Goal: Contribute content: Contribute content

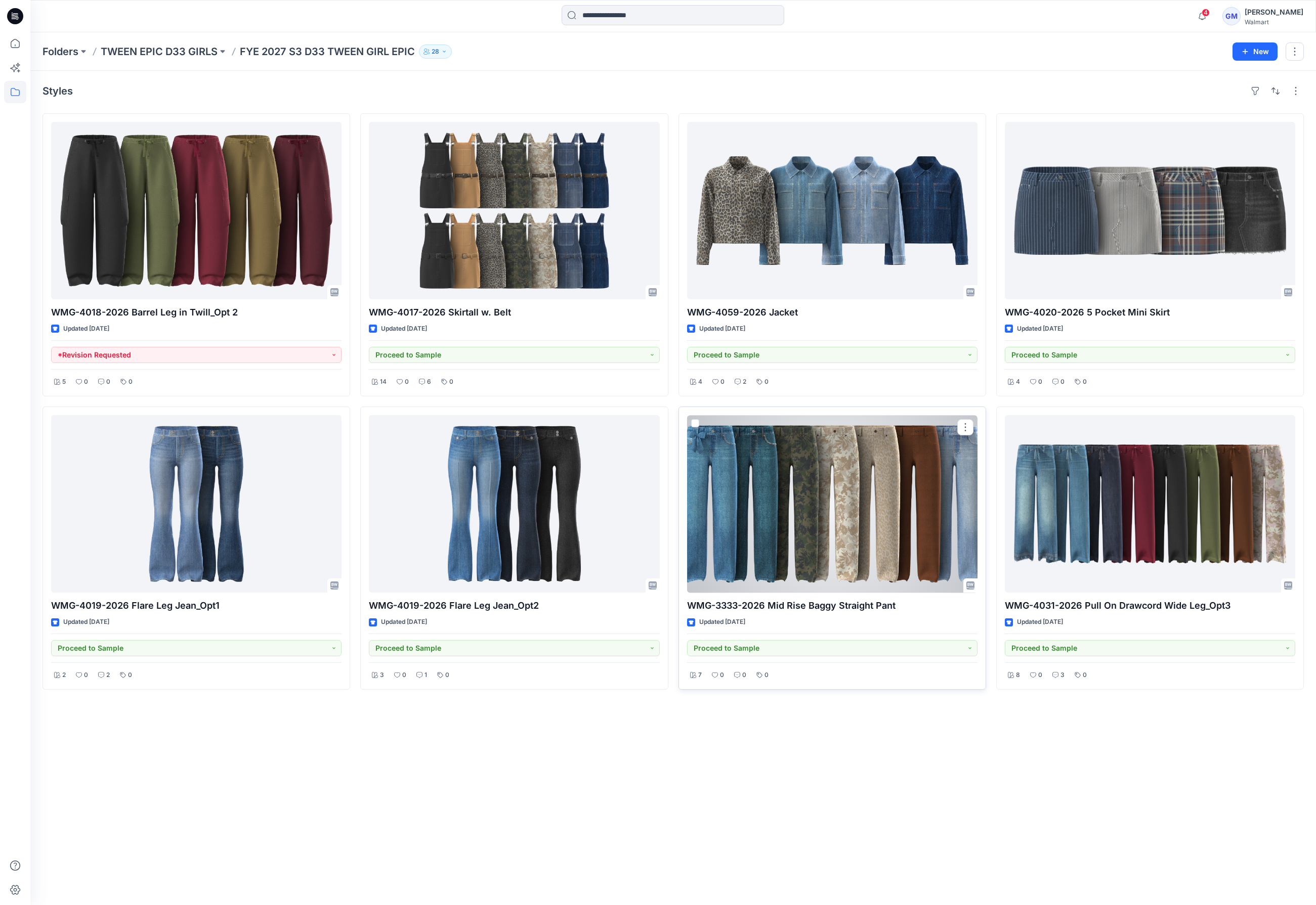
click at [929, 509] on div at bounding box center [832, 504] width 290 height 178
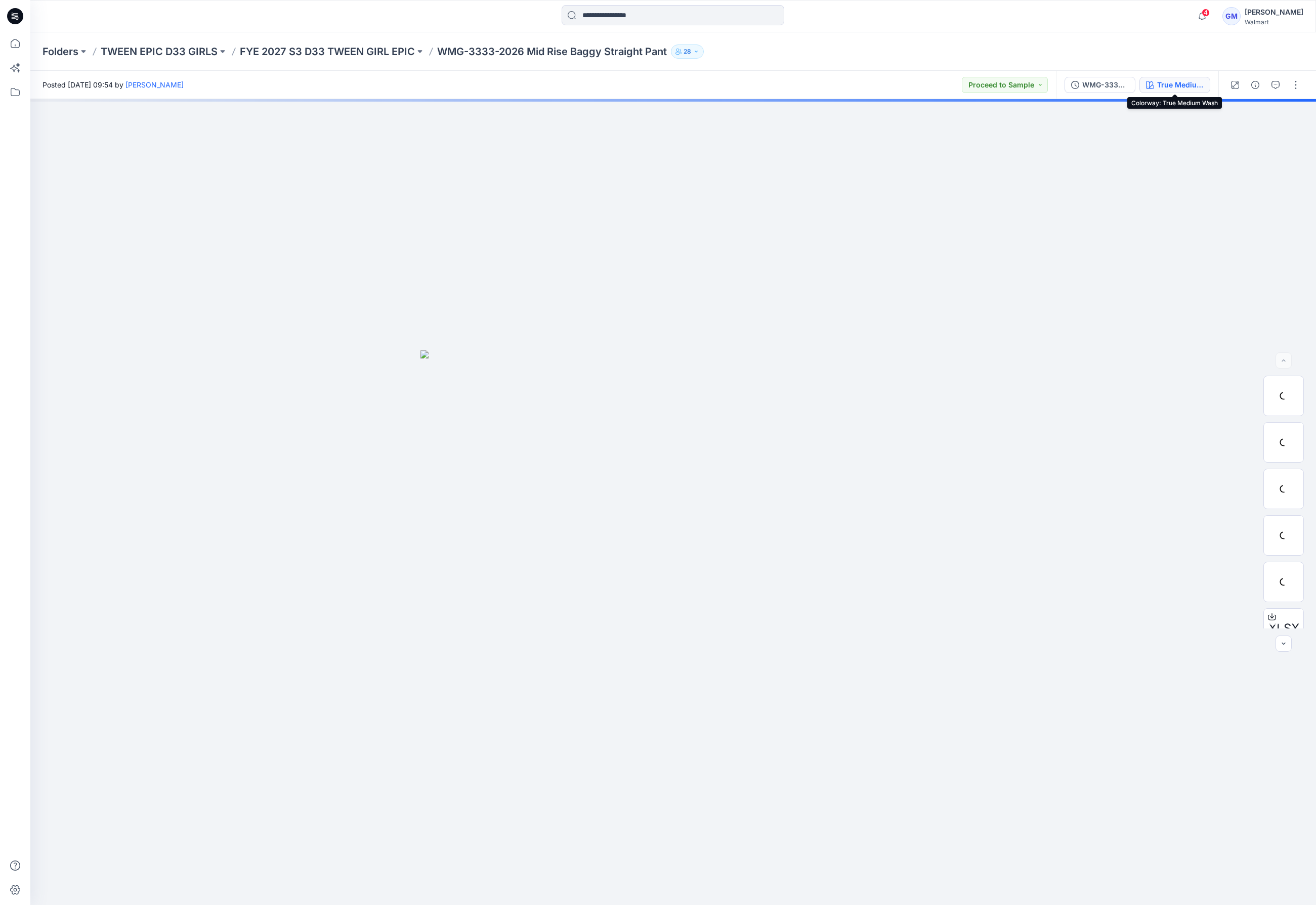
click at [1193, 79] on button "True Medium Wash" at bounding box center [1175, 85] width 71 height 16
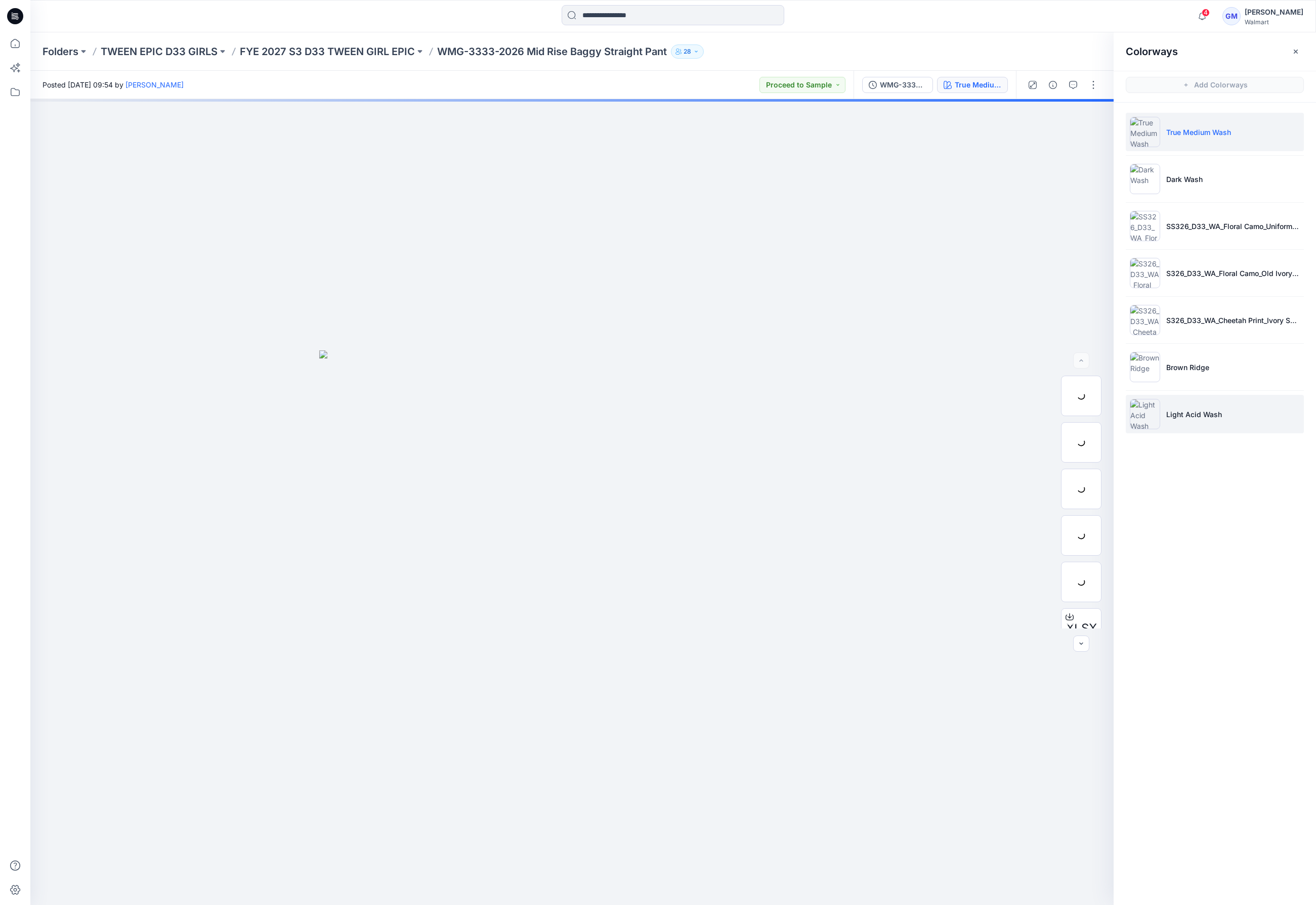
click at [1240, 409] on li "Light Acid Wash" at bounding box center [1214, 414] width 178 height 38
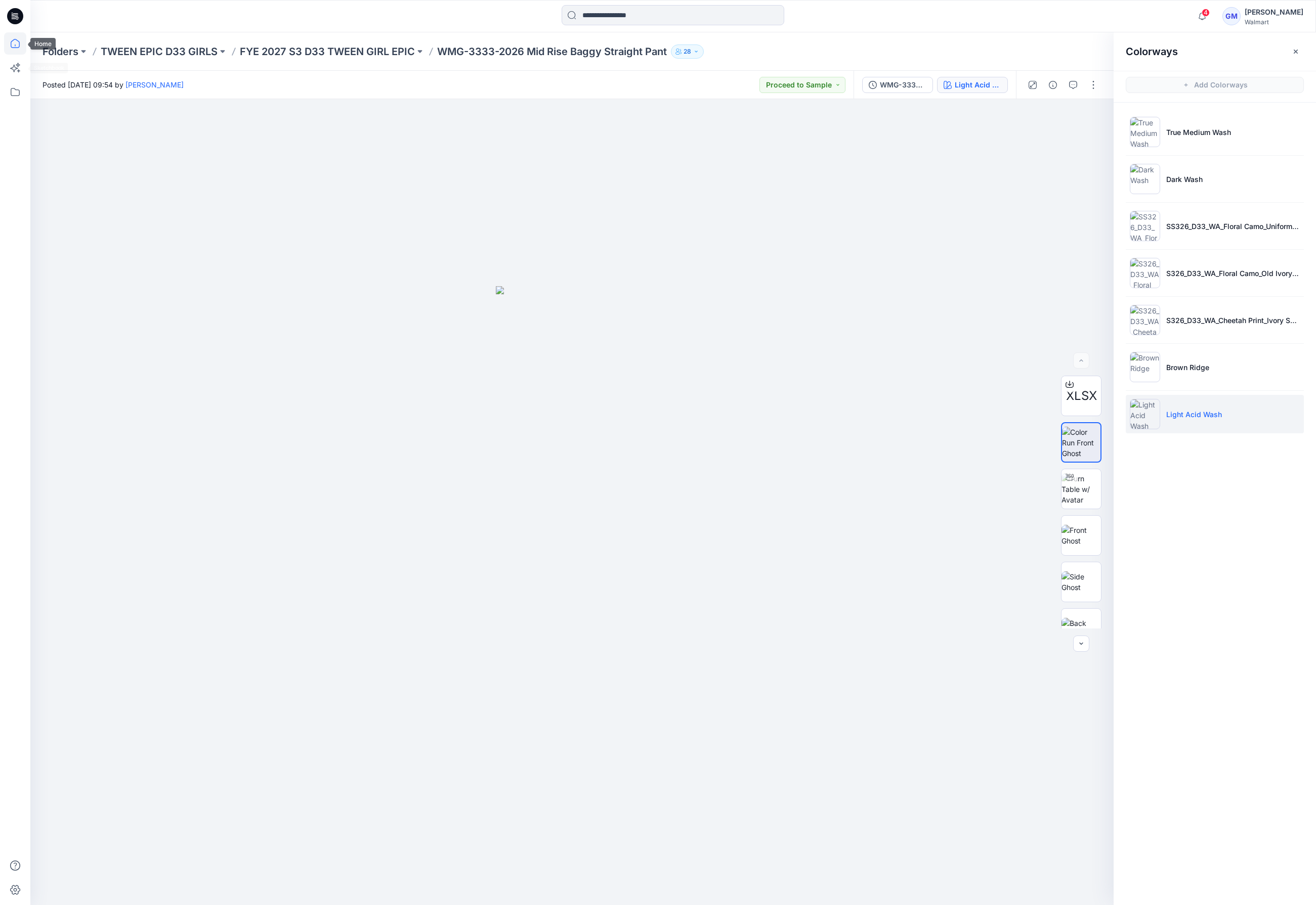
click at [12, 43] on icon at bounding box center [14, 43] width 22 height 22
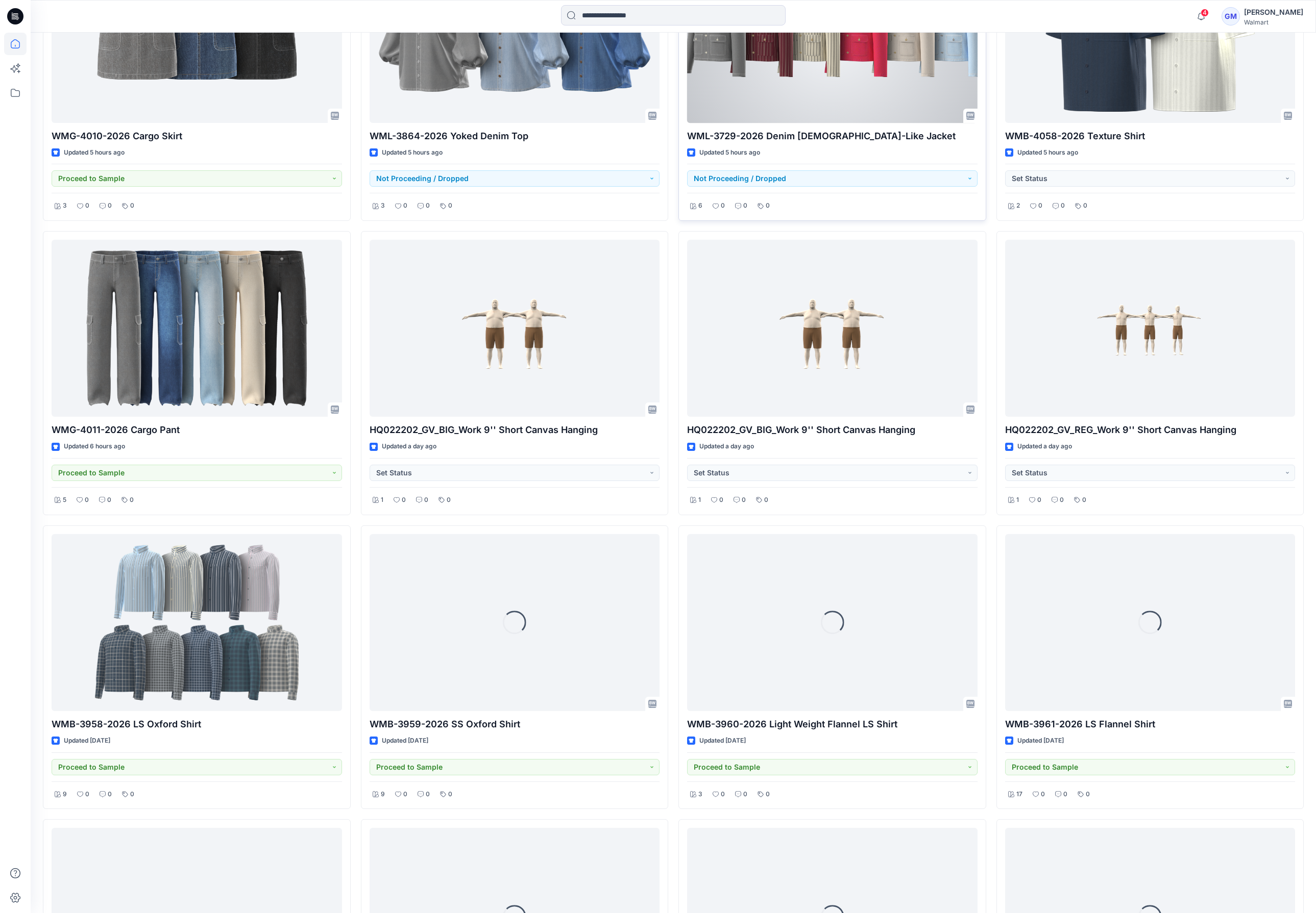
scroll to position [928, 0]
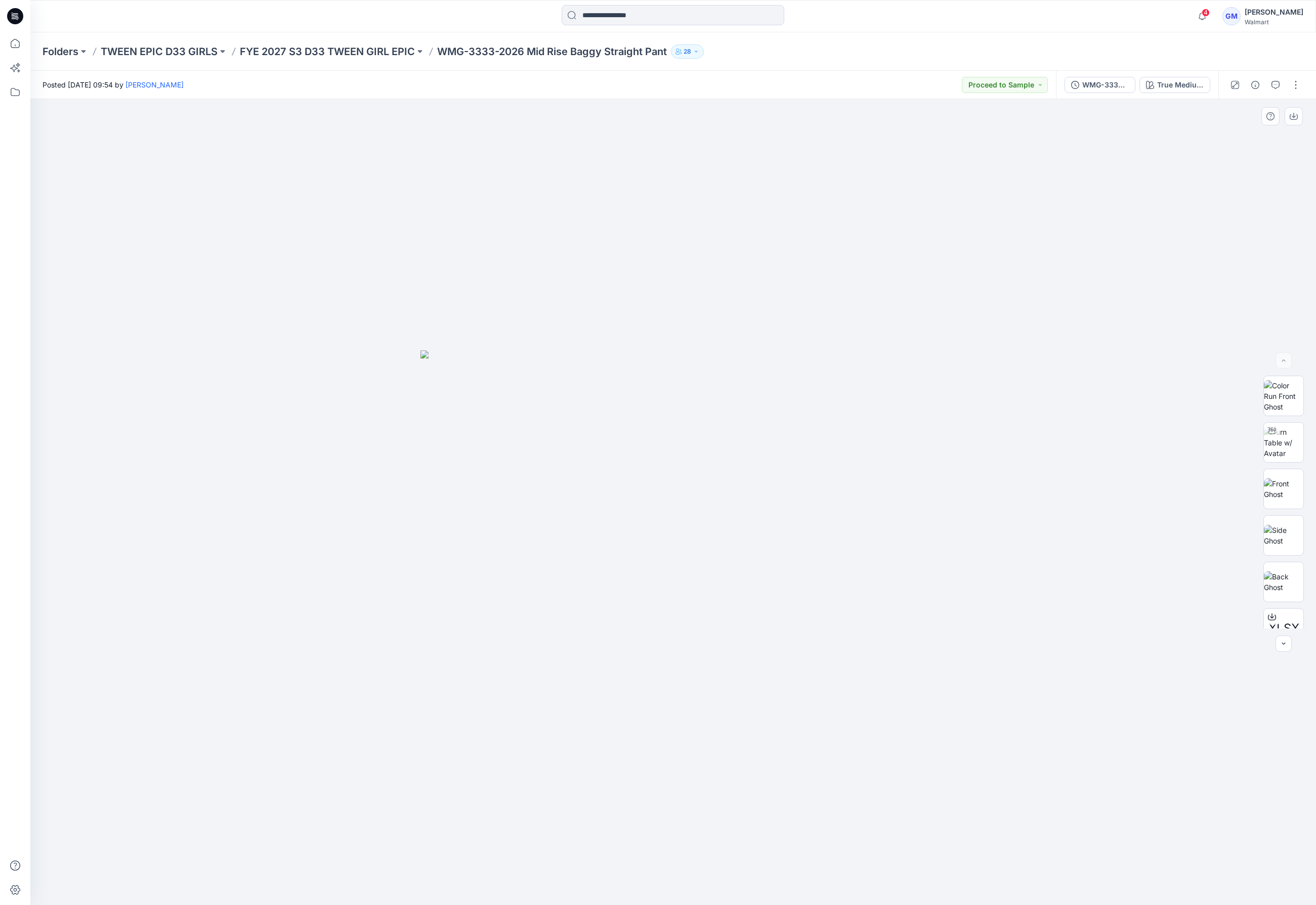
click at [121, 506] on div at bounding box center [673, 502] width 1285 height 806
click at [1156, 87] on button "True Medium Wash" at bounding box center [1175, 85] width 71 height 16
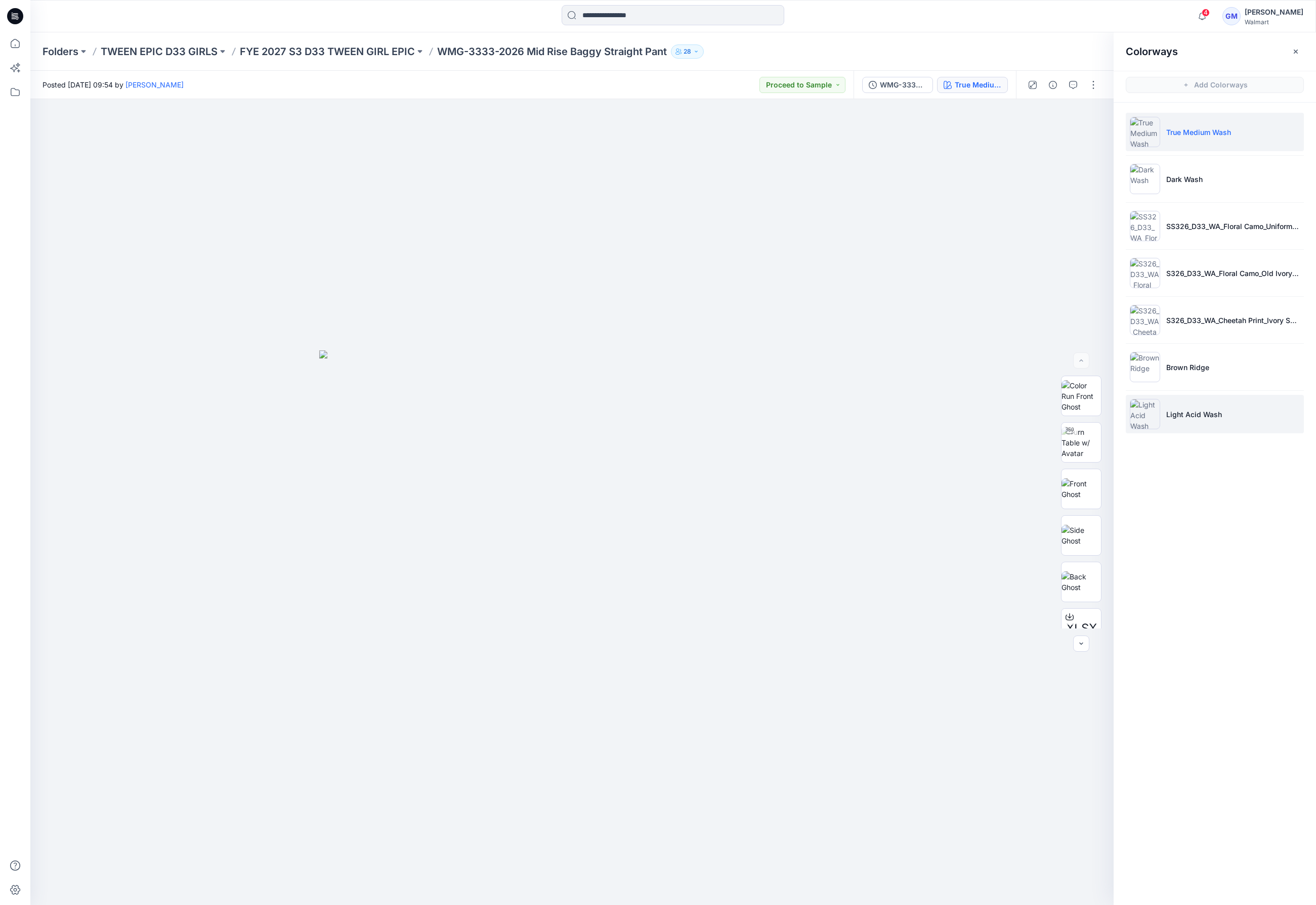
click at [1187, 422] on li "Light Acid Wash" at bounding box center [1214, 414] width 178 height 38
click at [1086, 490] on img at bounding box center [1080, 489] width 40 height 32
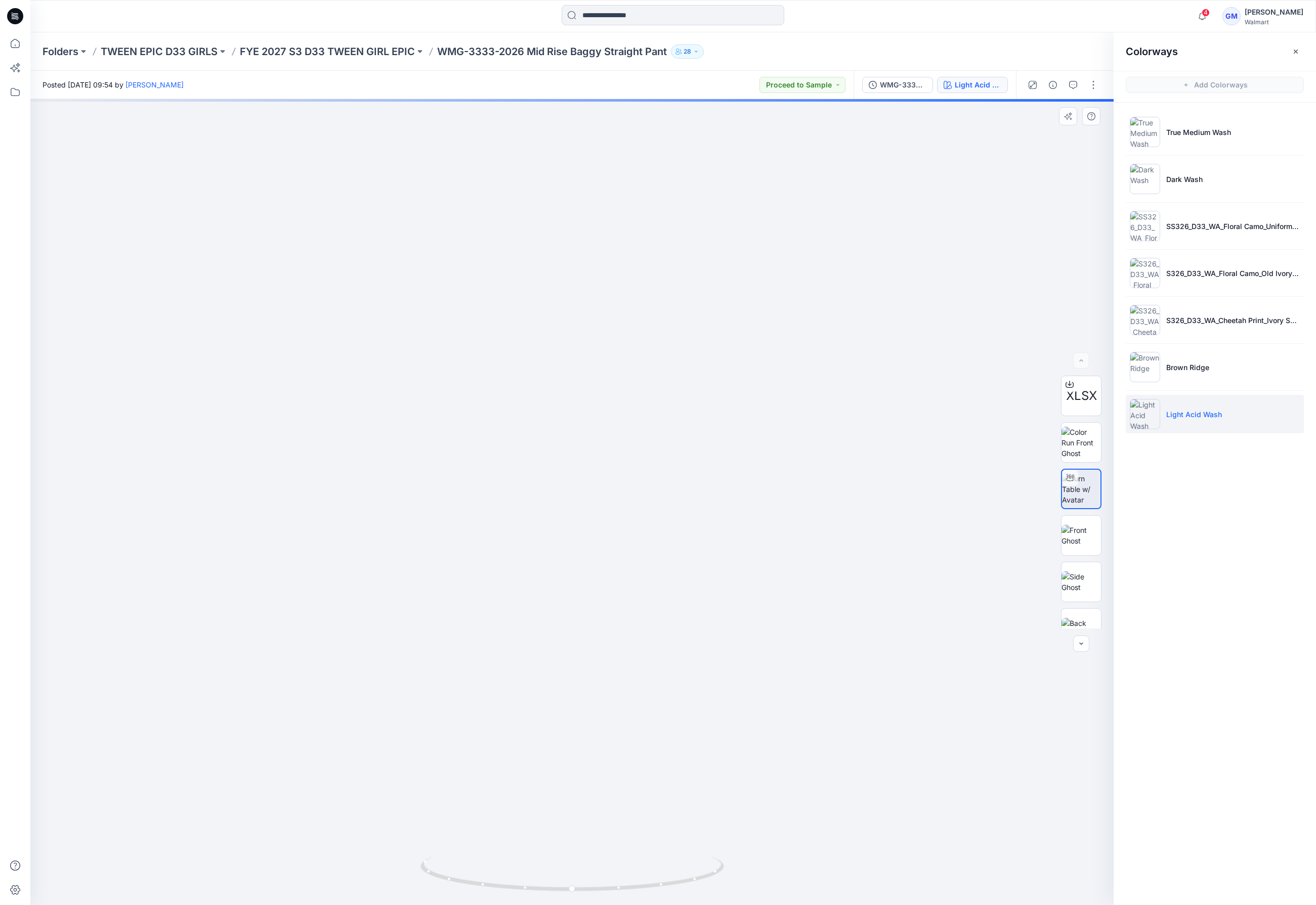
drag, startPoint x: 788, startPoint y: 677, endPoint x: 783, endPoint y: 303, distance: 374.0
click at [783, 303] on img at bounding box center [561, 0] width 2046 height 1811
drag, startPoint x: 801, startPoint y: 648, endPoint x: 710, endPoint y: 381, distance: 282.1
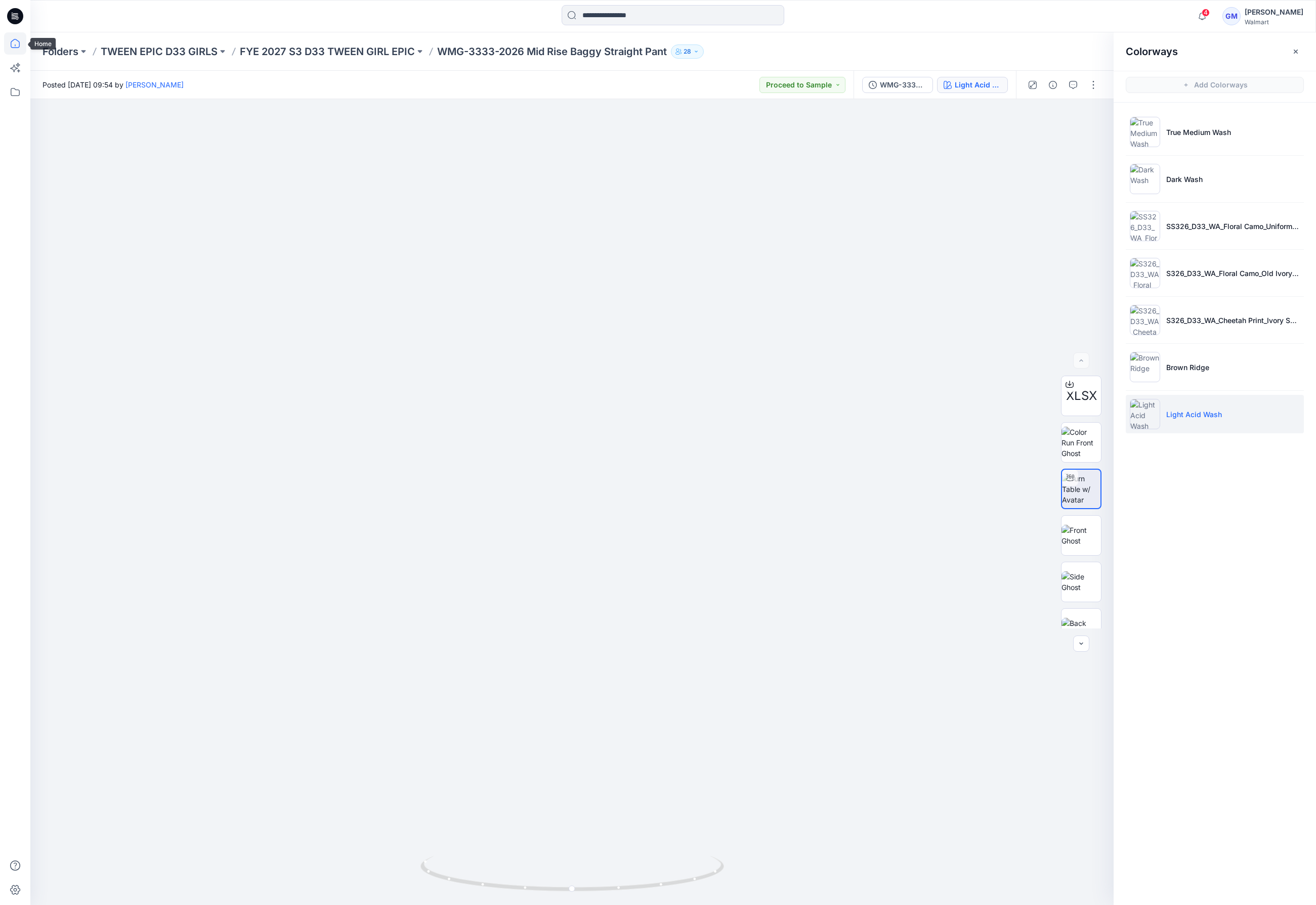
click at [13, 41] on icon at bounding box center [14, 43] width 22 height 22
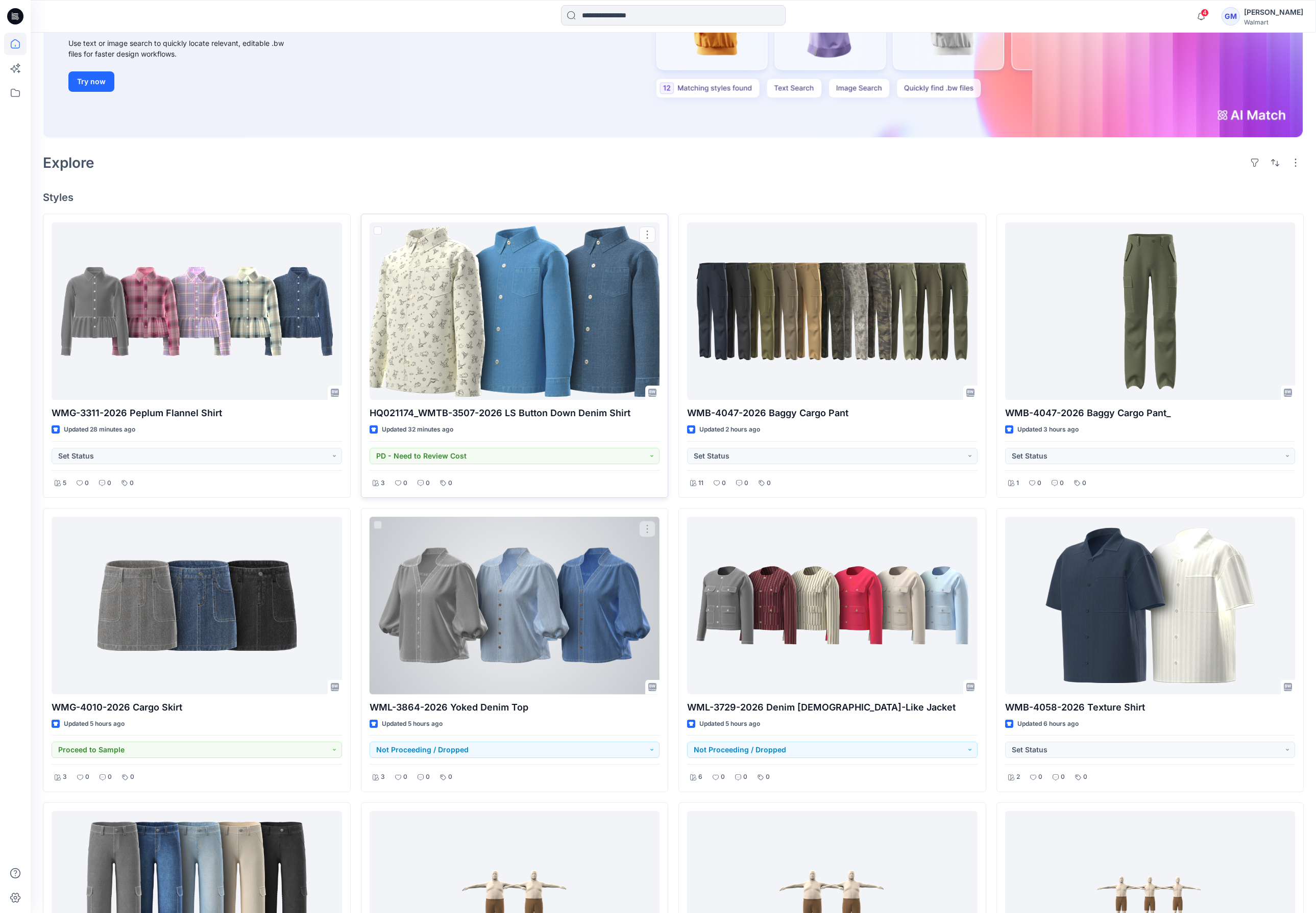
scroll to position [306, 0]
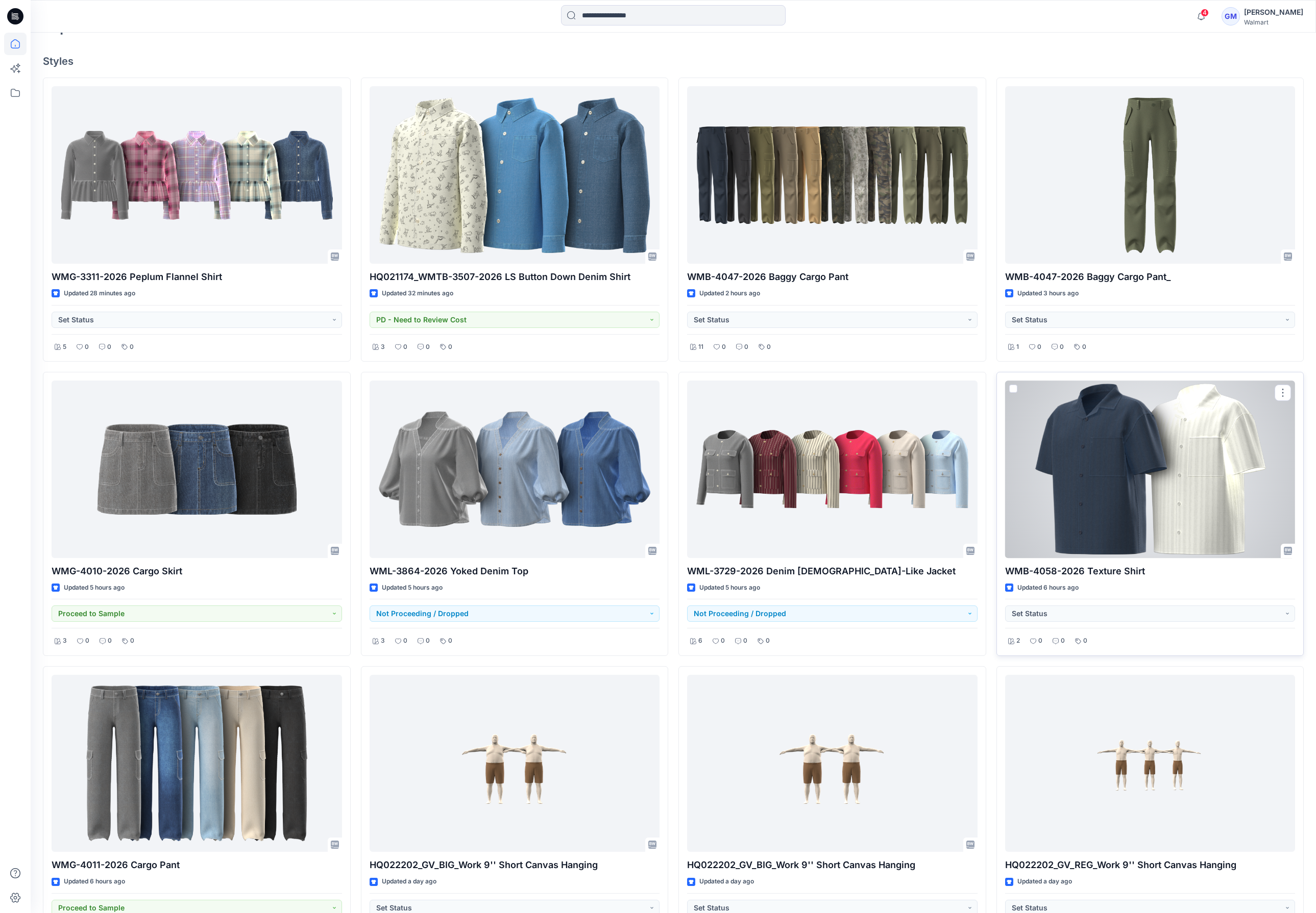
click at [1092, 475] on div at bounding box center [1151, 469] width 290 height 177
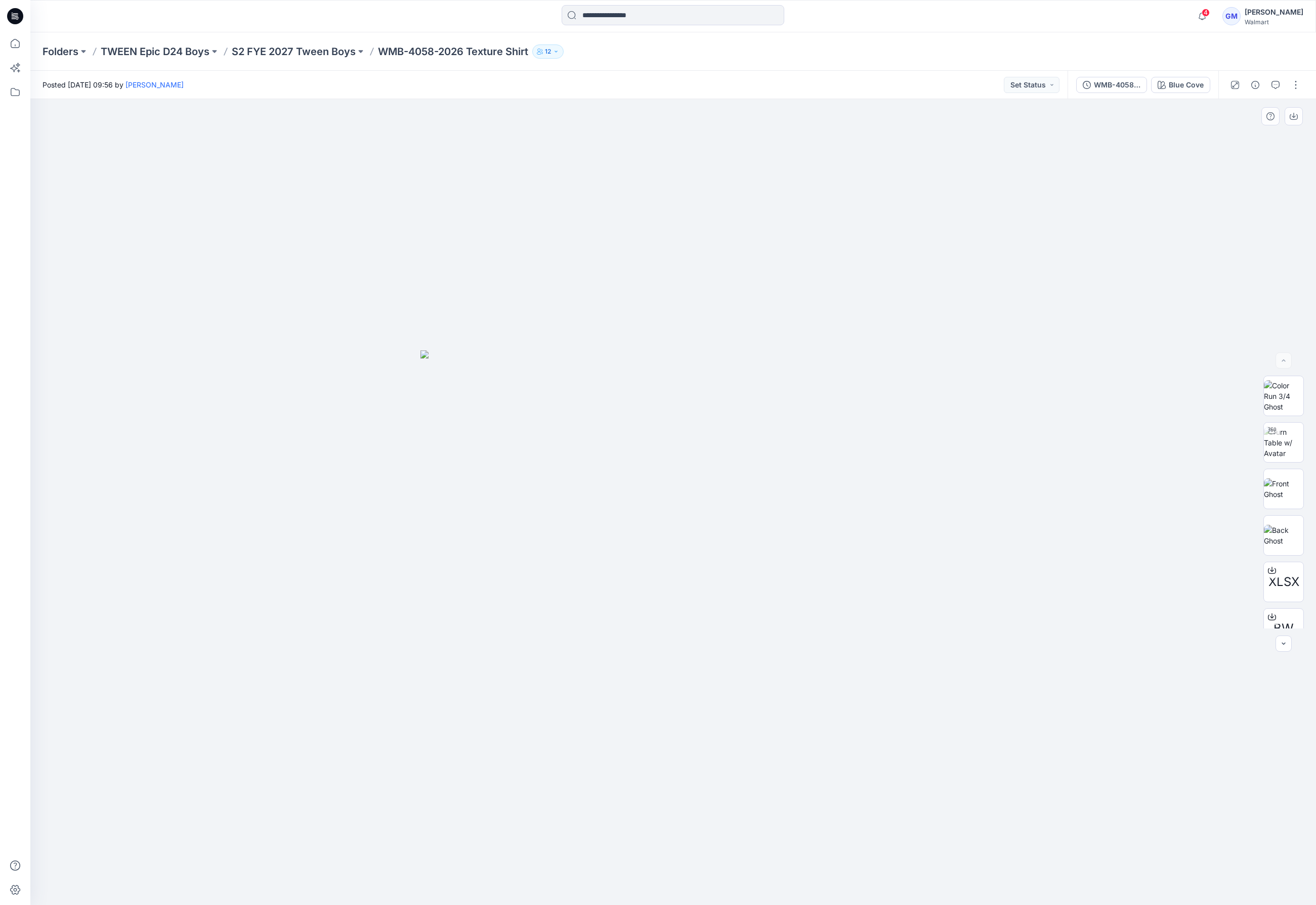
click at [650, 448] on img at bounding box center [673, 627] width 506 height 555
click at [307, 53] on p "S2 FYE 2027 Tween Boys" at bounding box center [293, 51] width 124 height 14
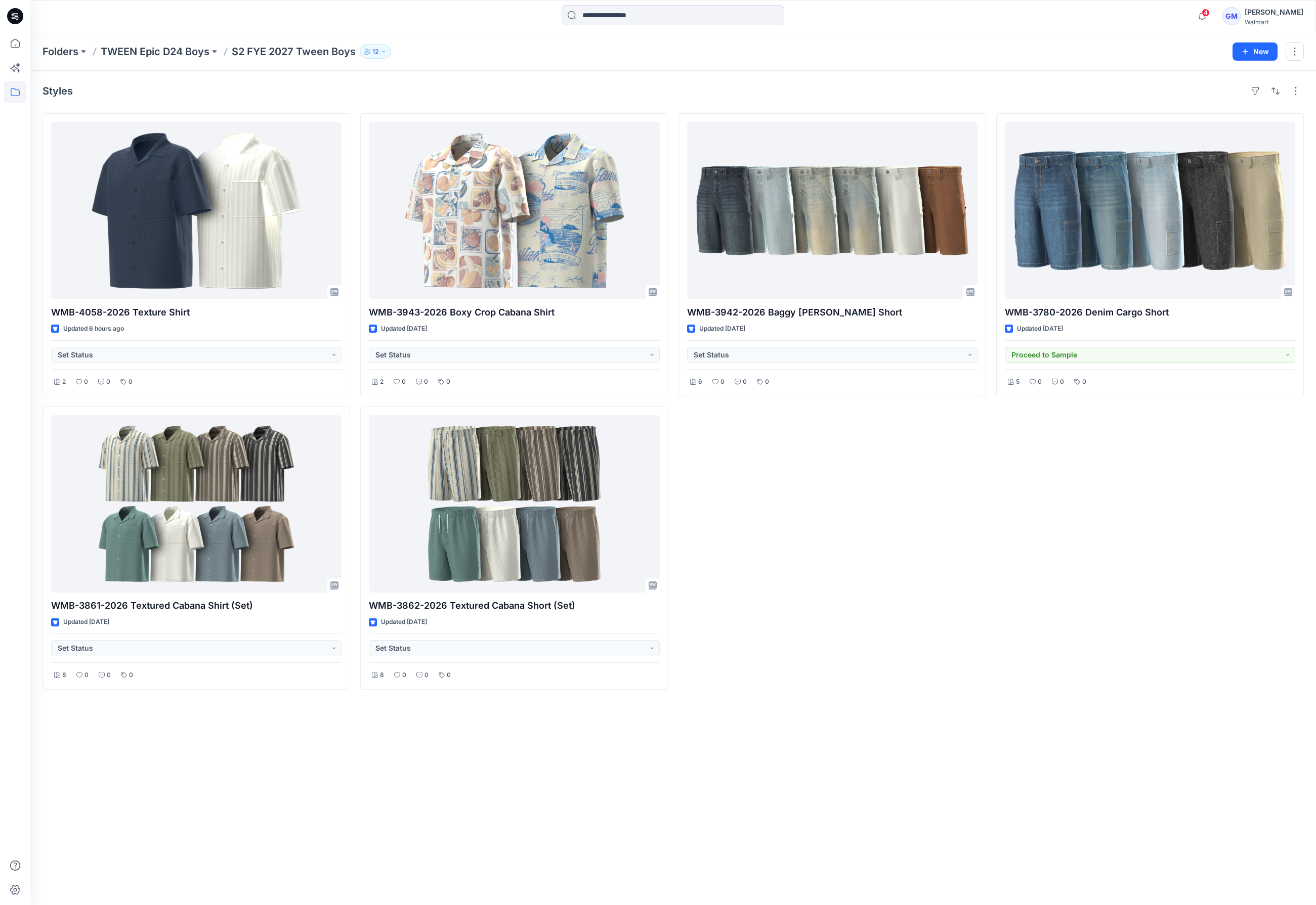
drag, startPoint x: 800, startPoint y: 619, endPoint x: 824, endPoint y: 100, distance: 519.6
click at [800, 619] on div "WMB-3942-2026 Baggy Carpenter Short Updated 2 months ago Set Status 6 0 0 0" at bounding box center [832, 401] width 308 height 577
click at [644, 746] on div "Styles WMB-4058-2026 Texture Shirt Updated 6 hours ago Set Status 2 0 0 0 WMB-3…" at bounding box center [673, 488] width 1285 height 835
click at [215, 887] on div "Styles WMB-4058-2026 Texture Shirt Updated 6 hours ago Set Status 2 0 0 0 WMB-3…" at bounding box center [673, 488] width 1285 height 835
click at [58, 53] on p "Folders" at bounding box center [60, 51] width 36 height 14
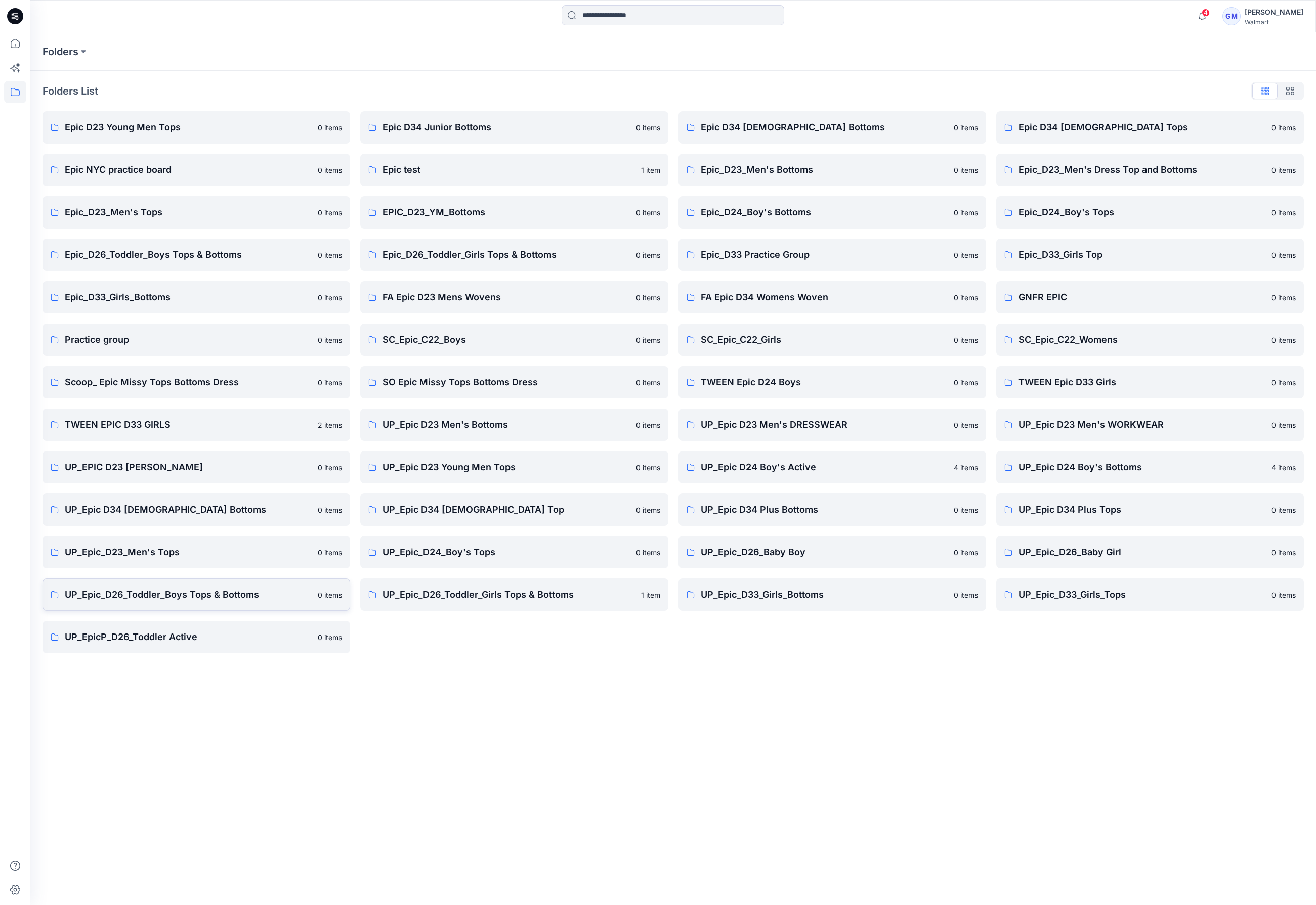
click at [218, 594] on p "UP_Epic_D26_Toddler_Boys Tops & Bottoms" at bounding box center [188, 595] width 247 height 14
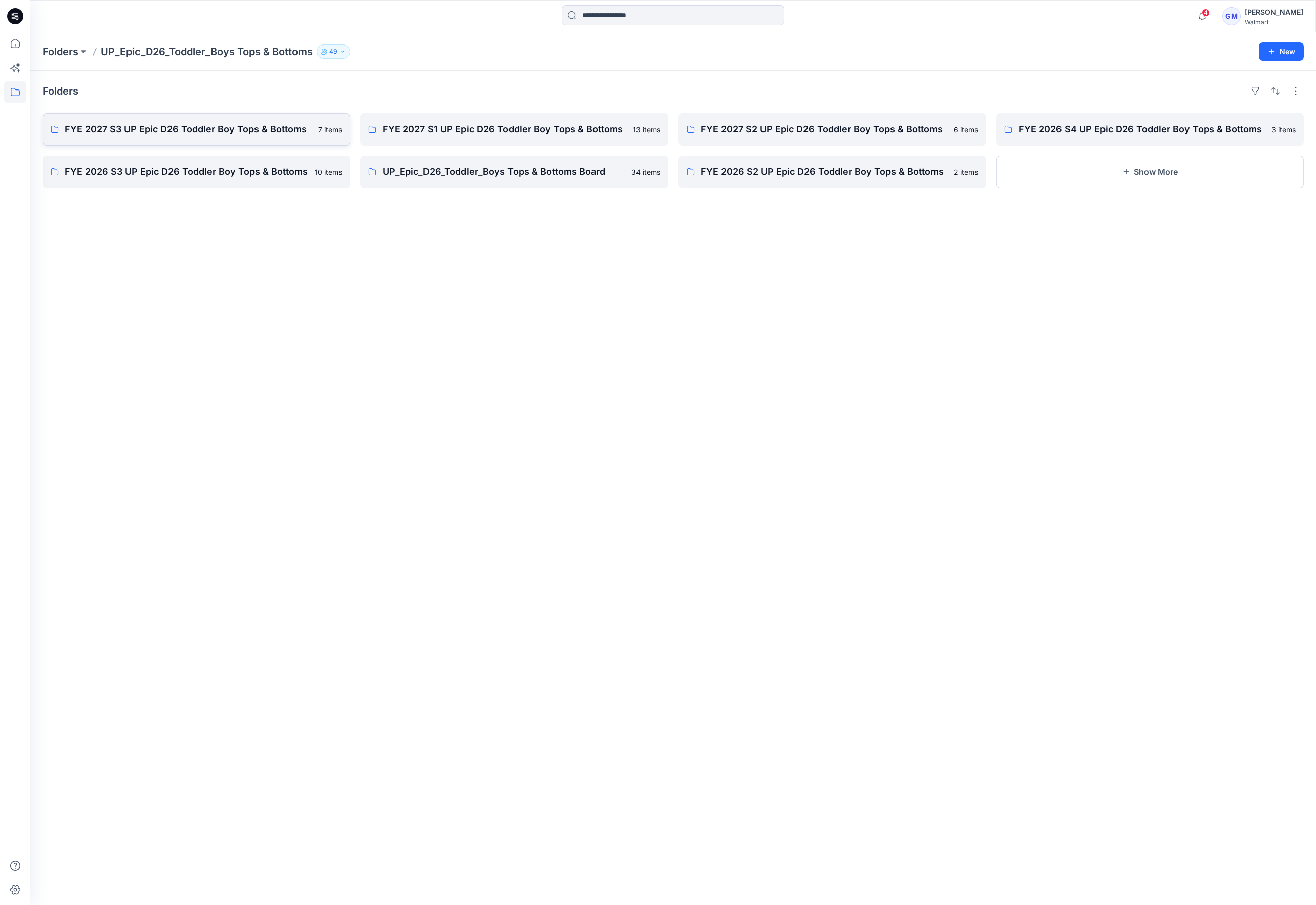
click at [146, 126] on p "FYE 2027 S3 UP Epic D26 Toddler Boy Tops & Bottoms" at bounding box center [188, 129] width 247 height 14
click at [813, 127] on p "FYE 2027 S2 UP Epic D26 Toddler Boy Tops & Bottoms" at bounding box center [831, 129] width 261 height 14
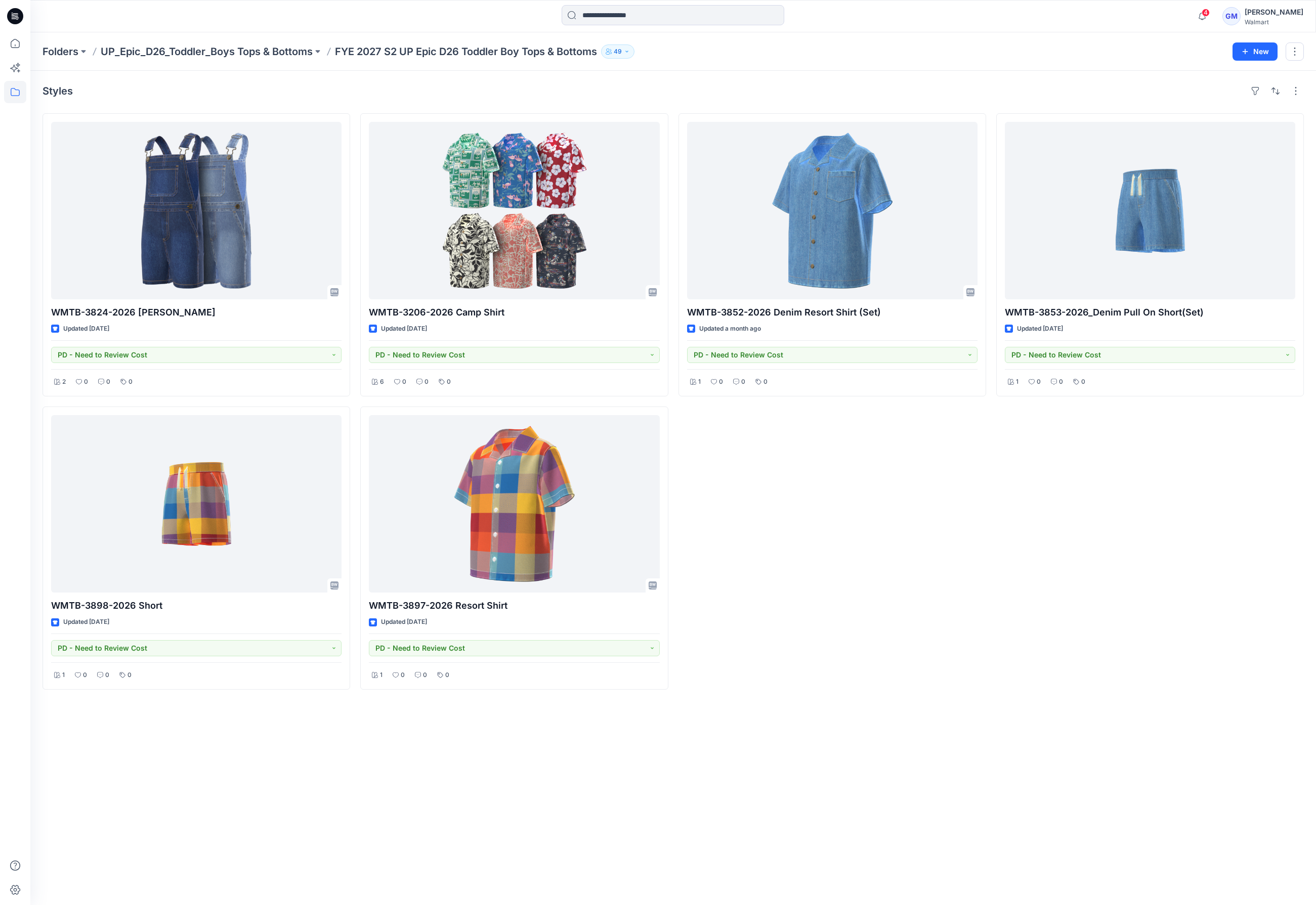
click at [655, 799] on div "Styles WMTB-3824-2026 Shortall Updated 11 days ago PD - Need to Review Cost 2 0…" at bounding box center [673, 488] width 1285 height 835
click at [49, 53] on p "Folders" at bounding box center [60, 51] width 36 height 14
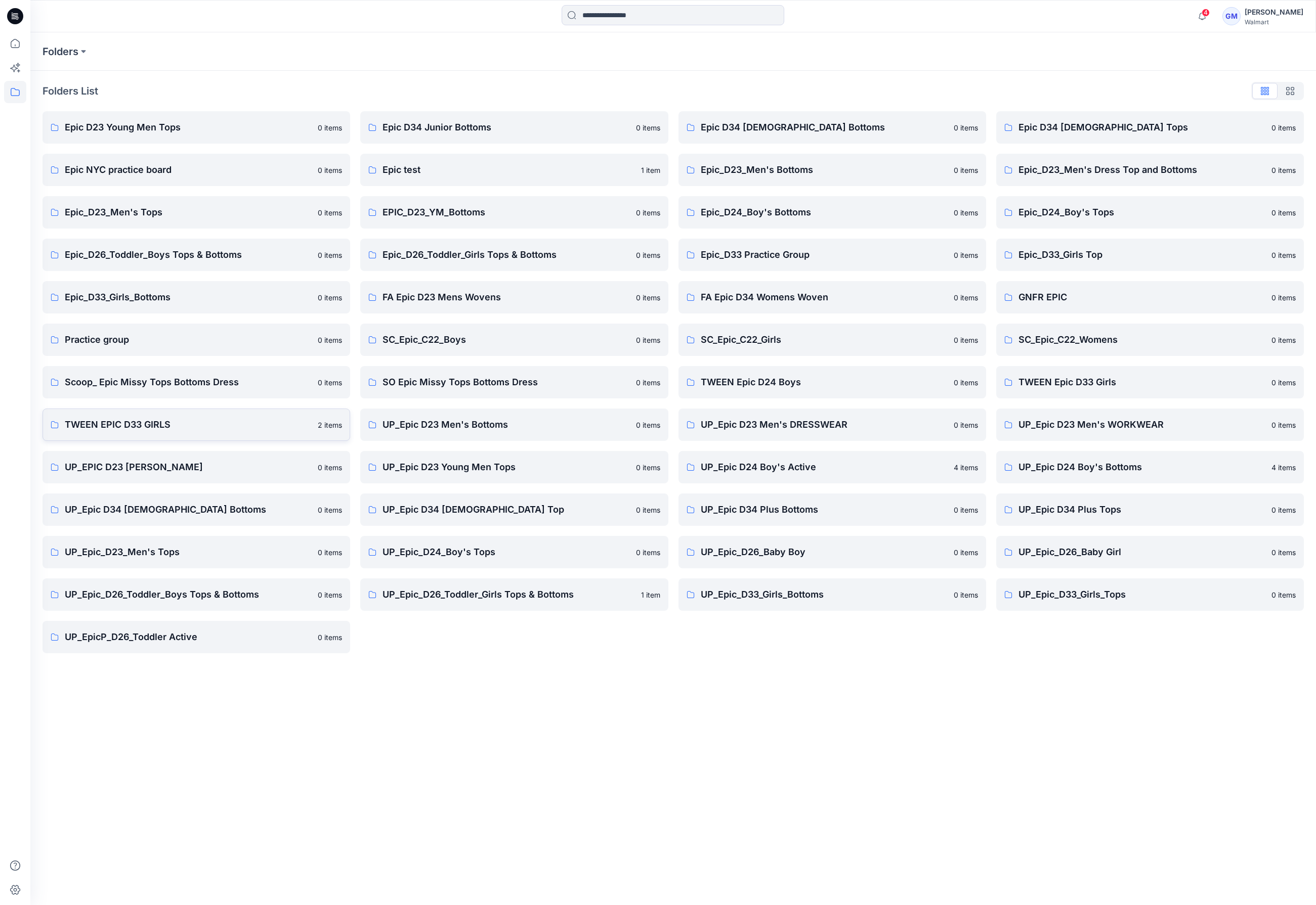
click at [121, 416] on link "TWEEN EPIC D33 GIRLS 2 items" at bounding box center [197, 425] width 308 height 33
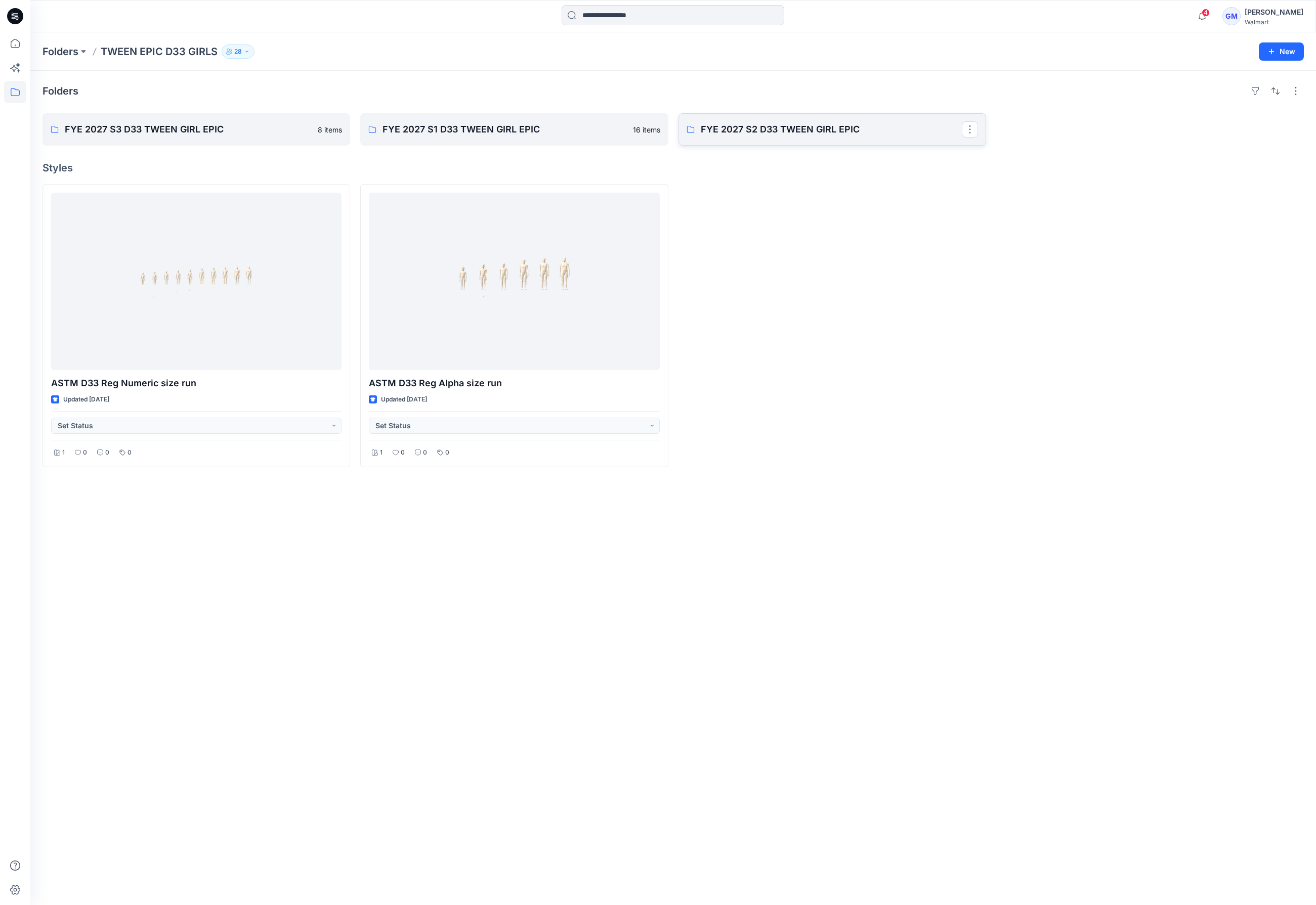
click at [755, 128] on p "FYE 2027 S2 D33 TWEEN GIRL EPIC" at bounding box center [831, 129] width 261 height 14
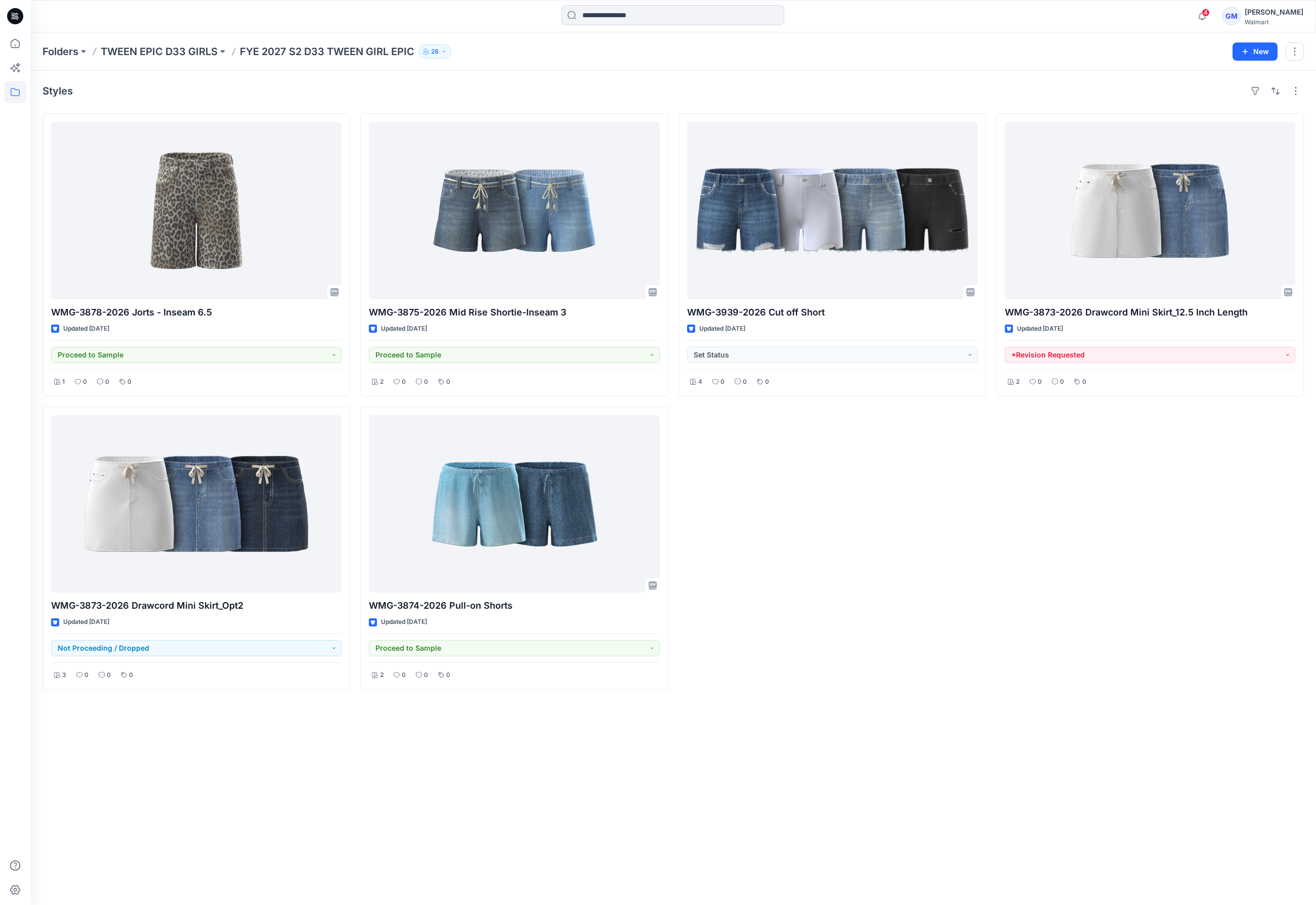
click at [416, 762] on div "Styles WMG-3878-2026 Jorts - Inseam 6.5 Updated 6 days ago Proceed to Sample 1 …" at bounding box center [673, 488] width 1285 height 835
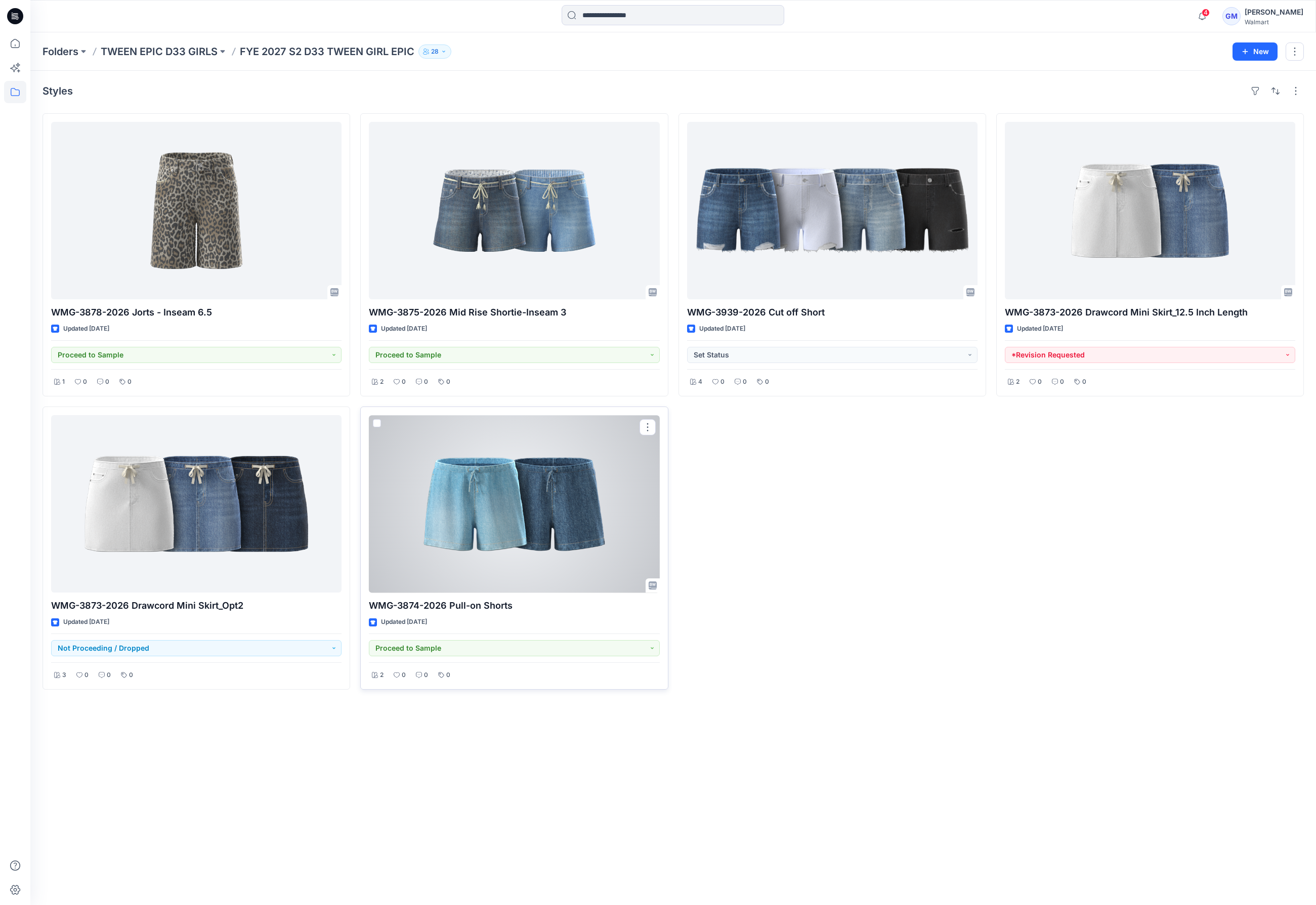
click at [459, 680] on div "2 0 0 0" at bounding box center [514, 672] width 290 height 19
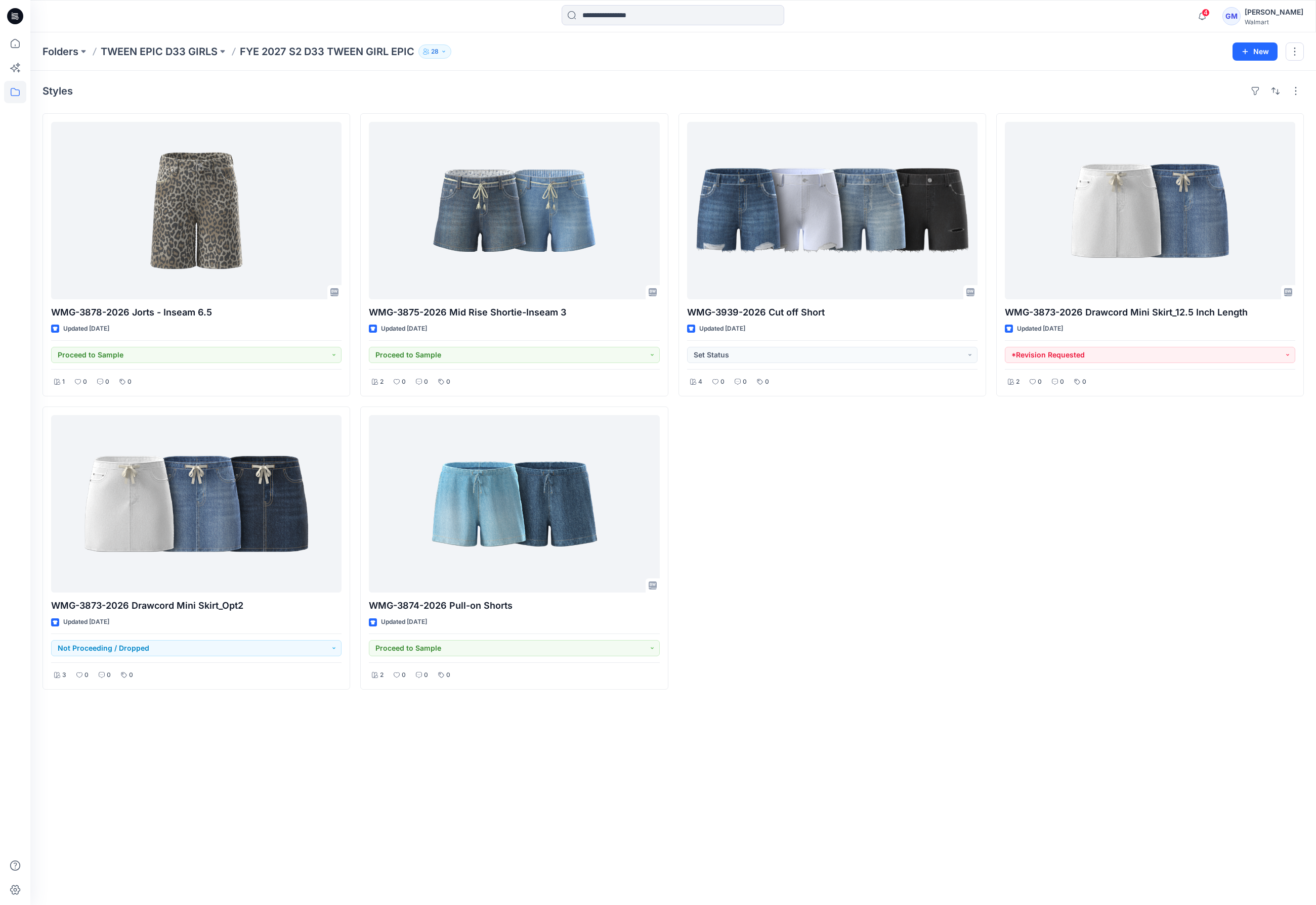
click at [935, 659] on div "WMG-3939-2026 Cut off Short Updated 2 months ago Set Status 4 0 0 0" at bounding box center [832, 401] width 308 height 577
click at [13, 48] on icon at bounding box center [15, 43] width 9 height 9
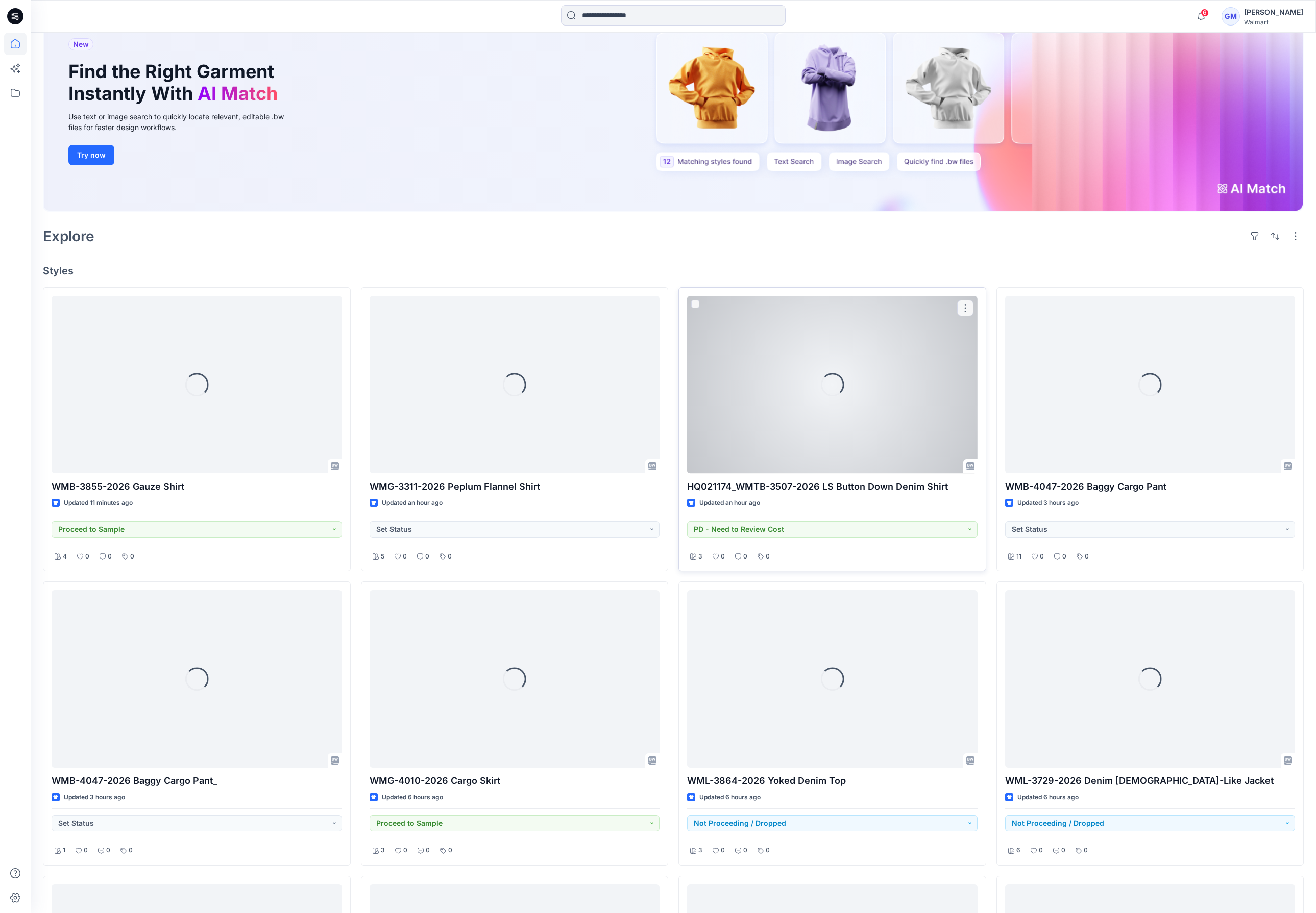
scroll to position [153, 0]
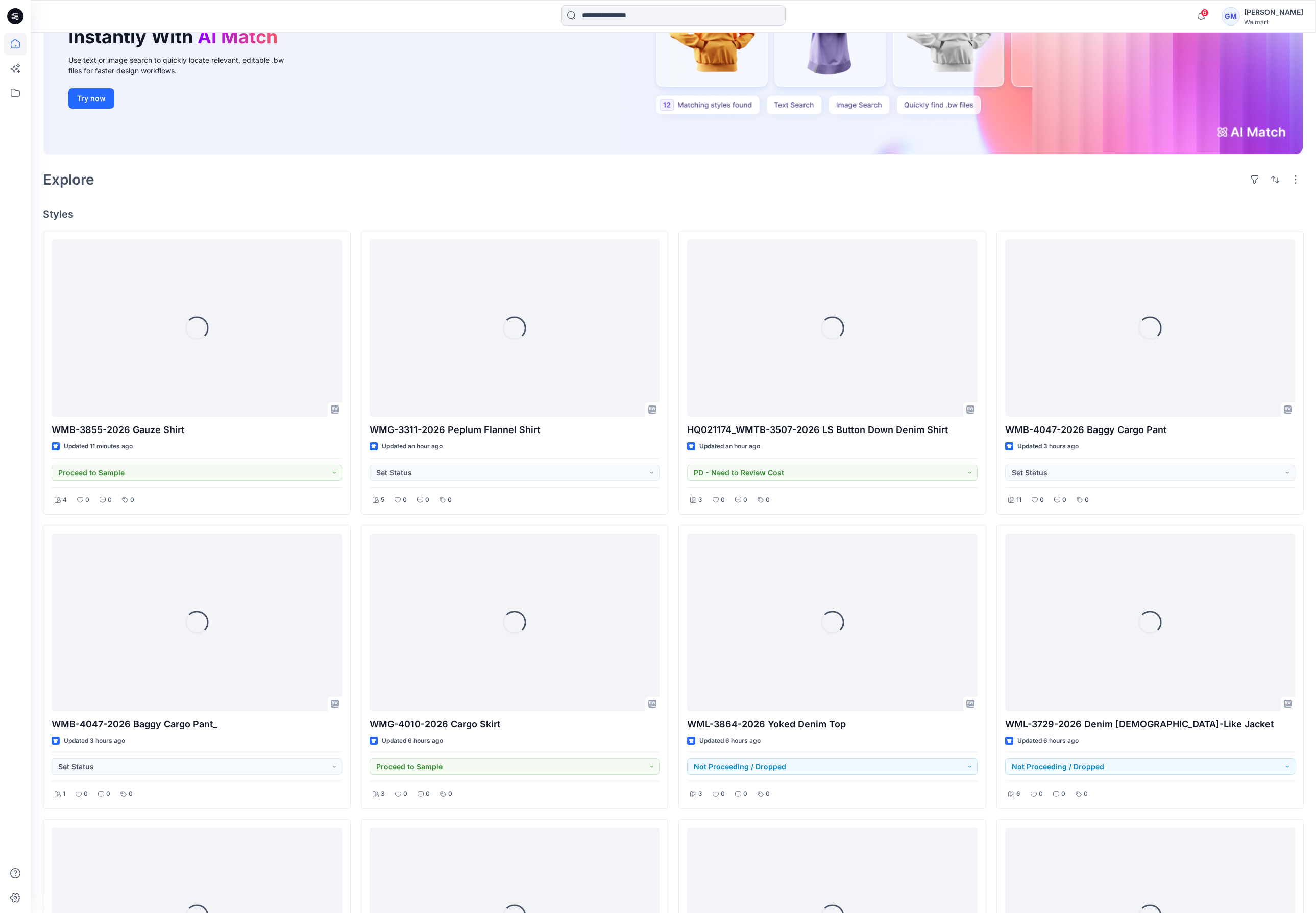
click at [840, 207] on div "Welcome back, Gayan New New Find the Right Garment Instantly With AI Match Use …" at bounding box center [673, 516] width 1286 height 1273
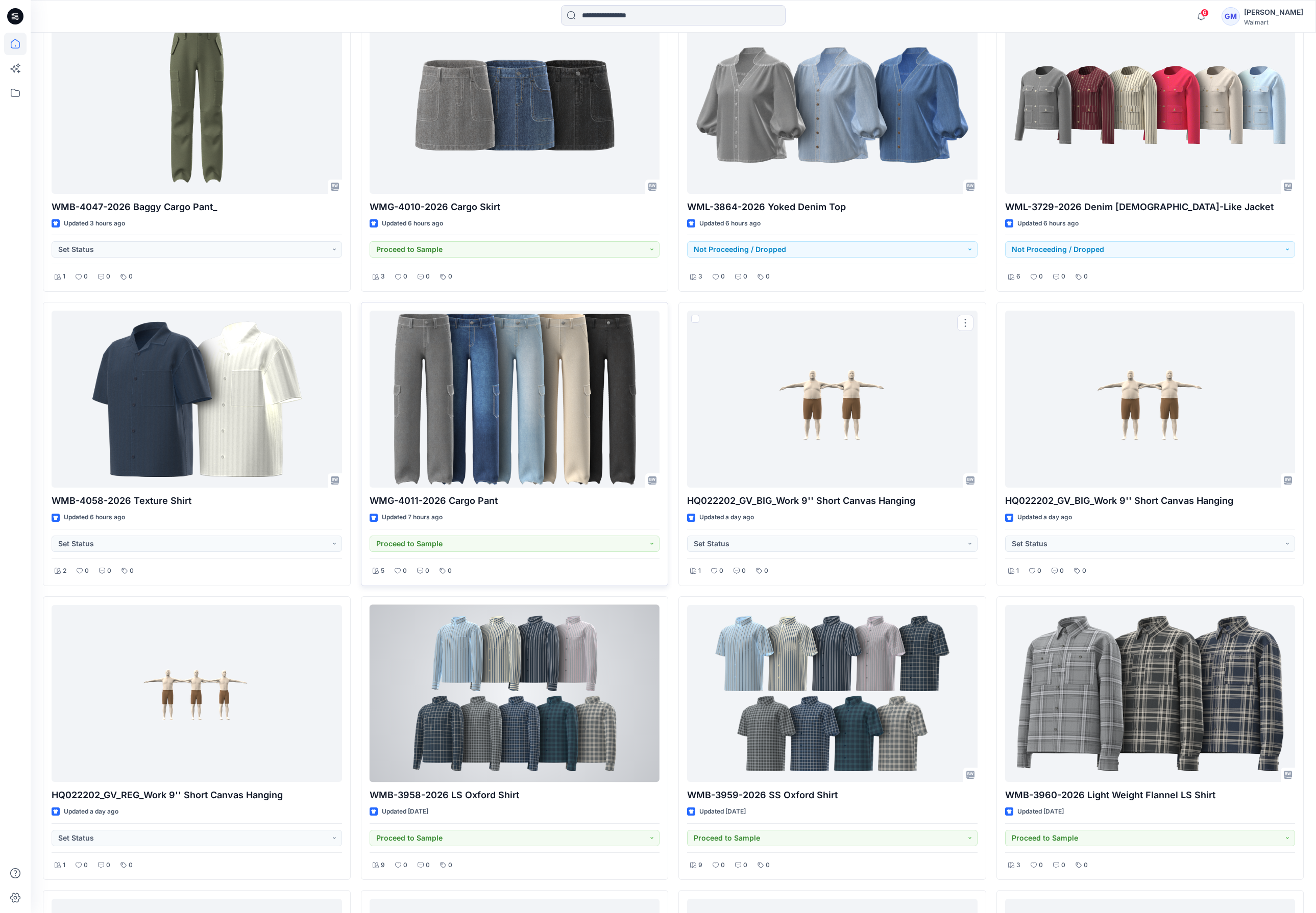
scroll to position [689, 0]
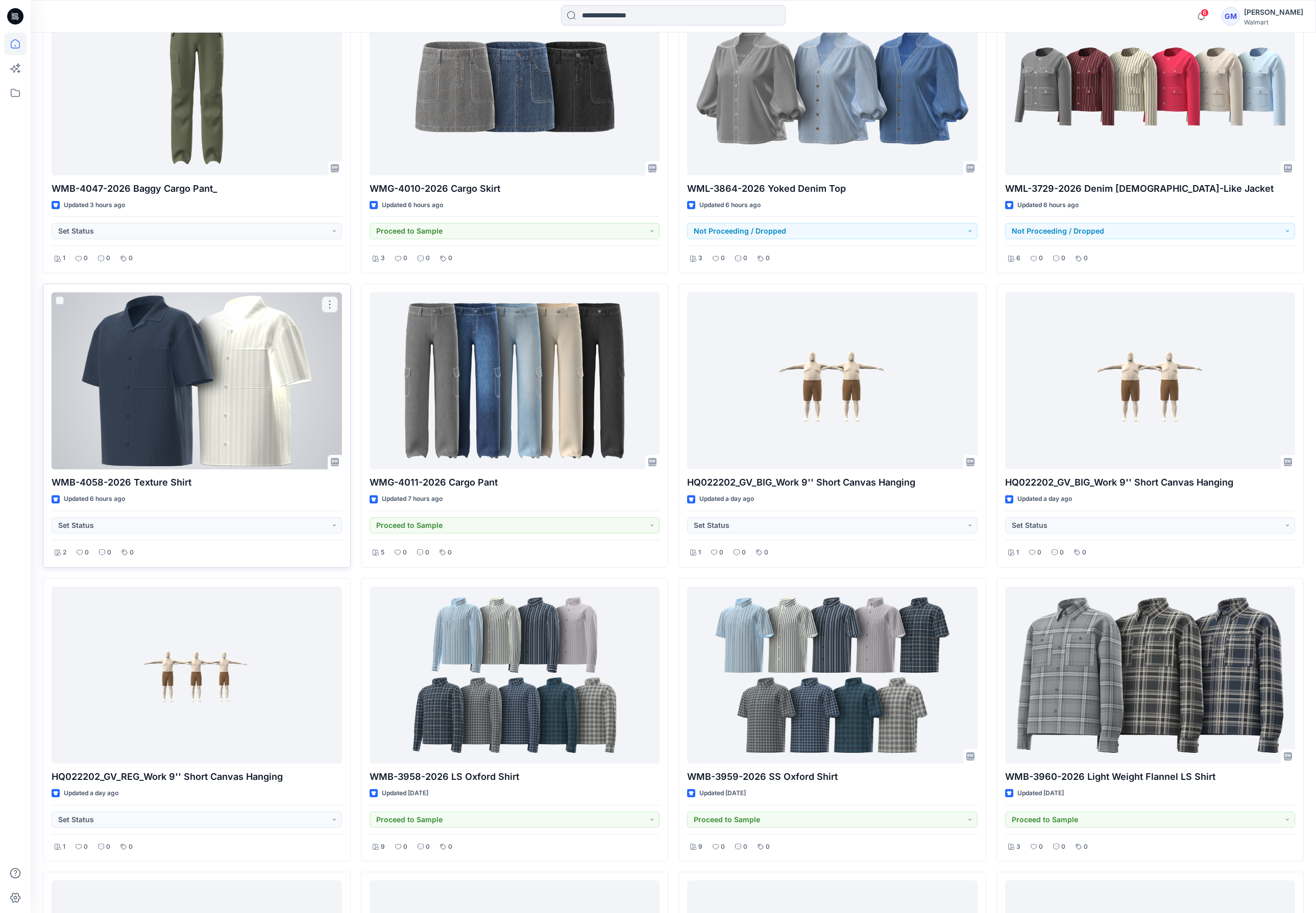
click at [273, 404] on div at bounding box center [197, 381] width 290 height 177
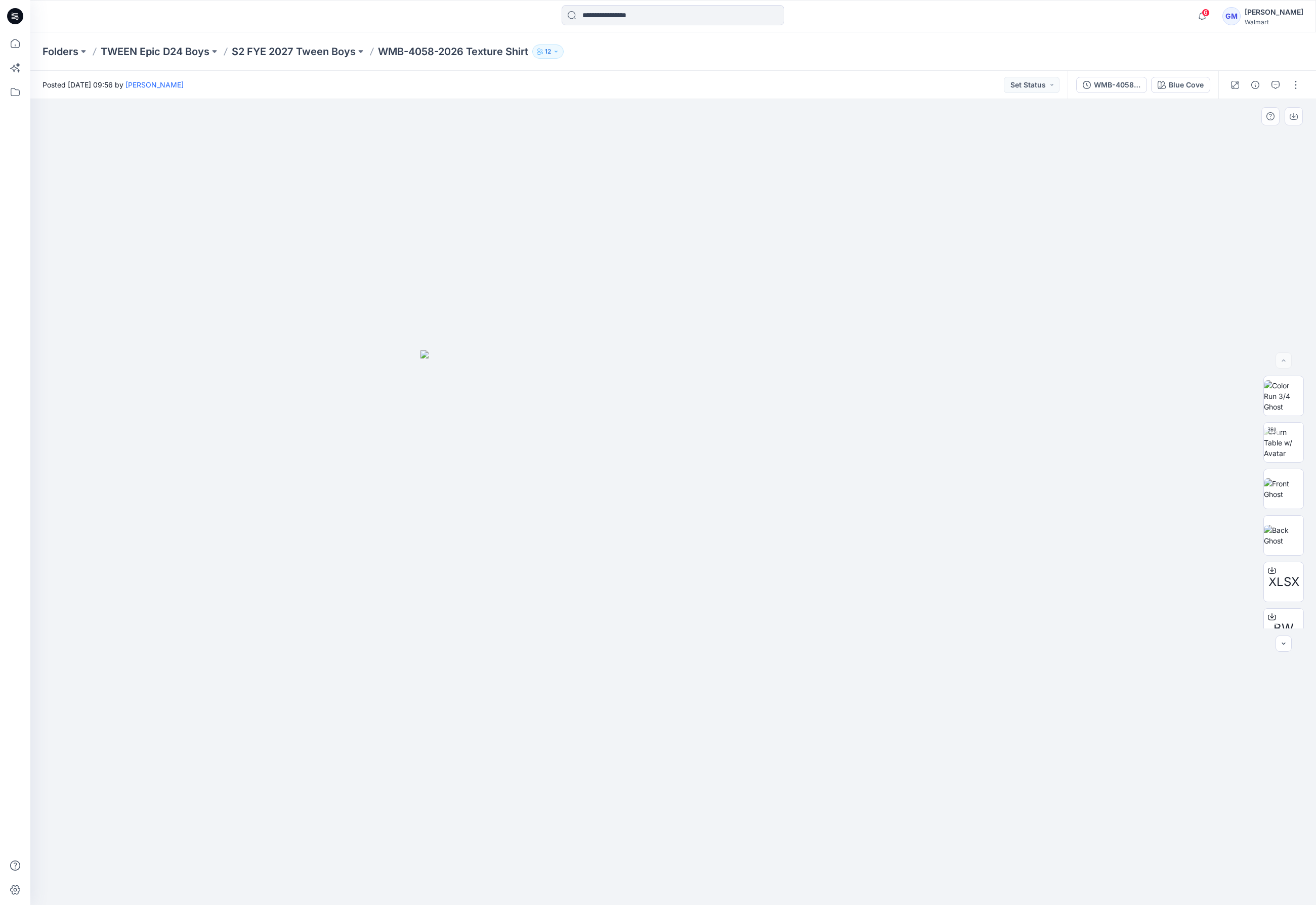
drag, startPoint x: 264, startPoint y: 427, endPoint x: 287, endPoint y: 408, distance: 29.8
click at [264, 427] on div at bounding box center [673, 502] width 1285 height 806
click at [1300, 84] on button "button" at bounding box center [1295, 85] width 16 height 16
click at [1229, 134] on p "Edit" at bounding box center [1231, 136] width 13 height 11
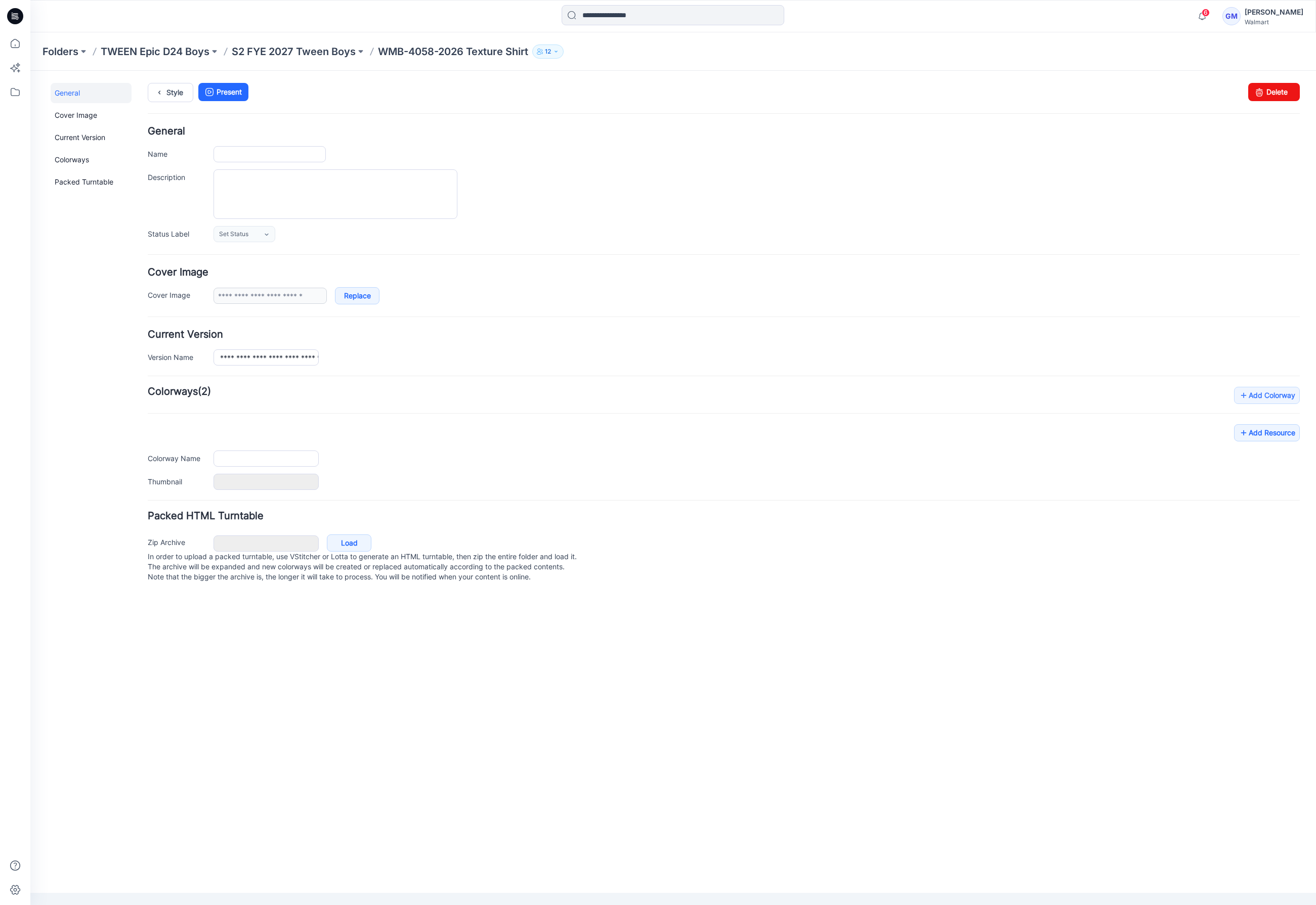
type input "**********"
type input "*********"
type input "**********"
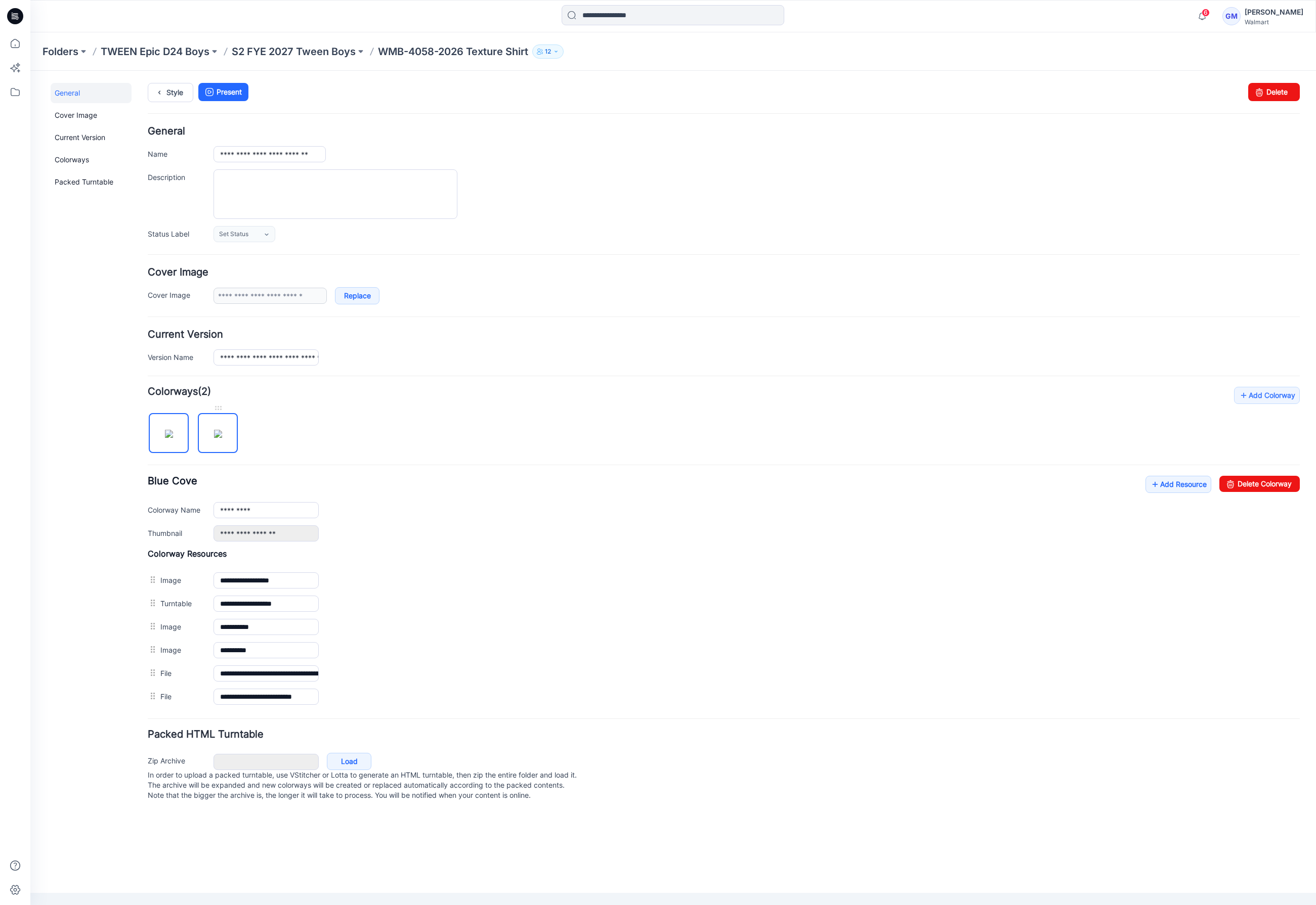
drag, startPoint x: 214, startPoint y: 437, endPoint x: 226, endPoint y: 437, distance: 12.0
click at [214, 437] on img at bounding box center [218, 433] width 8 height 8
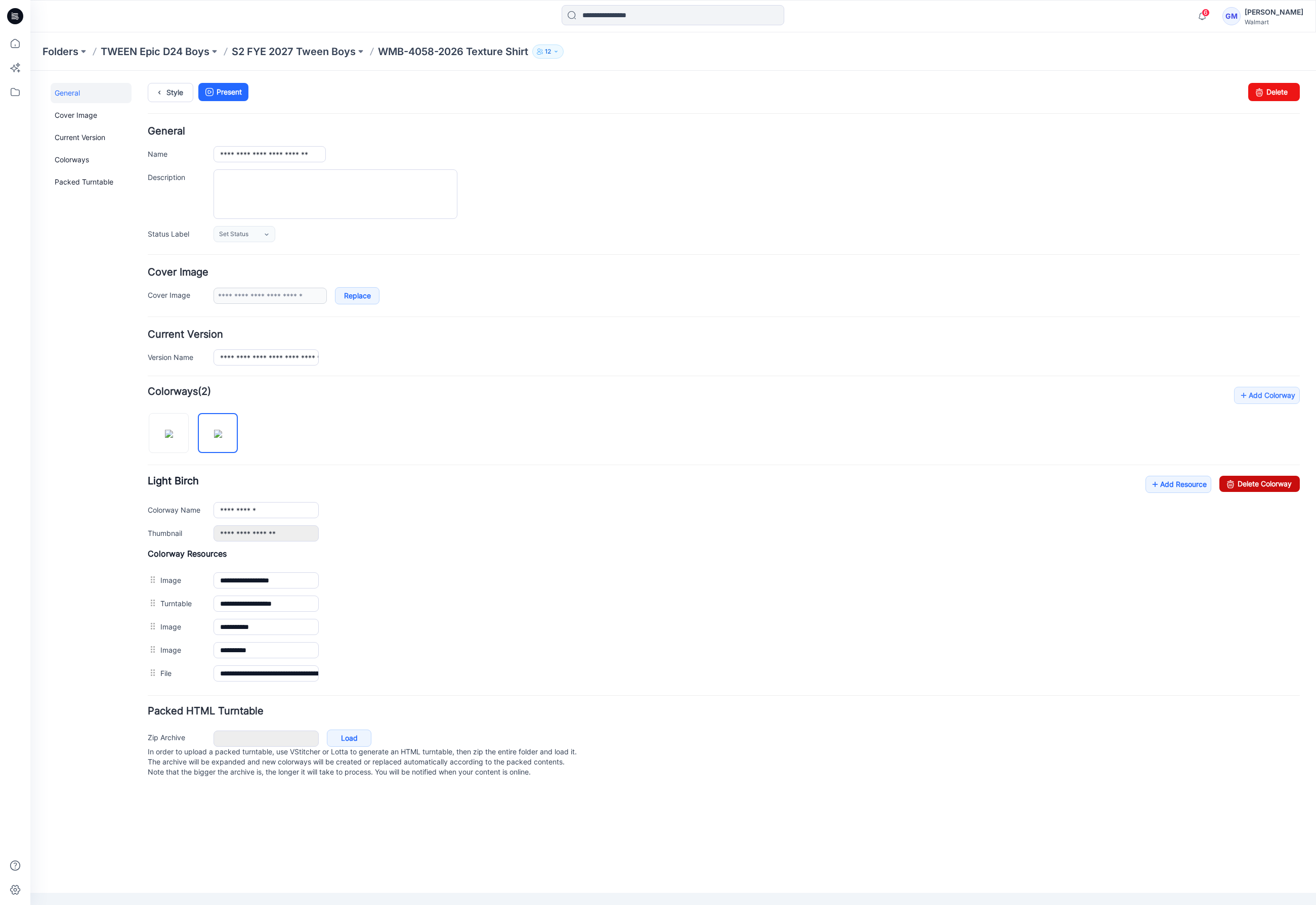
drag, startPoint x: 767, startPoint y: 137, endPoint x: 1282, endPoint y: 484, distance: 621.0
click at [1282, 484] on link "Delete Colorway" at bounding box center [1259, 484] width 80 height 16
type input "*********"
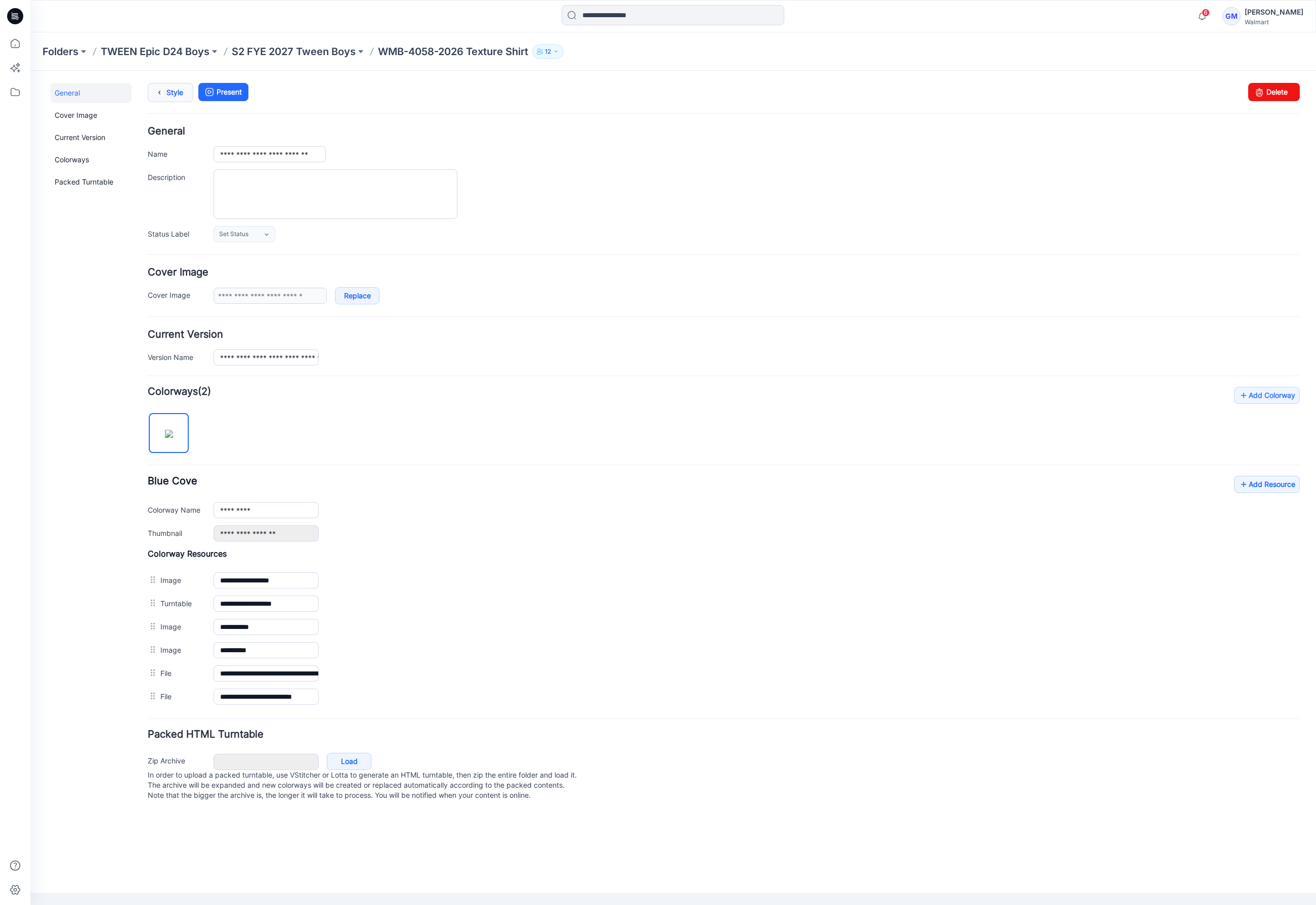
click at [163, 95] on icon at bounding box center [159, 92] width 14 height 18
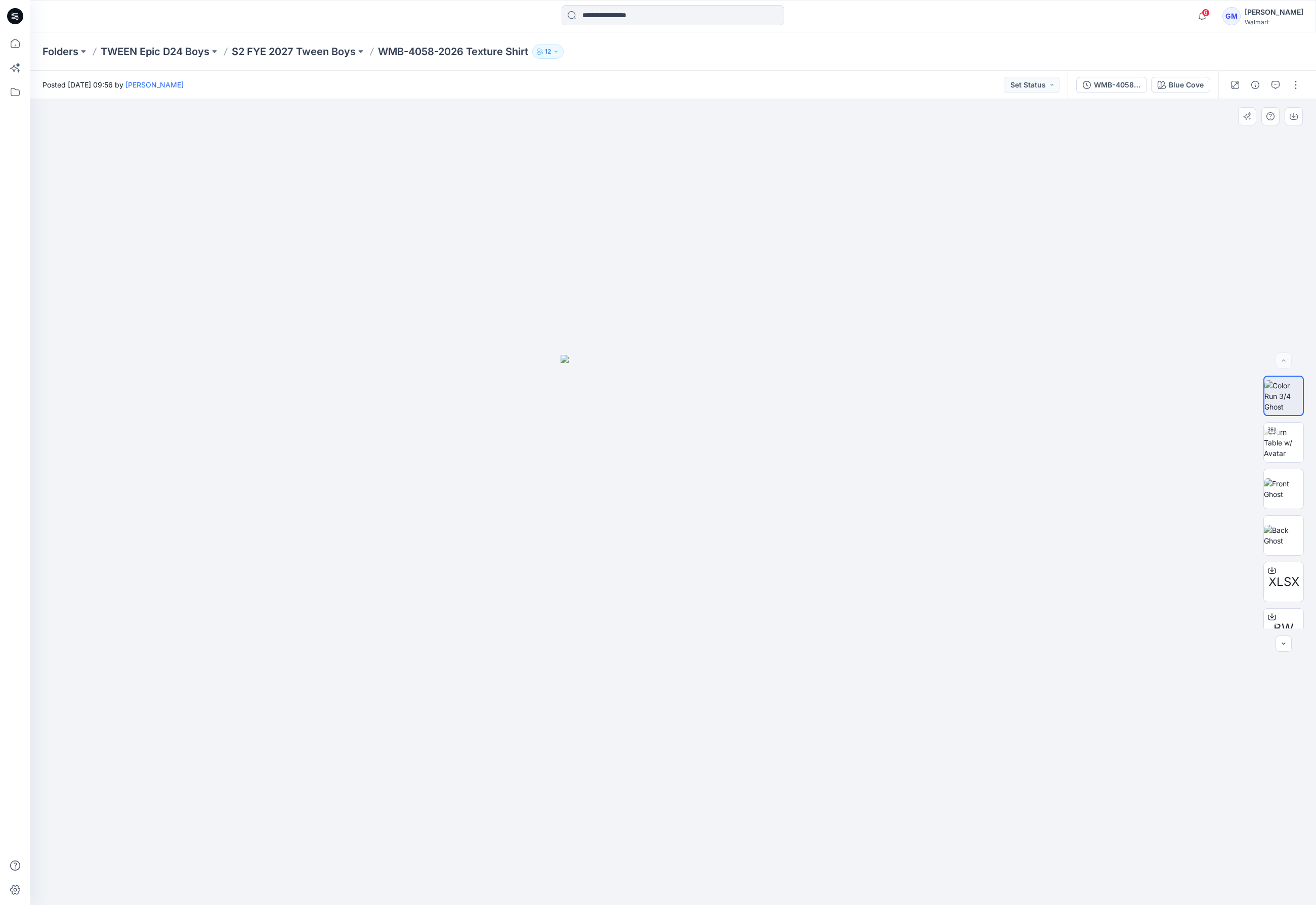
click at [315, 682] on div at bounding box center [673, 502] width 1285 height 806
click at [770, 587] on img at bounding box center [673, 627] width 506 height 555
click at [1173, 85] on div "Blue Cove" at bounding box center [1186, 85] width 35 height 11
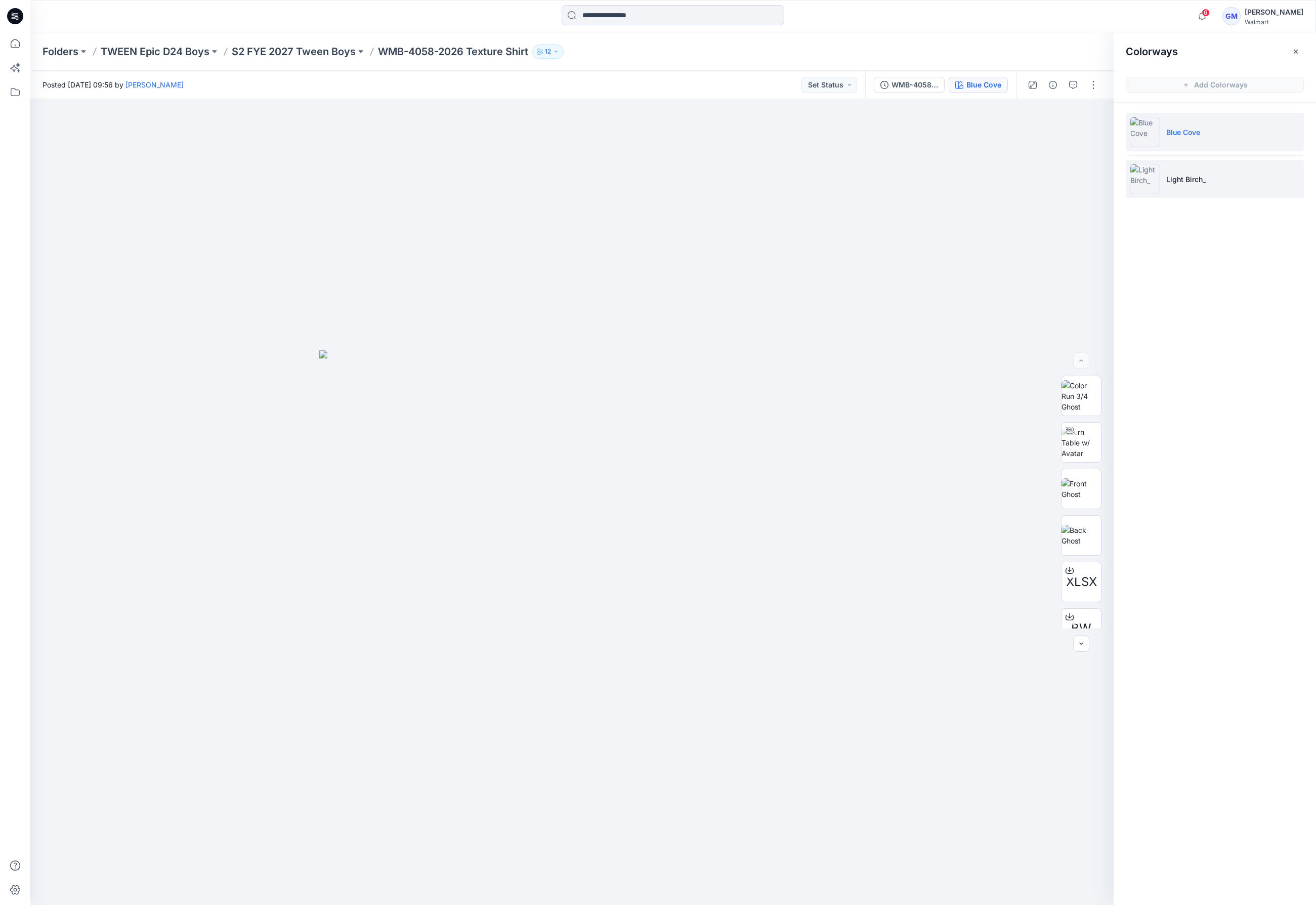
click at [1199, 183] on p "Light Birch_" at bounding box center [1185, 179] width 40 height 11
click at [254, 51] on p "S2 FYE 2027 Tween Boys" at bounding box center [293, 51] width 124 height 14
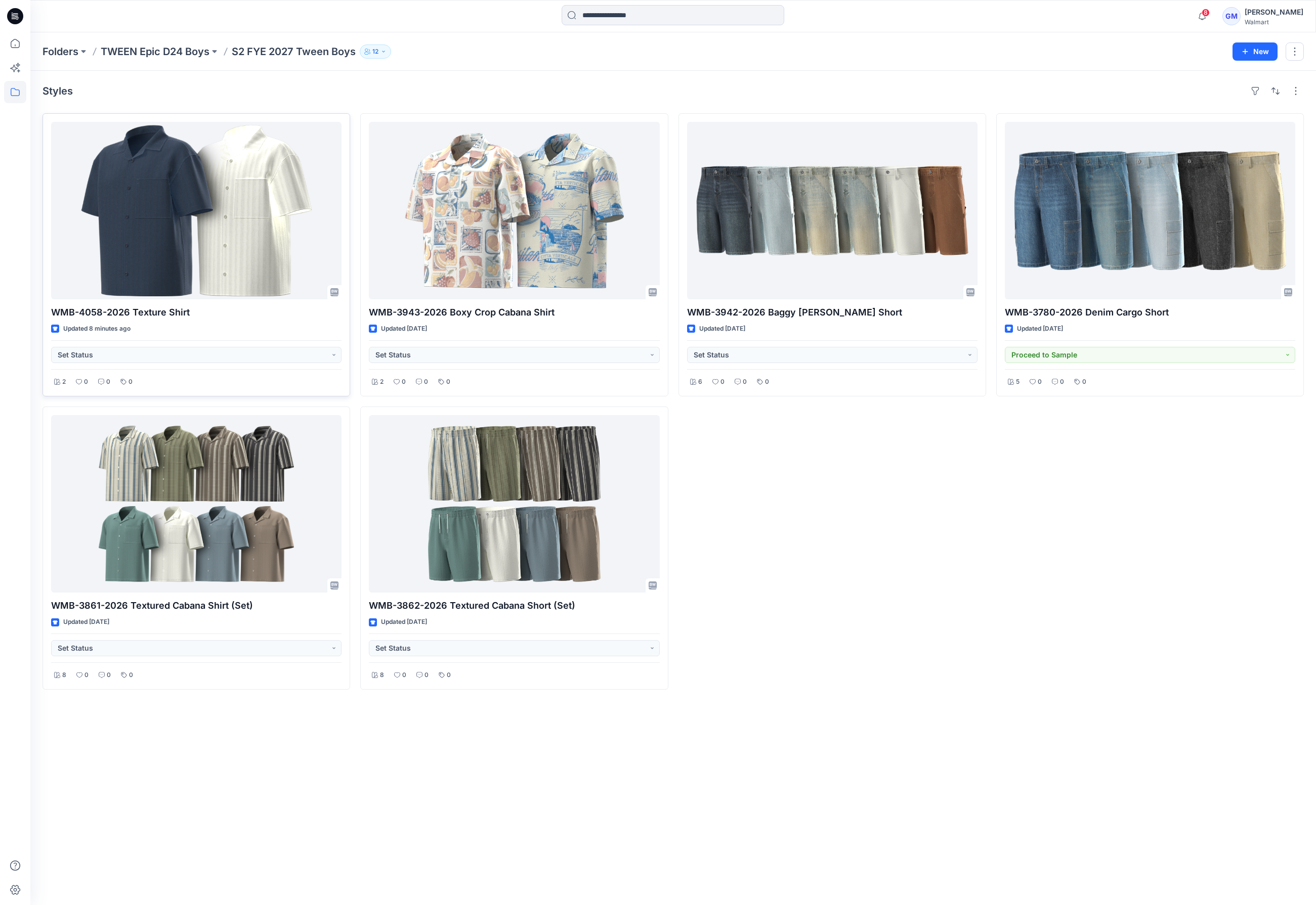
drag, startPoint x: 25, startPoint y: 217, endPoint x: 77, endPoint y: 219, distance: 52.0
click at [25, 217] on div at bounding box center [14, 469] width 22 height 873
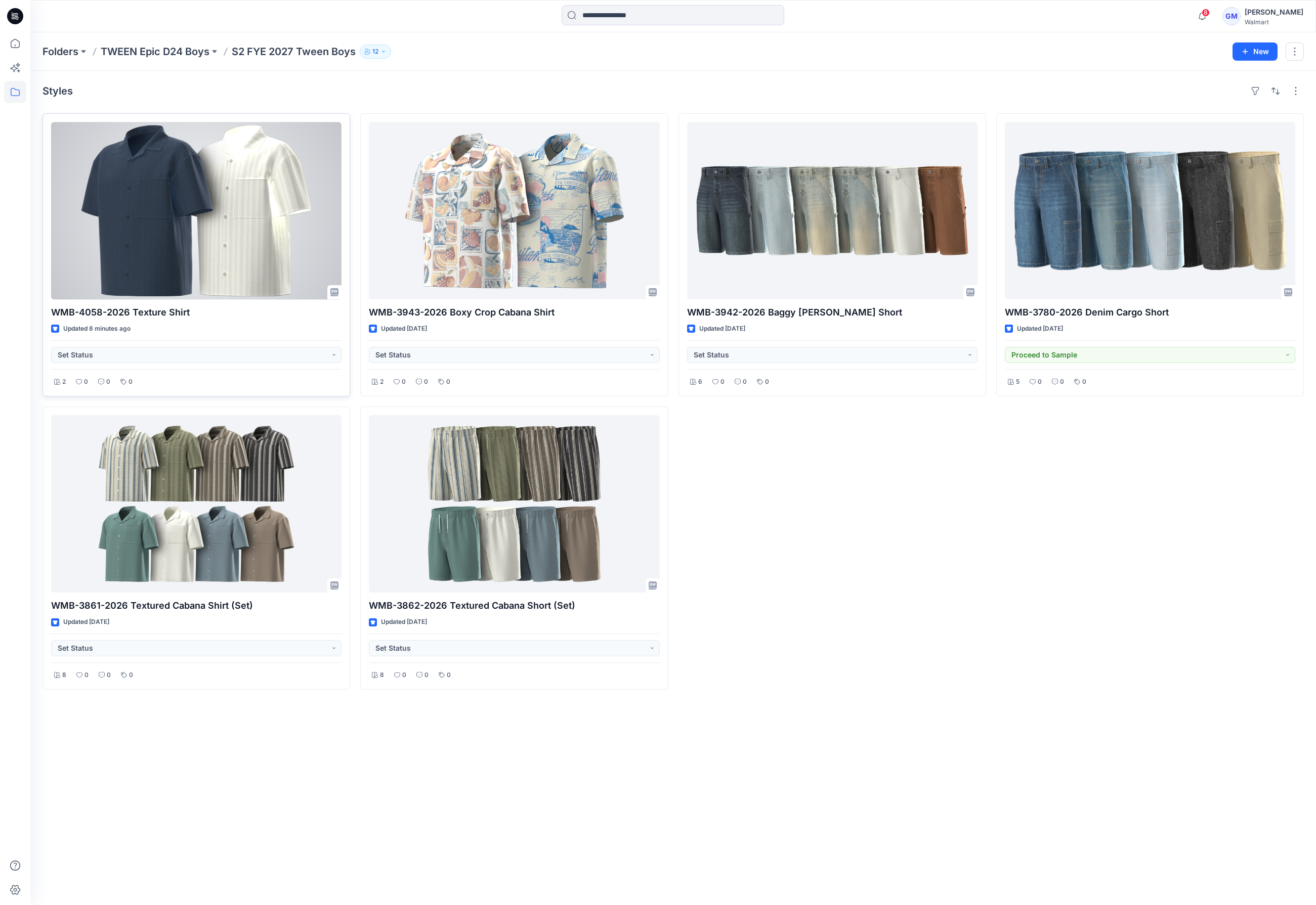
click at [107, 222] on div at bounding box center [196, 210] width 290 height 178
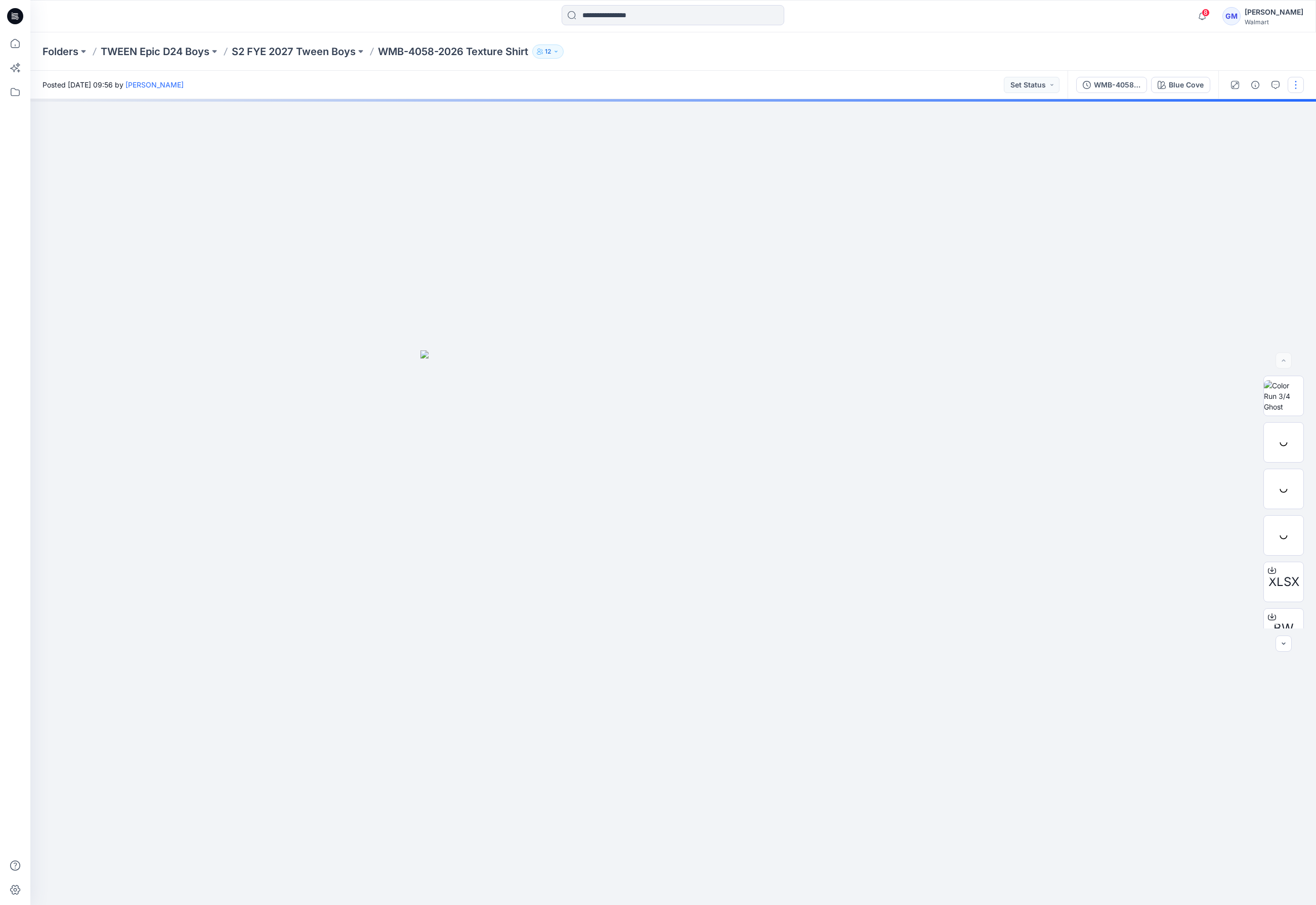
click at [1298, 86] on button "button" at bounding box center [1295, 85] width 16 height 16
click at [1227, 134] on p "Edit" at bounding box center [1231, 136] width 13 height 11
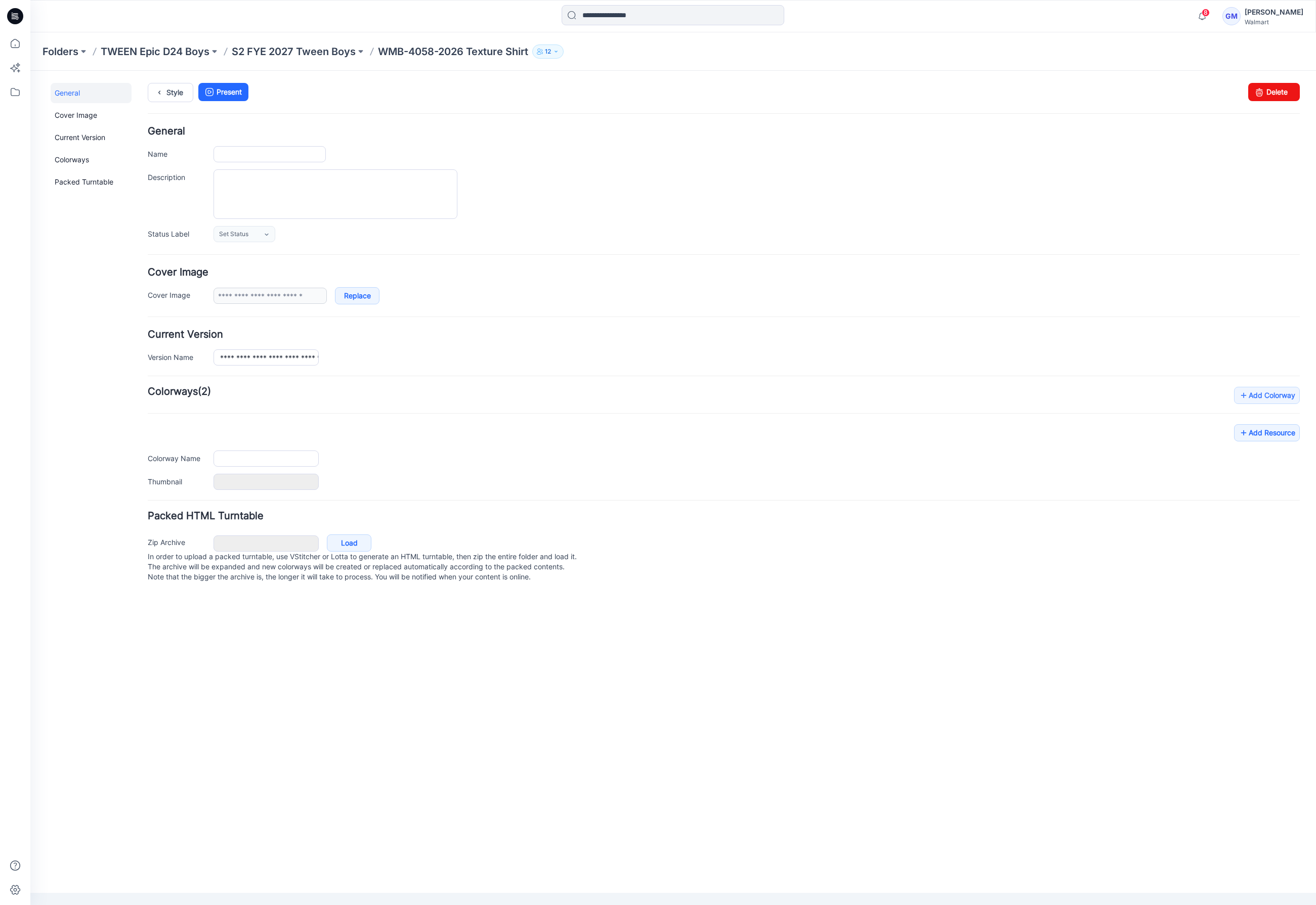
type input "**********"
type input "*********"
type input "**********"
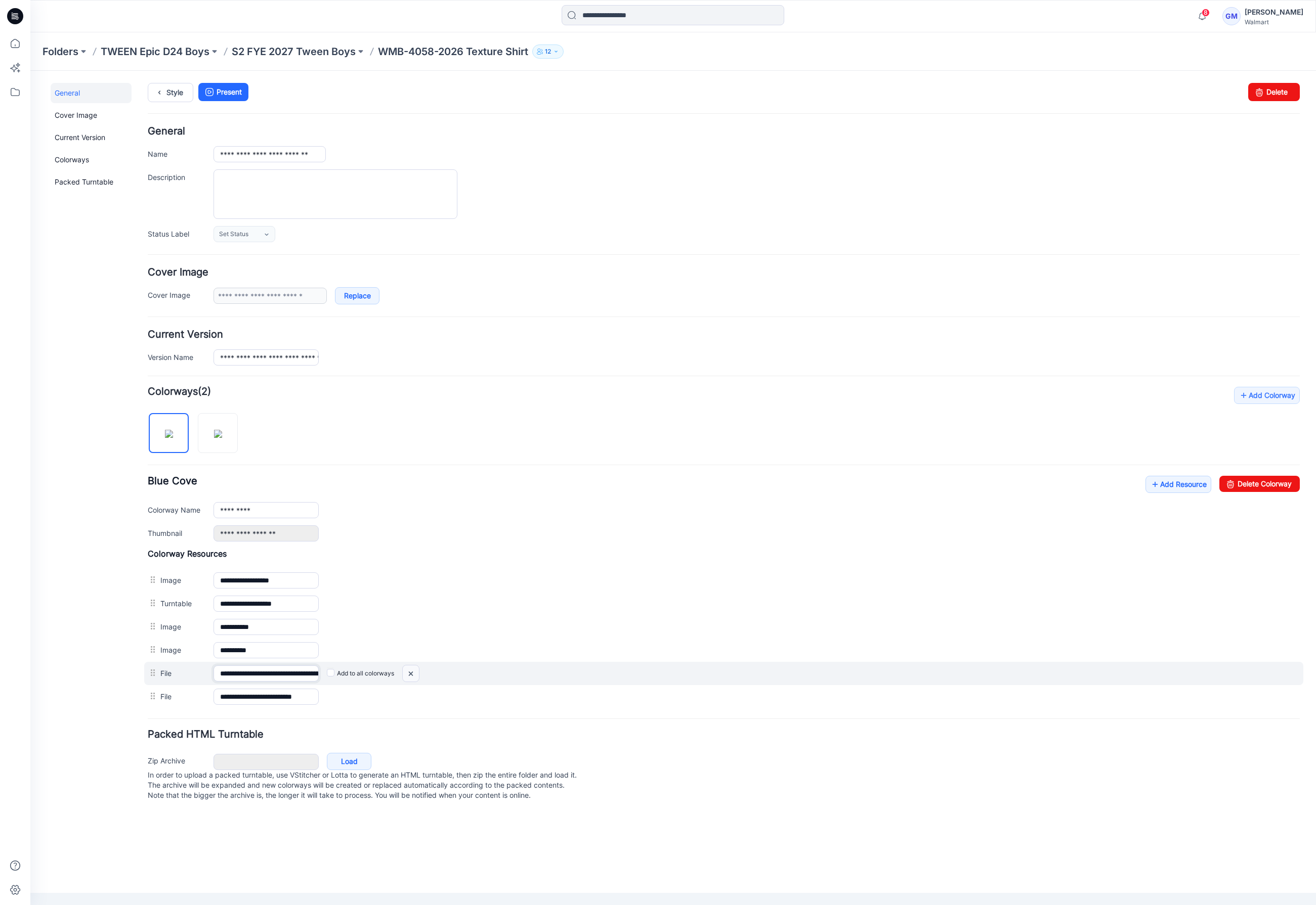
scroll to position [0, 108]
drag, startPoint x: 275, startPoint y: 678, endPoint x: 418, endPoint y: 678, distance: 143.0
click at [418, 678] on div "**********" at bounding box center [724, 673] width 1159 height 23
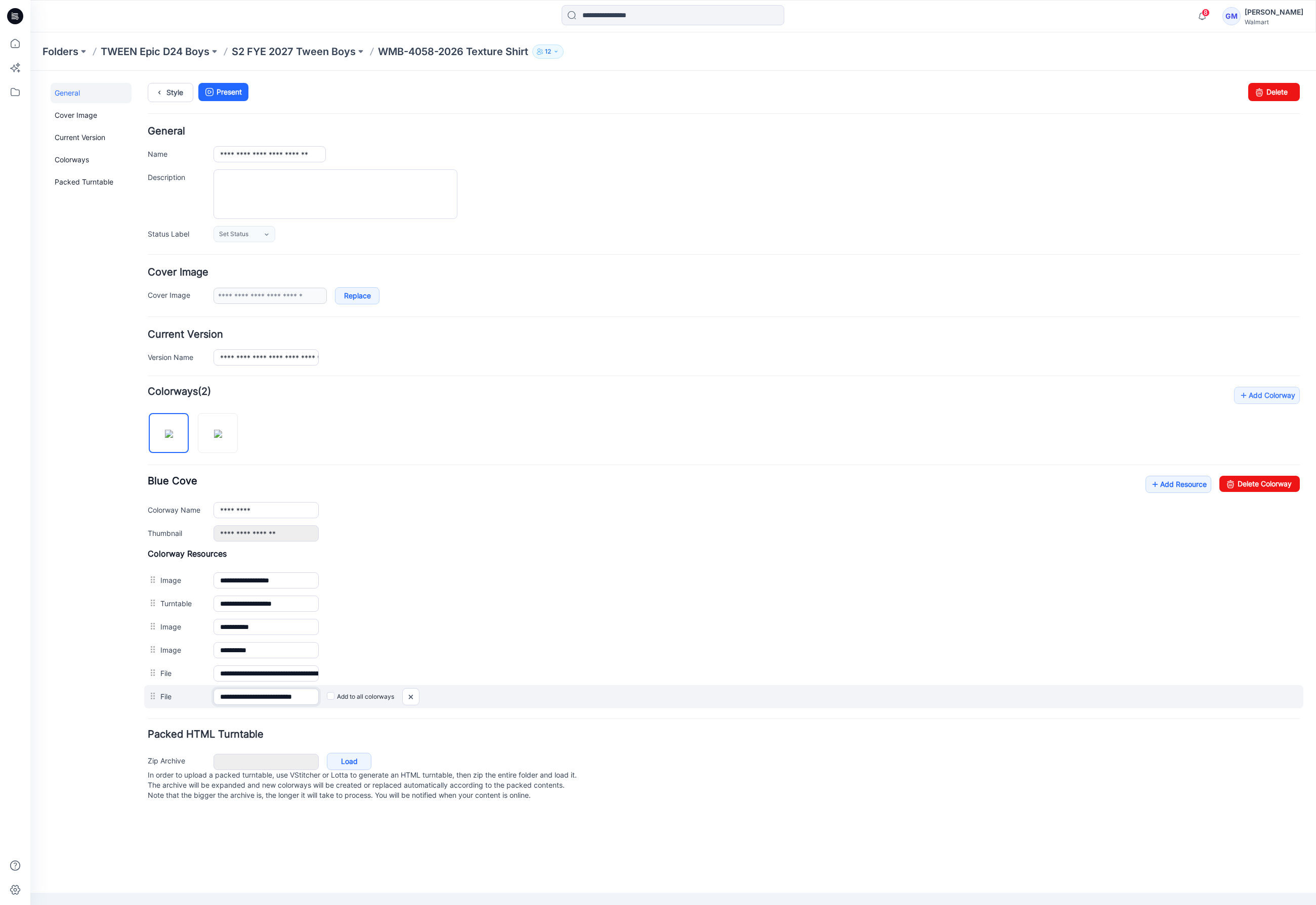
scroll to position [0, 9]
drag, startPoint x: 276, startPoint y: 697, endPoint x: 424, endPoint y: 693, distance: 148.1
click at [424, 693] on div "**********" at bounding box center [724, 696] width 1159 height 23
click at [408, 697] on img at bounding box center [411, 697] width 16 height 17
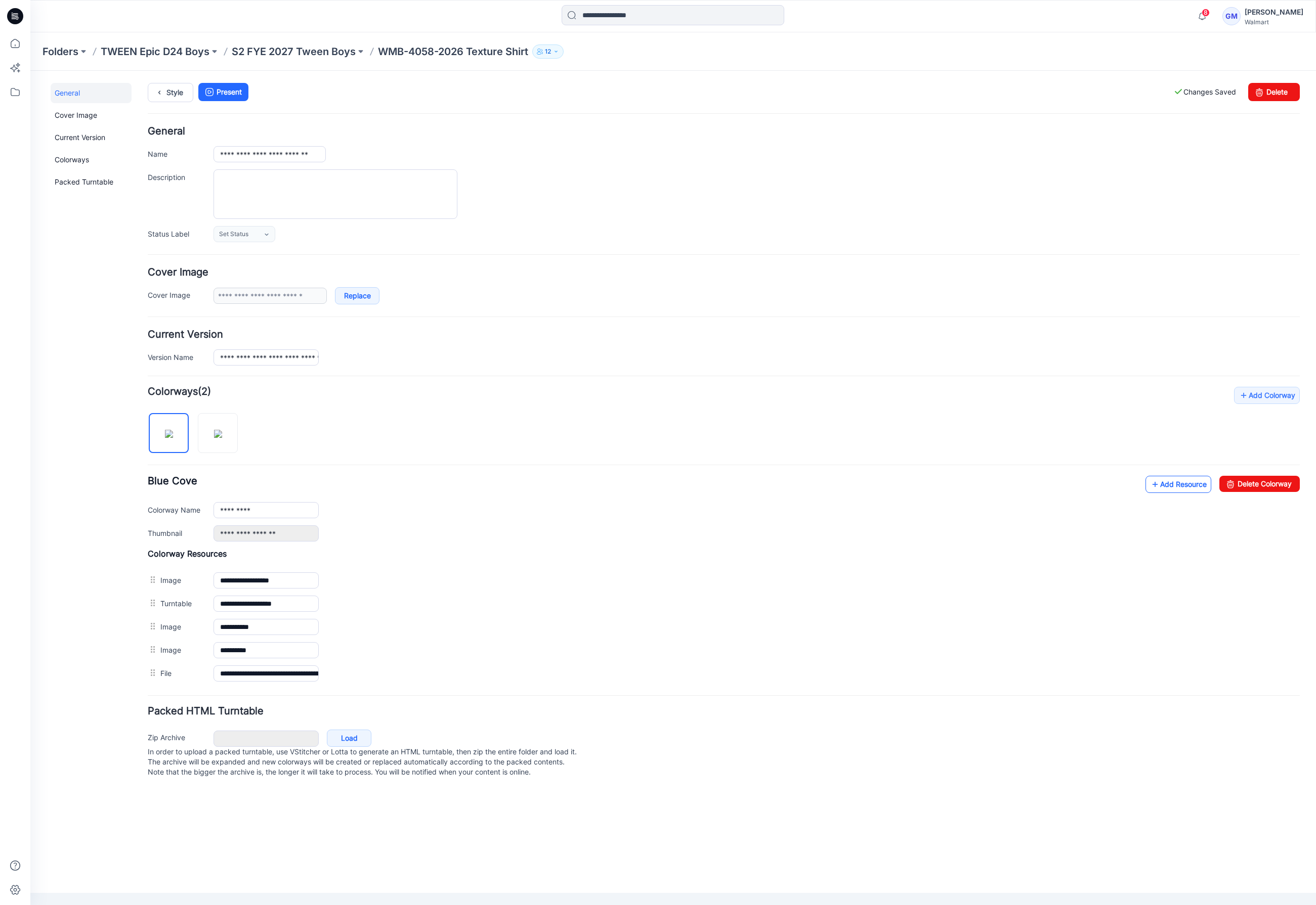
click at [1181, 477] on link "Add Resource" at bounding box center [1178, 484] width 66 height 17
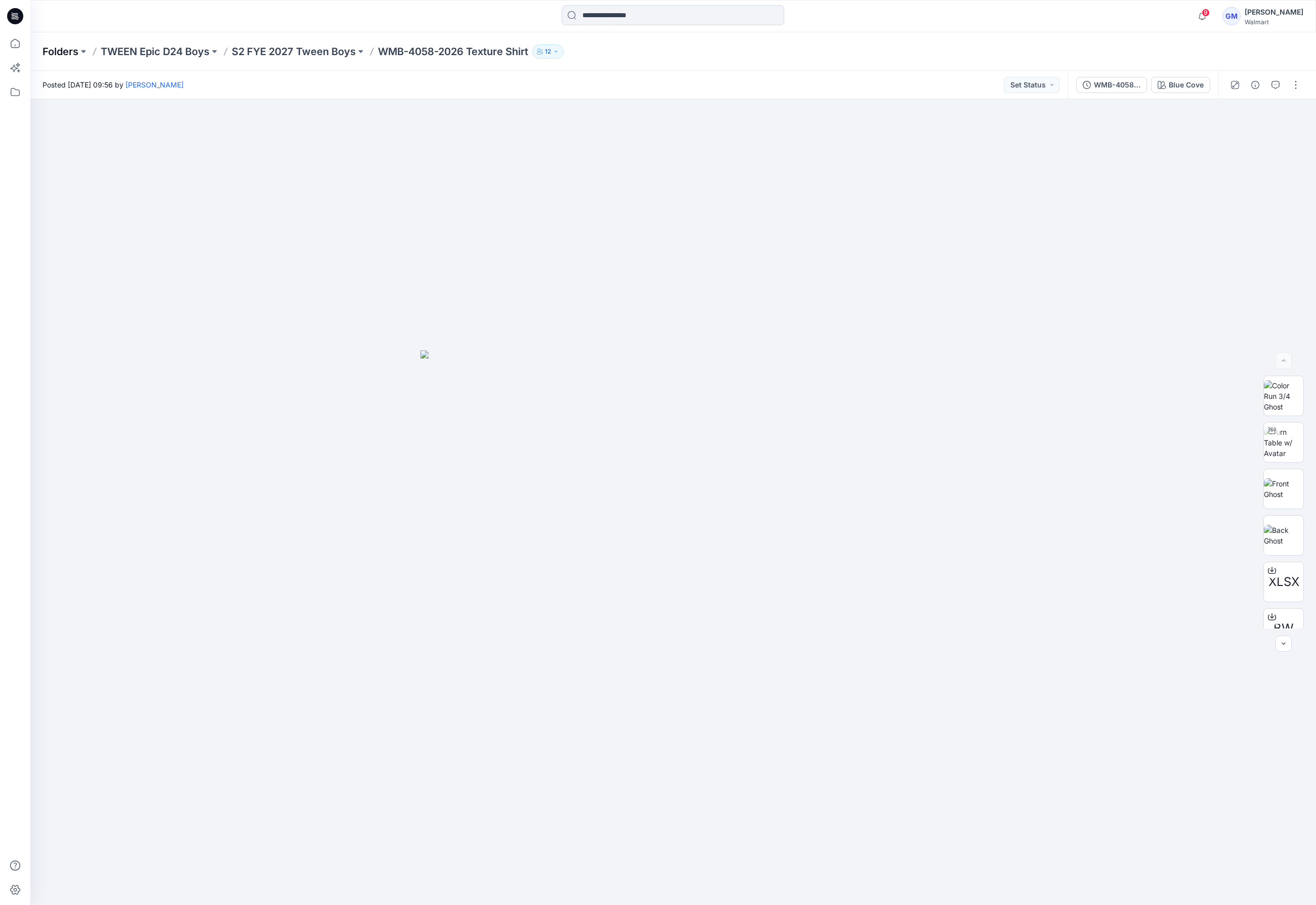
click at [58, 51] on p "Folders" at bounding box center [60, 51] width 36 height 14
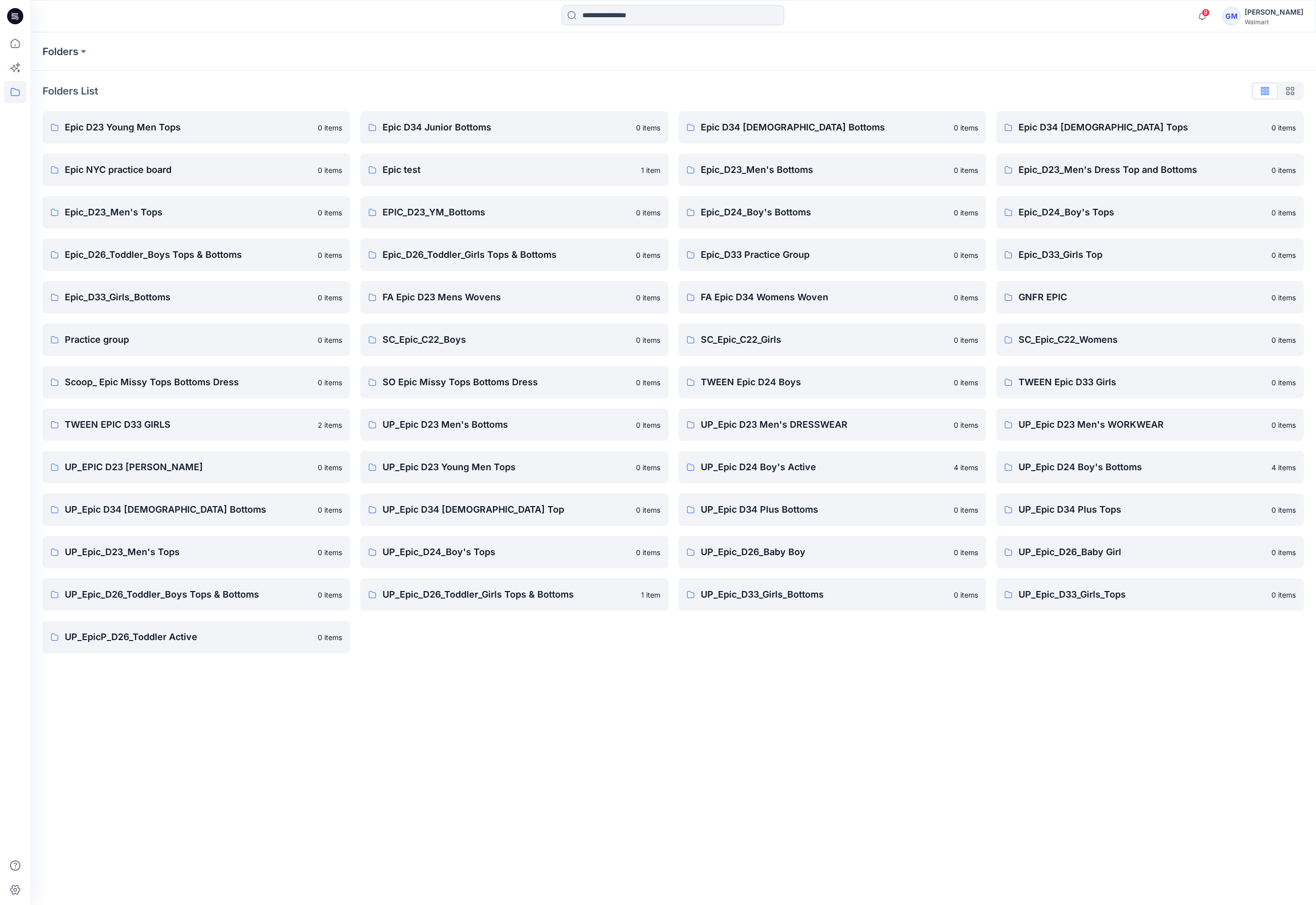
click at [692, 695] on div "Folders Folders List Epic D23 Young Men Tops 0 items Epic NYC practice board 0 …" at bounding box center [673, 469] width 1285 height 873
click at [200, 511] on p "UP_Epic D34 [DEMOGRAPHIC_DATA] Bottoms" at bounding box center [188, 509] width 247 height 14
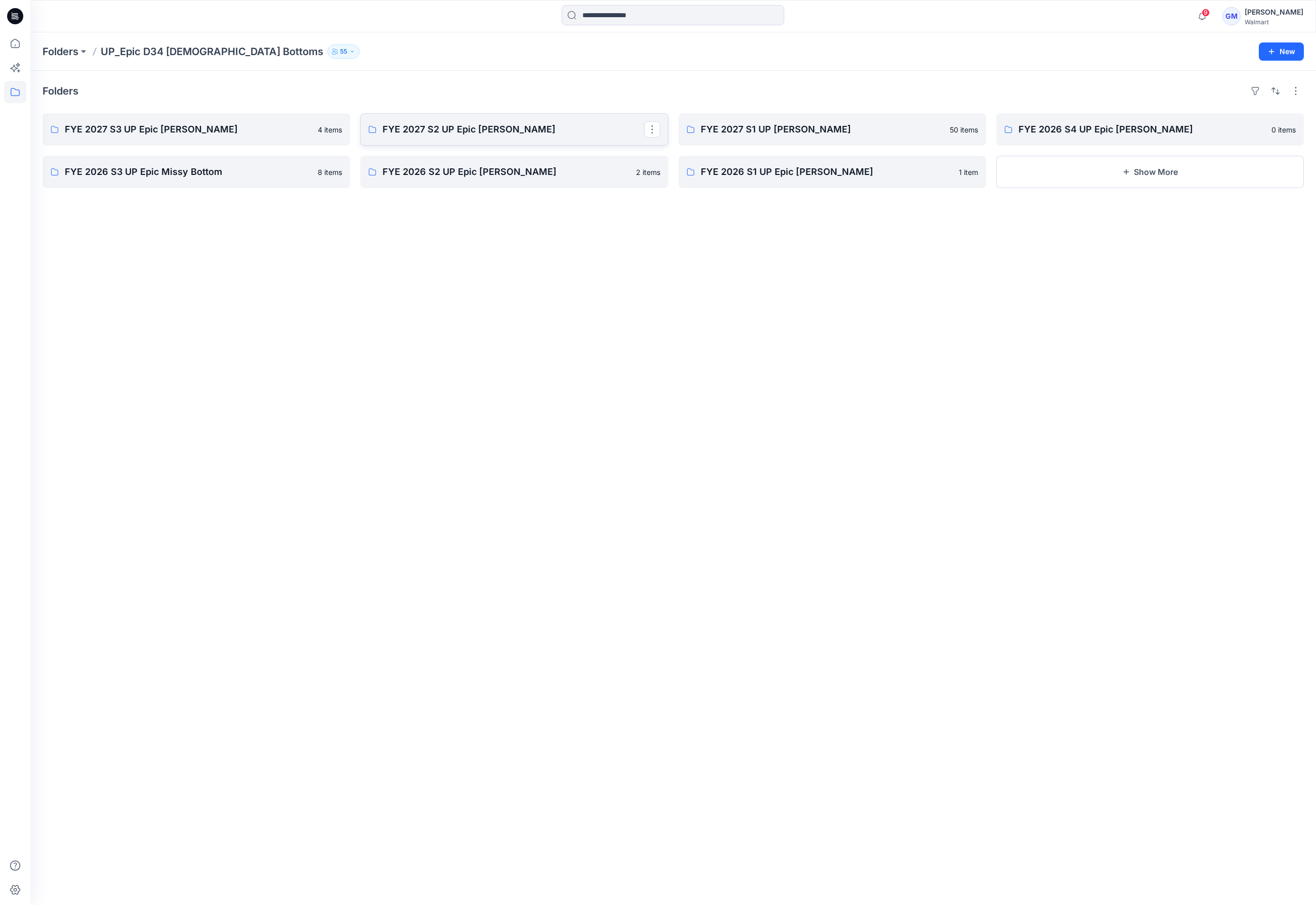
click at [433, 127] on p "FYE 2027 S2 UP Epic [PERSON_NAME]" at bounding box center [513, 129] width 261 height 14
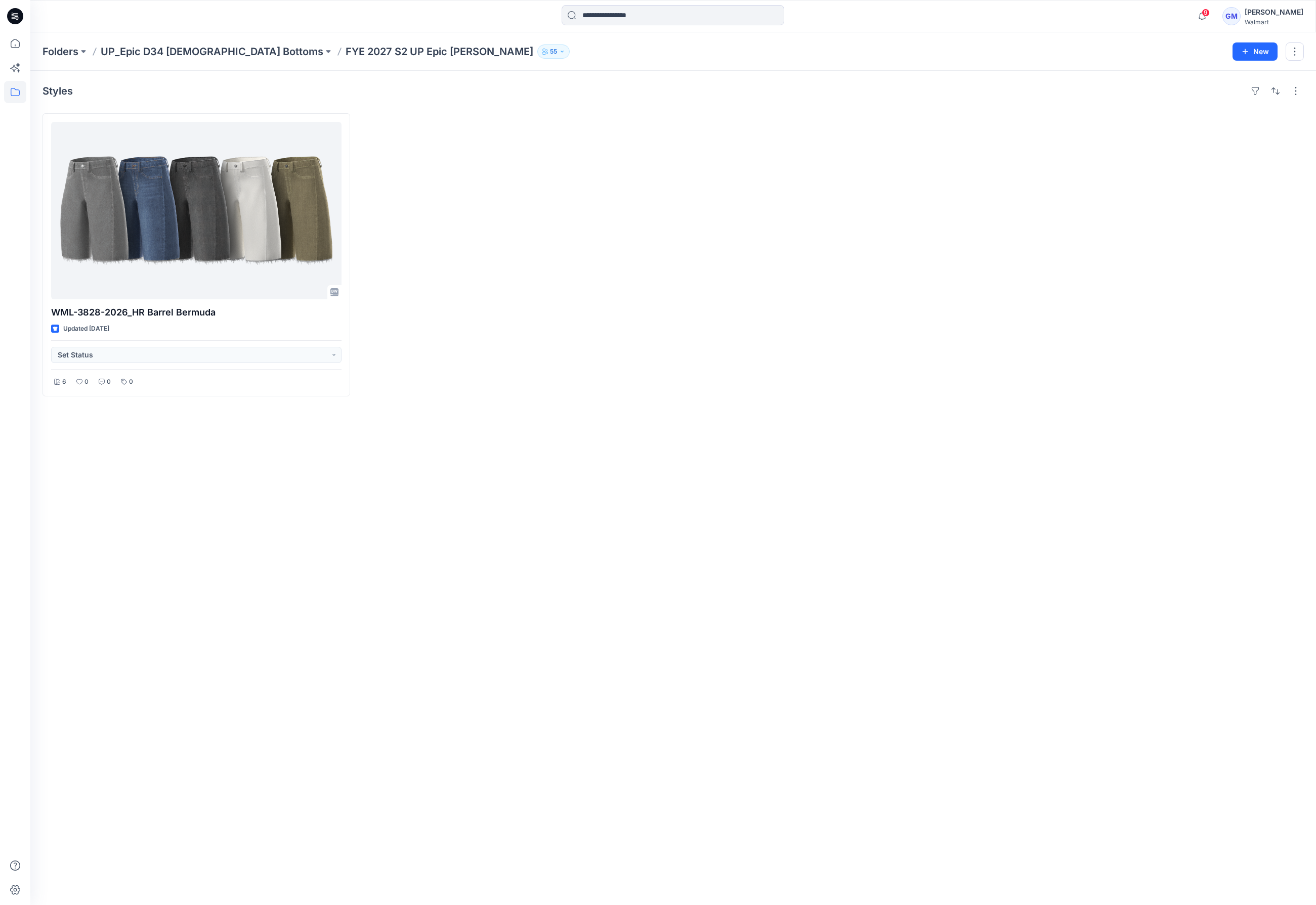
click at [458, 516] on div "Styles WML-3828-2026_HR Barrel [GEOGRAPHIC_DATA] Updated [DATE] Set Status 6 0 …" at bounding box center [673, 488] width 1285 height 835
drag, startPoint x: 256, startPoint y: 568, endPoint x: 236, endPoint y: 578, distance: 22.4
click at [256, 568] on div "Styles WML-3828-2026_HR Barrel [GEOGRAPHIC_DATA] Updated [DATE] Set Status 6 0 …" at bounding box center [673, 488] width 1285 height 835
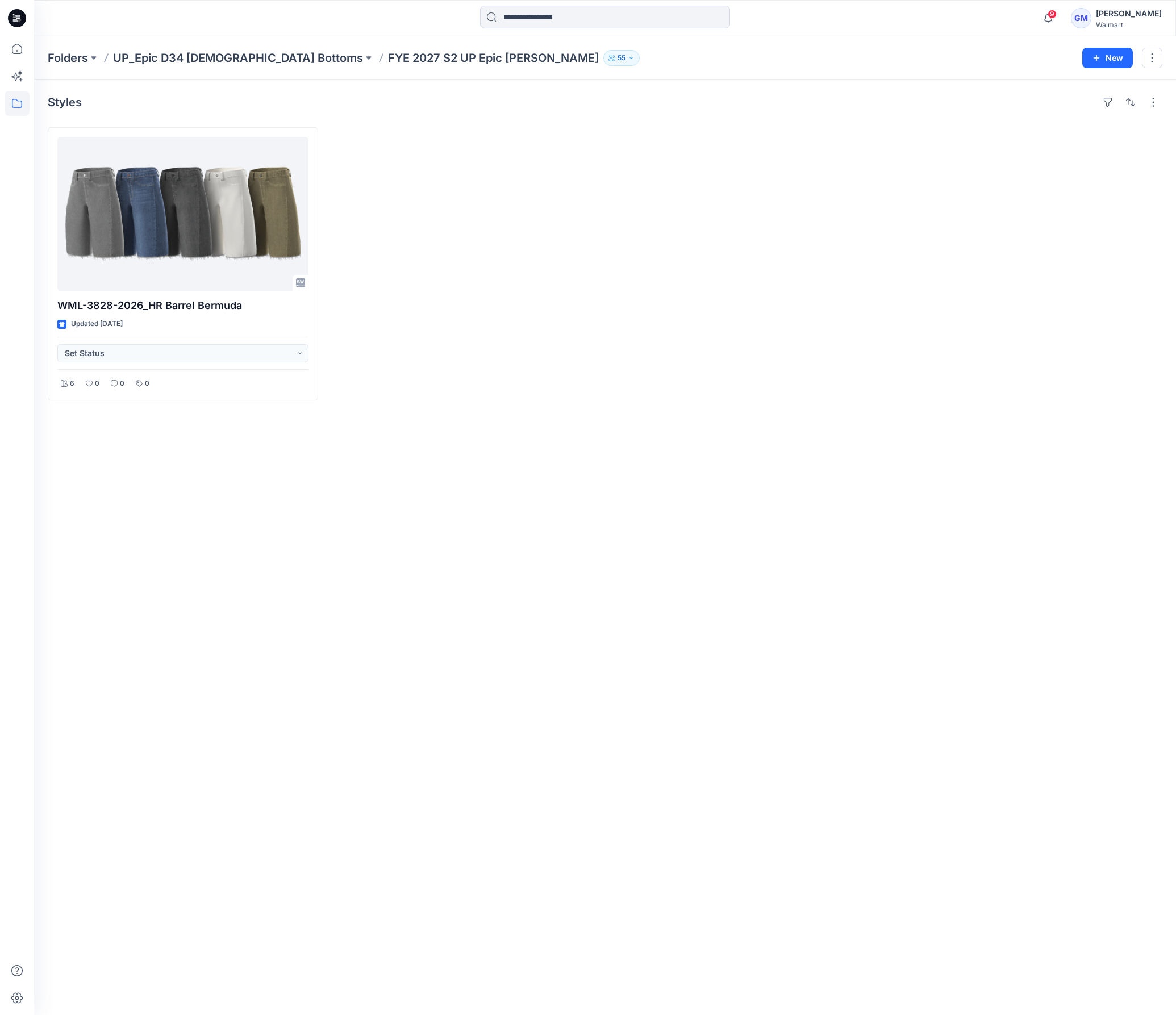
click at [429, 545] on div "Styles WML-3828-2026_HR Barrel [GEOGRAPHIC_DATA] Updated [DATE] Set Status 6 0 …" at bounding box center [605, 547] width 1142 height 935
click at [522, 177] on div at bounding box center [464, 263] width 270 height 273
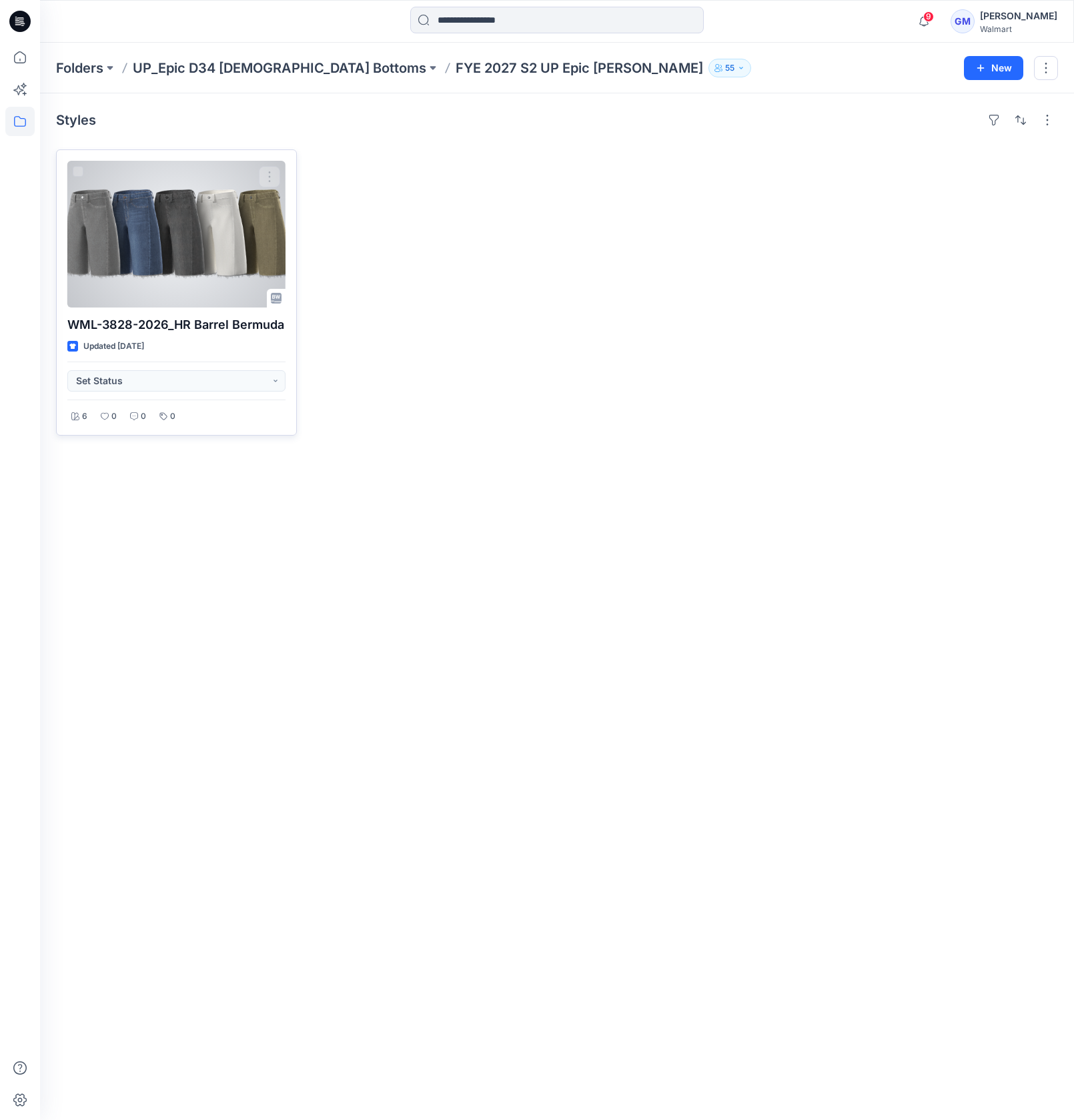
click at [176, 242] on div at bounding box center [176, 234] width 218 height 147
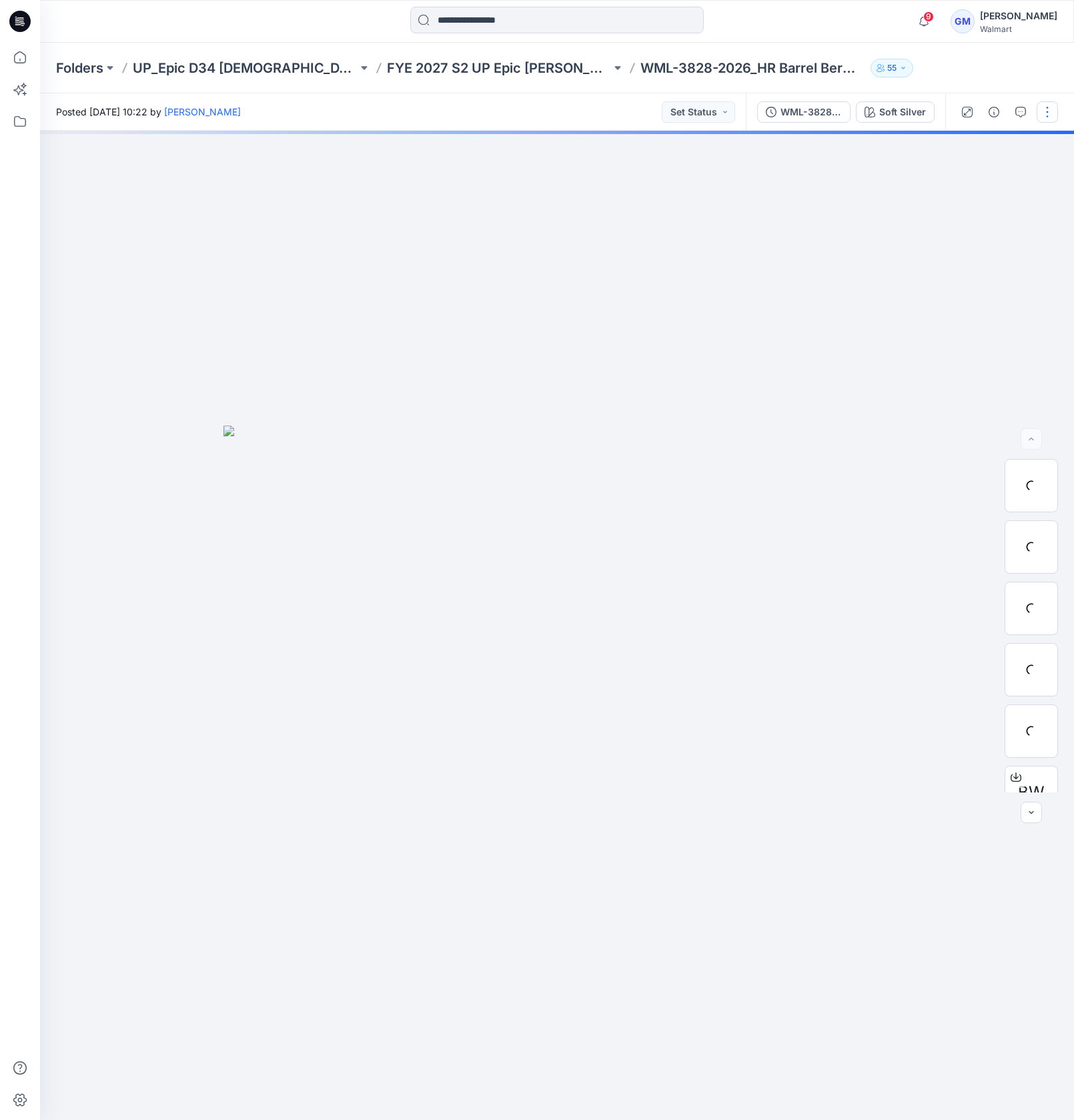
click at [1052, 115] on button "button" at bounding box center [1047, 112] width 22 height 22
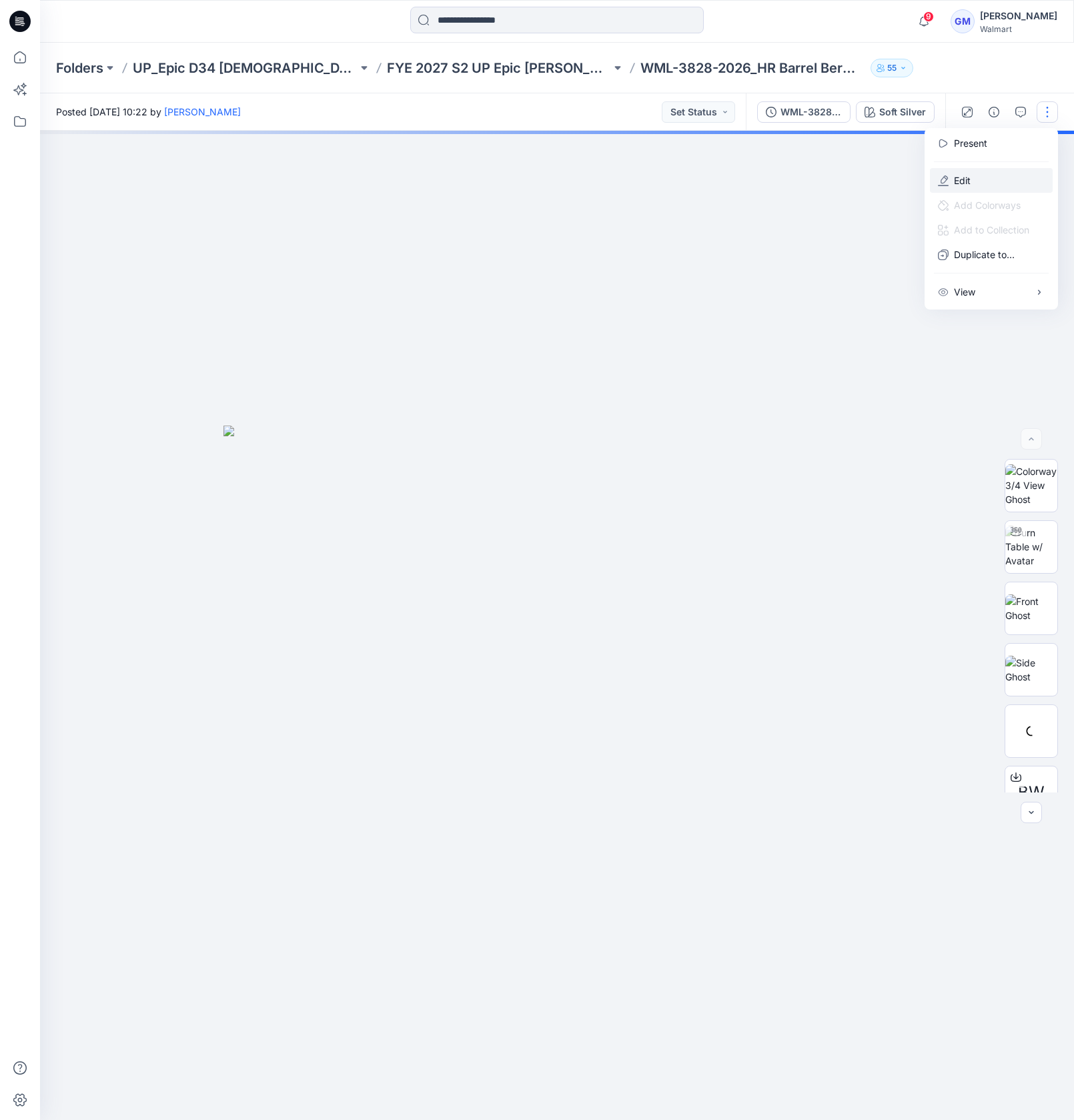
click at [984, 180] on button "Edit" at bounding box center [991, 181] width 123 height 25
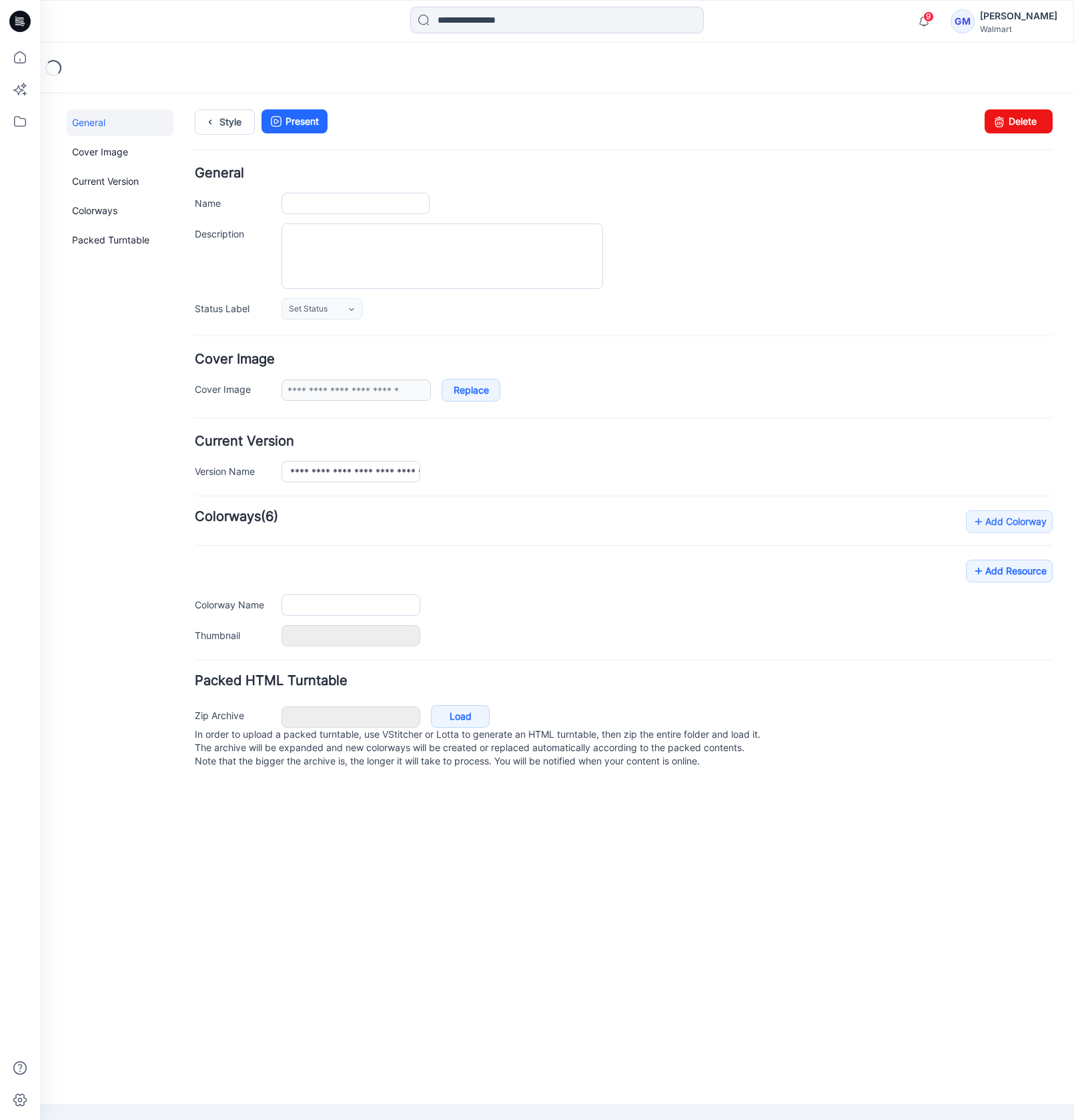
type input "**********"
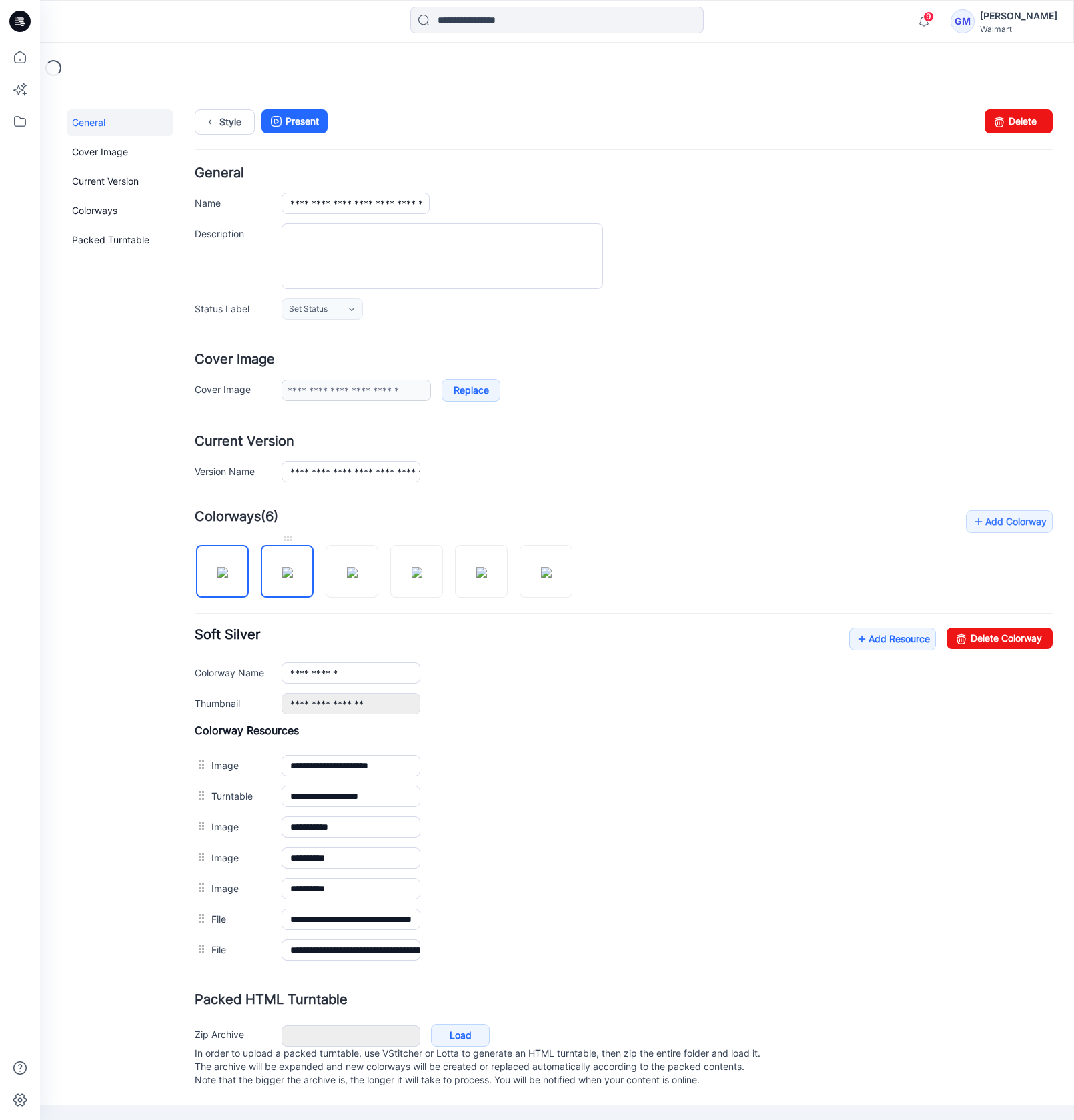
click at [287, 577] on img at bounding box center [287, 572] width 11 height 11
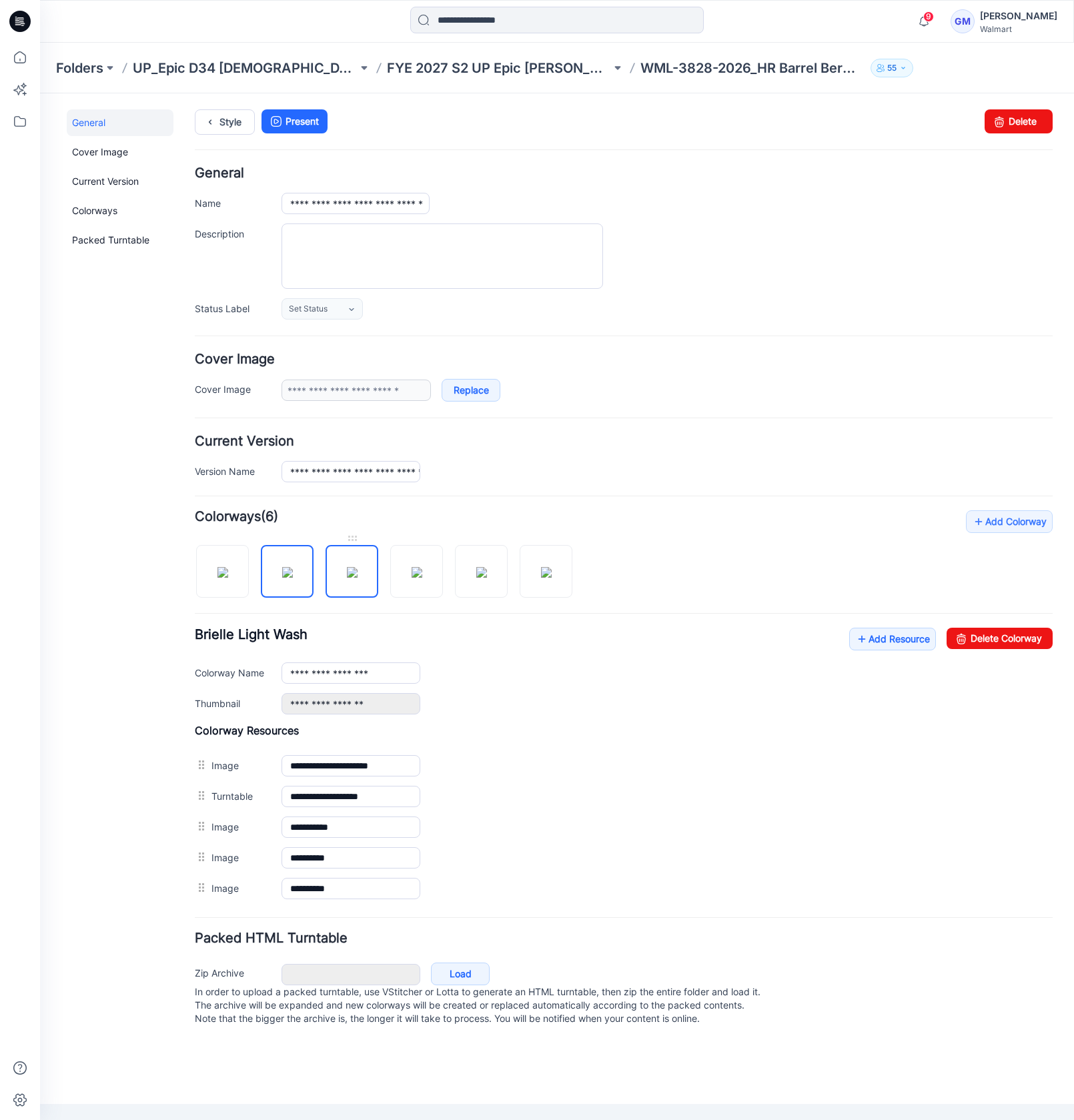
click at [347, 577] on img at bounding box center [352, 572] width 11 height 11
click at [412, 577] on img at bounding box center [417, 572] width 11 height 11
click at [476, 577] on img at bounding box center [481, 572] width 11 height 11
click at [541, 577] on img at bounding box center [546, 572] width 11 height 11
click at [286, 577] on img at bounding box center [287, 572] width 11 height 11
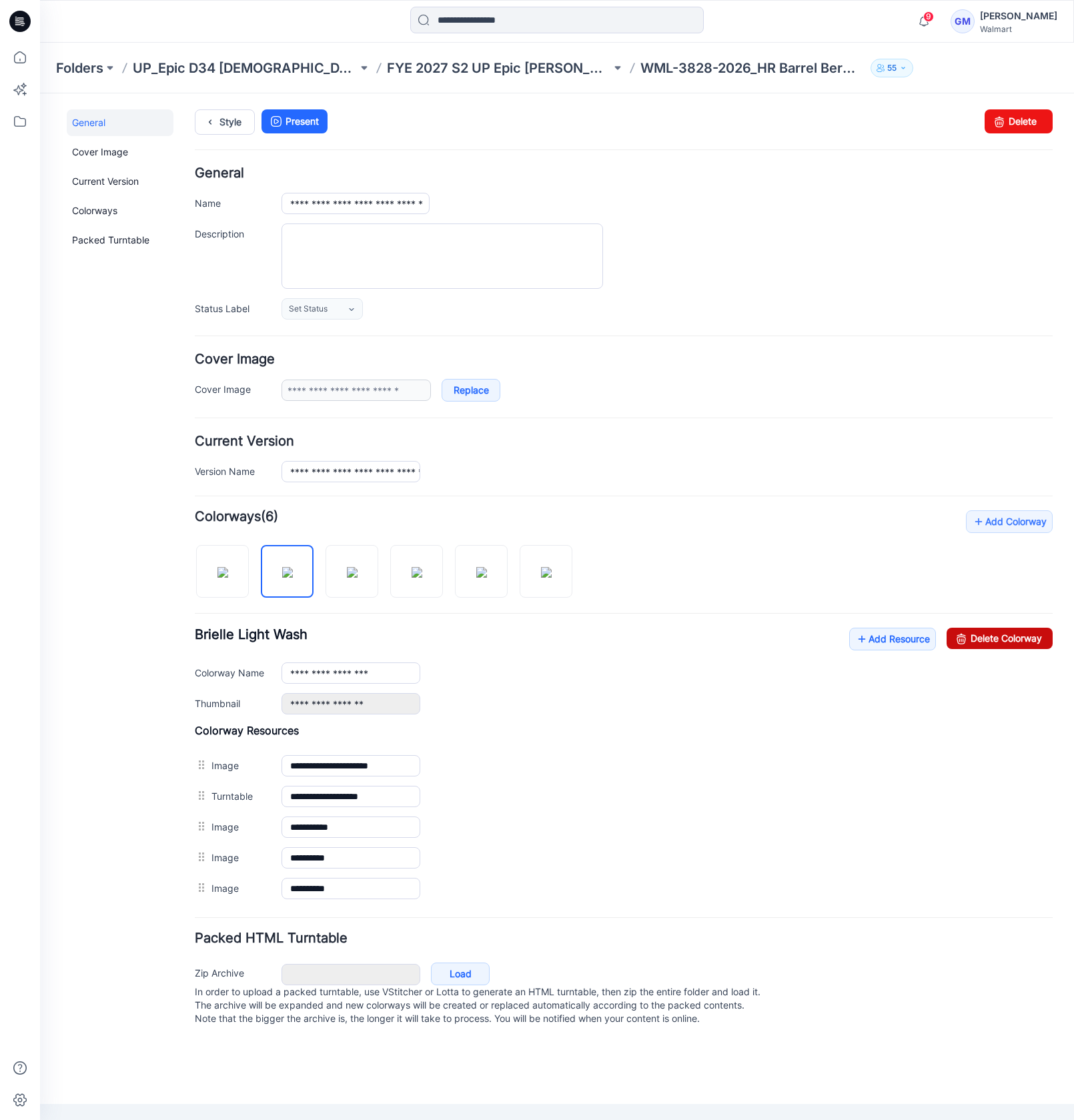
click at [1025, 635] on link "Delete Colorway" at bounding box center [999, 639] width 106 height 22
type input "**********"
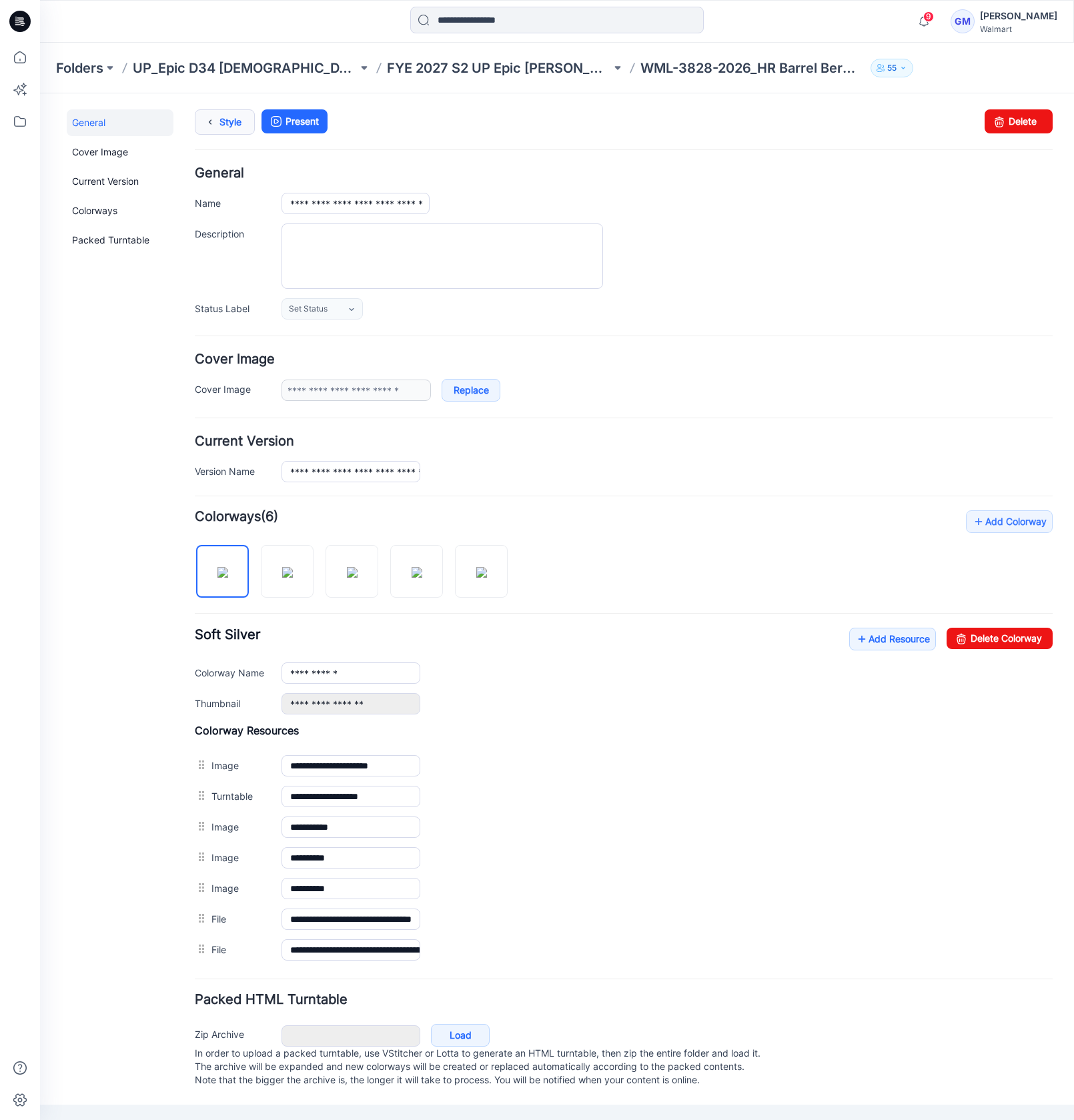
click at [226, 128] on link "Style" at bounding box center [224, 122] width 60 height 26
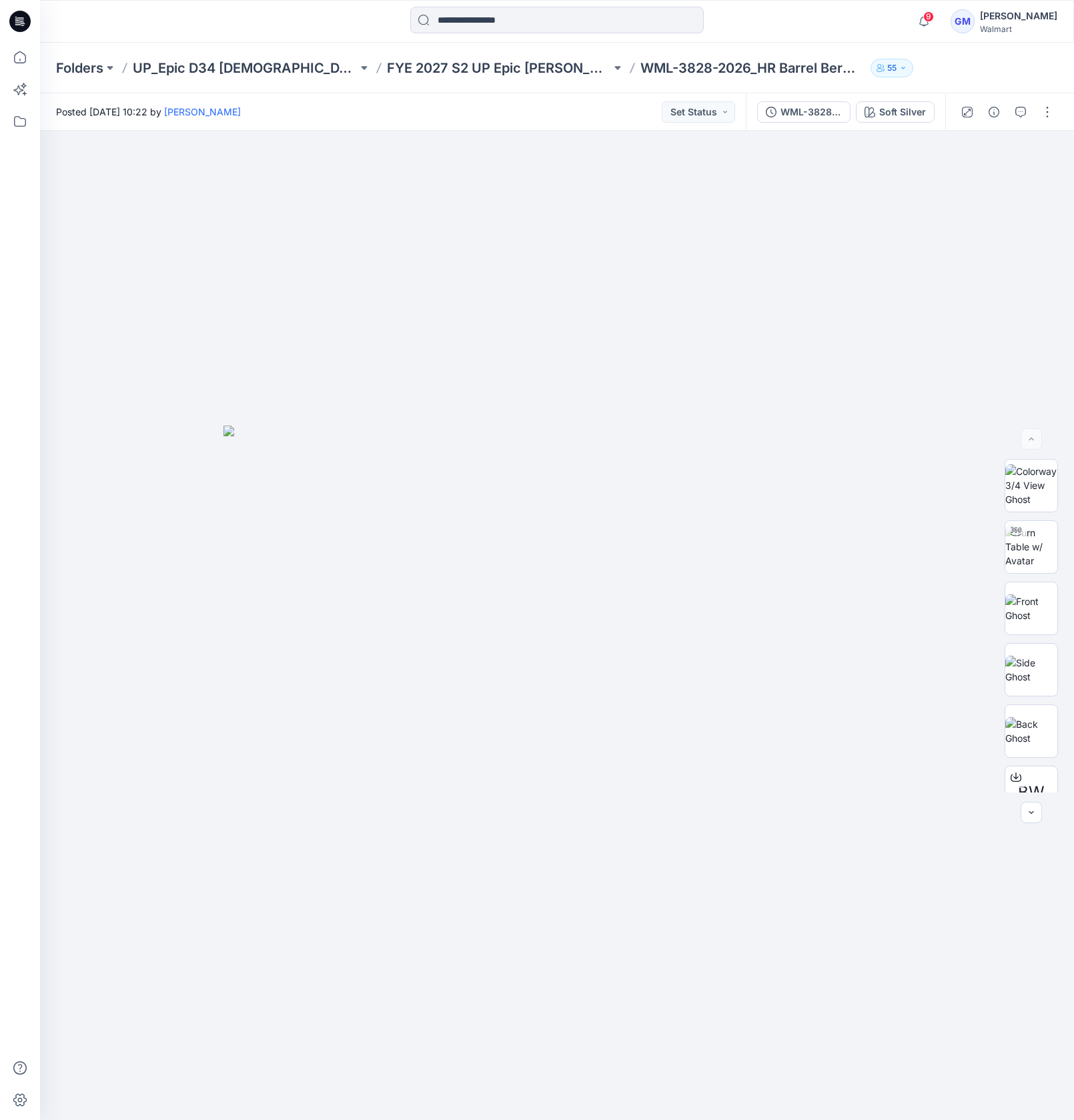
drag, startPoint x: 686, startPoint y: 395, endPoint x: 825, endPoint y: 96, distance: 329.7
click at [686, 395] on div at bounding box center [556, 625] width 1033 height 989
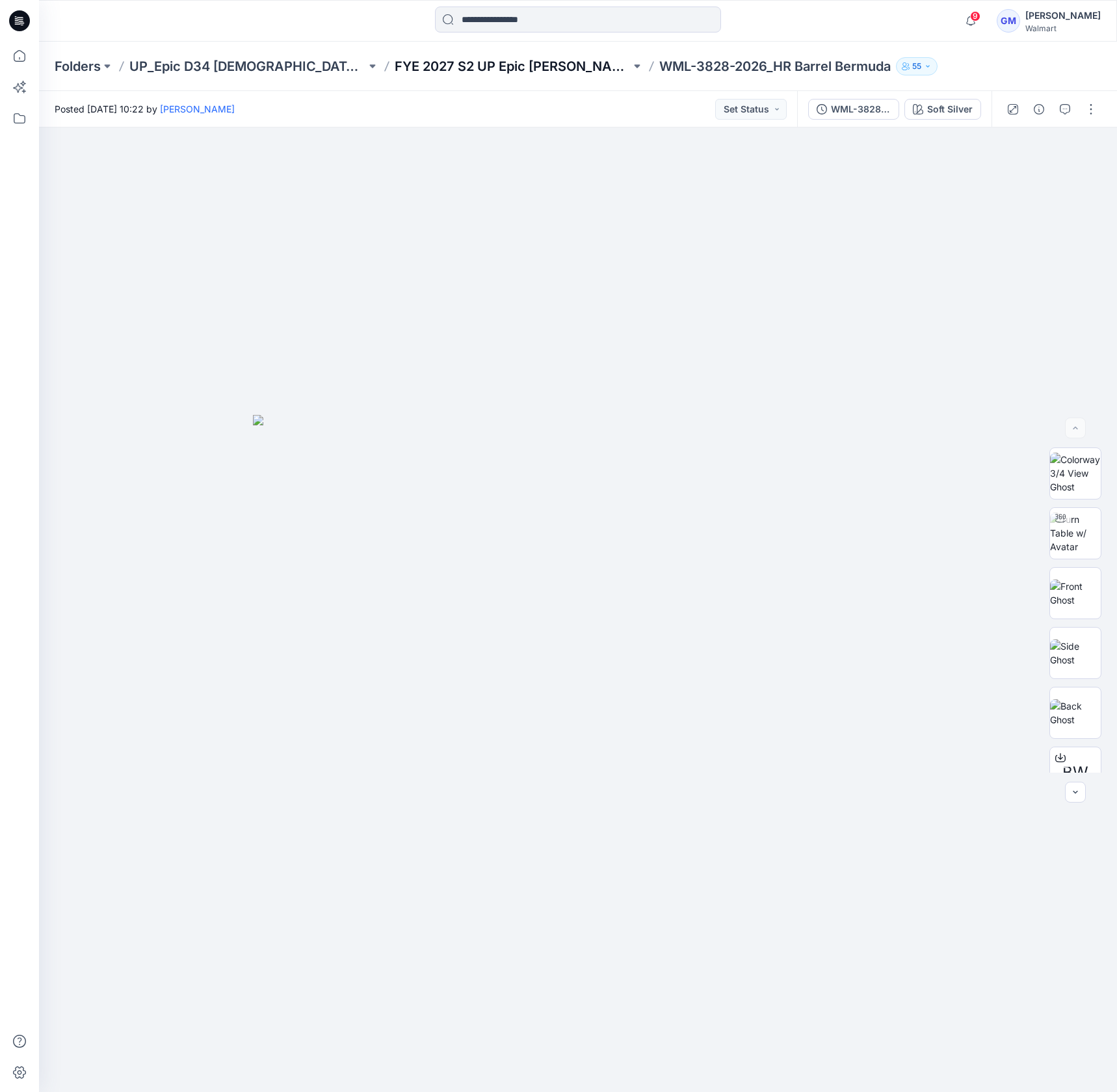
click at [516, 68] on p "FYE 2027 S2 UP Epic [PERSON_NAME]" at bounding box center [513, 66] width 237 height 19
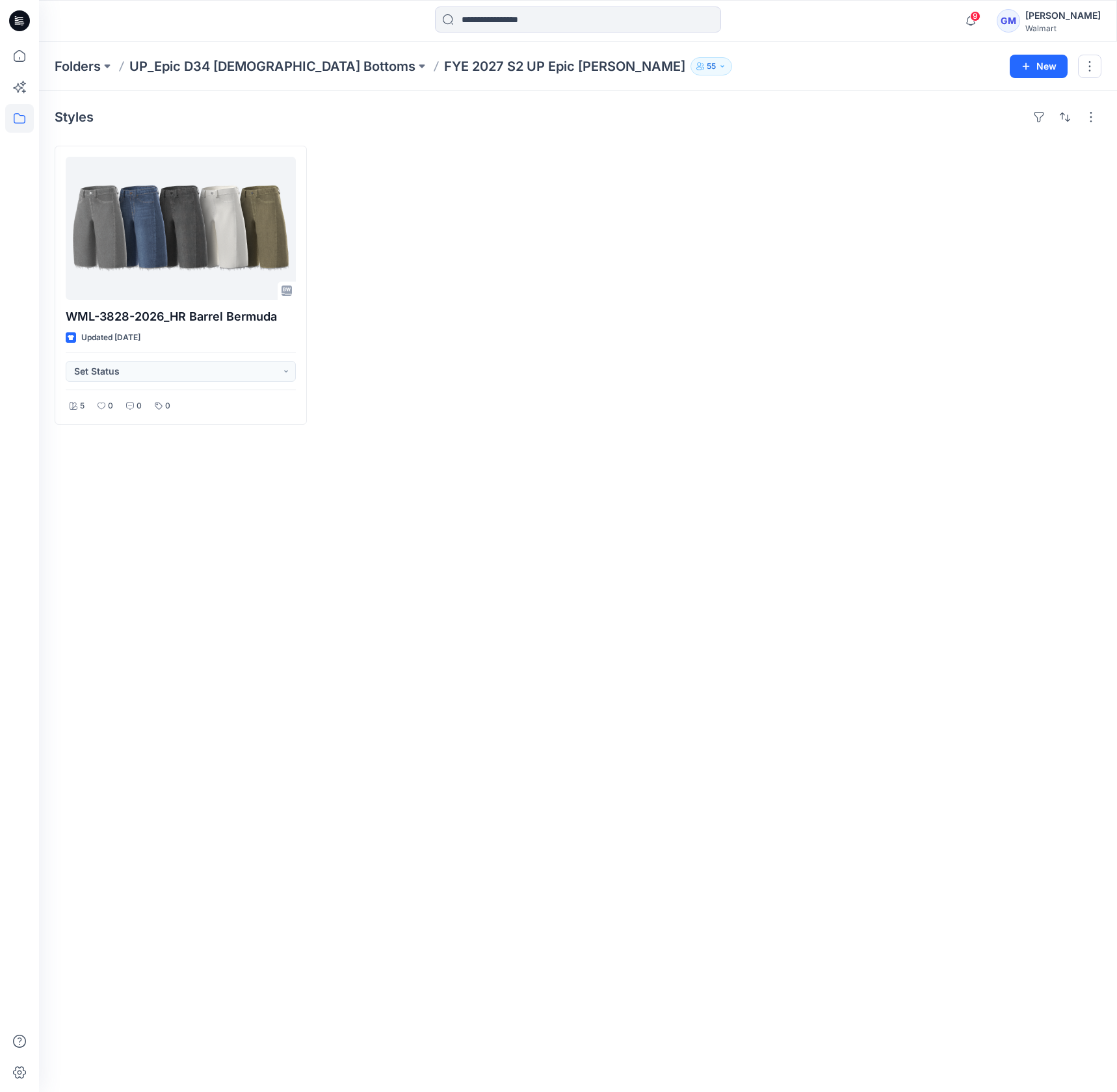
click at [437, 601] on div "Styles WML-3828-2026_HR Barrel [GEOGRAPHIC_DATA] Updated [DATE] Set Status 5 0 …" at bounding box center [577, 591] width 1078 height 1001
drag, startPoint x: 338, startPoint y: 66, endPoint x: 568, endPoint y: 66, distance: 230.0
click at [568, 66] on div "Folders UP_Epic D34 [DEMOGRAPHIC_DATA] Bottoms FYE 2027 S2 UP Epic [PERSON_NAME…" at bounding box center [527, 66] width 946 height 19
copy p "FYE 2027 S2 UP Epic [PERSON_NAME]"
click at [436, 568] on div "Styles WML-3828-2026_HR Barrel [GEOGRAPHIC_DATA] Updated [DATE] Set Status 5 0 …" at bounding box center [577, 591] width 1078 height 1001
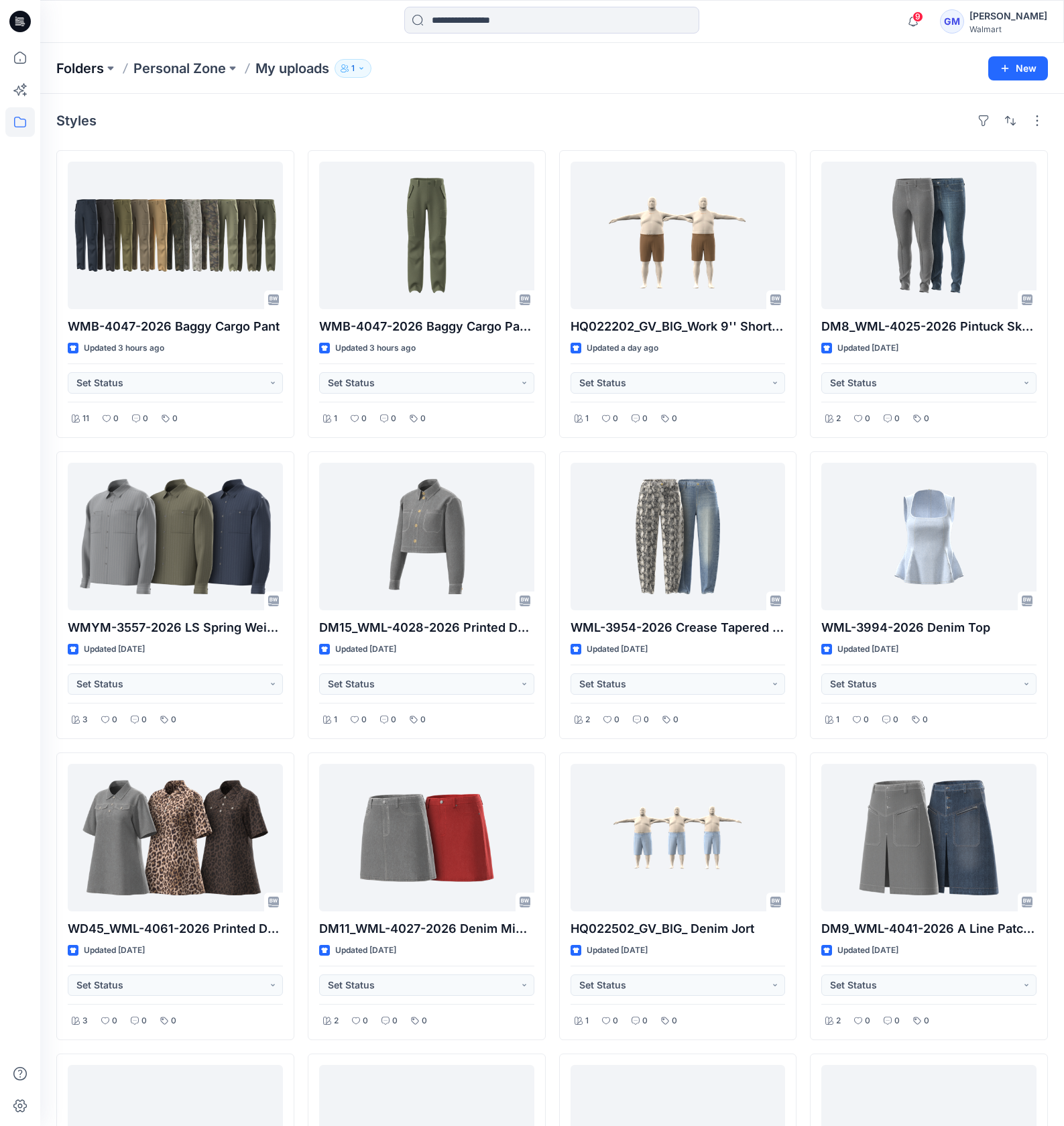
click at [87, 70] on p "Folders" at bounding box center [80, 68] width 47 height 19
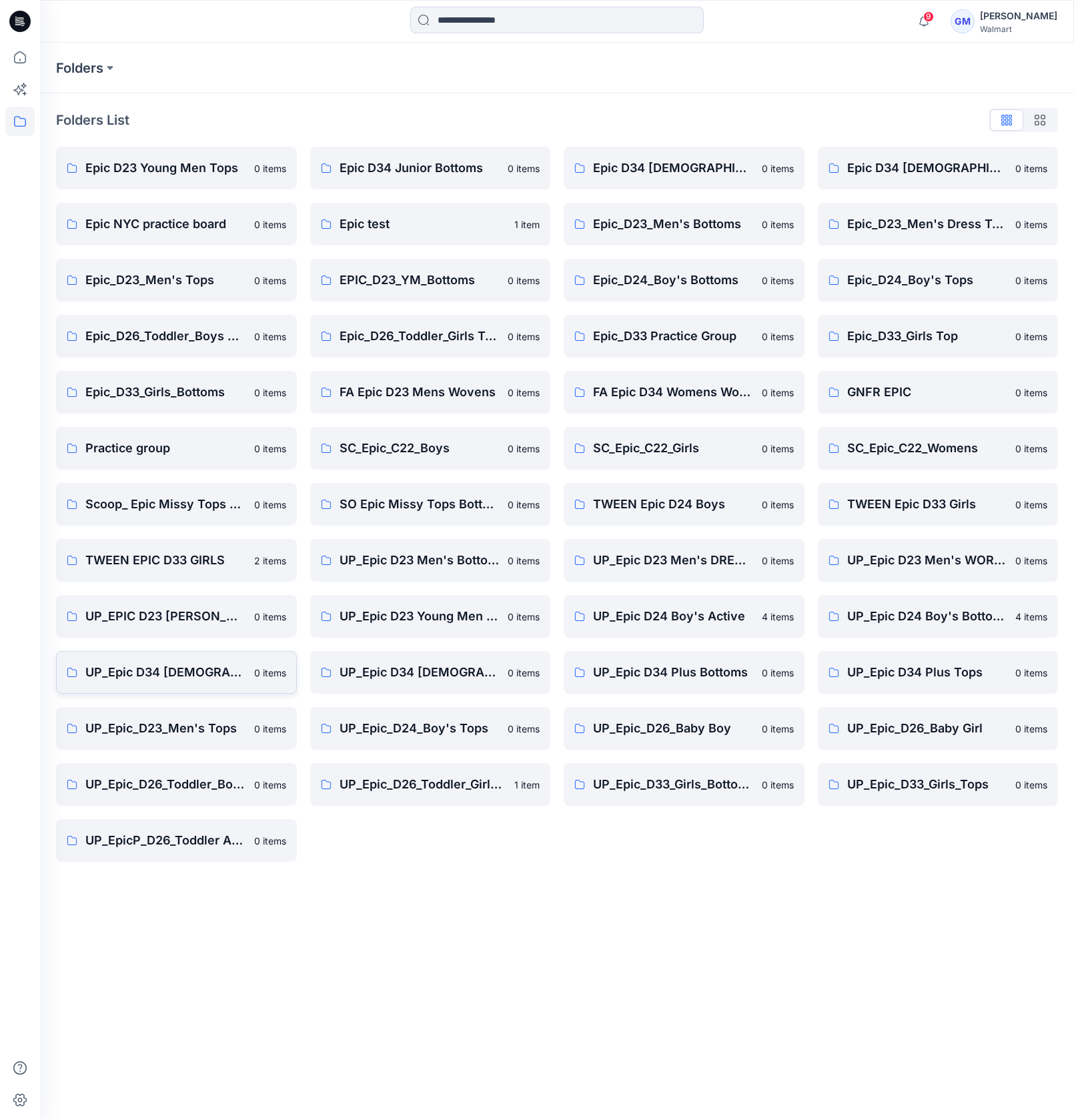
click at [198, 673] on p "UP_Epic D34 [DEMOGRAPHIC_DATA] Bottoms" at bounding box center [166, 672] width 161 height 19
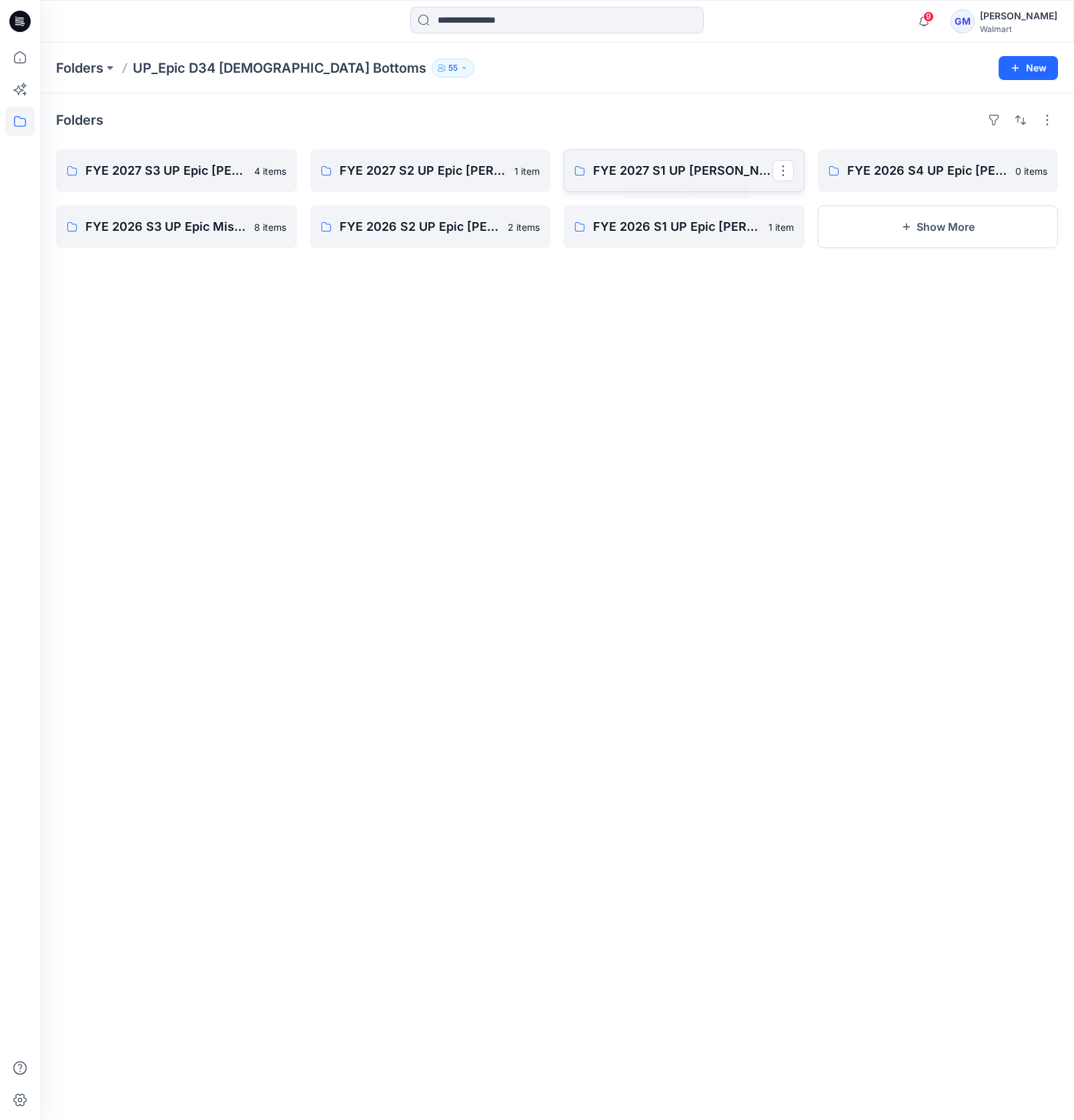
click at [702, 177] on p "FYE 2027 S1 UP [PERSON_NAME]" at bounding box center [682, 171] width 180 height 19
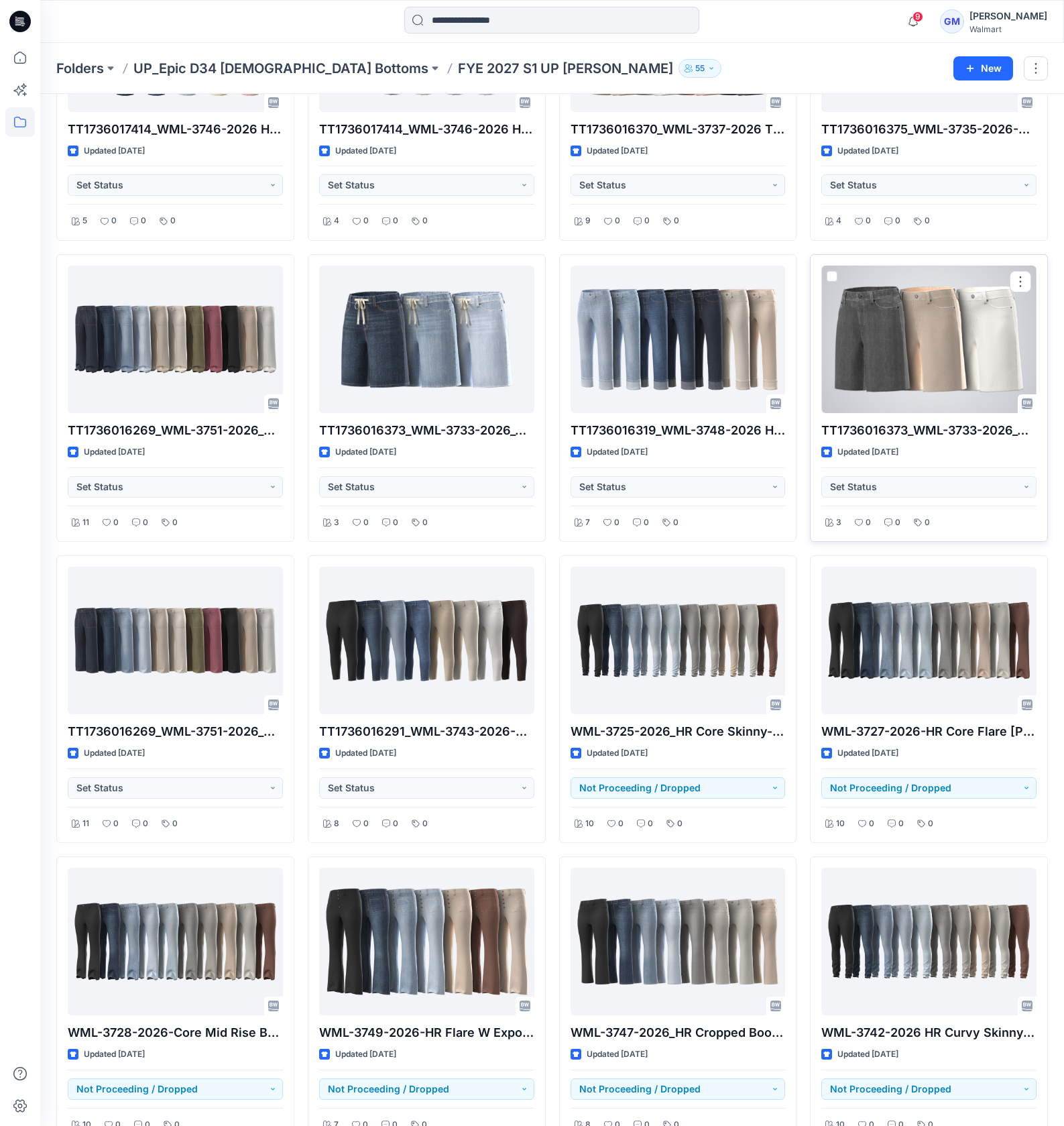
scroll to position [2689, 0]
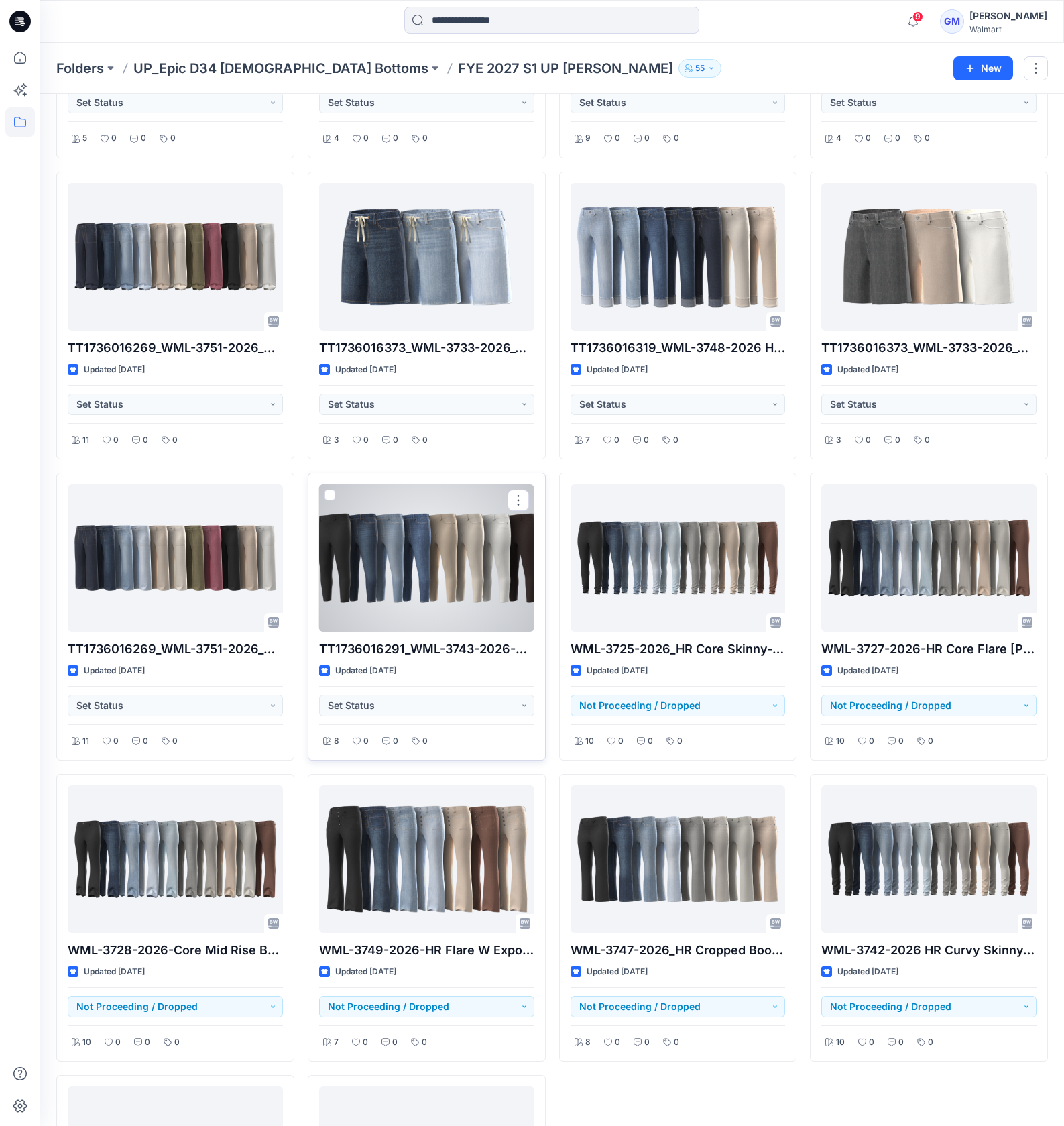
click at [399, 572] on div at bounding box center [426, 557] width 215 height 147
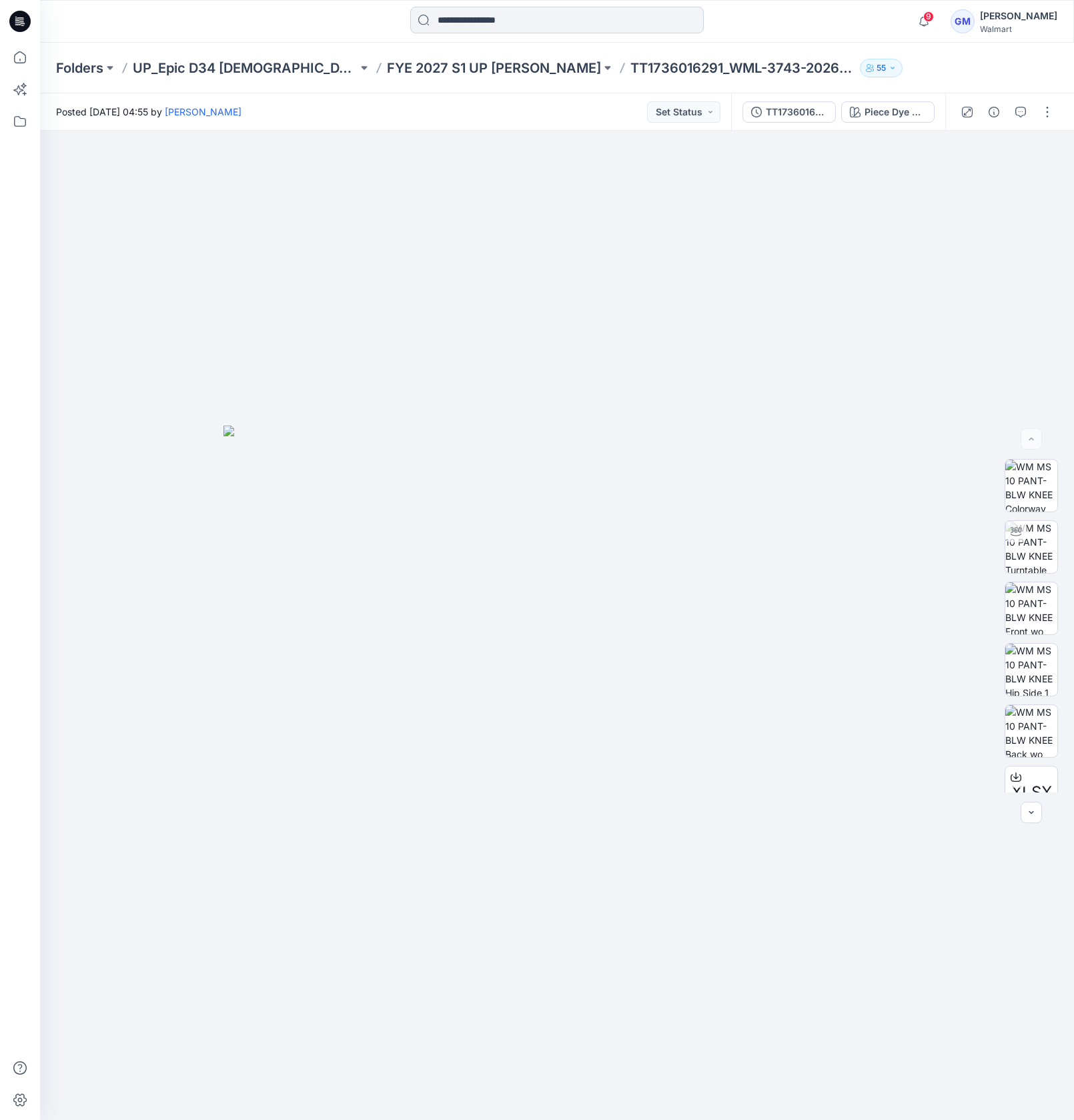
click at [466, 26] on input at bounding box center [556, 20] width 293 height 27
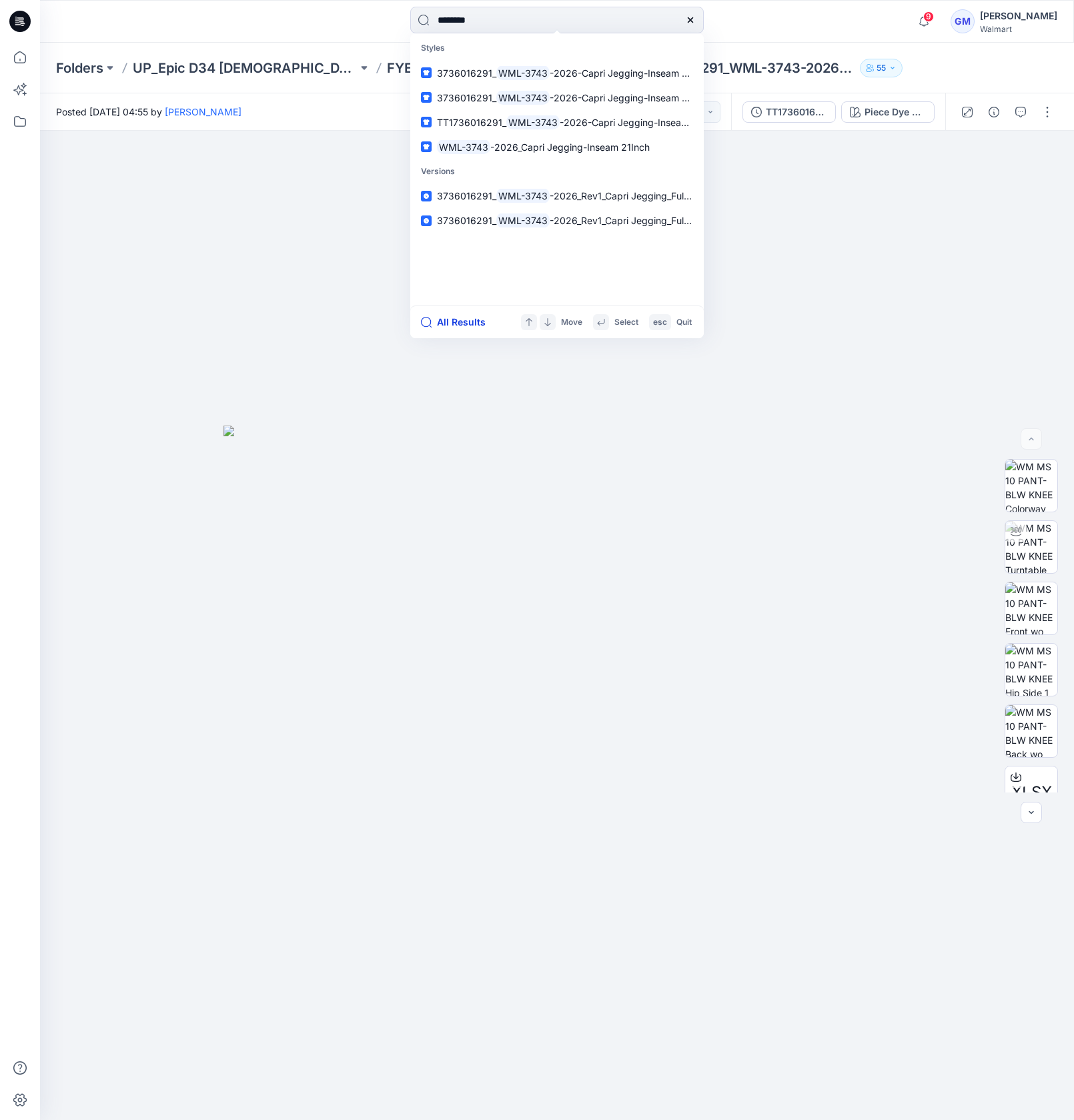
type input "********"
click at [448, 321] on button "All Results" at bounding box center [457, 321] width 74 height 16
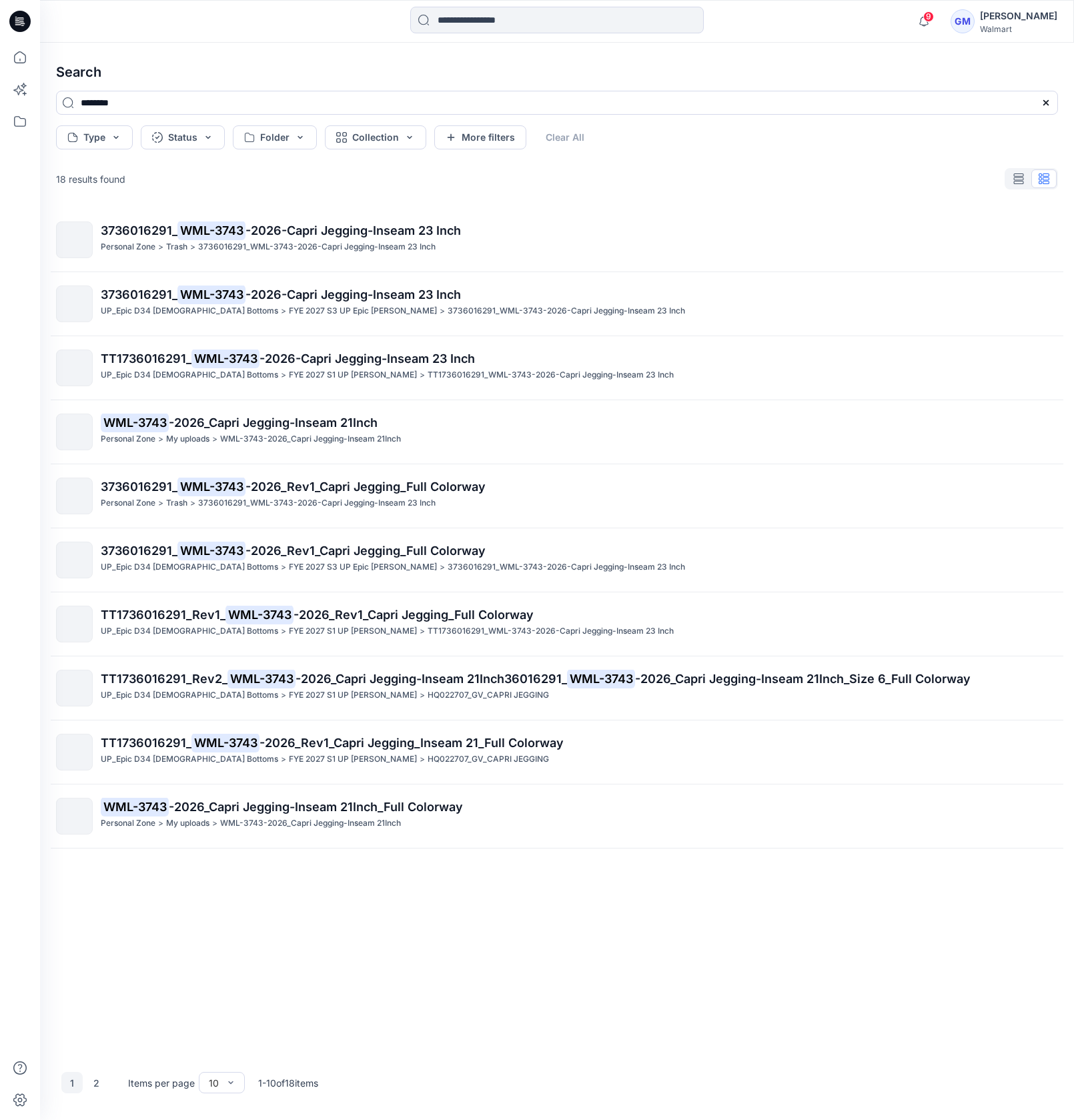
click at [488, 983] on div "3736016291_ WML-3743 -2026-Capri Jegging-Inseam 23 Inch Personal Zone > Trash >…" at bounding box center [556, 632] width 1023 height 848
click at [982, 468] on div "3736016291_ WML-3743 -2026-Capri Jegging-Inseam 23 Inch Personal Zone > Trash >…" at bounding box center [556, 632] width 1023 height 848
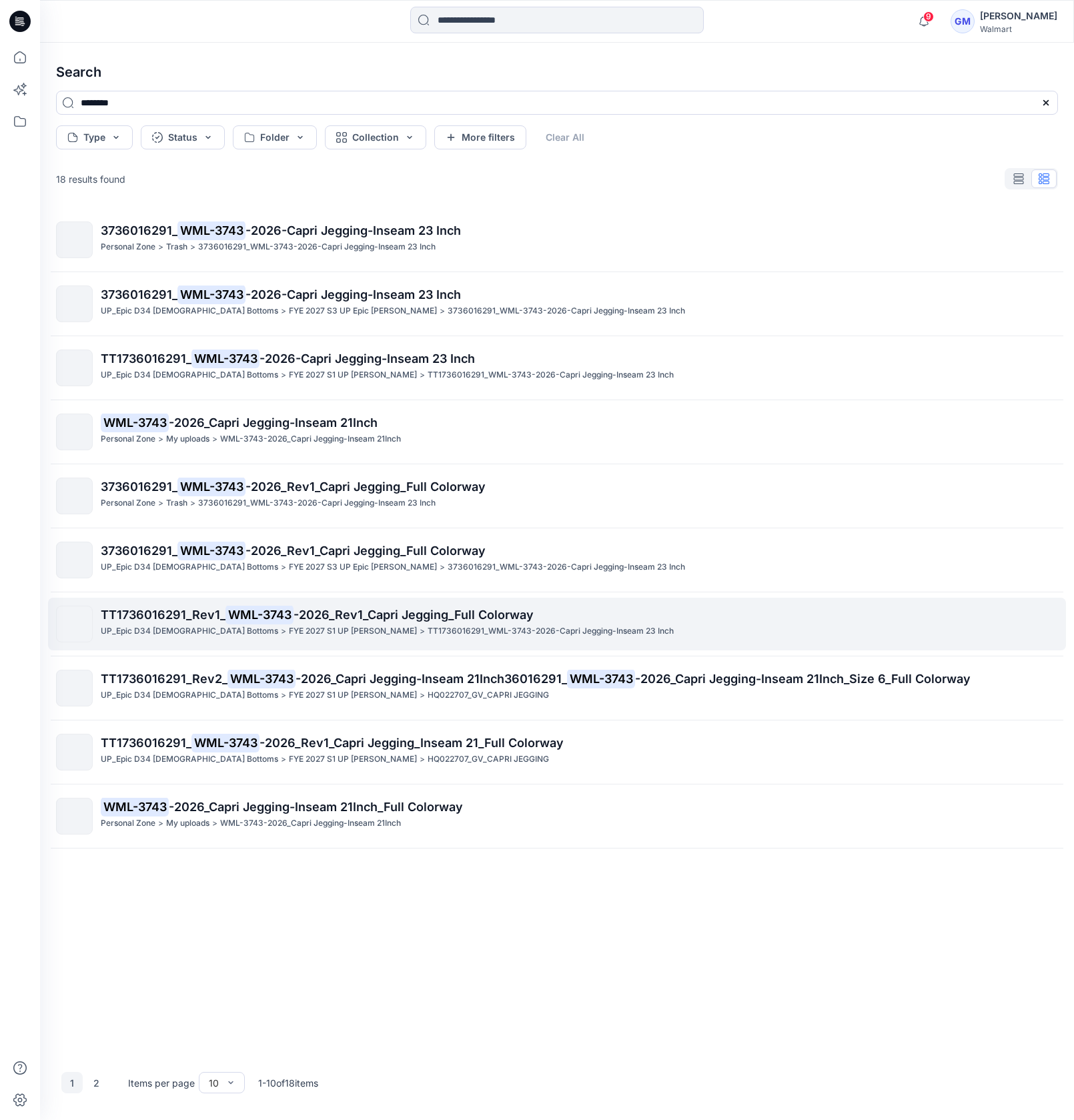
click at [393, 618] on span "-2026_Rev1_Capri Jegging_Full Colorway" at bounding box center [413, 615] width 240 height 14
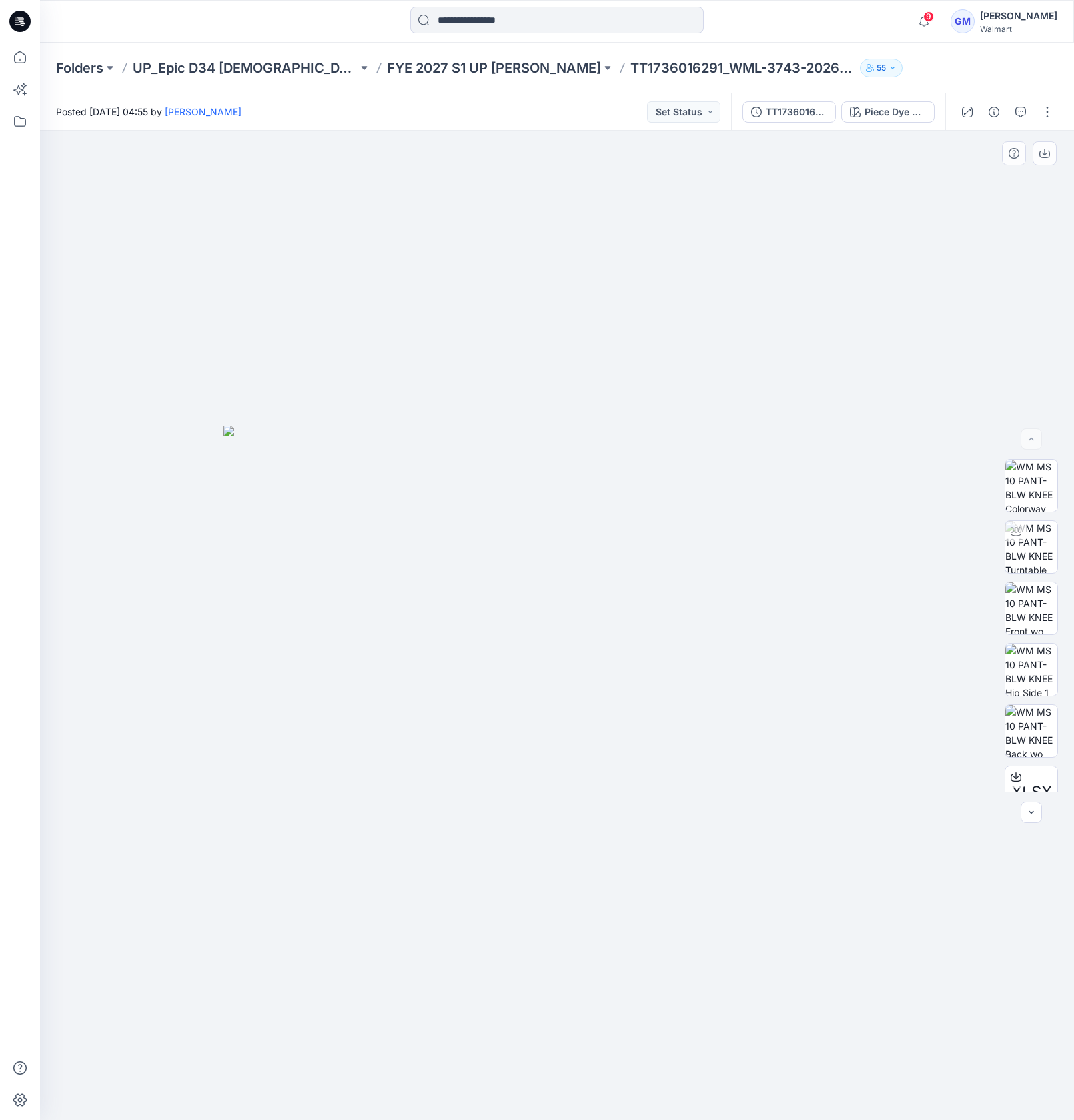
click at [409, 183] on div at bounding box center [556, 625] width 1033 height 989
click at [891, 115] on div "Piece Dye Black Soot" at bounding box center [895, 112] width 61 height 15
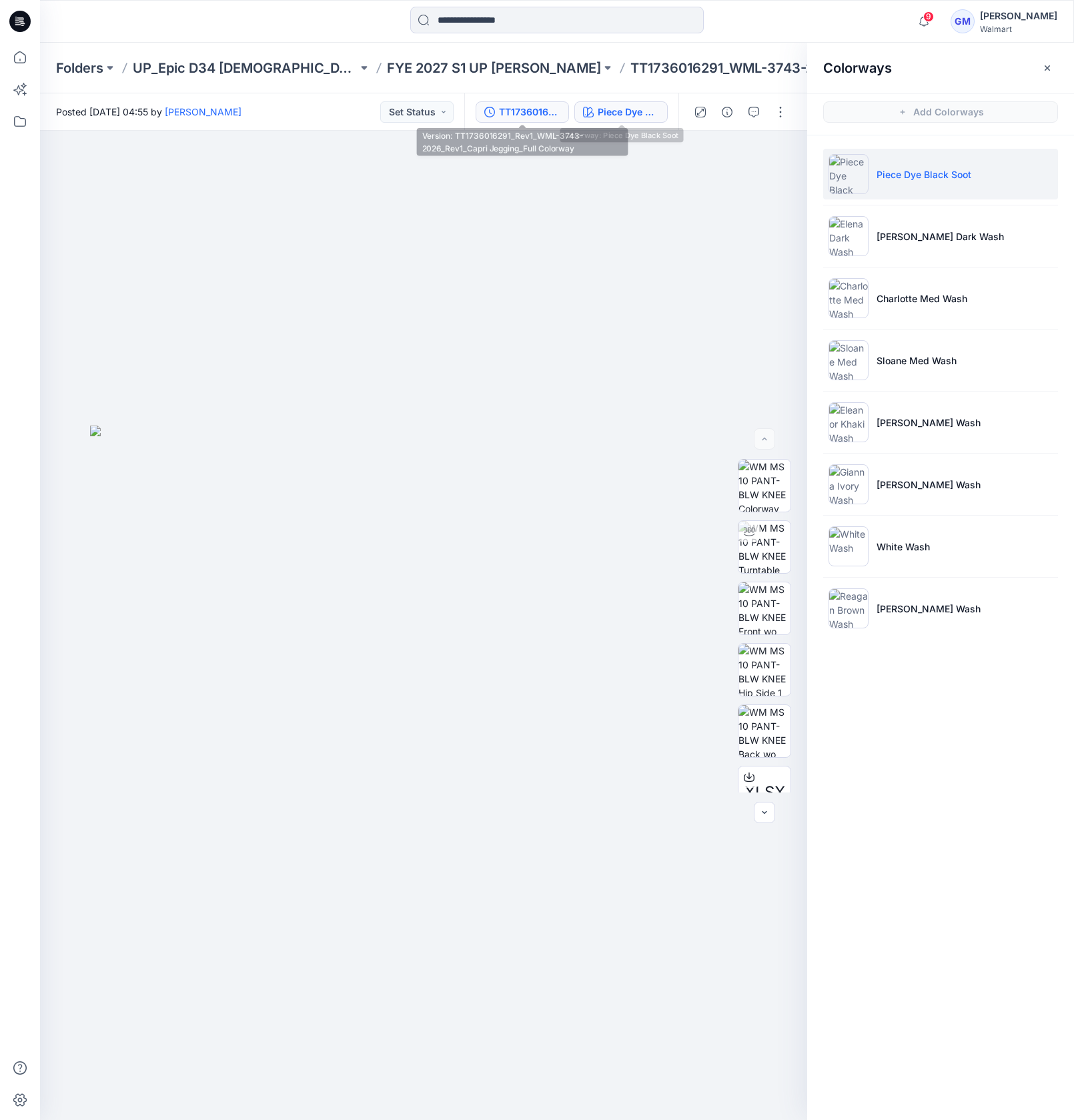
click at [531, 107] on div "TT1736016291_Rev1_WML-3743-2026_Rev1_Capri Jegging_Full Colorway" at bounding box center [529, 112] width 61 height 15
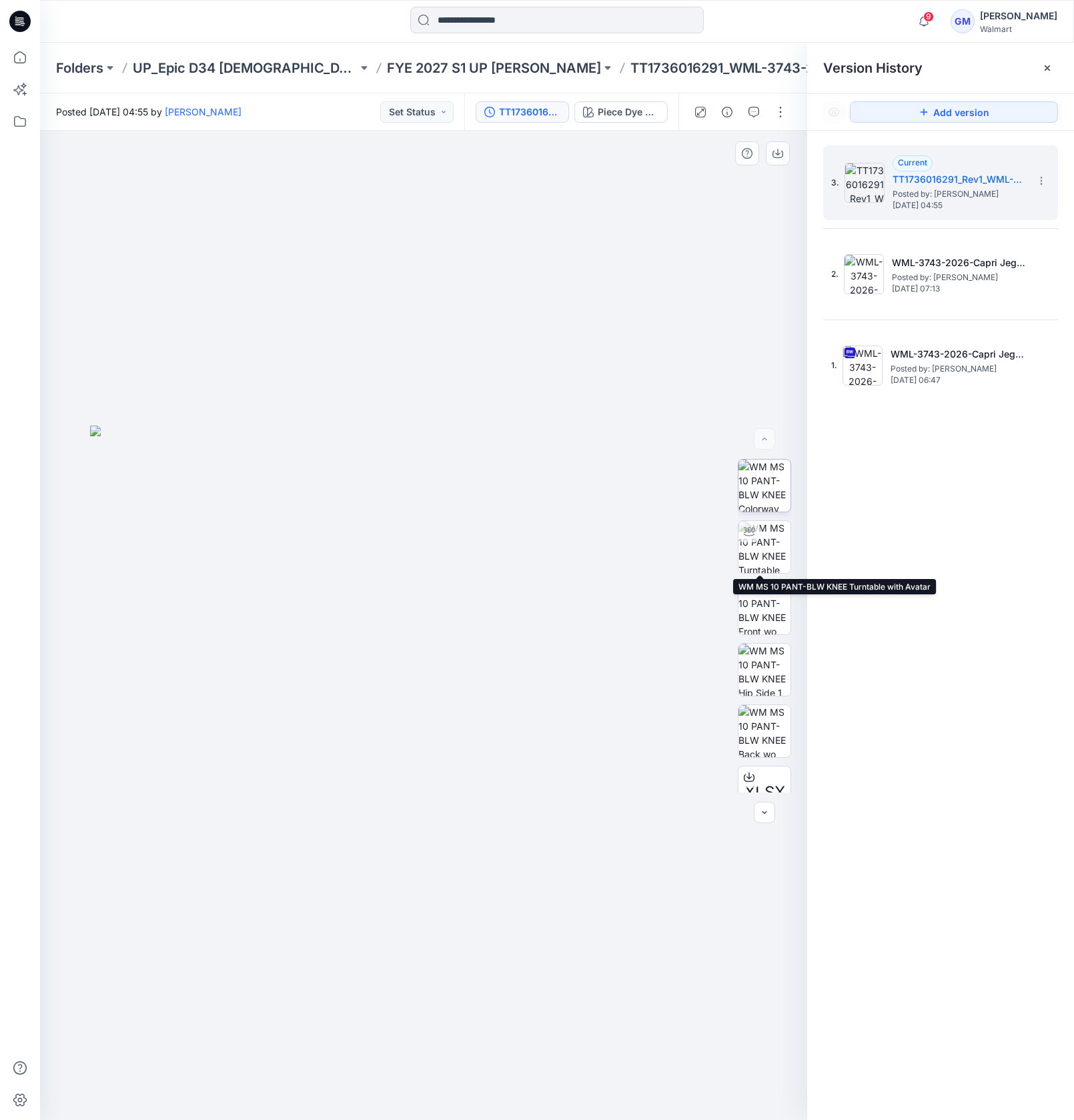
click at [761, 510] on div at bounding box center [764, 485] width 53 height 53
click at [769, 553] on img at bounding box center [763, 547] width 52 height 52
click at [947, 573] on div "3. Current TT1736016291_Rev1_WML-3743-2026_Rev1_Capri Jegging_Full Colorway Pos…" at bounding box center [940, 635] width 267 height 1009
click at [954, 641] on div "3. Current TT1736016291_Rev1_WML-3743-2026_Rev1_Capri Jegging_Full Colorway Pos…" at bounding box center [940, 635] width 267 height 1009
click at [475, 65] on p "FYE 2027 S1 UP [PERSON_NAME]" at bounding box center [494, 68] width 214 height 19
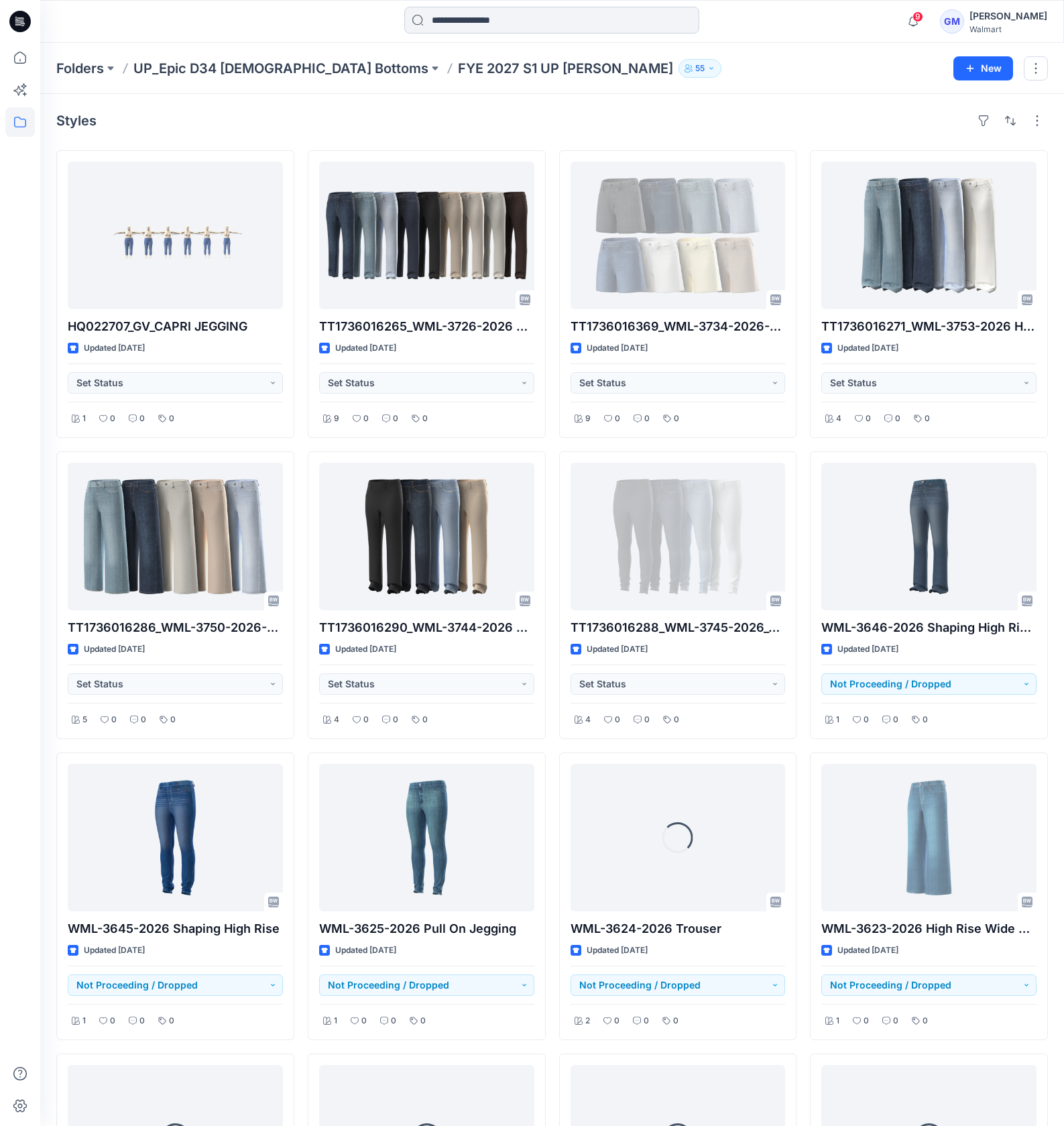
click at [511, 22] on input at bounding box center [552, 20] width 295 height 27
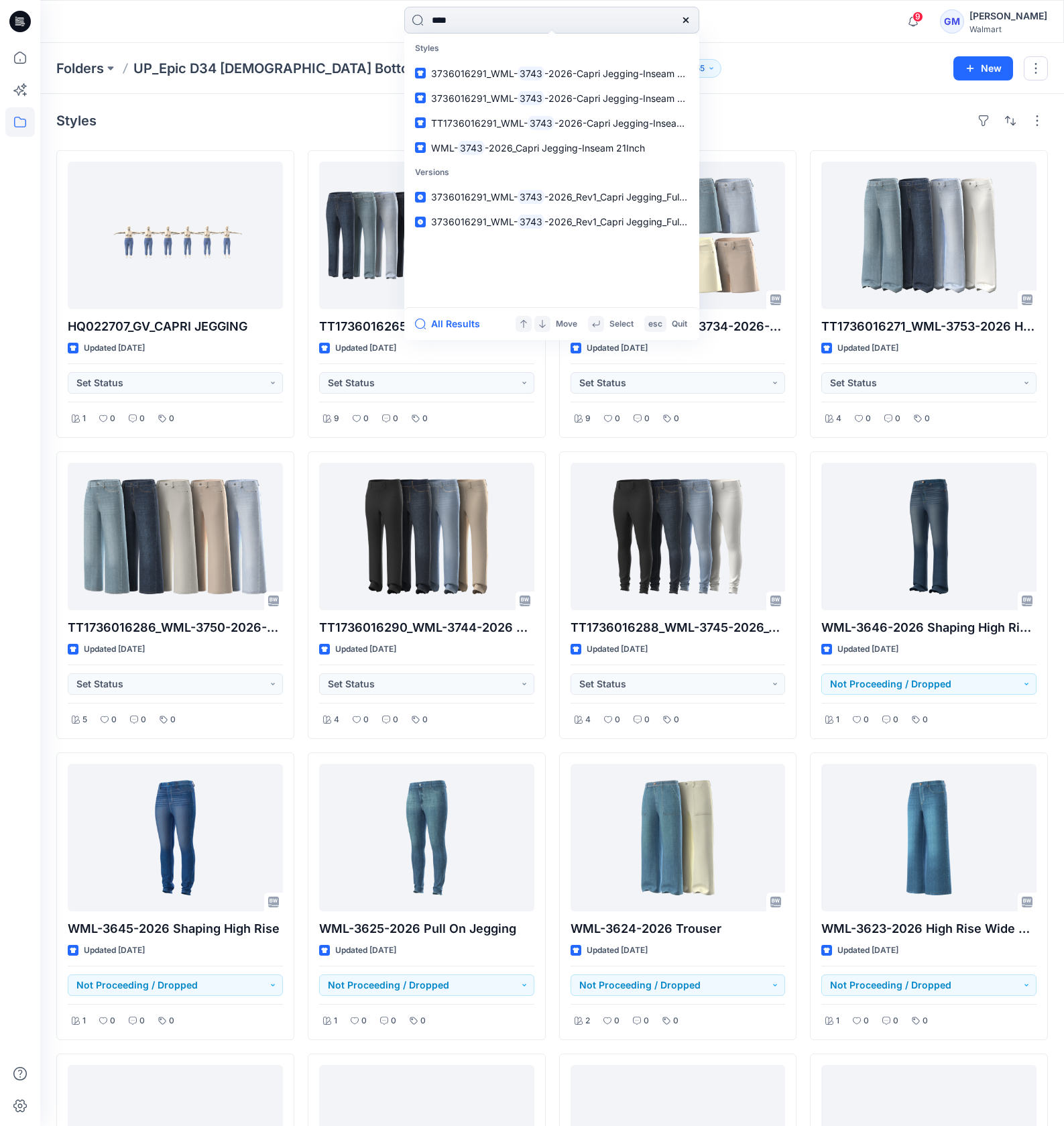
drag, startPoint x: 443, startPoint y: 25, endPoint x: 410, endPoint y: 27, distance: 33.1
click at [410, 27] on input "****" at bounding box center [552, 20] width 295 height 27
paste input "********"
type input "**********"
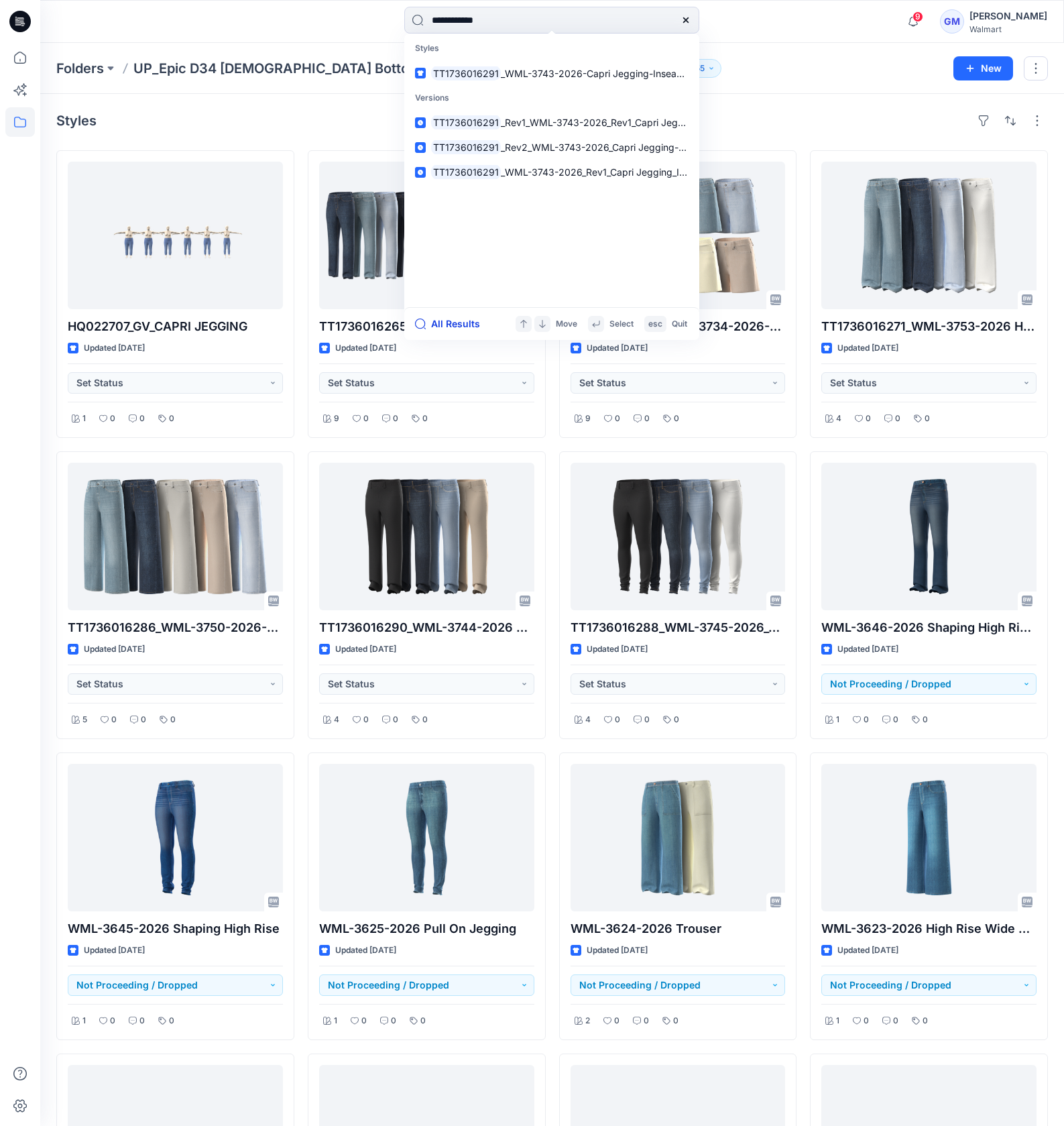
click at [451, 325] on button "All Results" at bounding box center [451, 323] width 74 height 16
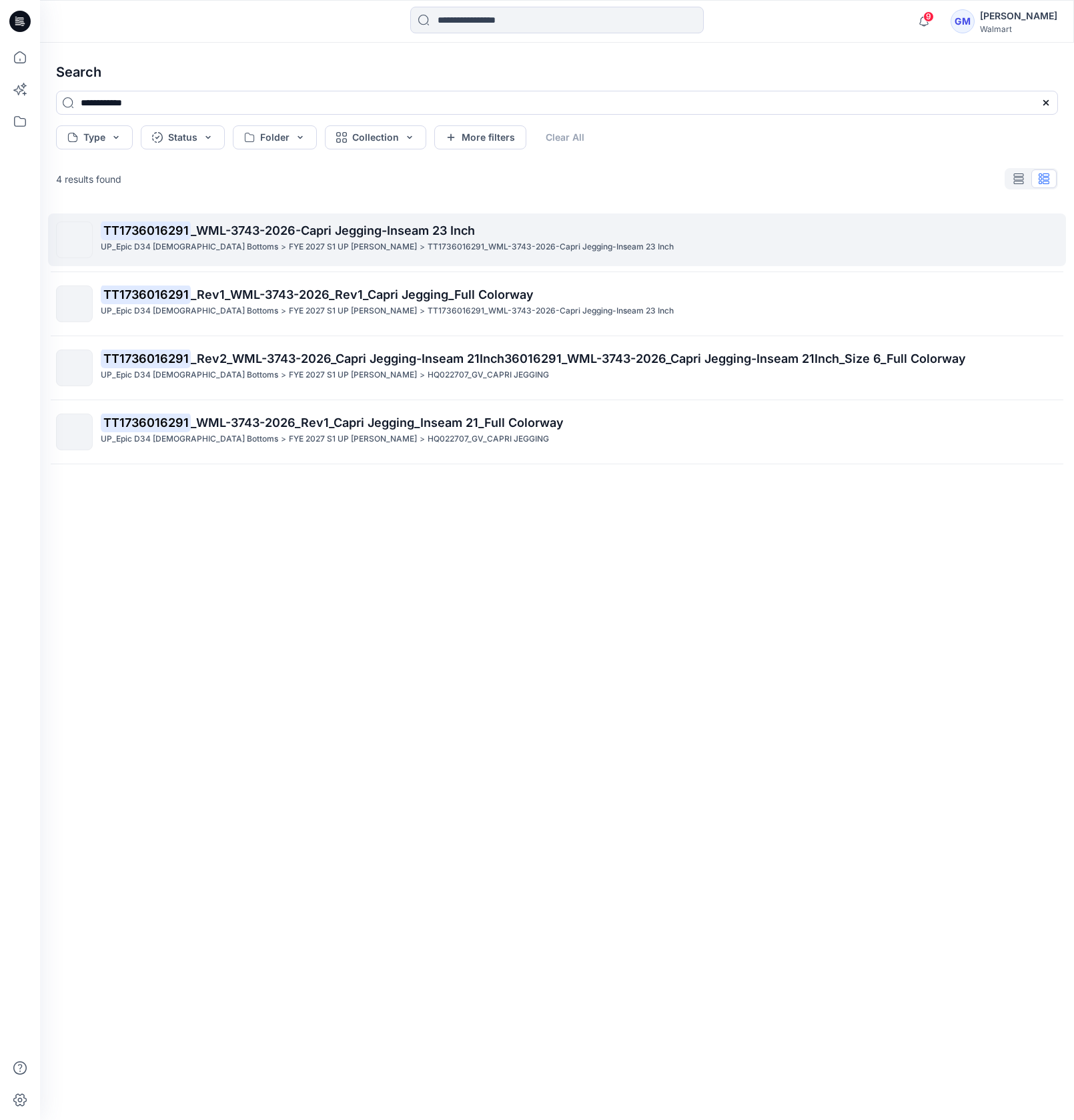
click at [464, 233] on span "_WML-3743-2026-Capri Jegging-Inseam 23 Inch" at bounding box center [332, 230] width 284 height 14
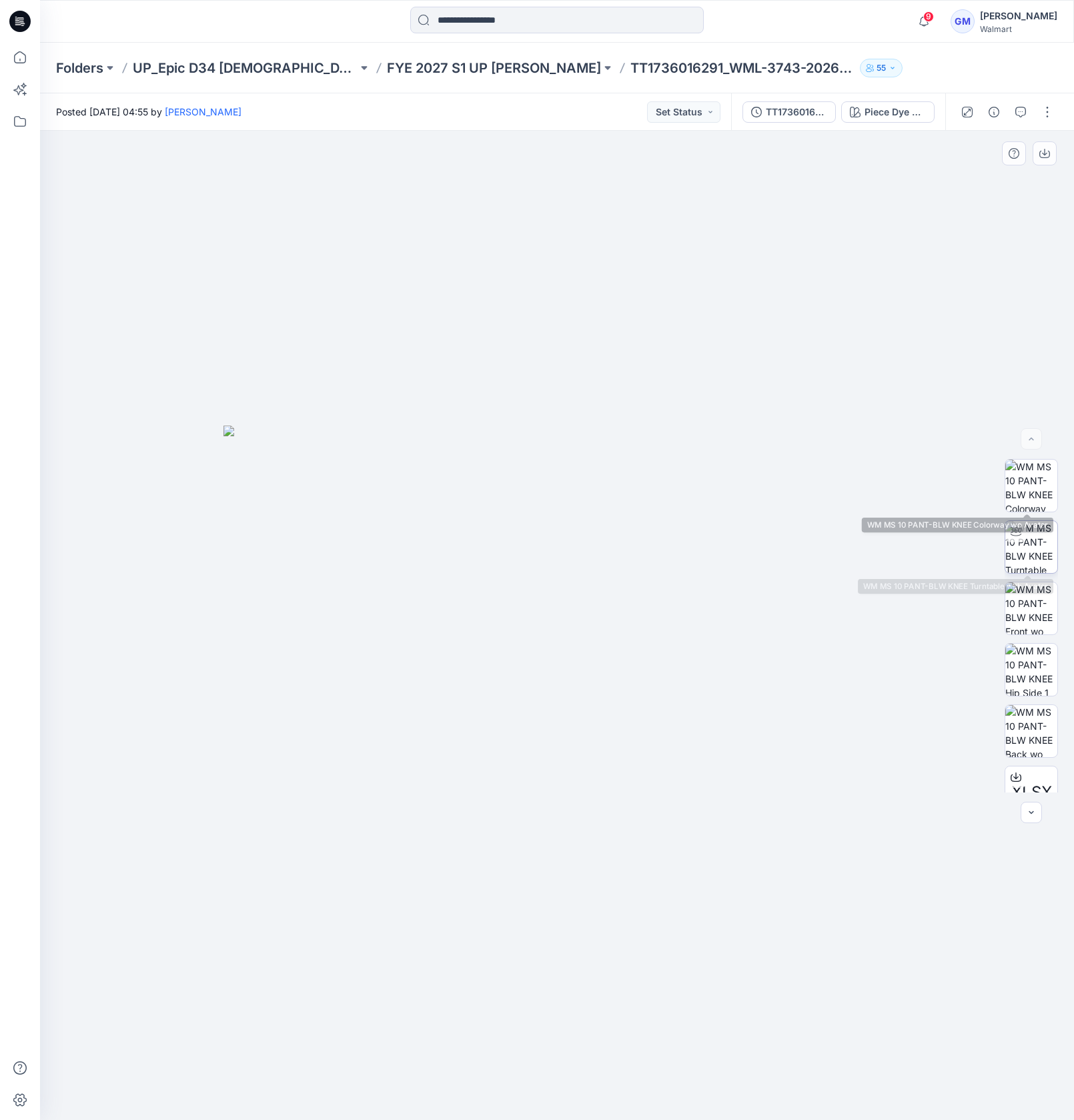
click at [1033, 533] on img at bounding box center [1031, 547] width 52 height 52
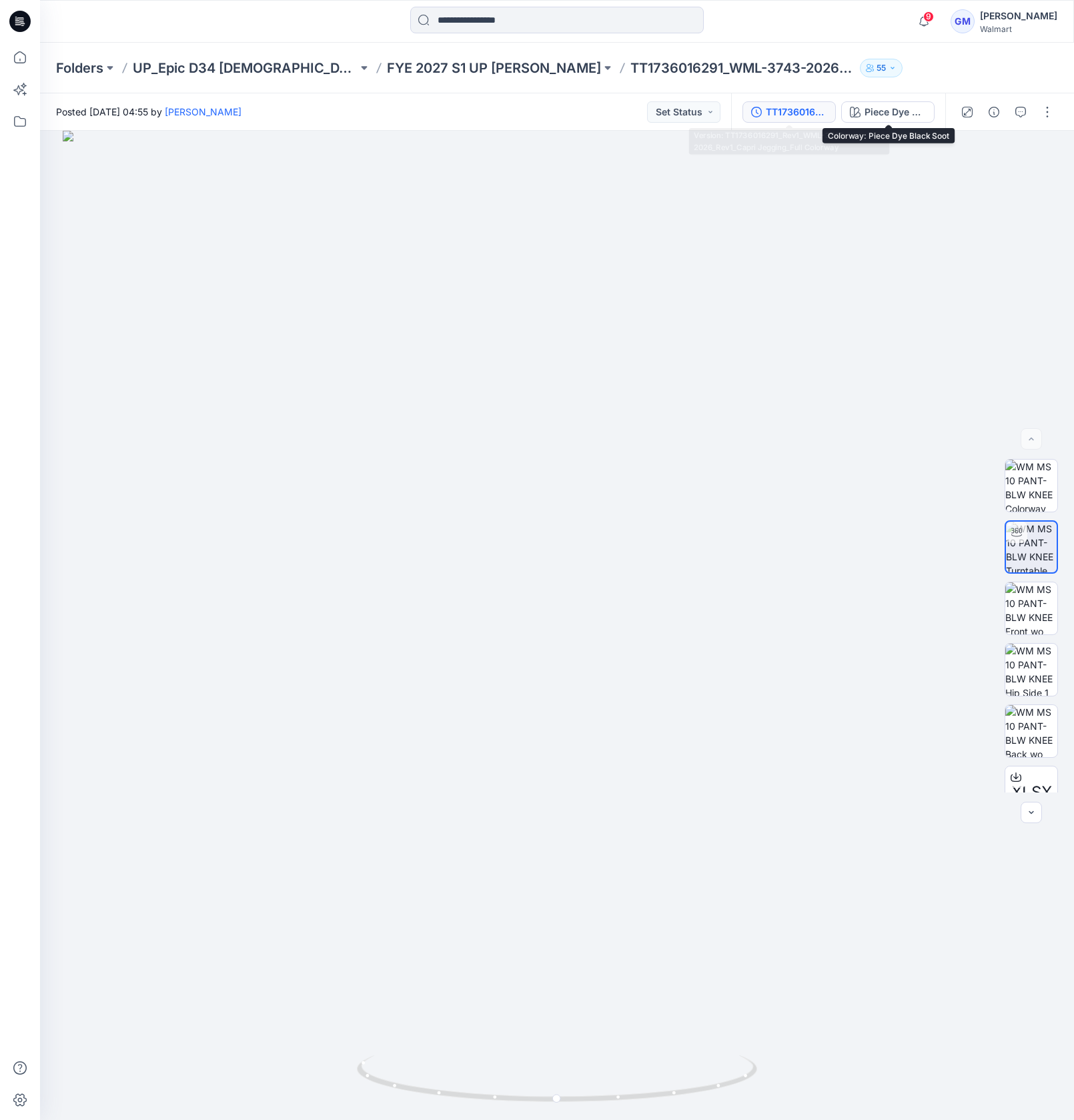
click at [792, 109] on div "TT1736016291_Rev1_WML-3743-2026_Rev1_Capri Jegging_Full Colorway" at bounding box center [796, 112] width 61 height 15
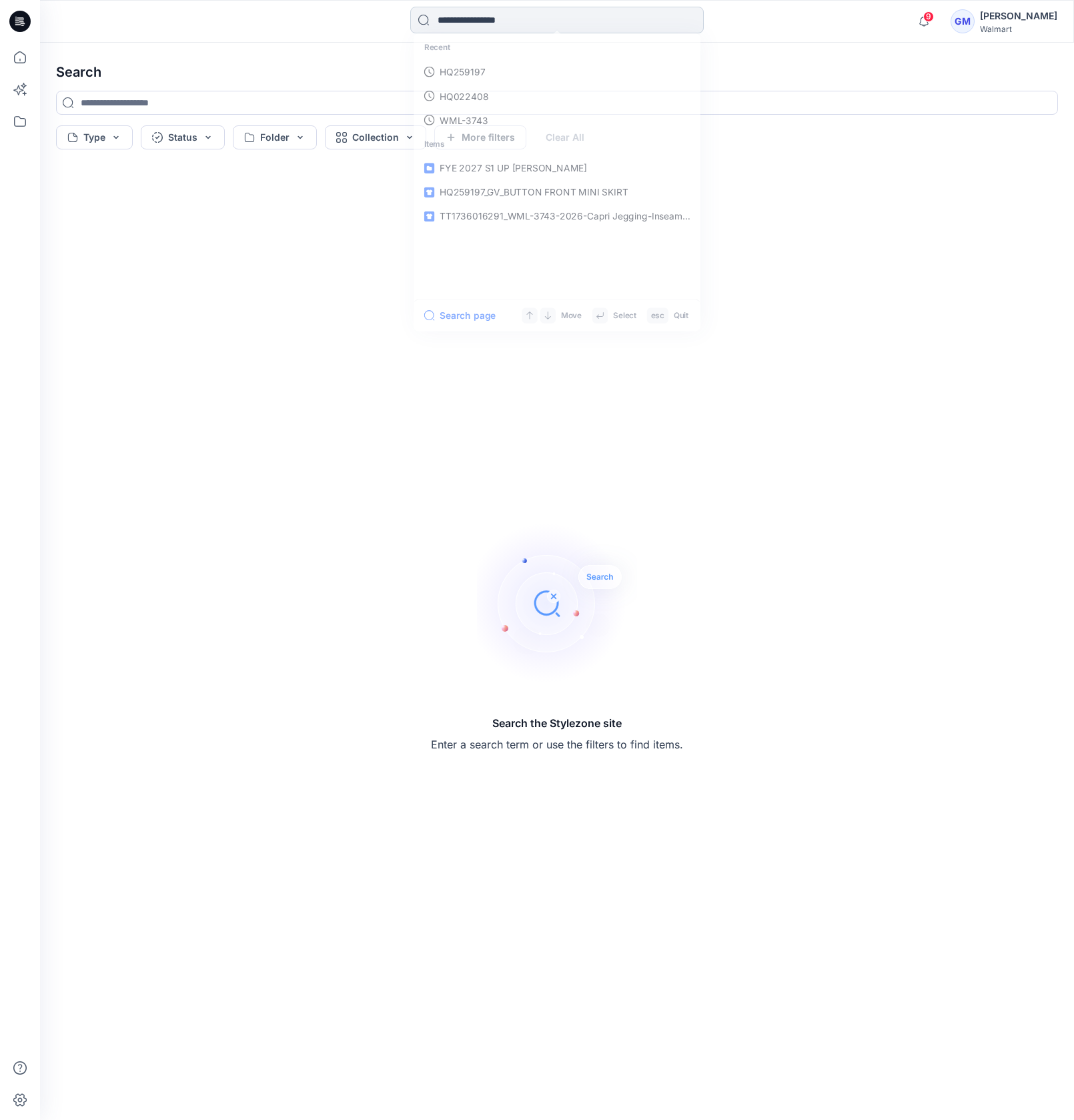
click at [467, 18] on input at bounding box center [556, 20] width 293 height 27
paste input "**********"
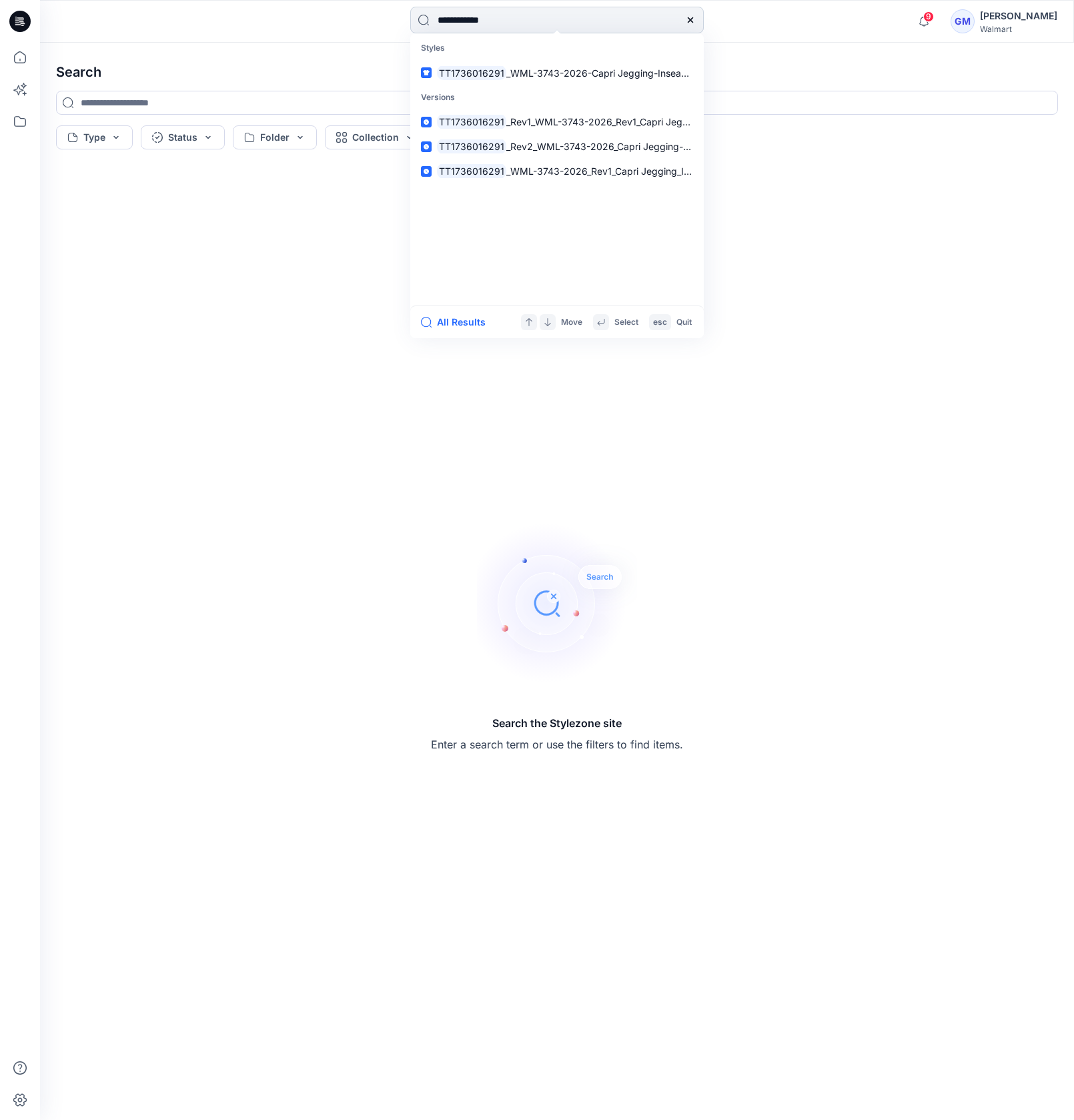
type input "**********"
click at [576, 147] on span "_Rev2_WML-3743-2026_Capri Jegging-Inseam 21Inch36016291_WML-3743-2026_Capri Jeg…" at bounding box center [800, 147] width 589 height 12
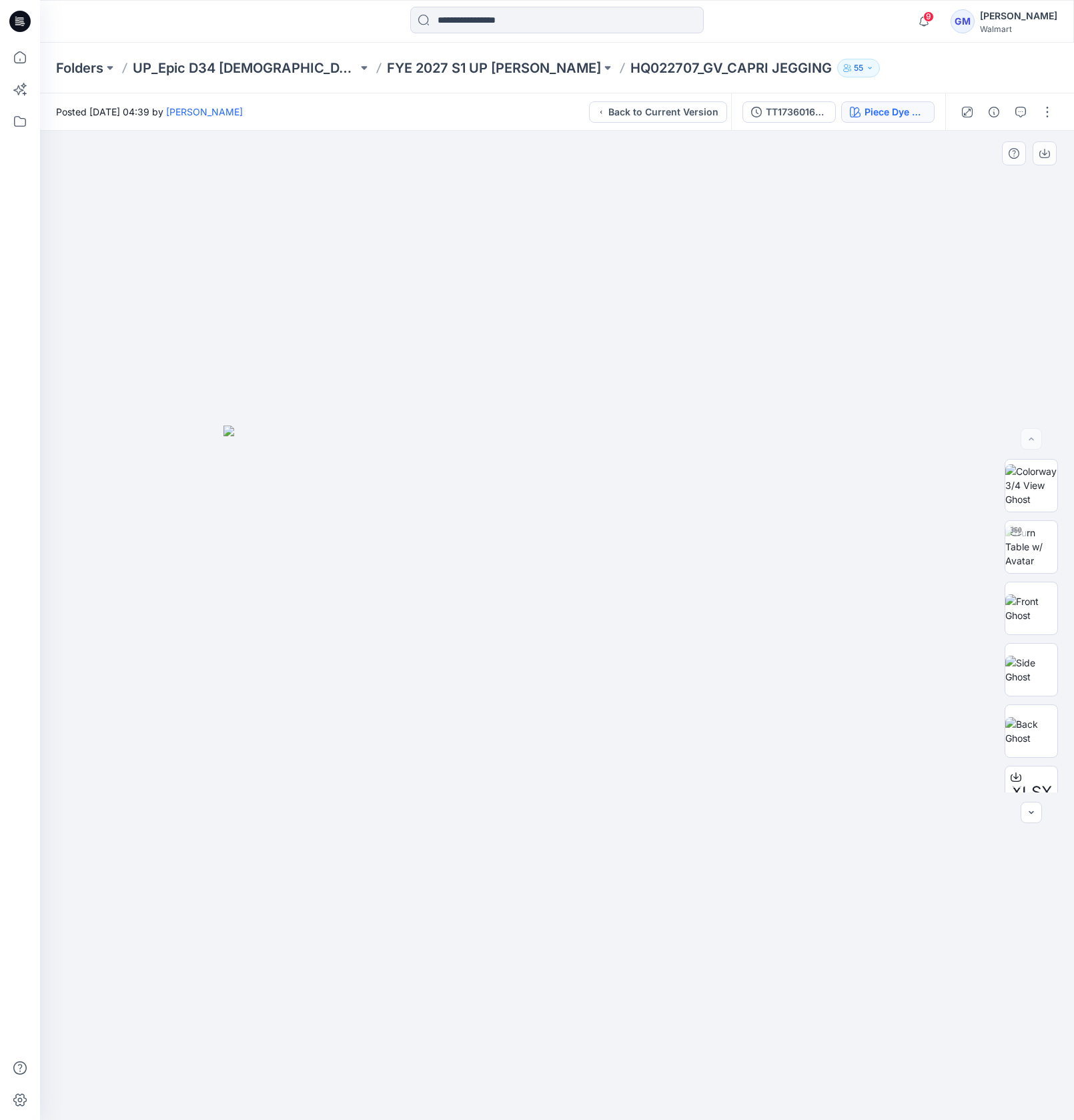
click at [886, 118] on div "Piece Dye Black Soot" at bounding box center [895, 112] width 61 height 15
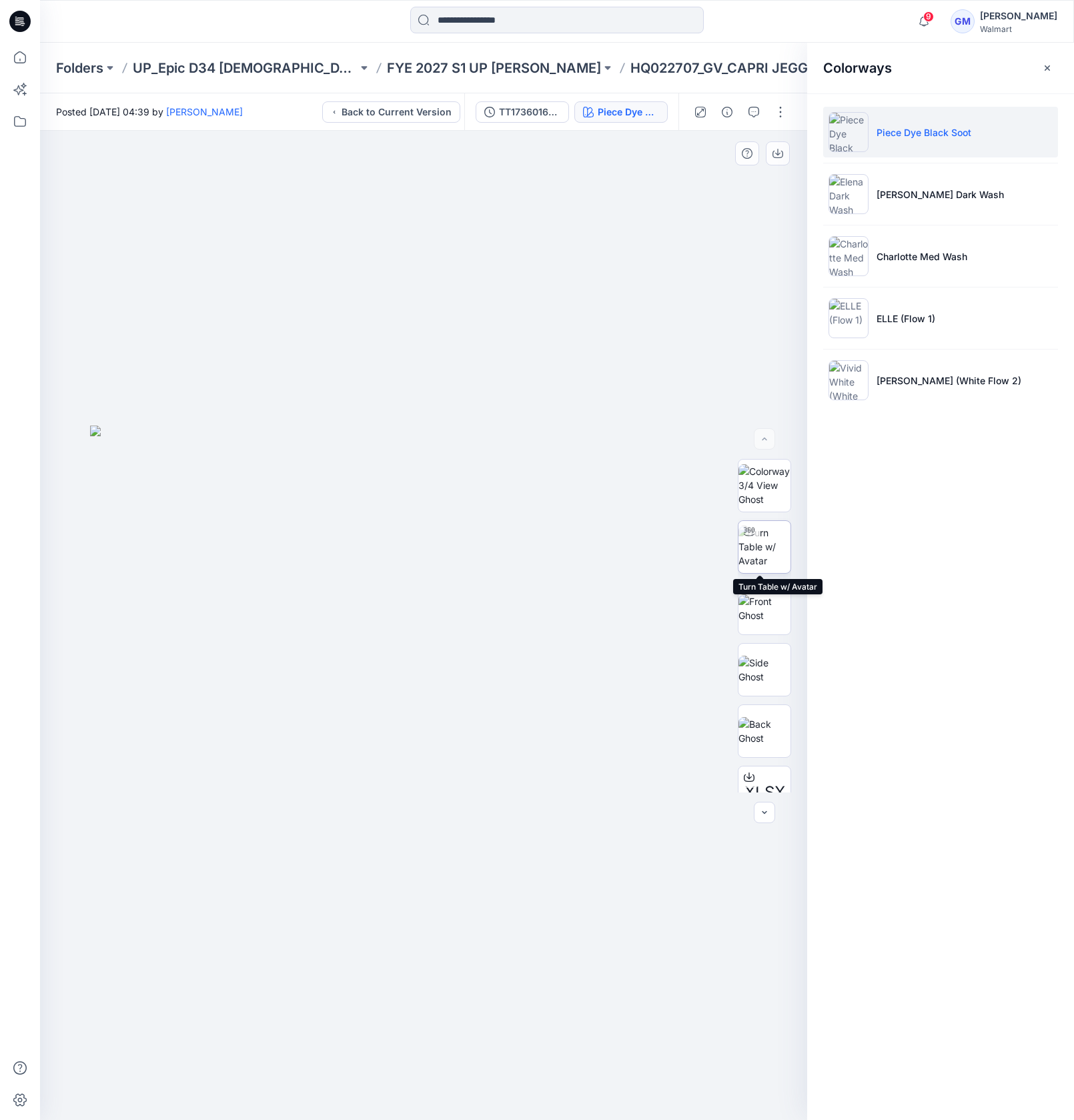
click at [757, 553] on img at bounding box center [763, 547] width 52 height 42
click at [697, 59] on p "HQ022707_GV_CAPRI JEGGING" at bounding box center [730, 68] width 201 height 19
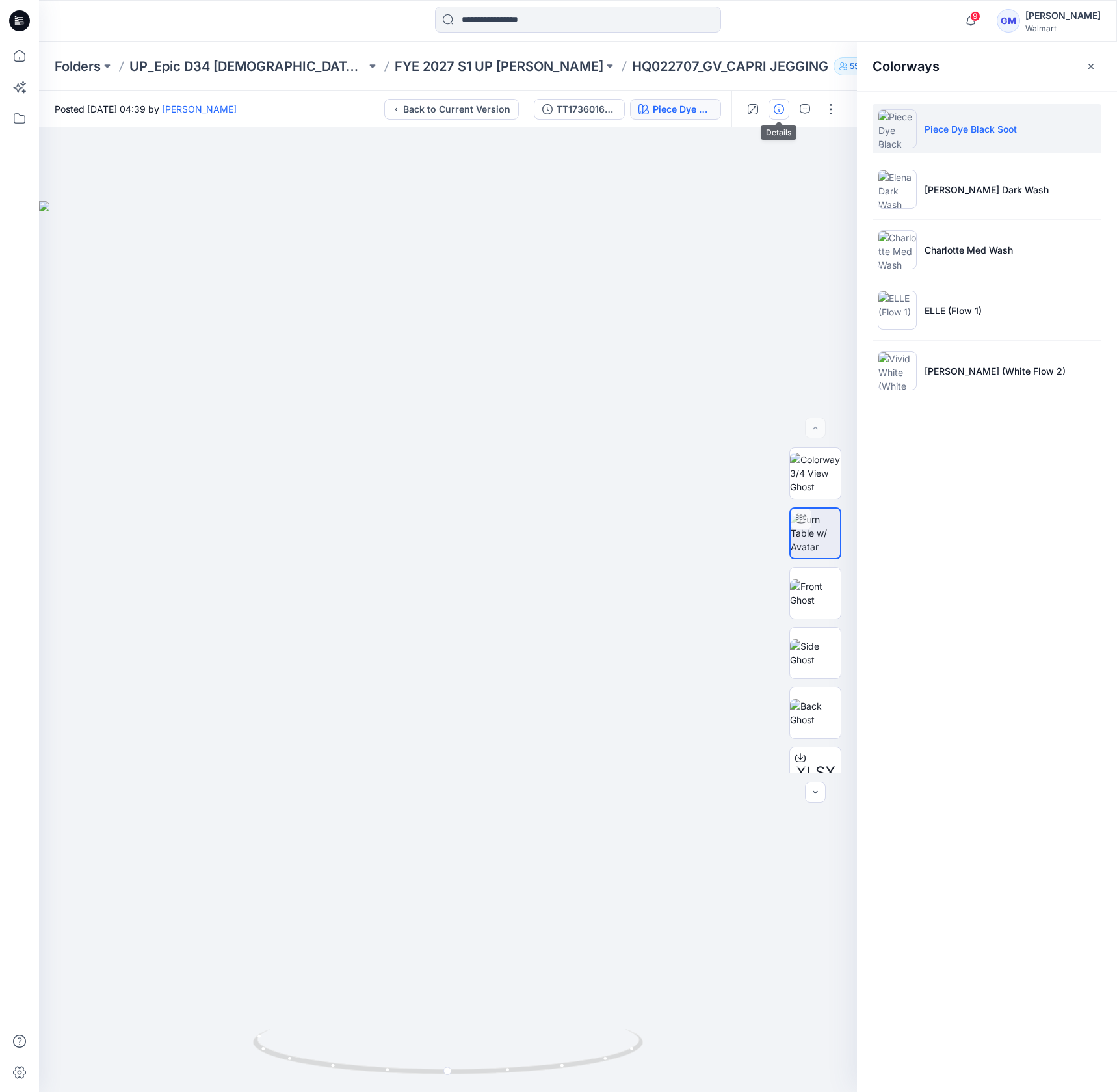
click at [783, 116] on button "button" at bounding box center [779, 109] width 21 height 21
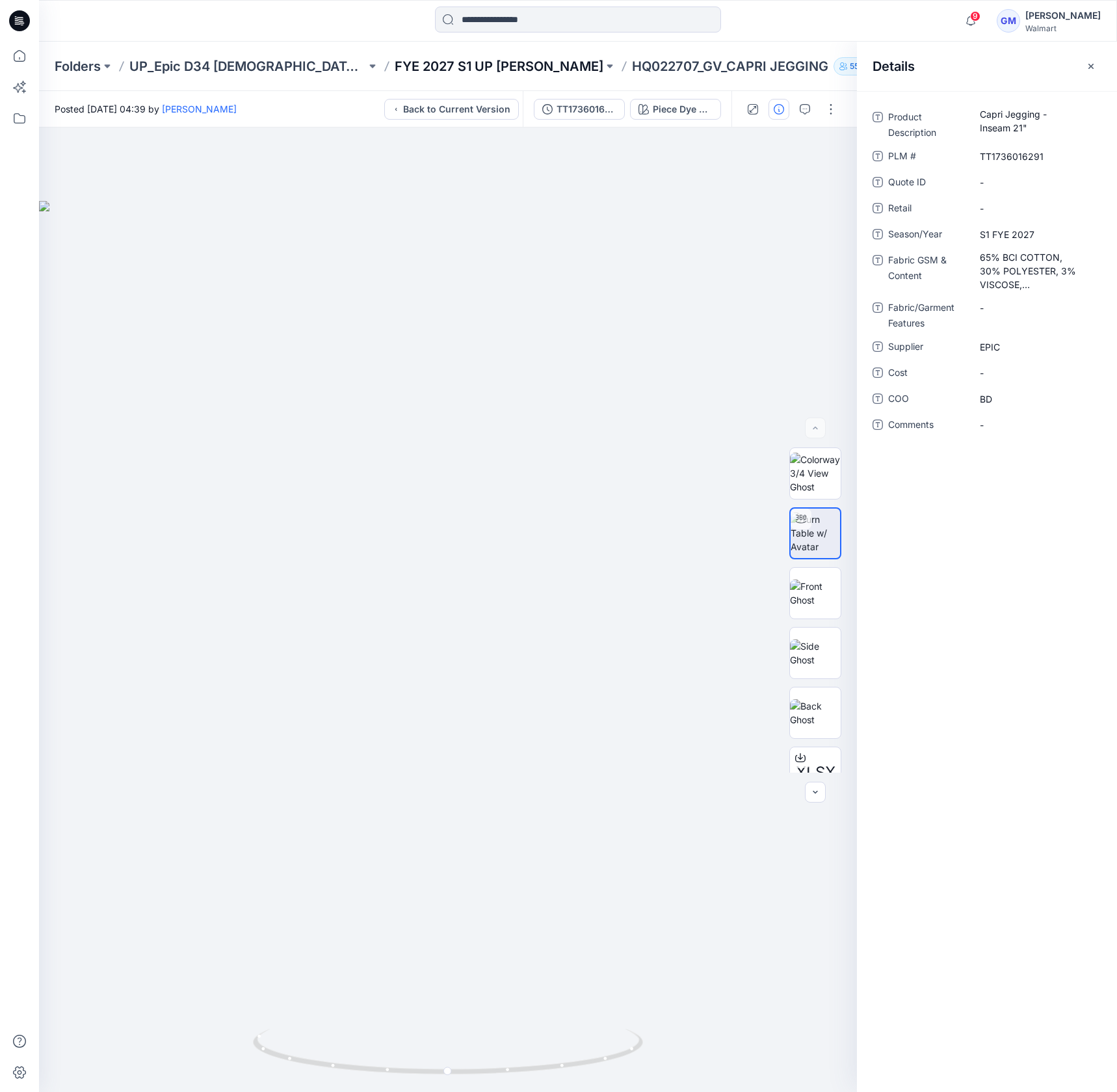
click at [466, 64] on p "FYE 2027 S1 UP [PERSON_NAME]" at bounding box center [499, 66] width 208 height 19
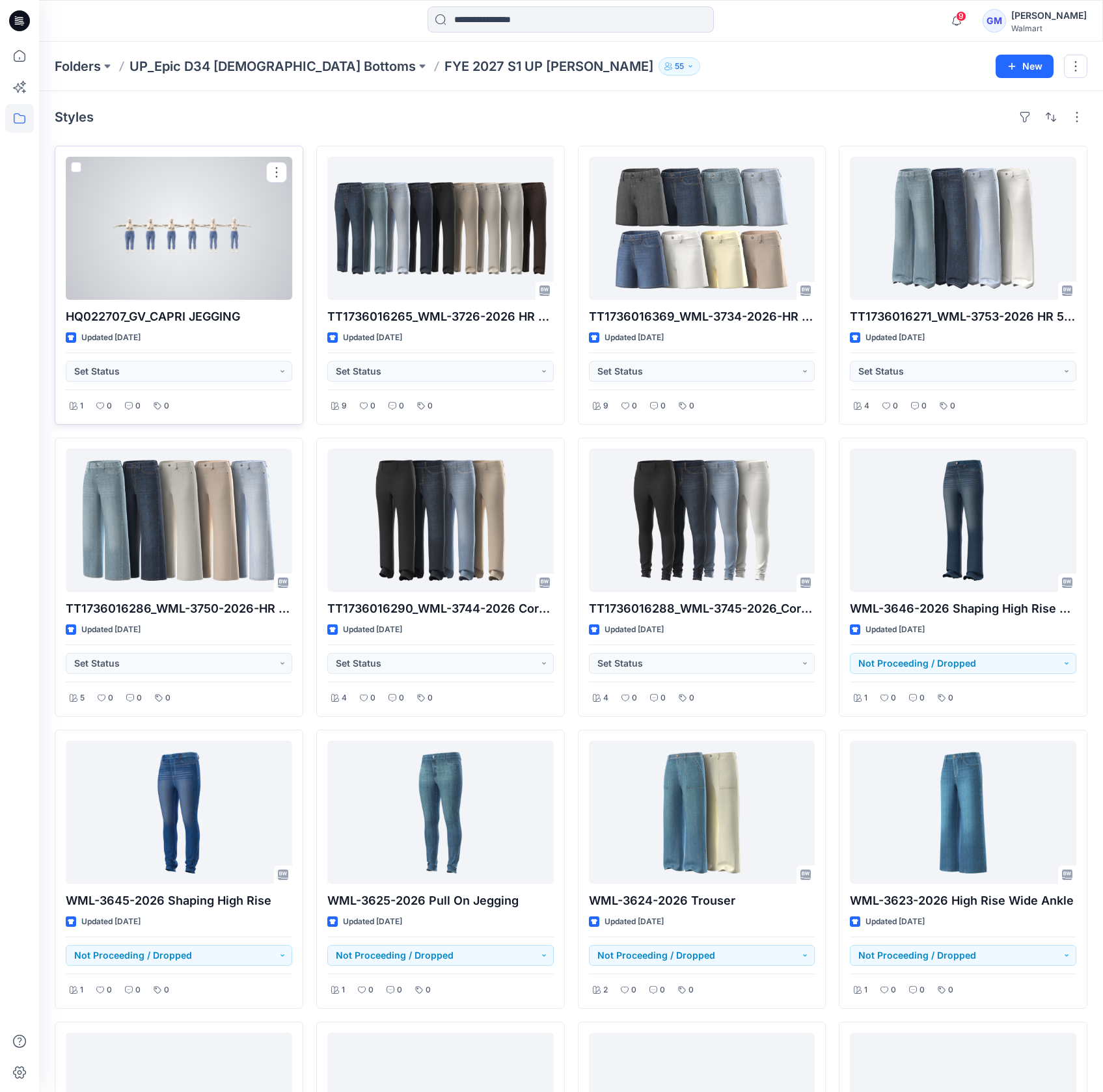
click at [219, 273] on div at bounding box center [179, 228] width 226 height 143
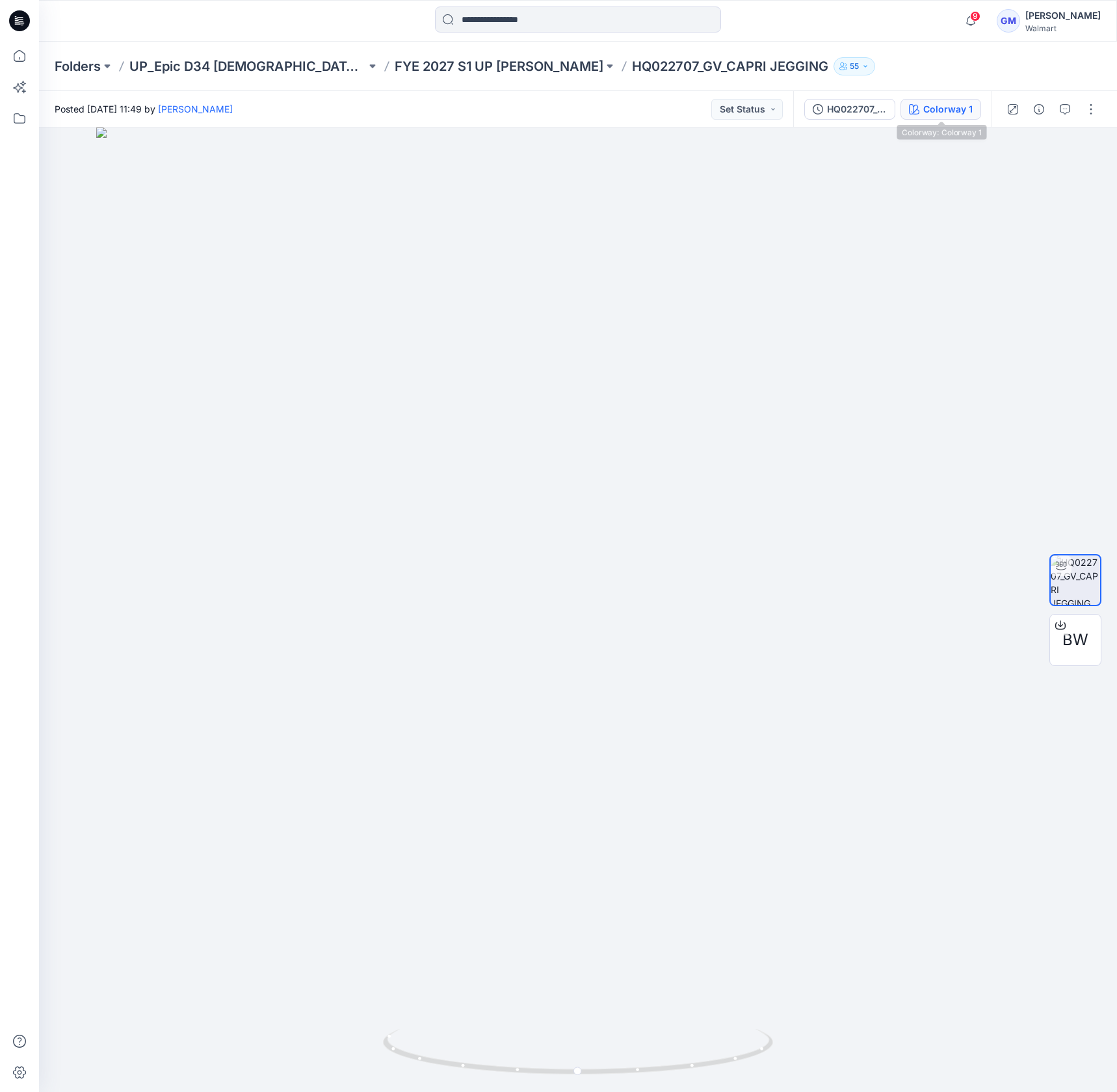
click at [940, 111] on div "Colorway 1" at bounding box center [948, 109] width 49 height 15
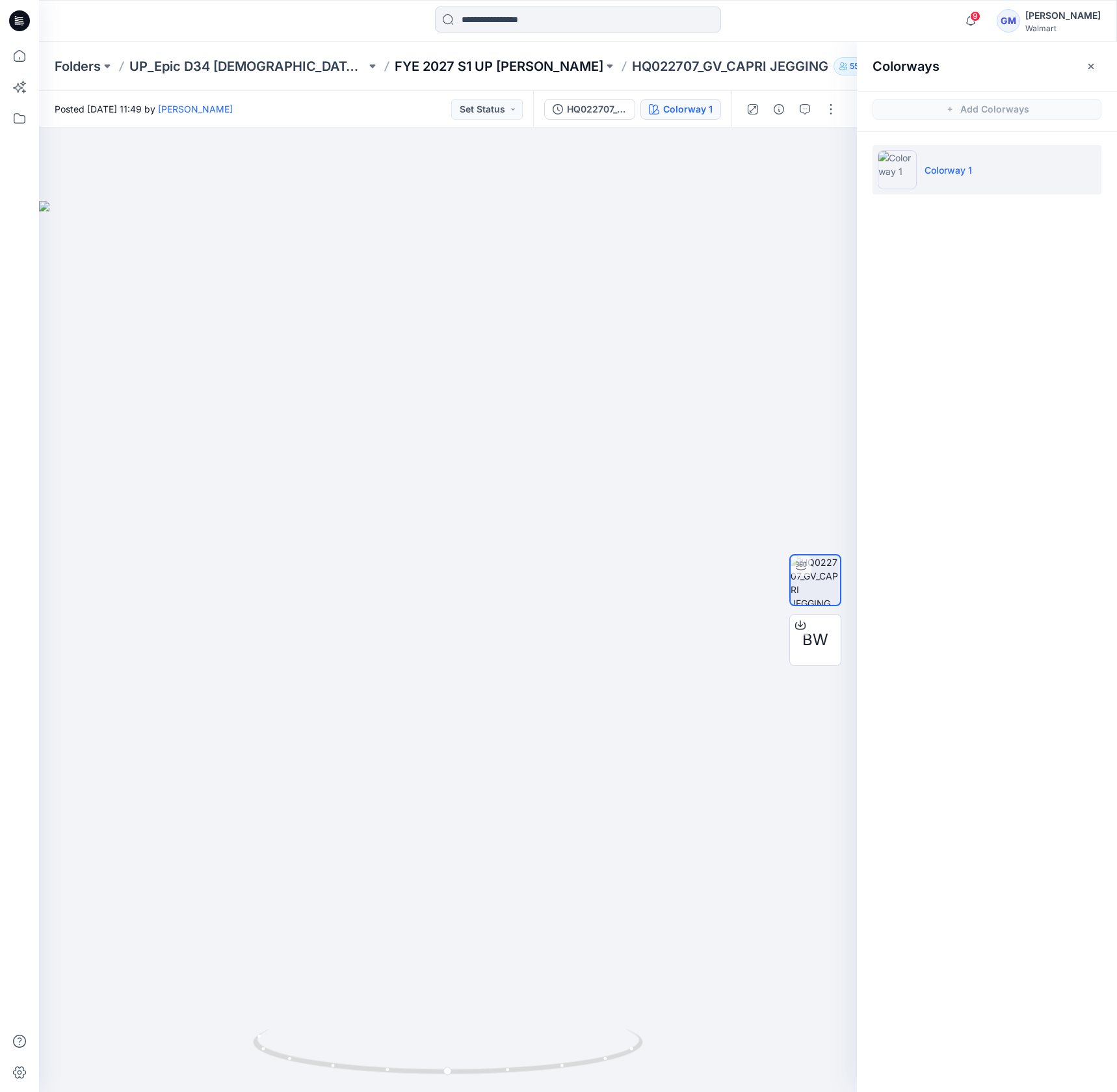
click at [472, 62] on p "FYE 2027 S1 UP [PERSON_NAME]" at bounding box center [499, 66] width 208 height 19
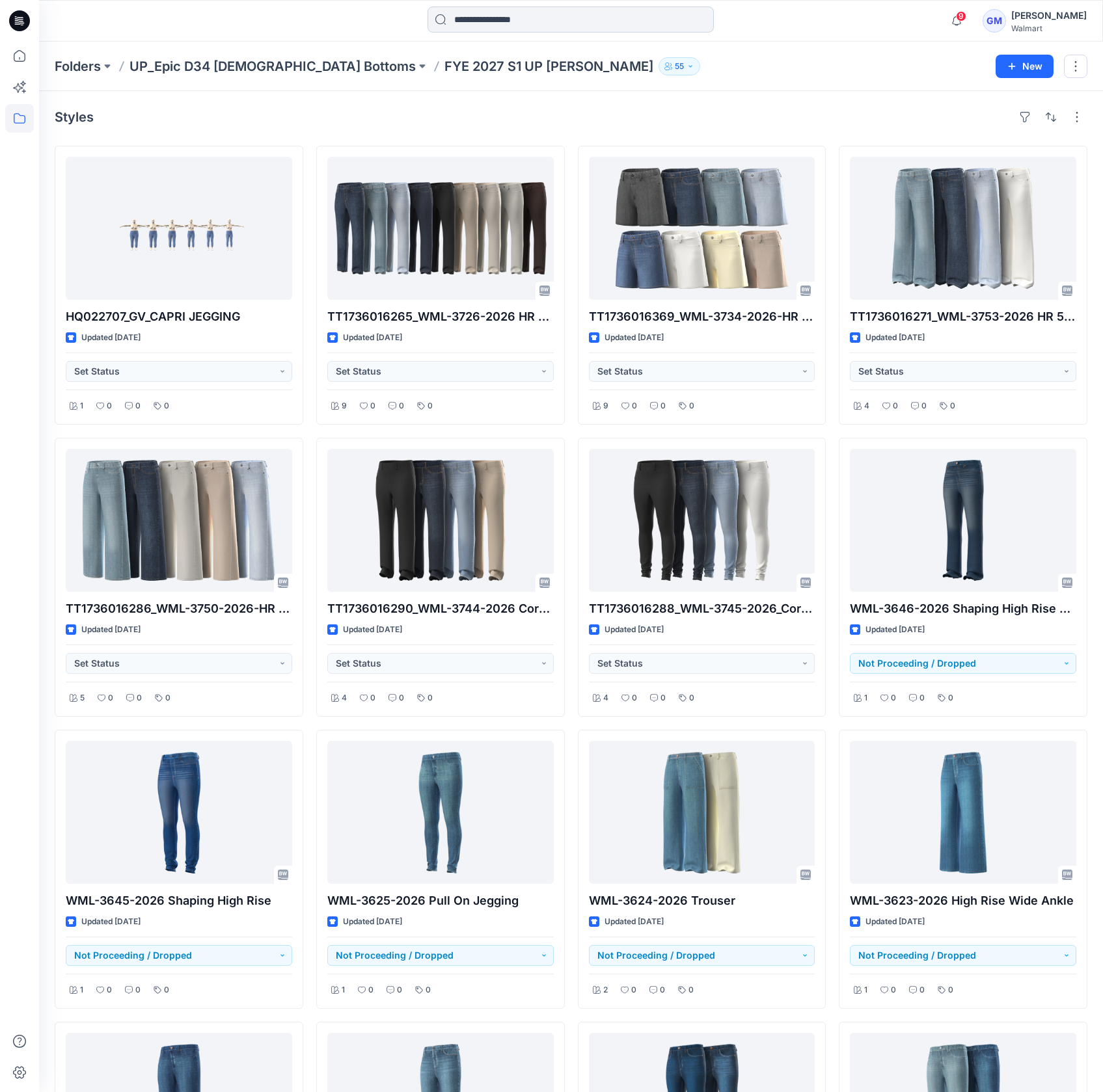
click at [474, 19] on input at bounding box center [570, 19] width 286 height 26
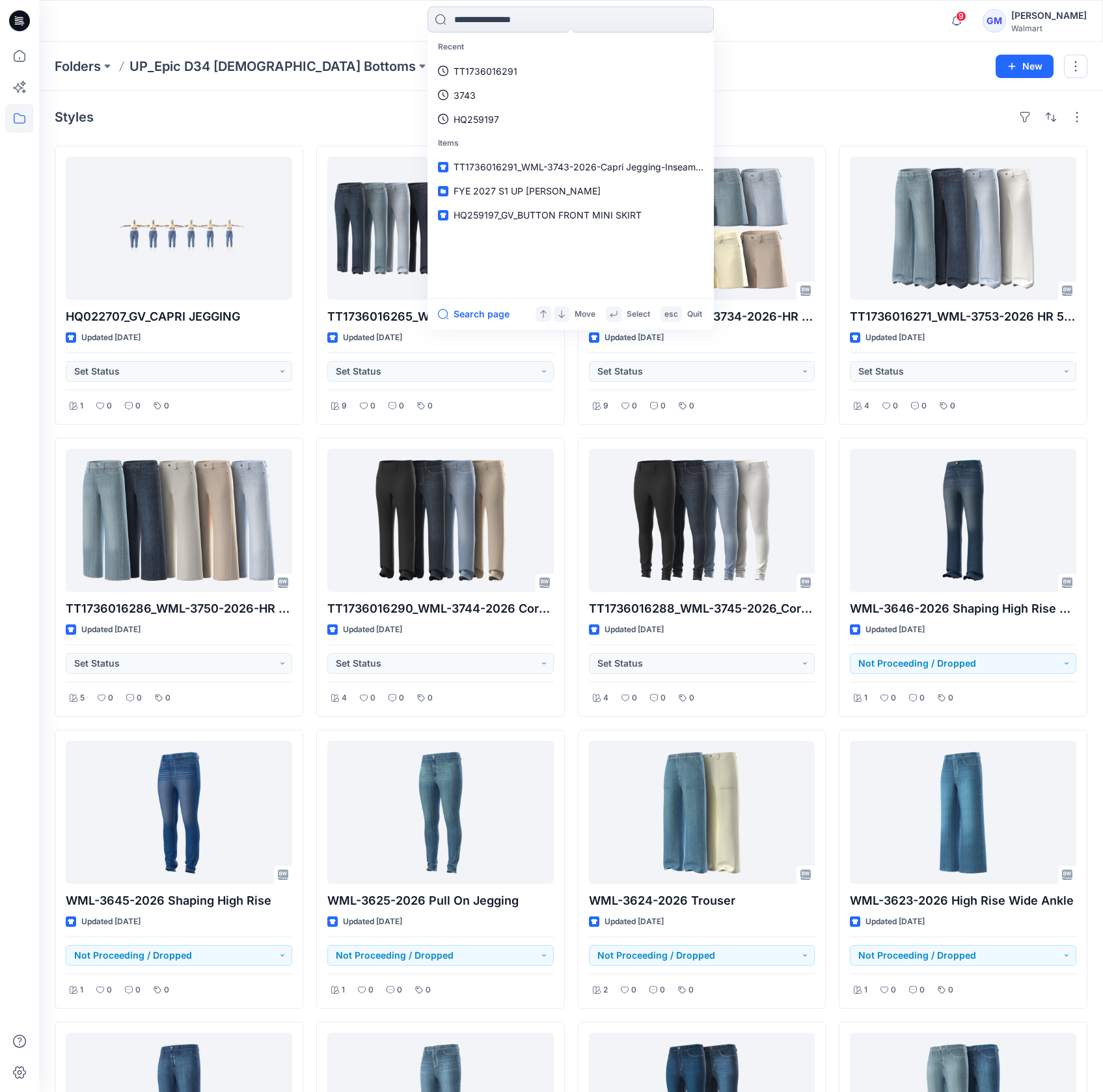
paste input "**********"
type input "**********"
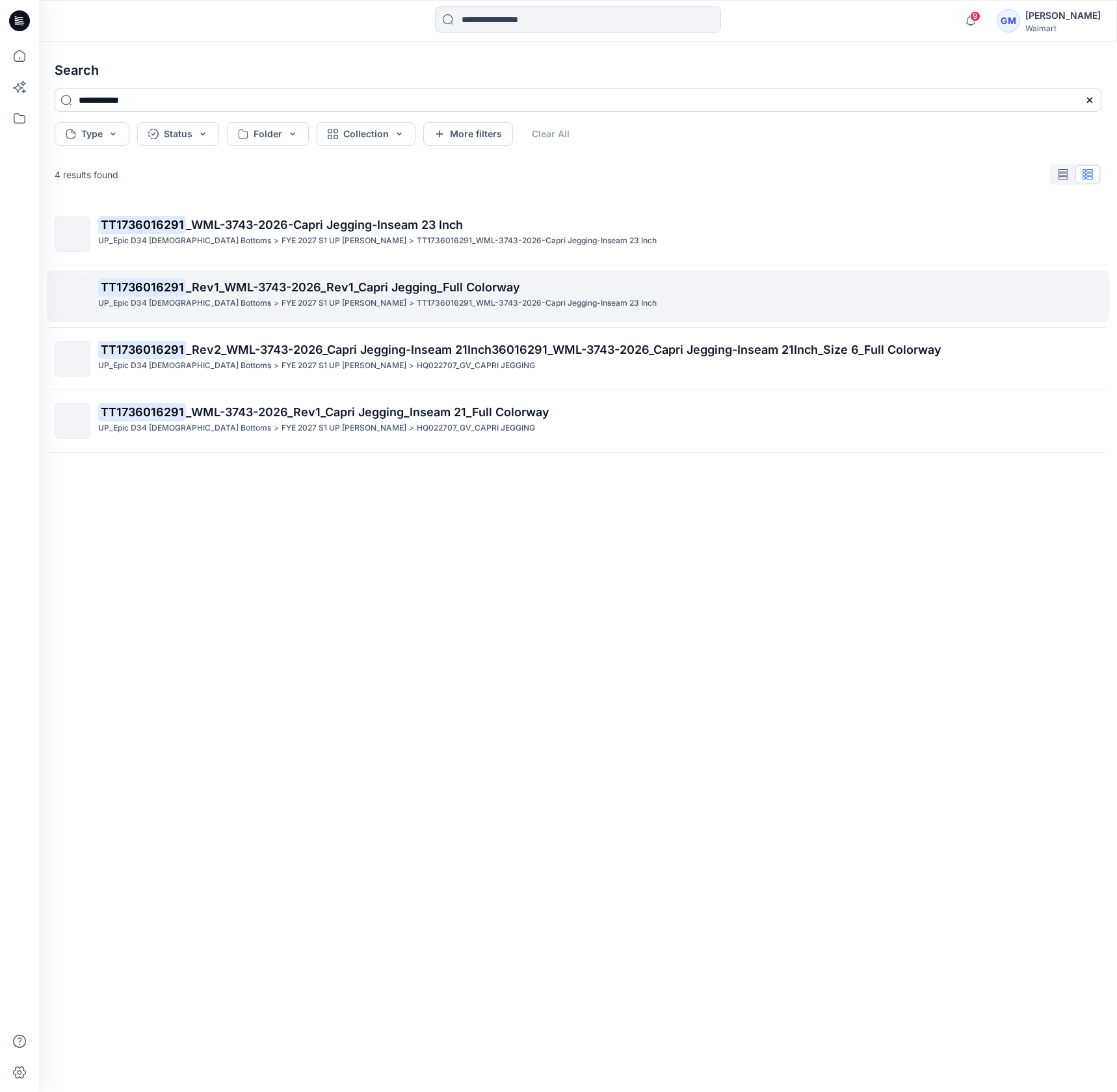
click at [351, 293] on span "_Rev1_WML-3743-2026_Rev1_Capri Jegging_Full Colorway" at bounding box center [353, 287] width 334 height 14
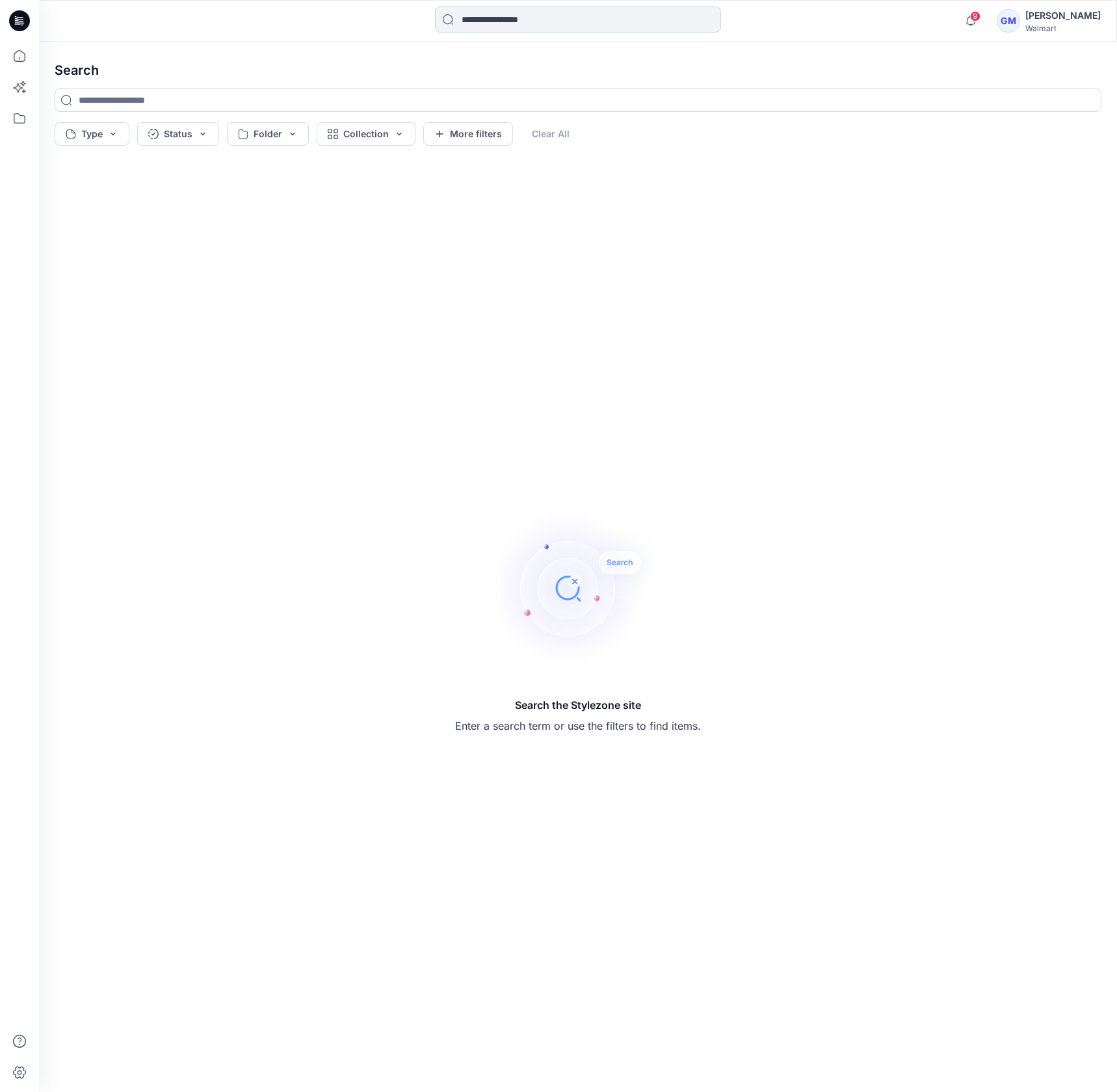
click at [494, 15] on input at bounding box center [578, 19] width 286 height 26
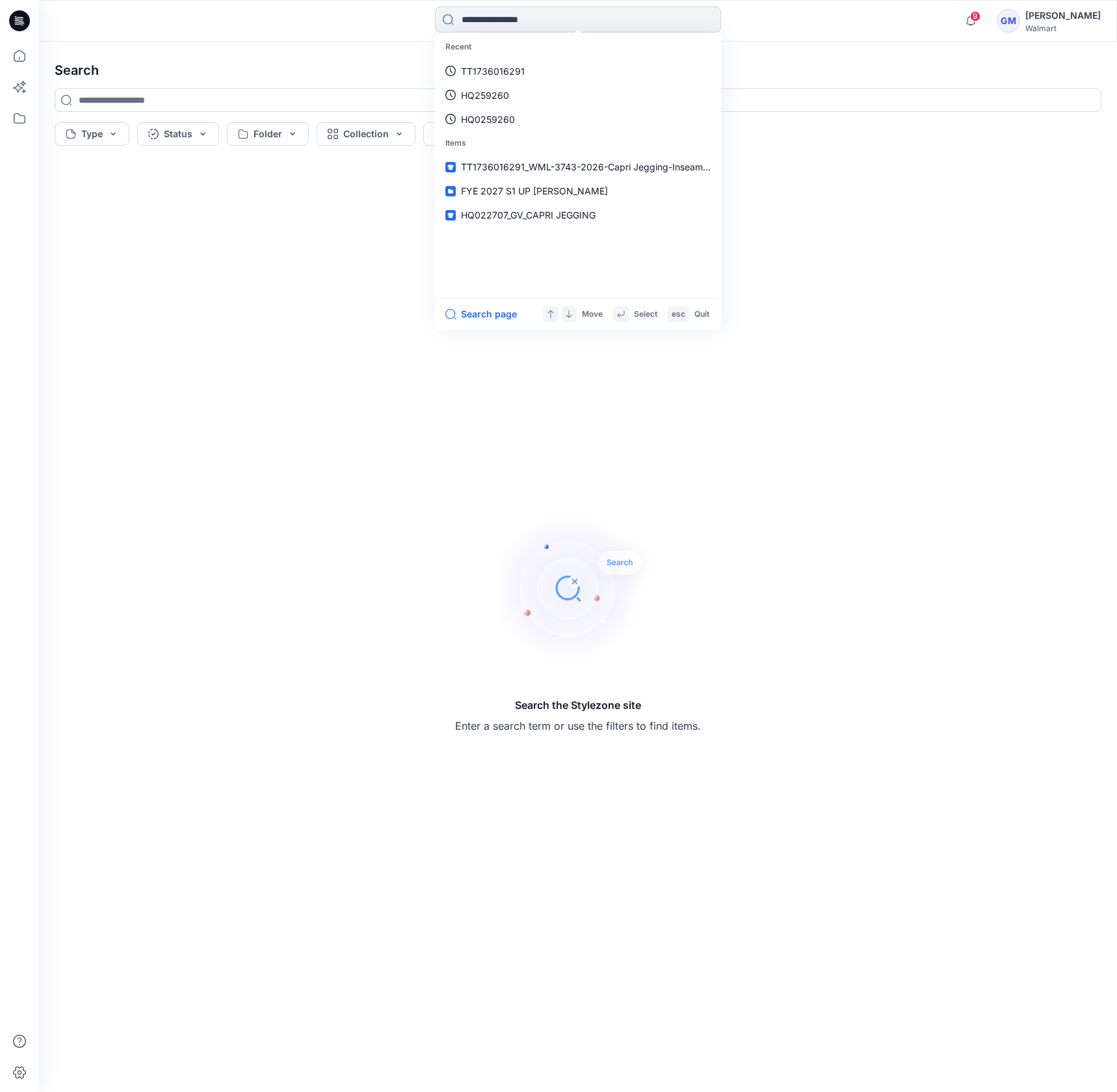
paste input "**********"
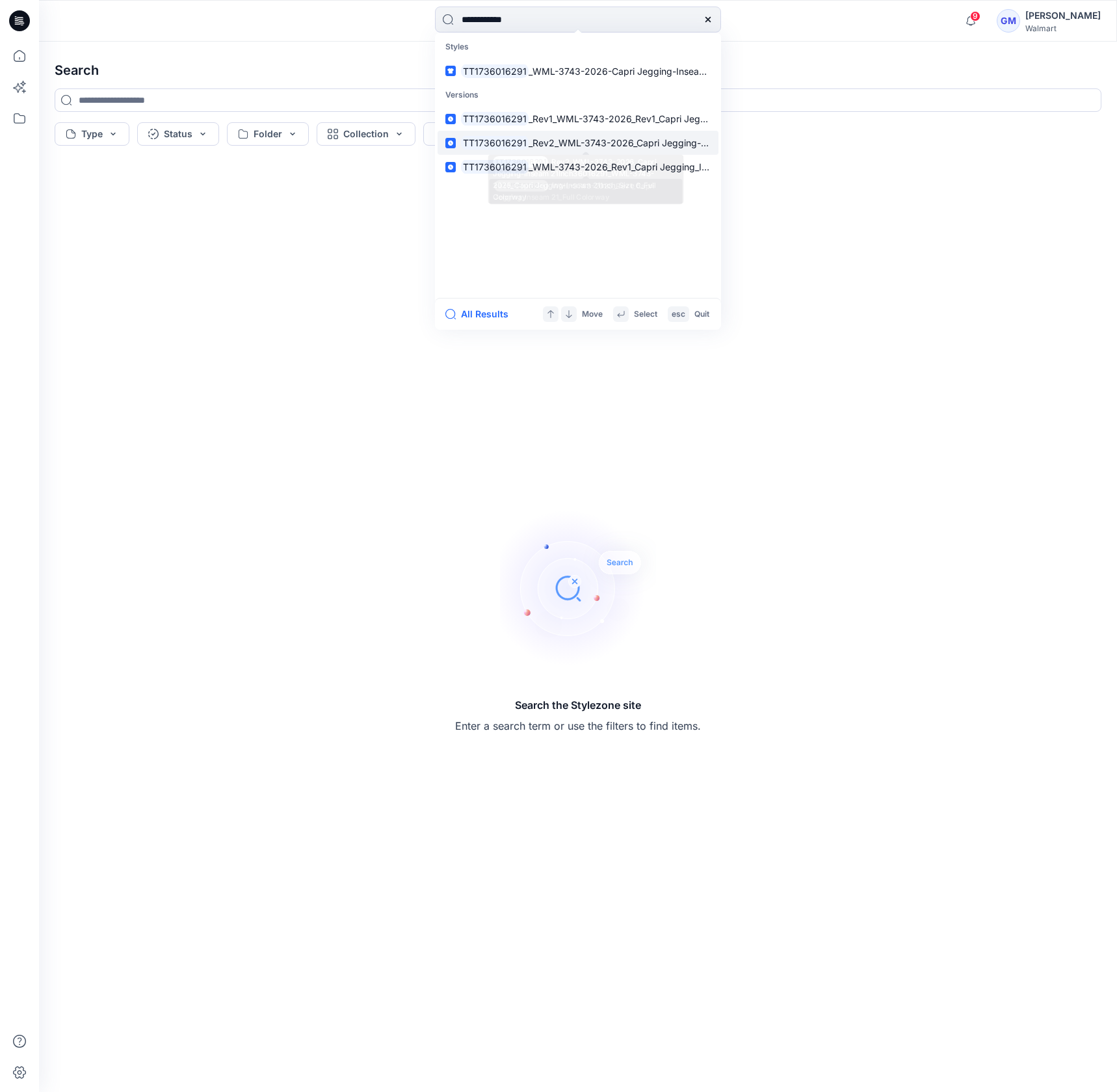
type input "**********"
click at [540, 142] on span "_Rev2_WML-3743-2026_Capri Jegging-Inseam 21Inch36016291_WML-3743-2026_Capri Jeg…" at bounding box center [816, 143] width 574 height 11
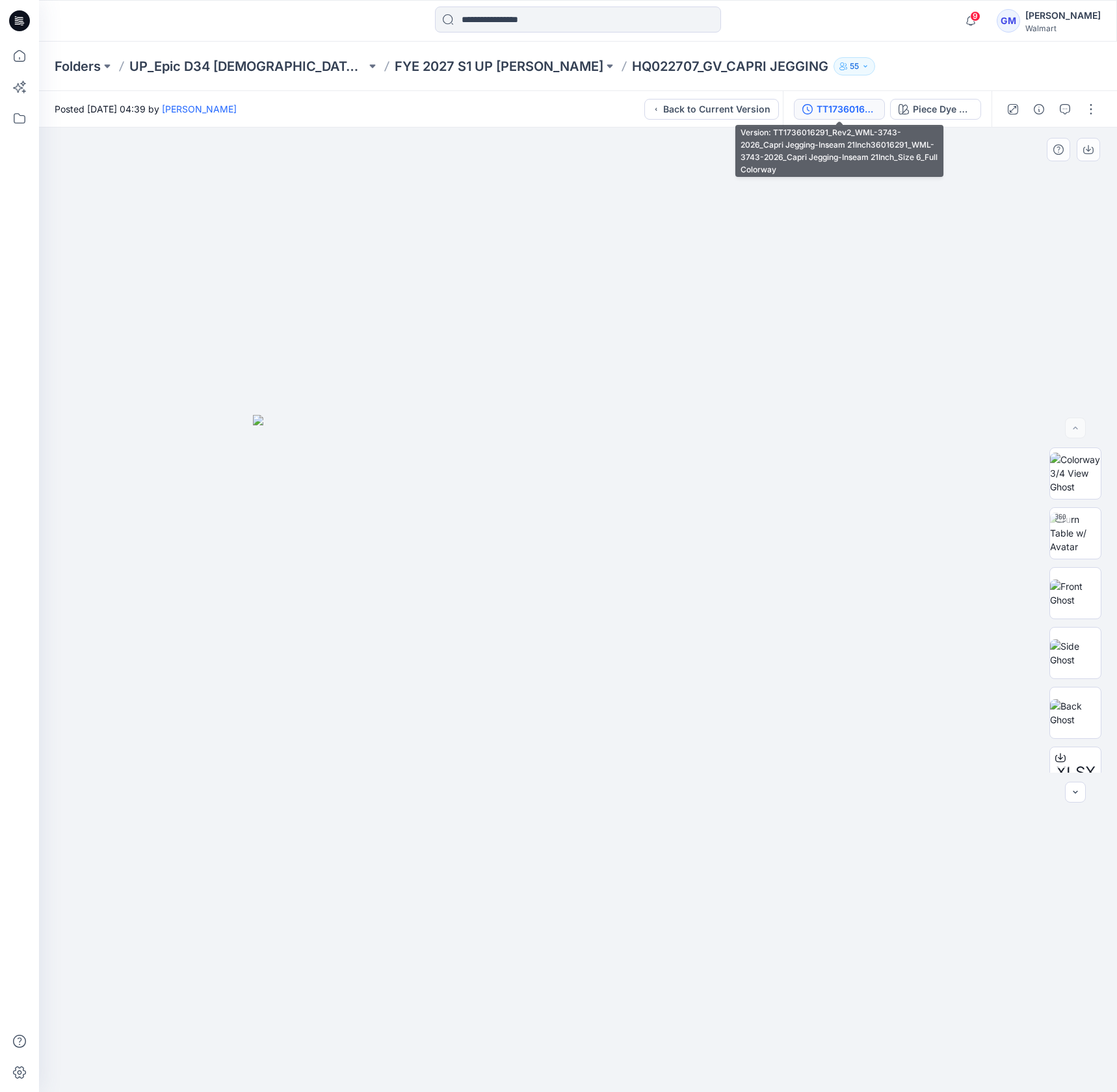
click at [844, 111] on div "TT1736016291_Rev2_WML-3743-2026_Capri Jegging-Inseam 21Inch36016291_WML-3743-20…" at bounding box center [846, 109] width 60 height 15
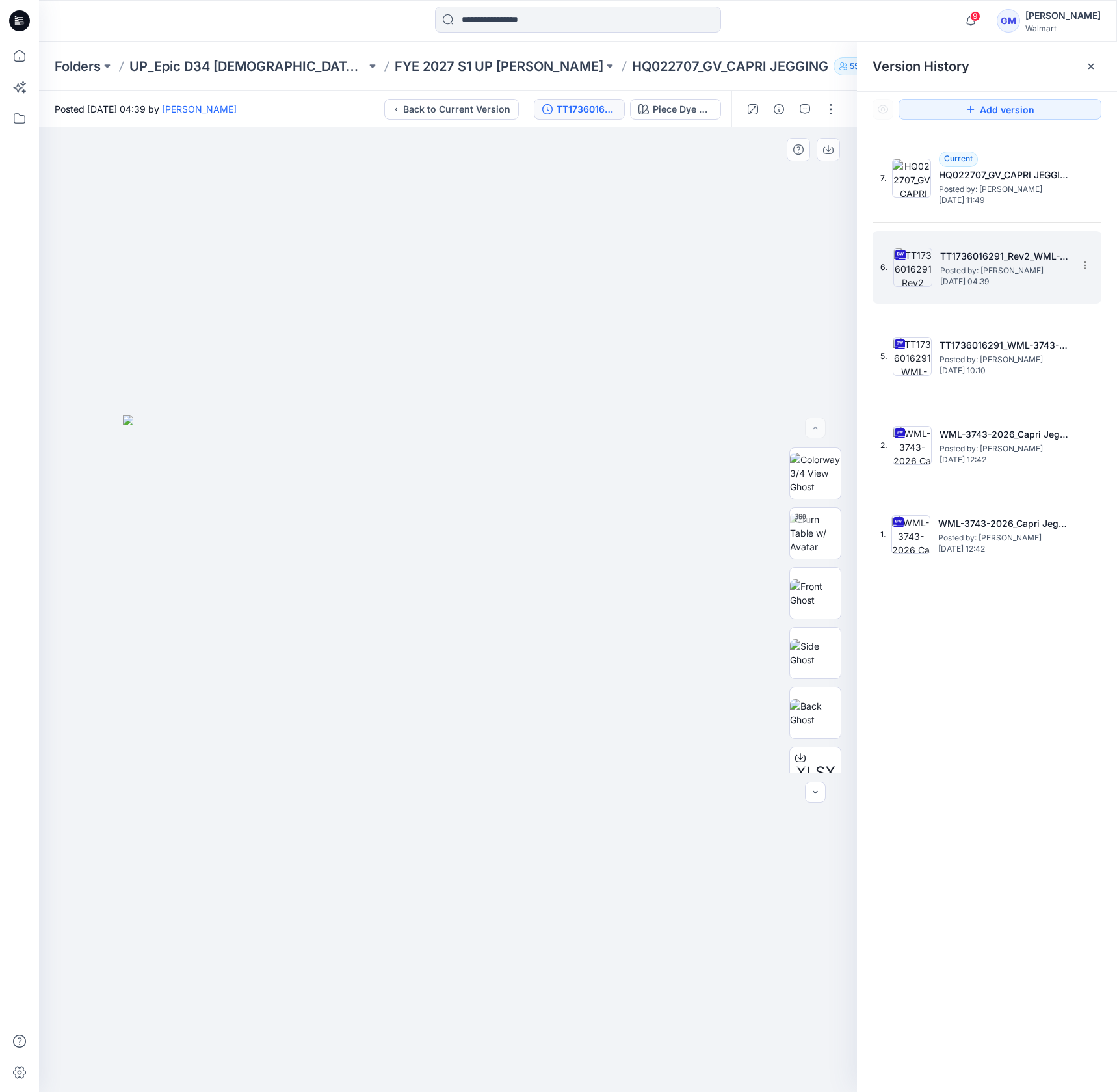
click at [1013, 267] on span "Posted by: [PERSON_NAME]" at bounding box center [1005, 271] width 130 height 13
click at [1013, 185] on span "Posted by: [PERSON_NAME]" at bounding box center [1004, 189] width 130 height 13
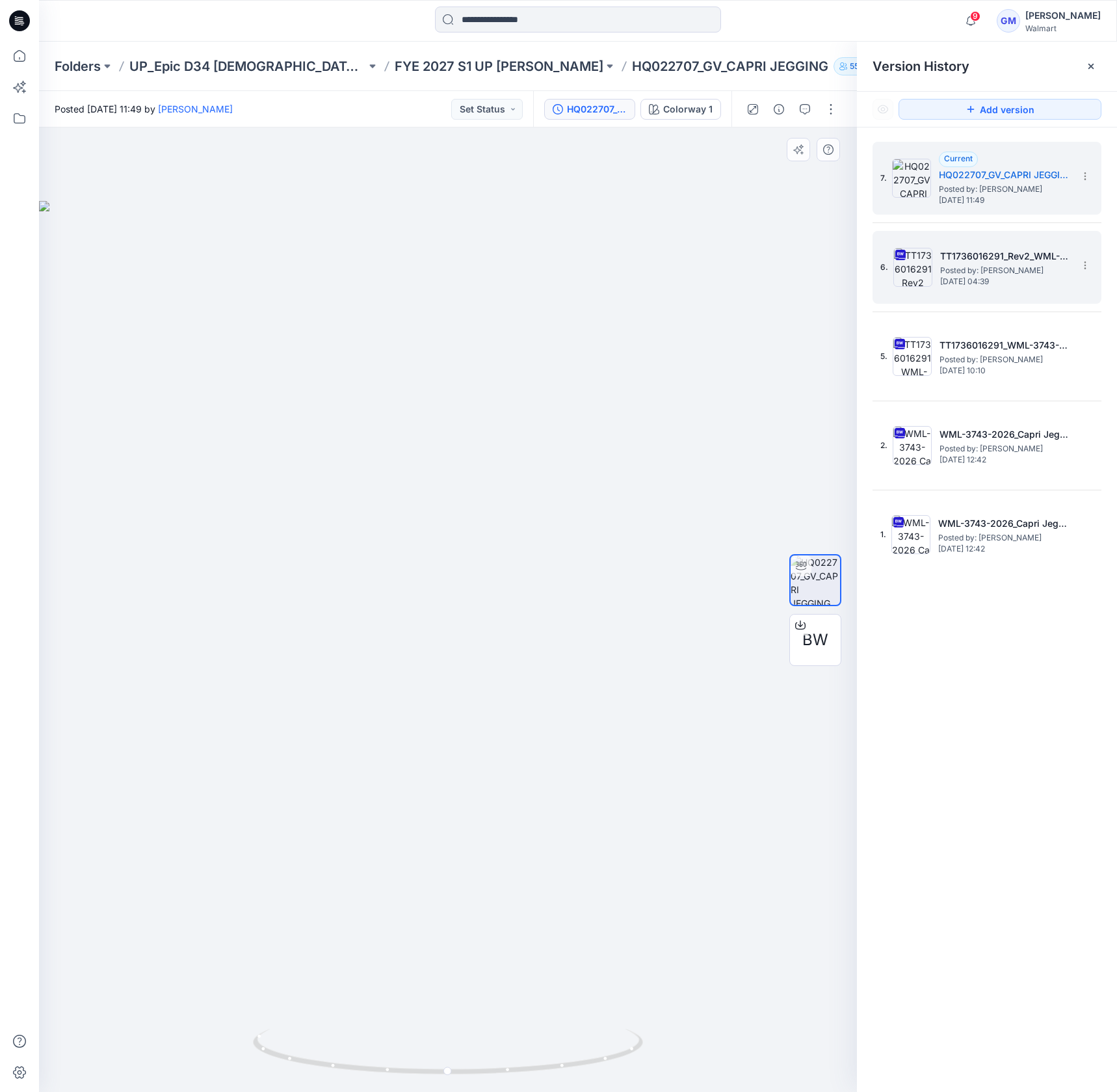
click at [1006, 272] on span "Posted by: [PERSON_NAME]" at bounding box center [1005, 271] width 130 height 13
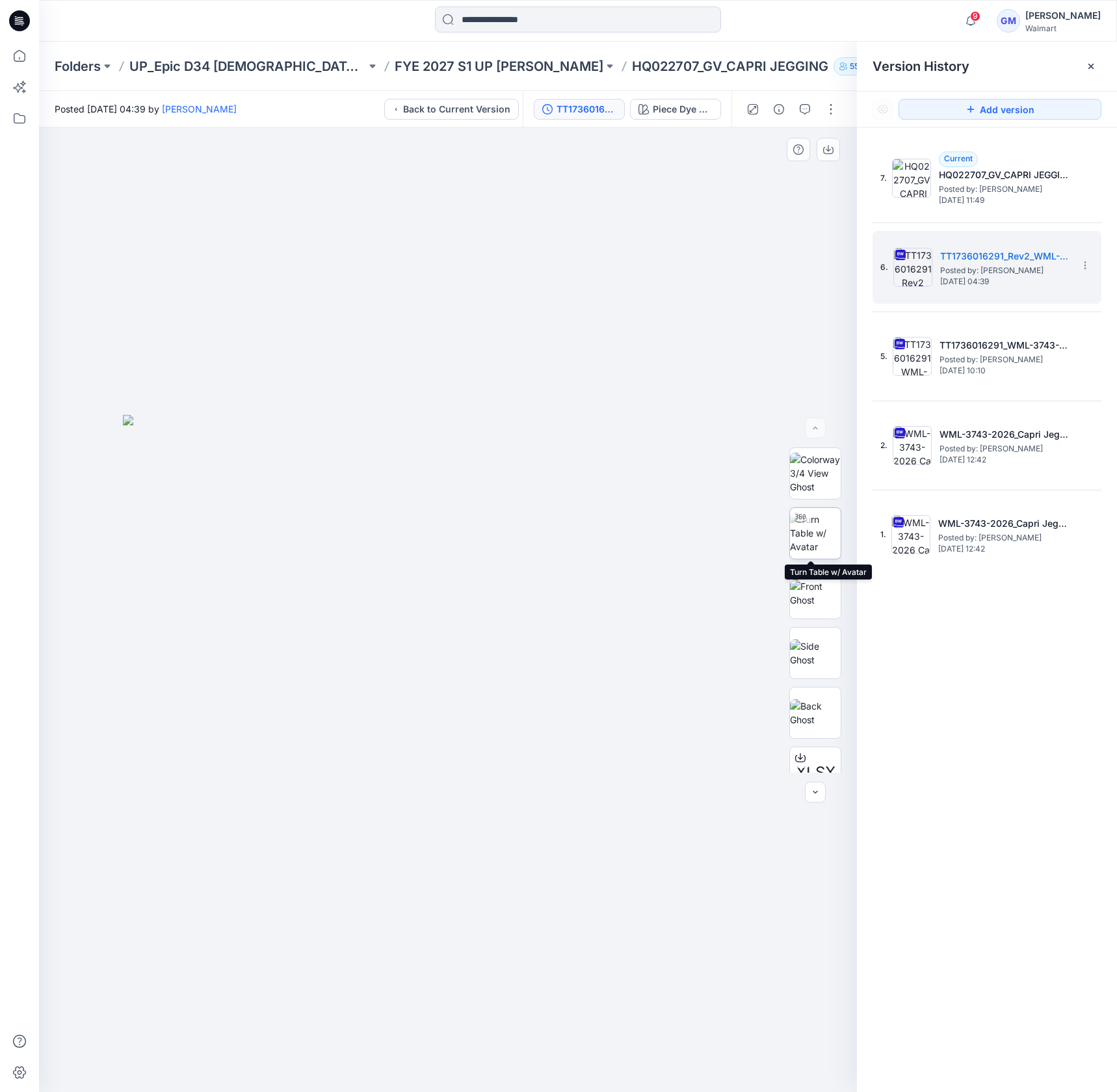
click at [809, 531] on img at bounding box center [815, 533] width 51 height 41
drag, startPoint x: 533, startPoint y: 708, endPoint x: 556, endPoint y: 523, distance: 186.4
click at [556, 523] on img at bounding box center [468, 454] width 1421 height 1276
click at [666, 108] on div "Piece Dye Black Soot" at bounding box center [683, 109] width 60 height 15
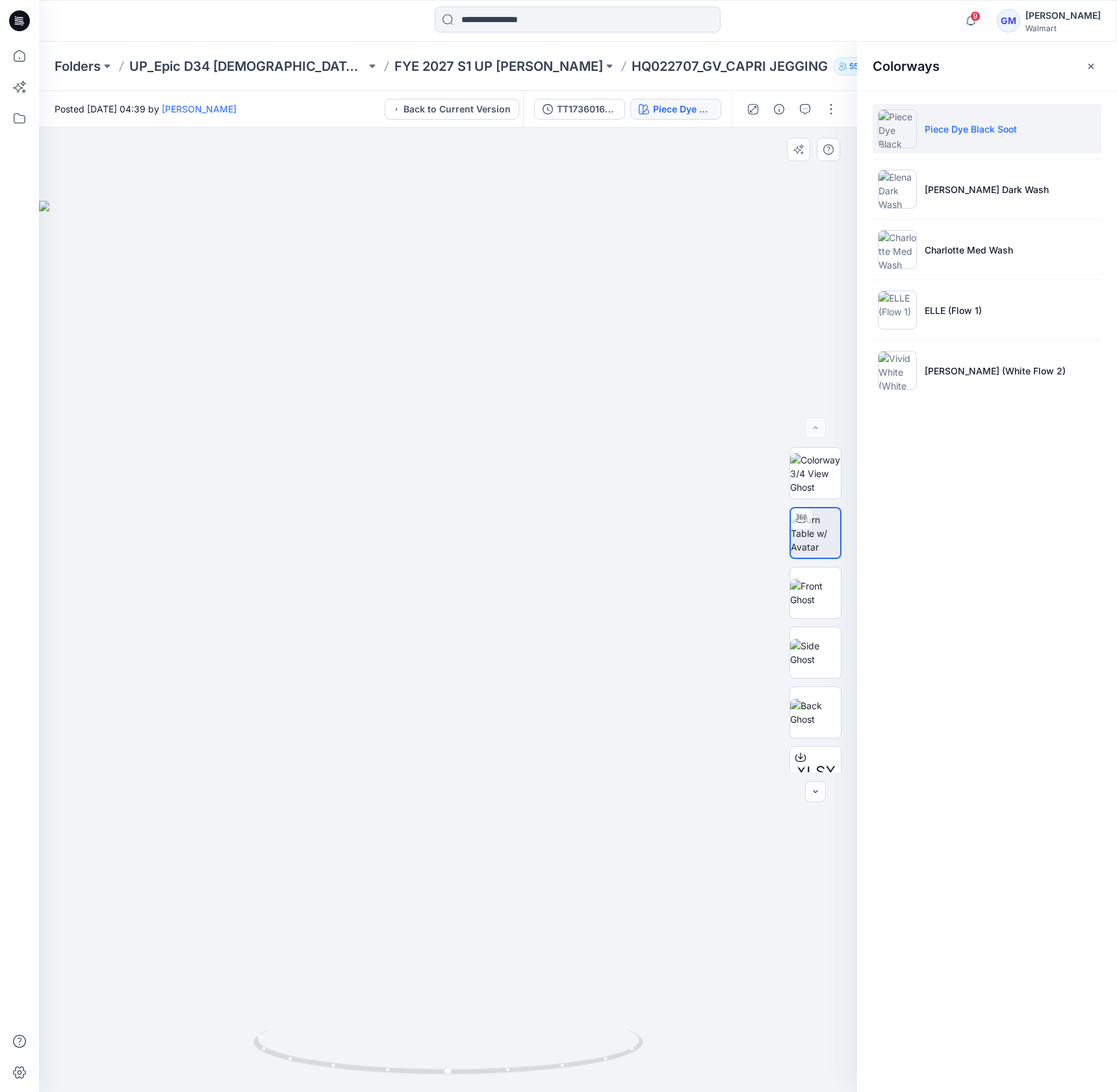
drag, startPoint x: 480, startPoint y: 412, endPoint x: 674, endPoint y: 228, distance: 267.4
click at [480, 412] on div at bounding box center [448, 609] width 818 height 964
click at [829, 115] on button "button" at bounding box center [831, 109] width 21 height 21
click at [715, 301] on div at bounding box center [448, 609] width 818 height 964
click at [576, 108] on div "TT1736016291_Rev2_WML-3743-2026_Capri Jegging-Inseam 21Inch36016291_WML-3743-20…" at bounding box center [587, 109] width 60 height 15
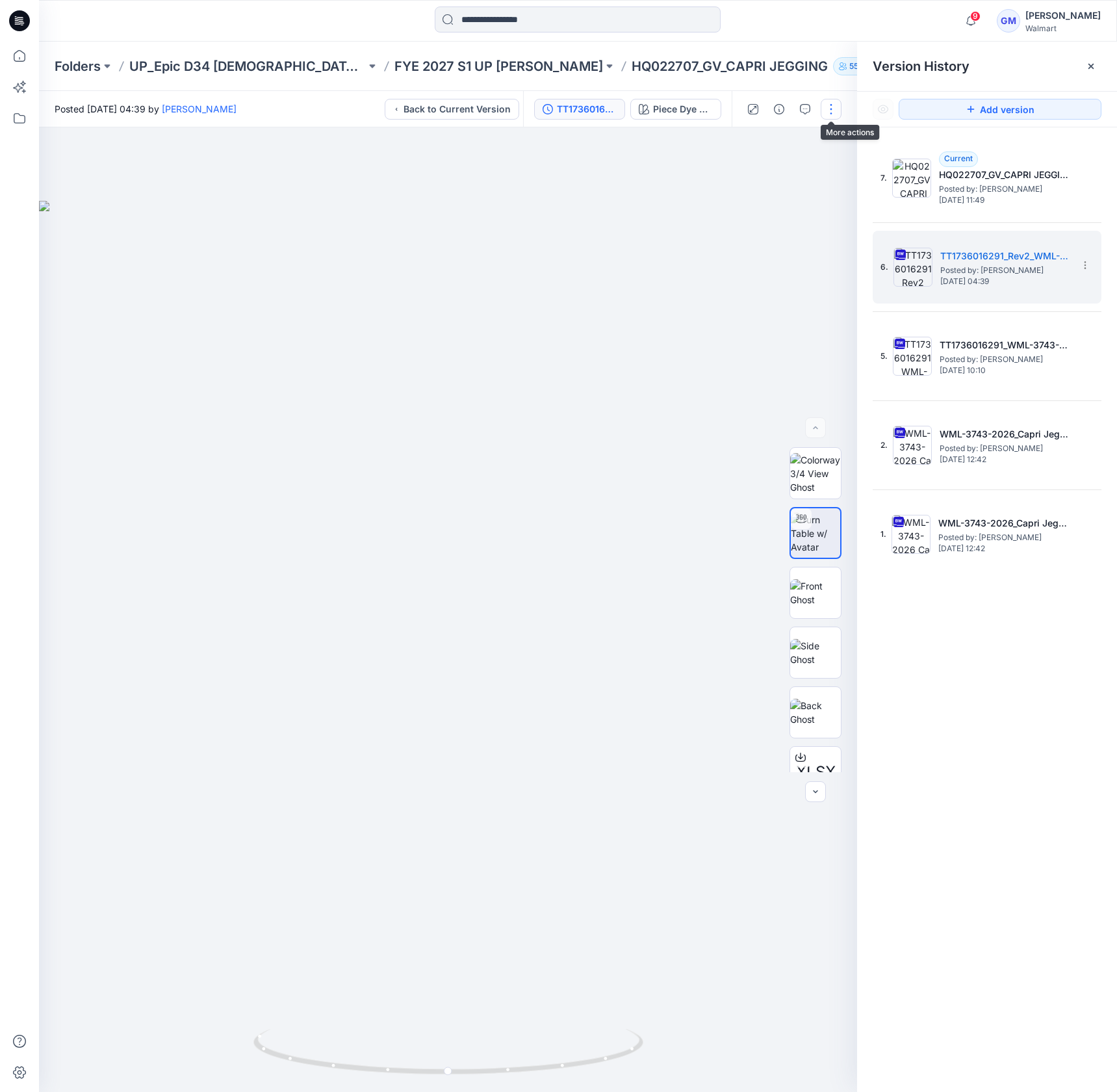
click at [830, 108] on button "button" at bounding box center [831, 109] width 21 height 21
click at [556, 296] on div at bounding box center [448, 609] width 818 height 964
click at [751, 182] on div at bounding box center [448, 609] width 818 height 964
click at [1046, 266] on icon at bounding box center [1085, 265] width 10 height 10
click at [594, 228] on div at bounding box center [448, 609] width 818 height 964
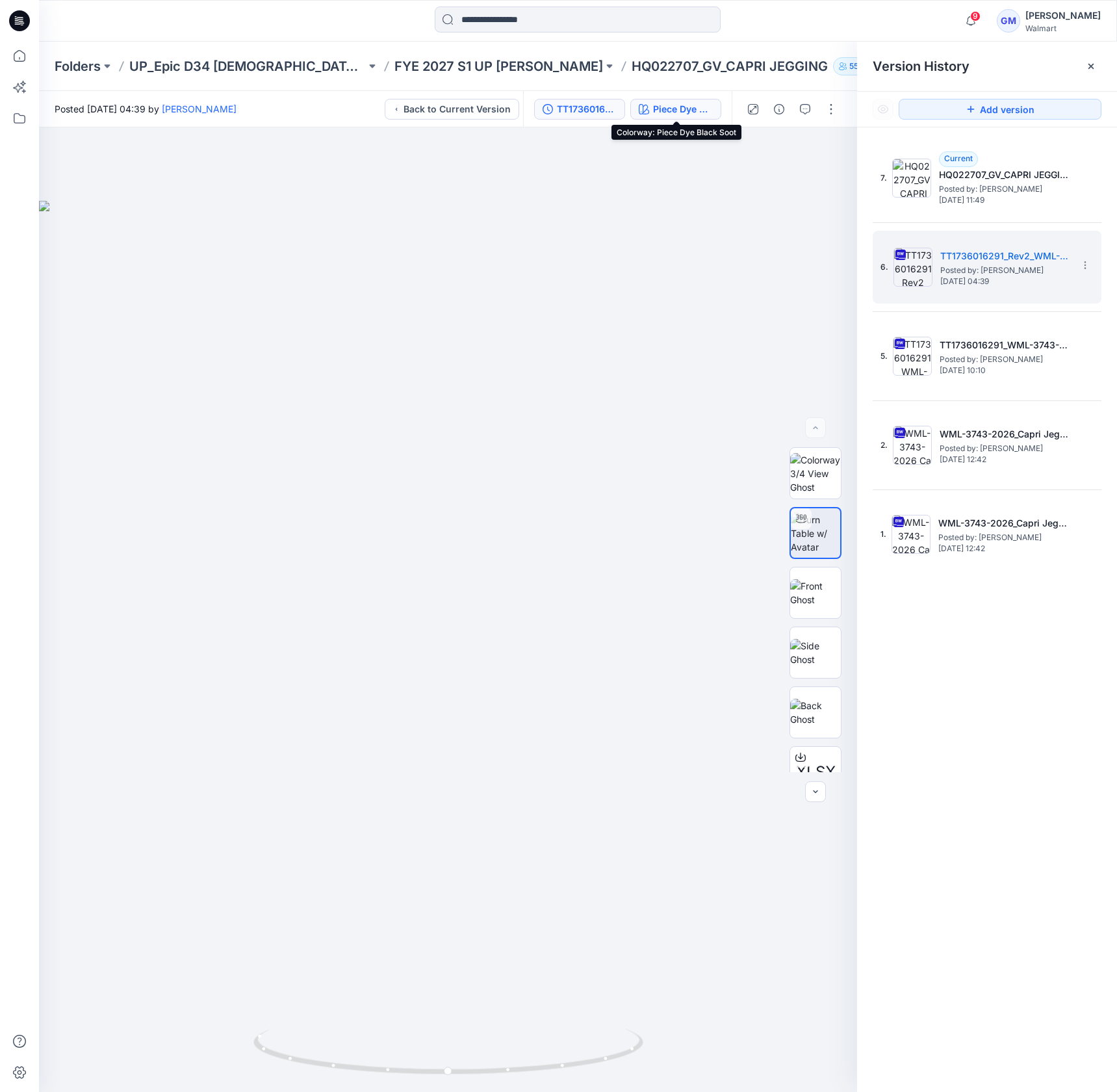
click at [676, 108] on div "Piece Dye Black Soot" at bounding box center [683, 109] width 60 height 15
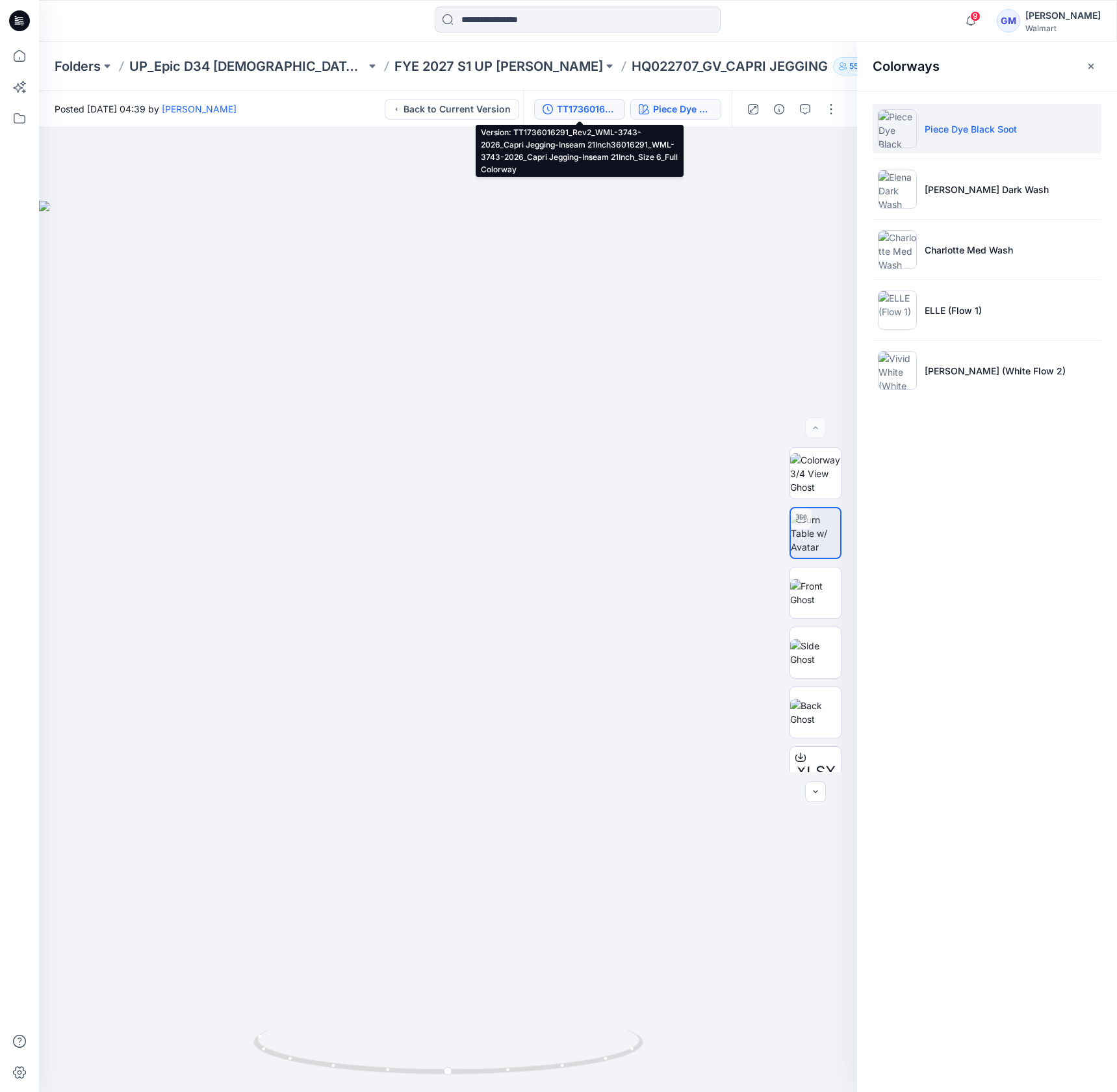
click at [555, 109] on button "TT1736016291_Rev2_WML-3743-2026_Capri Jegging-Inseam 21Inch36016291_WML-3743-20…" at bounding box center [579, 109] width 91 height 21
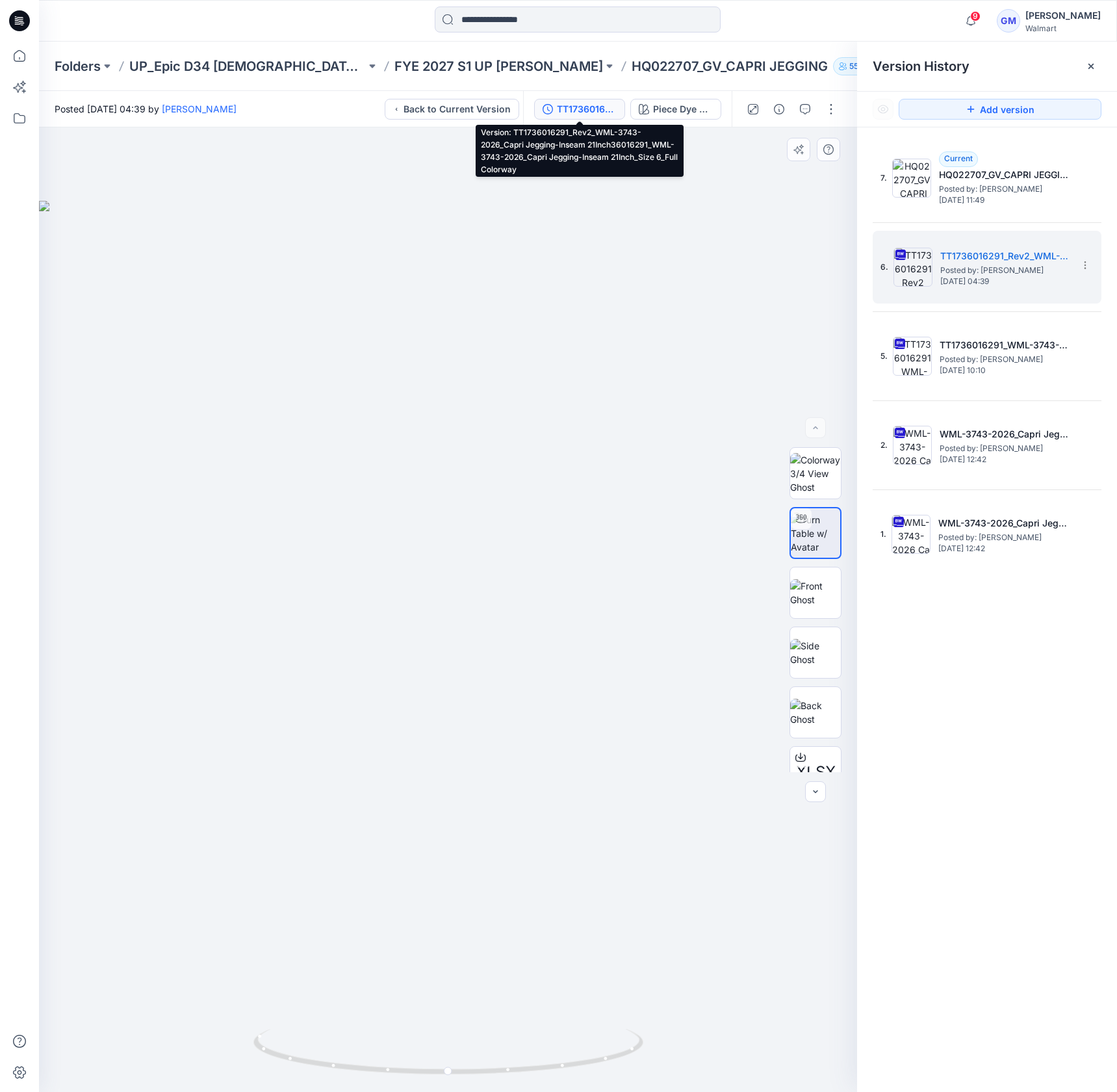
click at [644, 239] on div at bounding box center [448, 609] width 818 height 964
click at [828, 109] on button "button" at bounding box center [831, 109] width 21 height 21
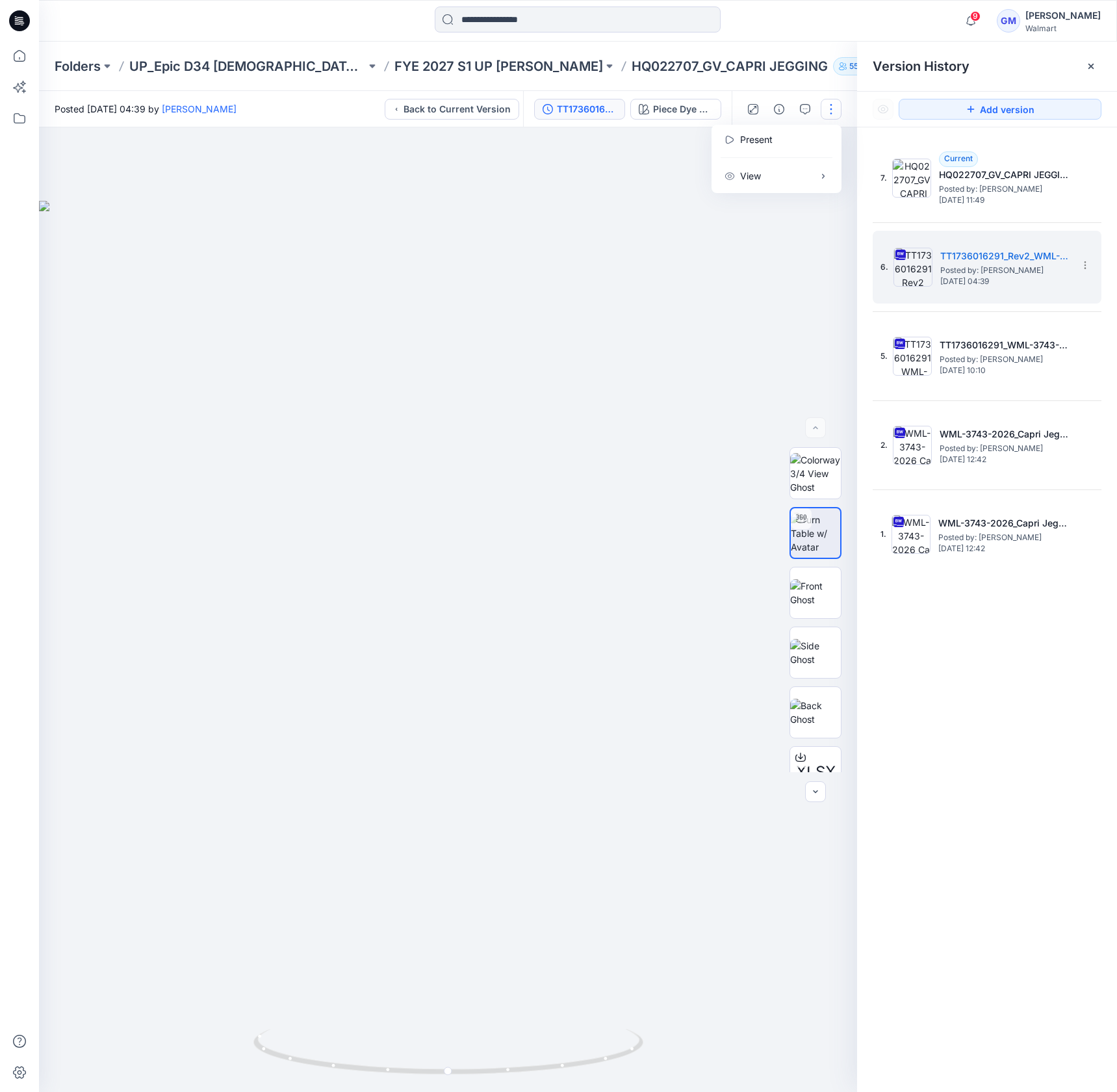
click at [605, 224] on div at bounding box center [448, 609] width 818 height 964
click at [514, 65] on p "FYE 2027 S1 UP Missy Bottoms" at bounding box center [499, 66] width 208 height 19
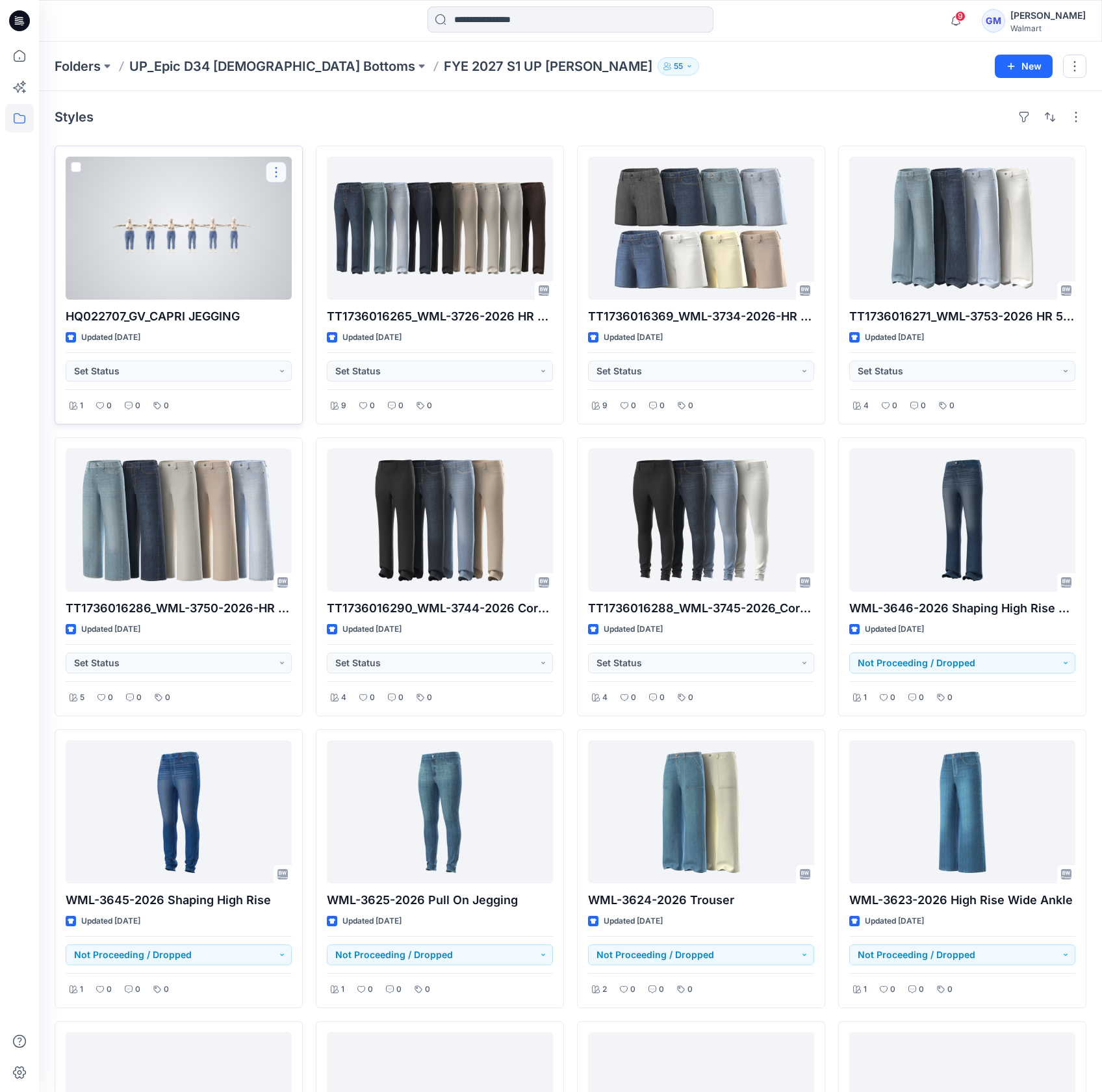
click at [282, 165] on button "button" at bounding box center [276, 173] width 21 height 21
click at [306, 247] on p "Duplicate to..." at bounding box center [321, 250] width 59 height 14
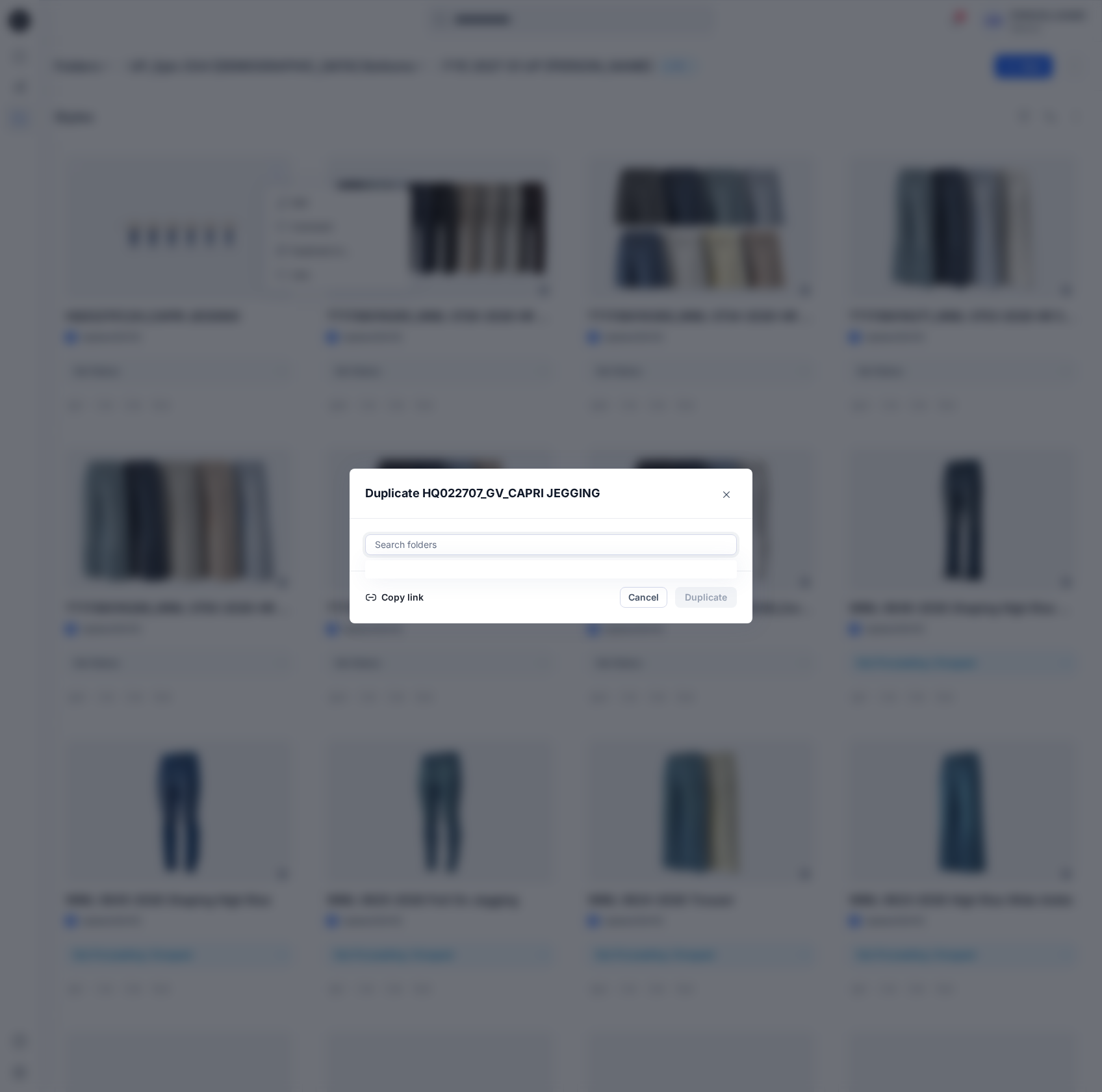
click at [482, 552] on div "Search folders" at bounding box center [550, 545] width 370 height 19
paste input "**********"
click at [390, 579] on div at bounding box center [384, 577] width 10 height 10
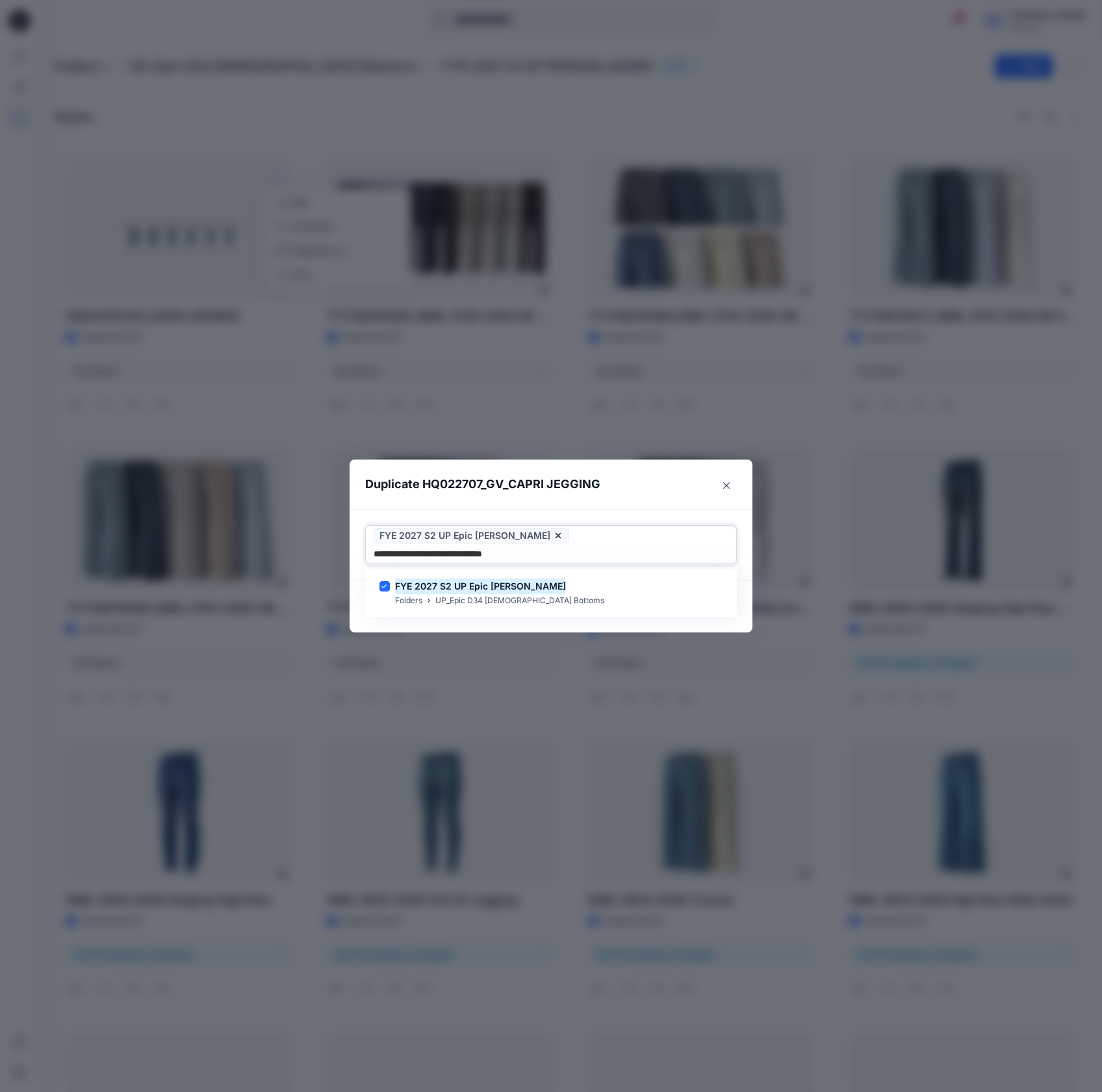
type input "**********"
click at [634, 621] on footer "Copy link Cancel Duplicate" at bounding box center [550, 606] width 403 height 52
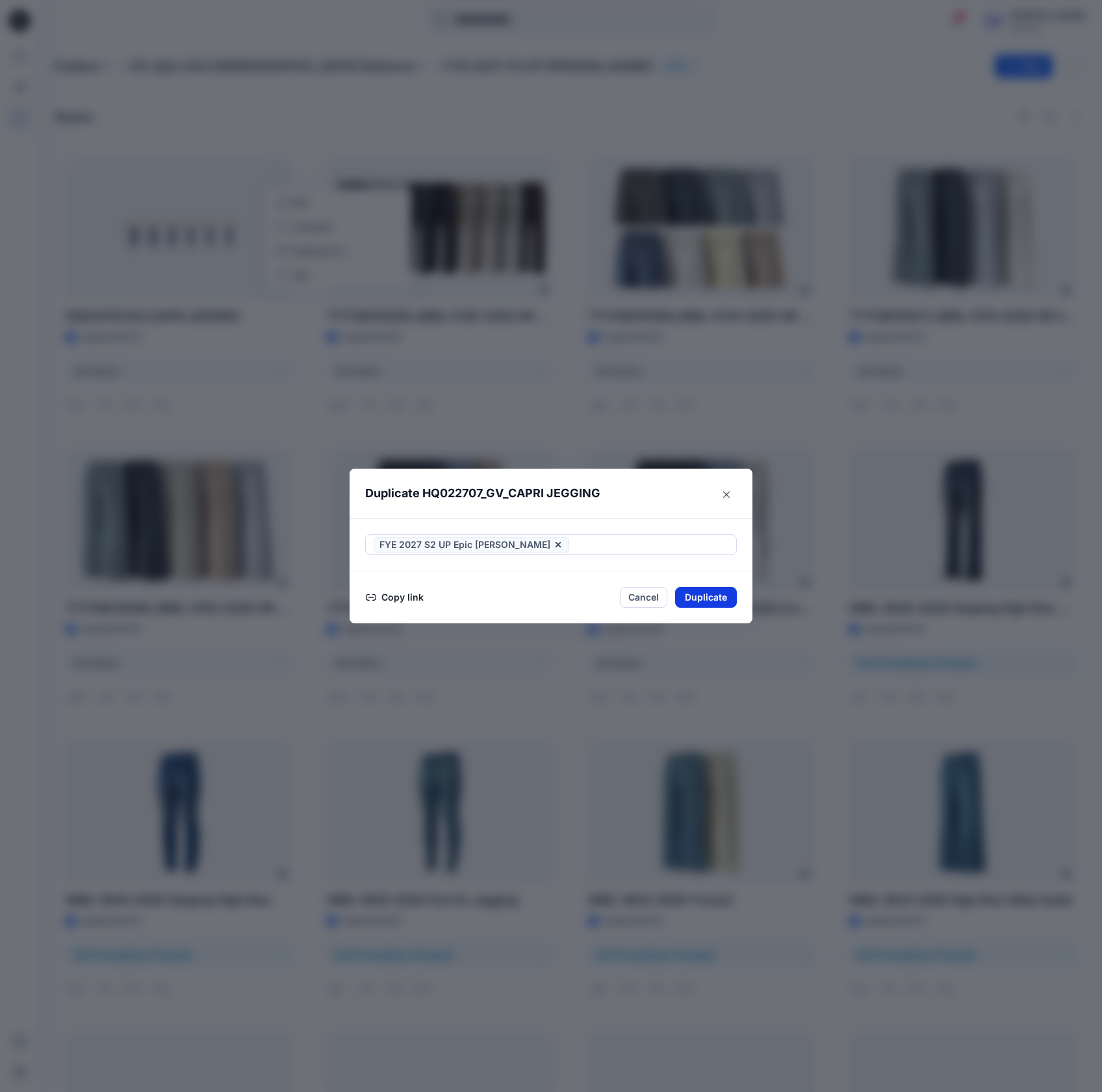
click at [704, 598] on button "Duplicate" at bounding box center [706, 597] width 62 height 21
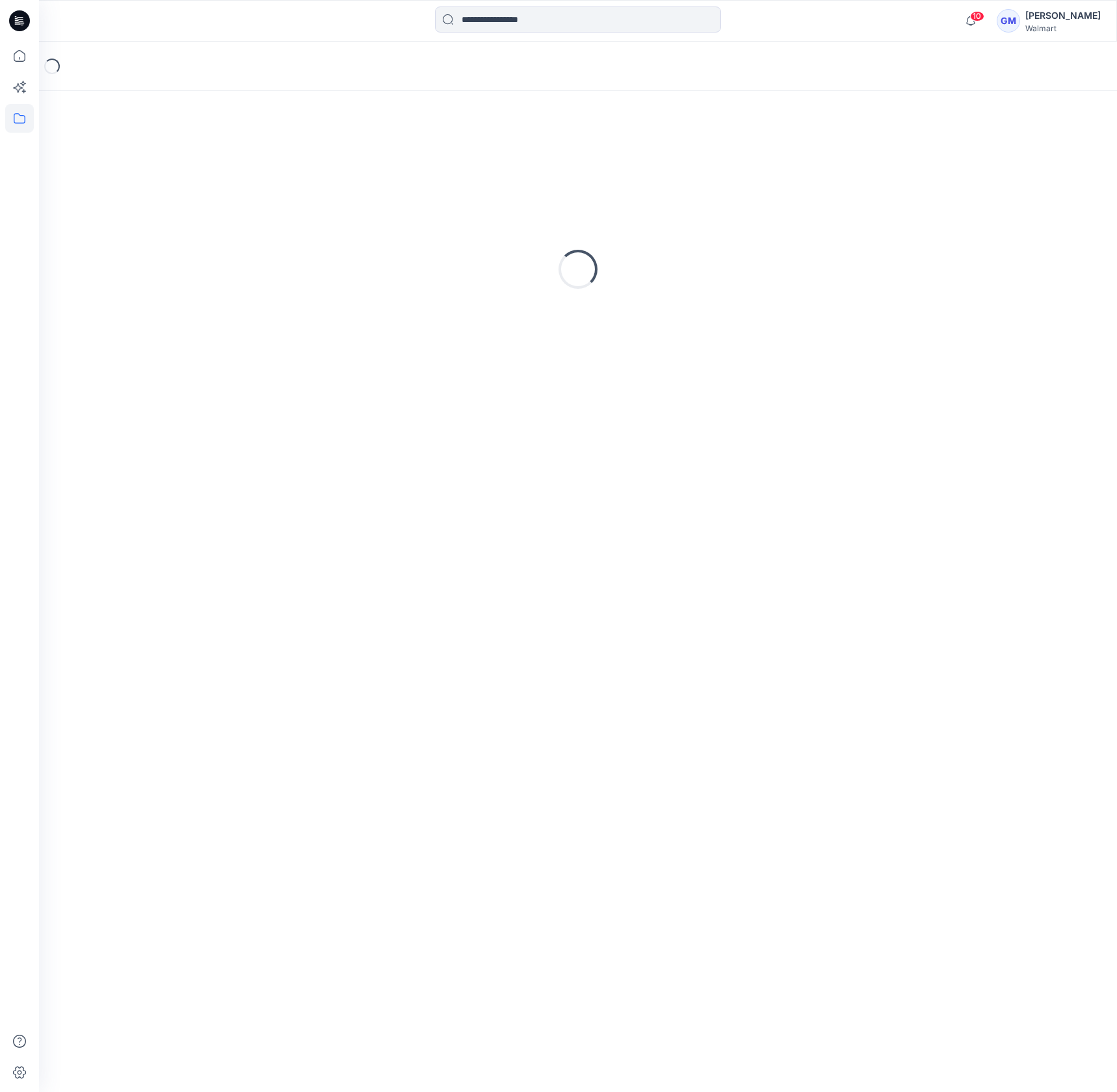
click at [771, 653] on div "Loading..." at bounding box center [577, 591] width 1078 height 1001
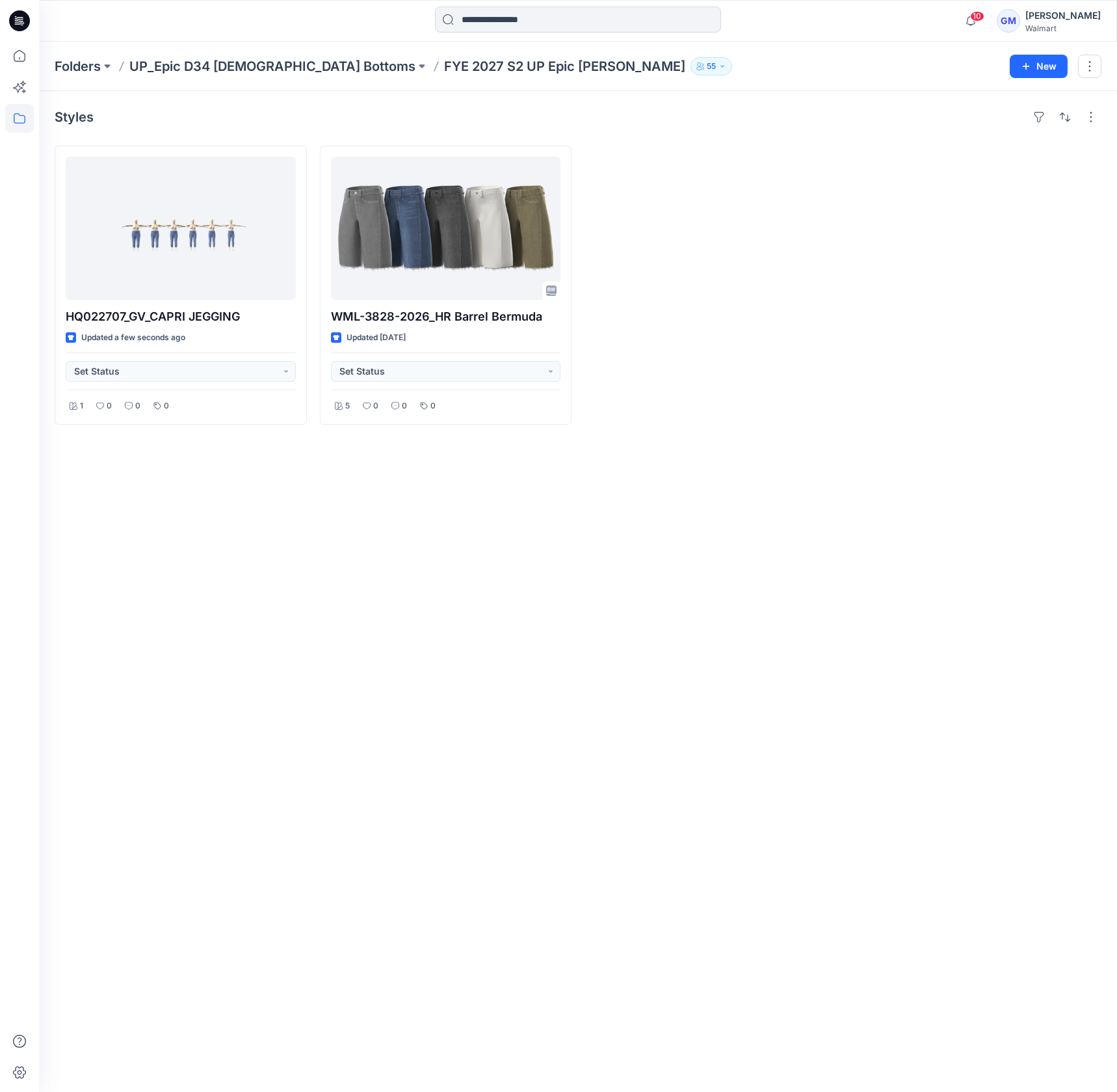
click at [364, 614] on div "Styles HQ022707_GV_CAPRI JEGGING Updated a few seconds ago Set Status 1 0 0 0 W…" at bounding box center [577, 591] width 1078 height 1001
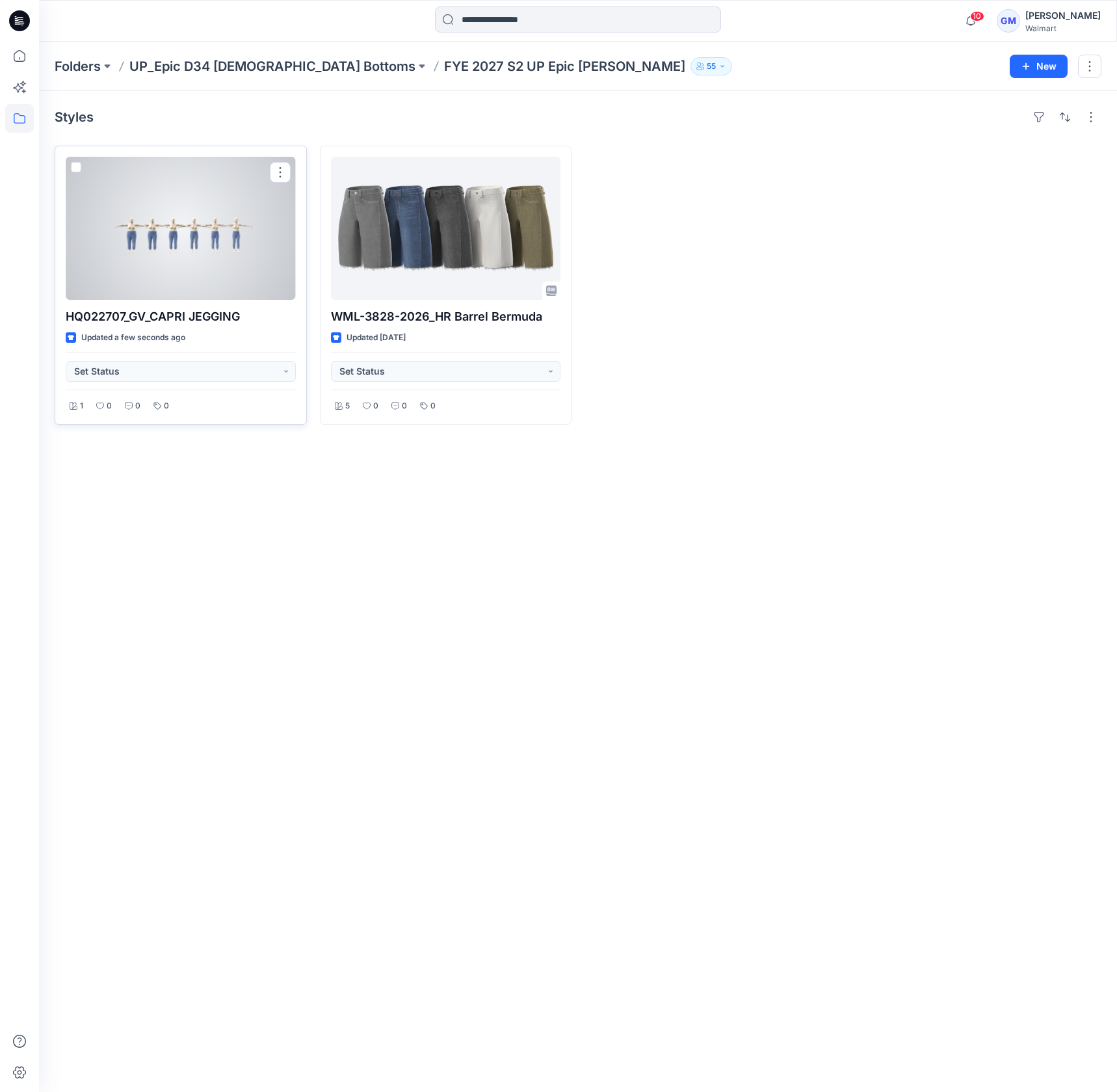
click at [199, 255] on div at bounding box center [180, 228] width 230 height 143
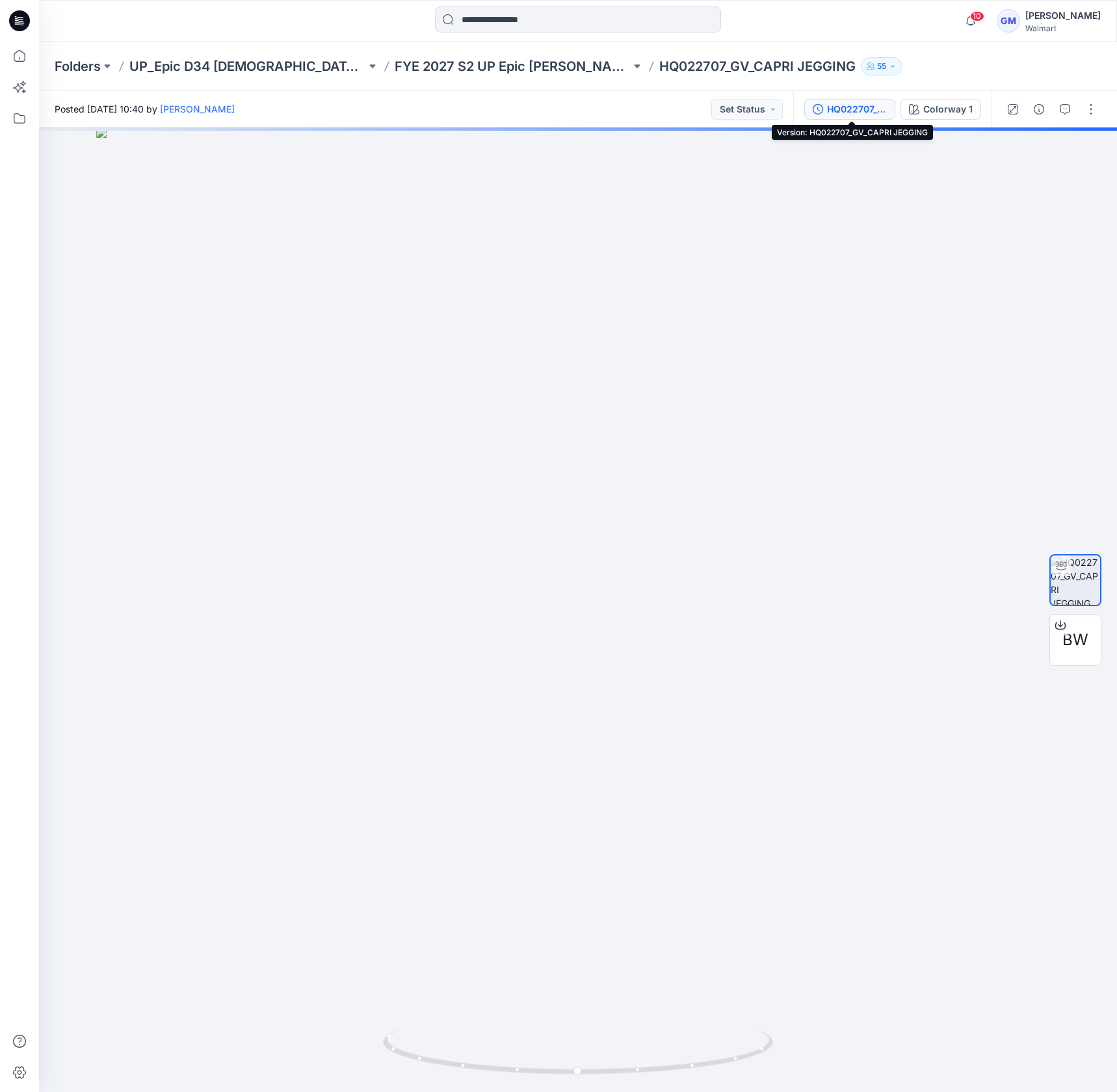
click at [863, 110] on div "HQ022707_GV_CAPRI JEGGING" at bounding box center [857, 109] width 60 height 15
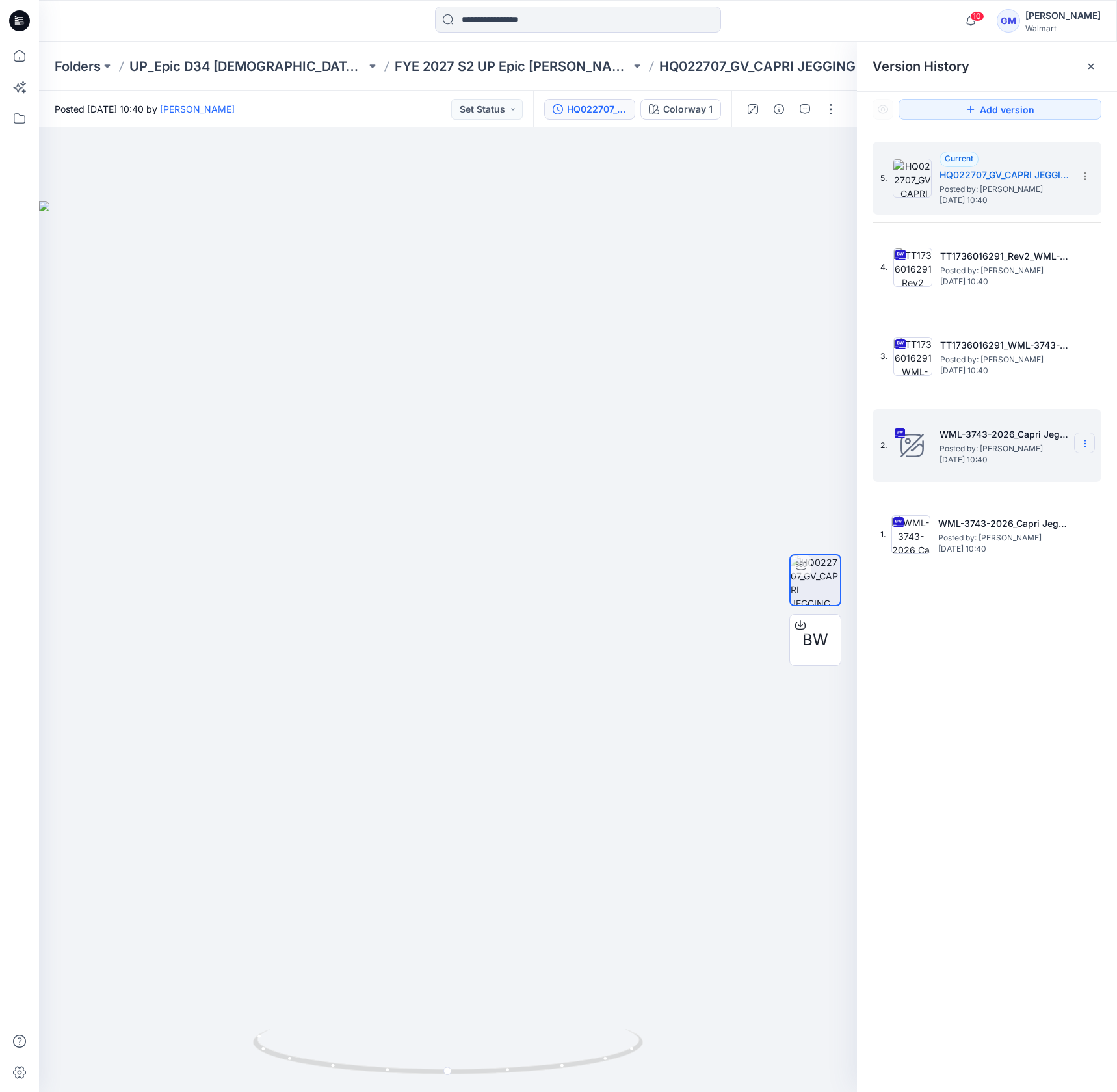
click at [1086, 446] on icon at bounding box center [1085, 446] width 1 height 1
click at [1001, 585] on span "Delete Version" at bounding box center [996, 578] width 61 height 15
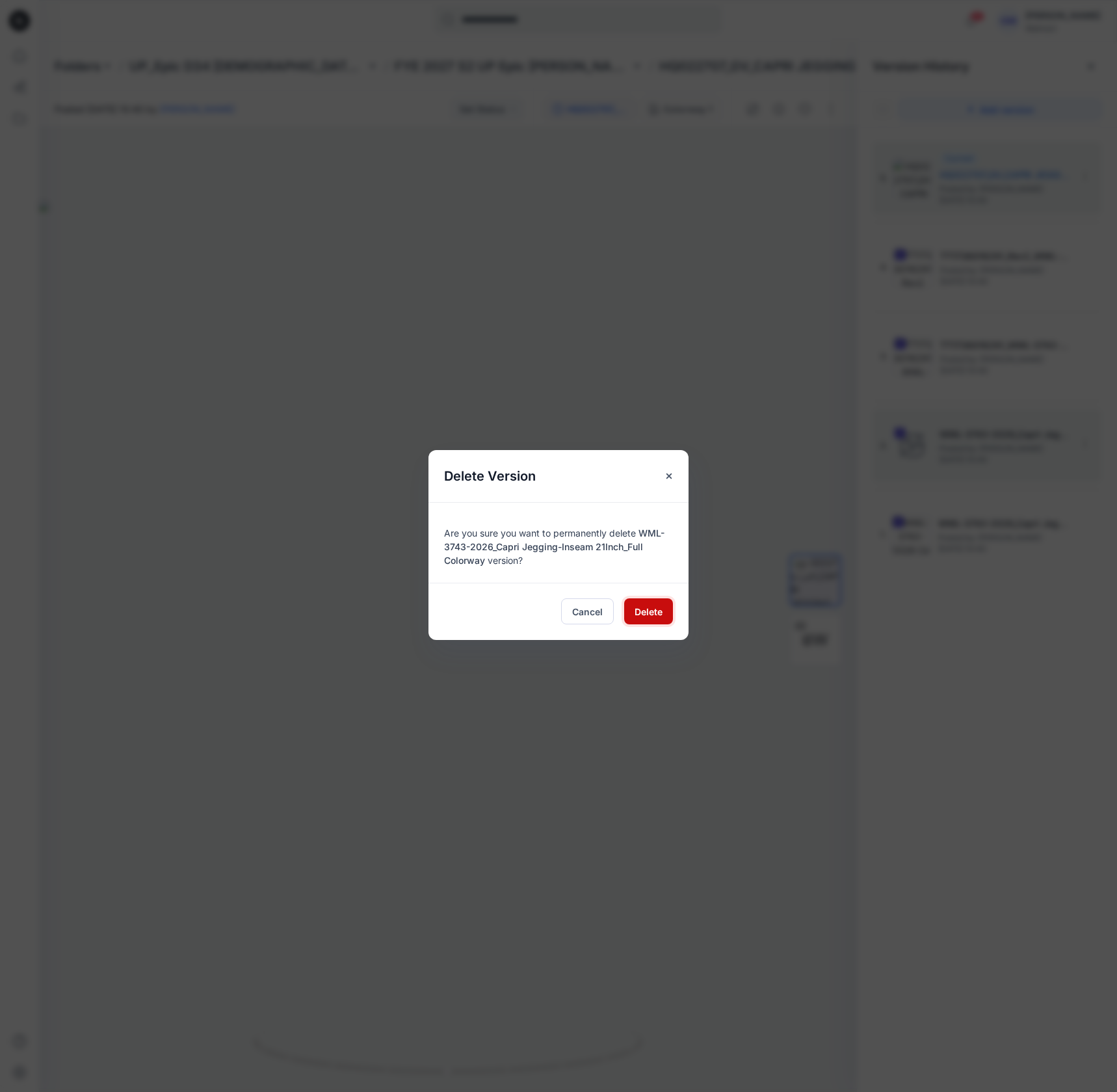
click at [640, 607] on span "Delete" at bounding box center [649, 611] width 28 height 14
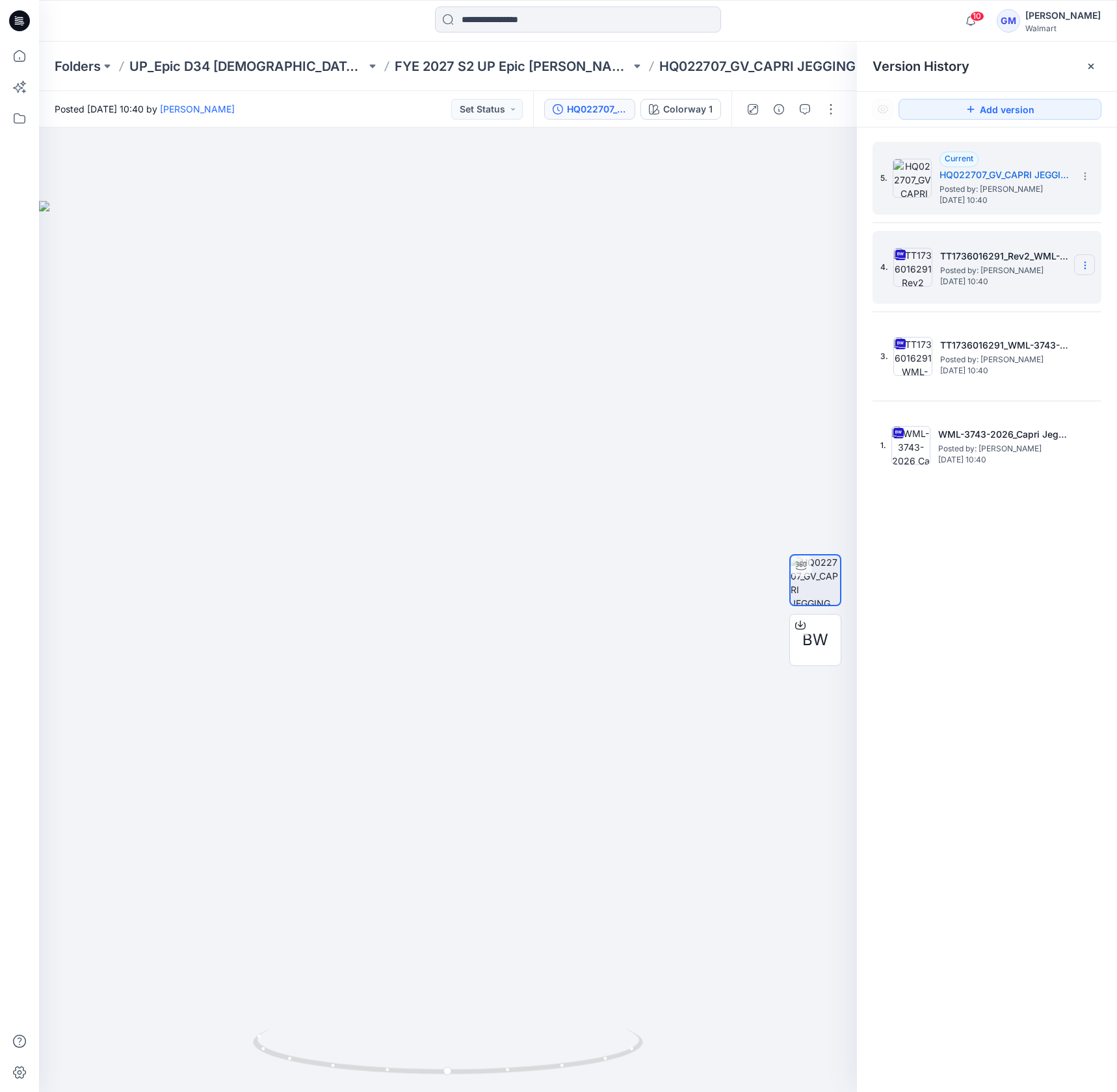
click at [1080, 265] on section at bounding box center [1085, 265] width 21 height 21
click at [1017, 320] on span "Restore Version" at bounding box center [998, 317] width 66 height 15
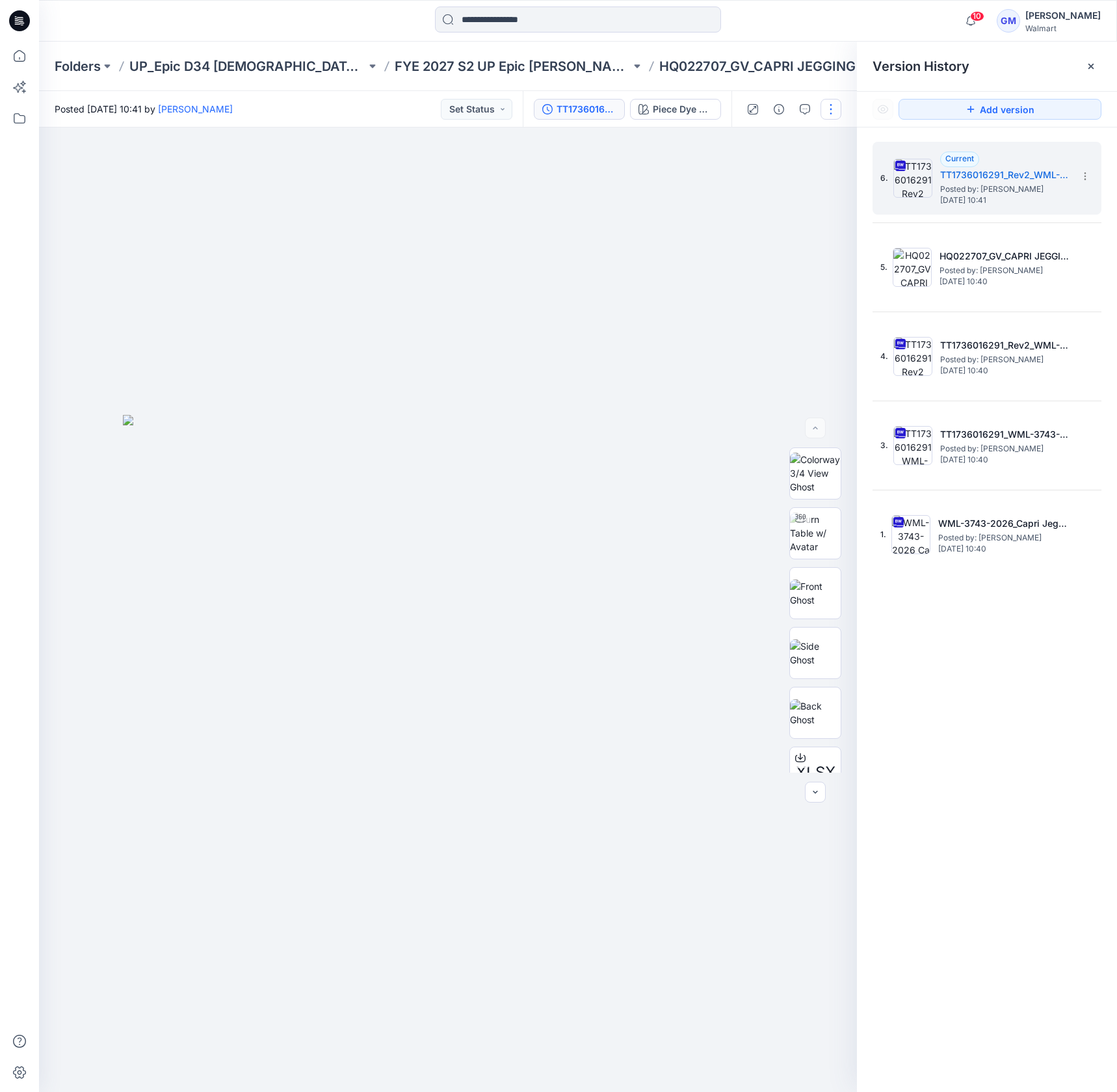
click at [831, 107] on button "button" at bounding box center [831, 109] width 21 height 21
click at [757, 174] on button "Edit" at bounding box center [776, 176] width 120 height 24
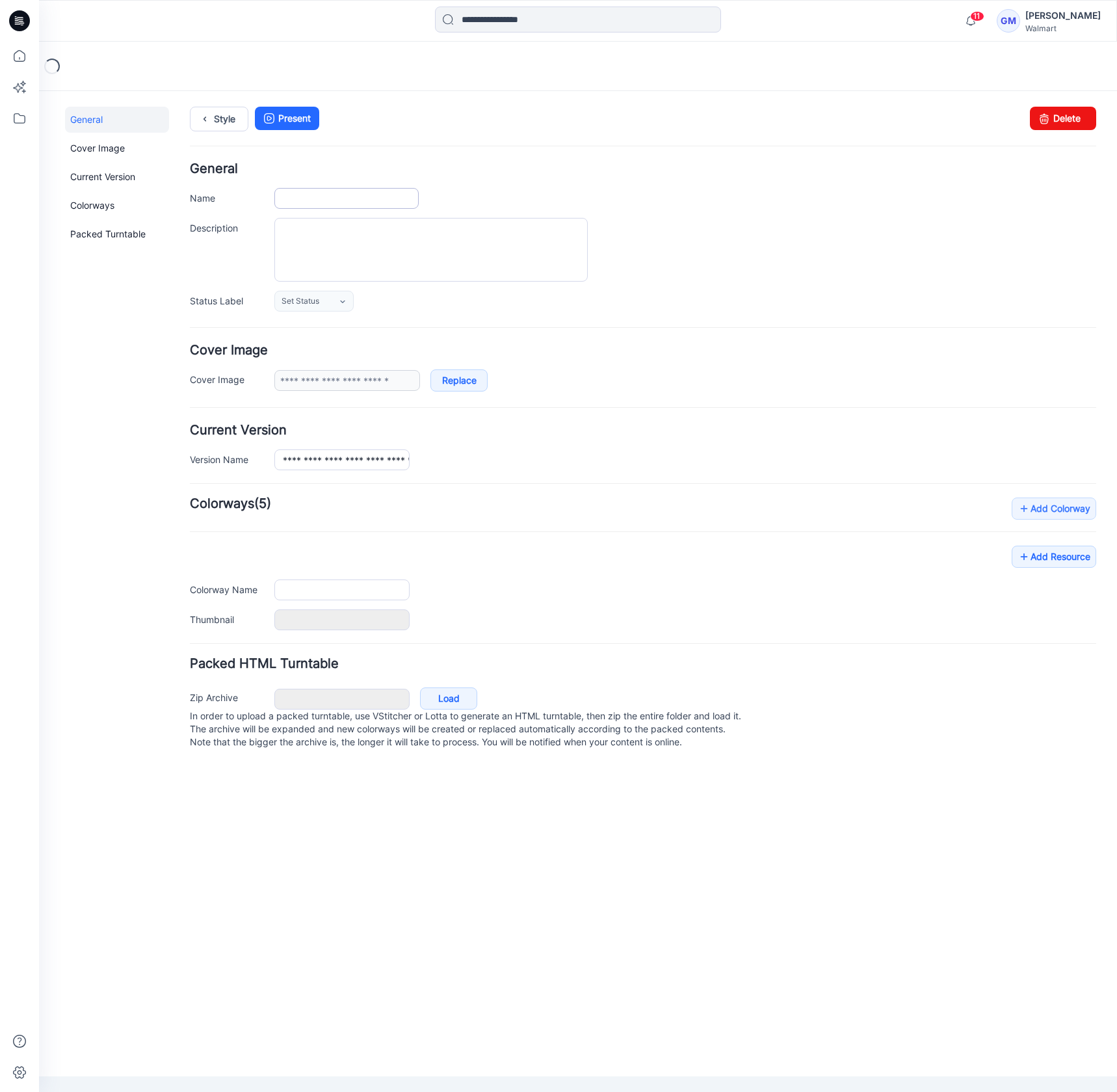
type input "**********"
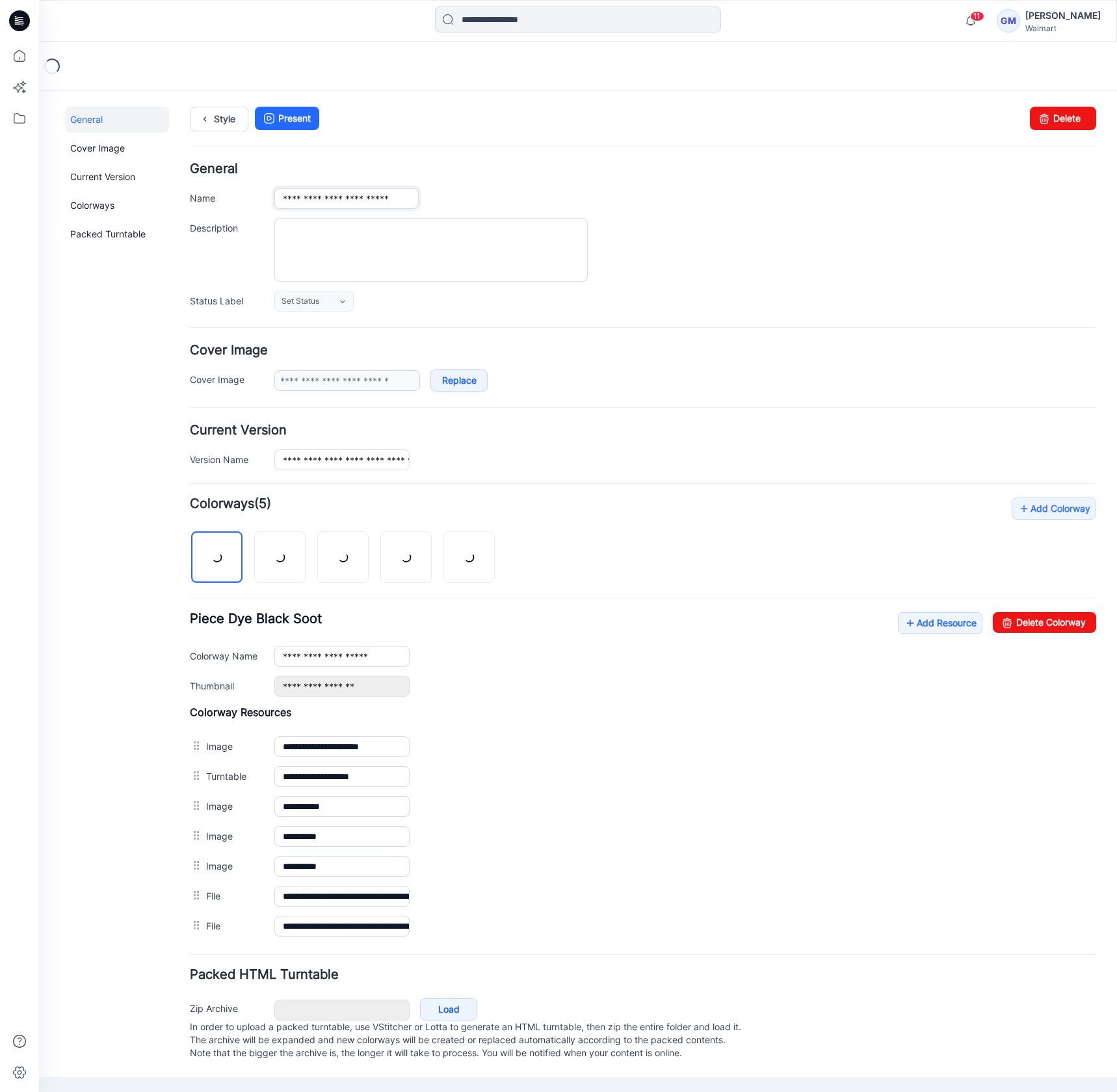
click at [344, 203] on input "**********" at bounding box center [346, 199] width 145 height 21
click at [319, 195] on input "**********" at bounding box center [346, 199] width 145 height 21
paste input "*"
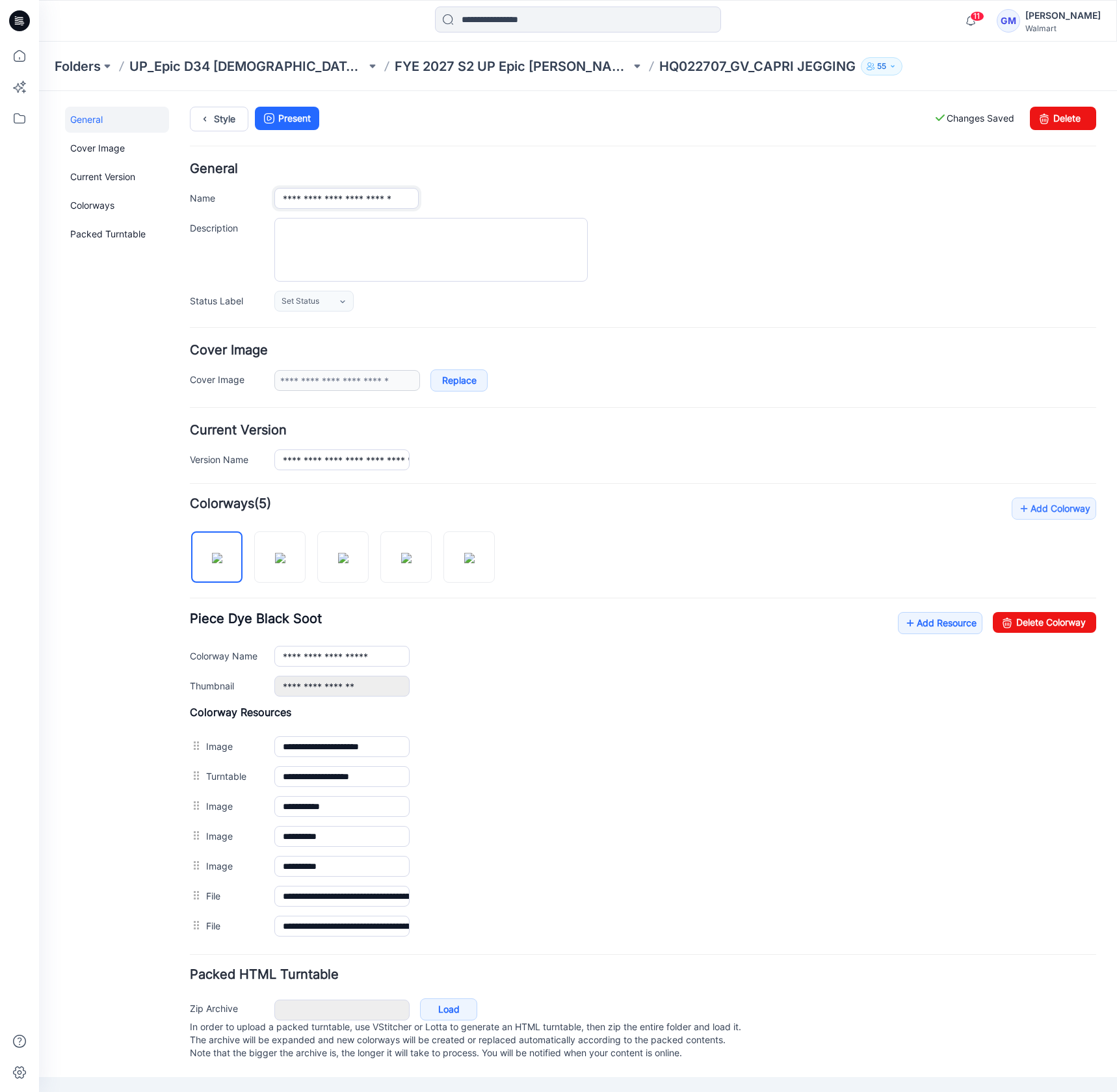
click at [378, 198] on input "**********" at bounding box center [346, 199] width 145 height 21
drag, startPoint x: 355, startPoint y: 198, endPoint x: 454, endPoint y: 199, distance: 99.0
click at [485, 199] on div "**********" at bounding box center [686, 199] width 822 height 21
click at [394, 200] on input "**********" at bounding box center [346, 199] width 145 height 21
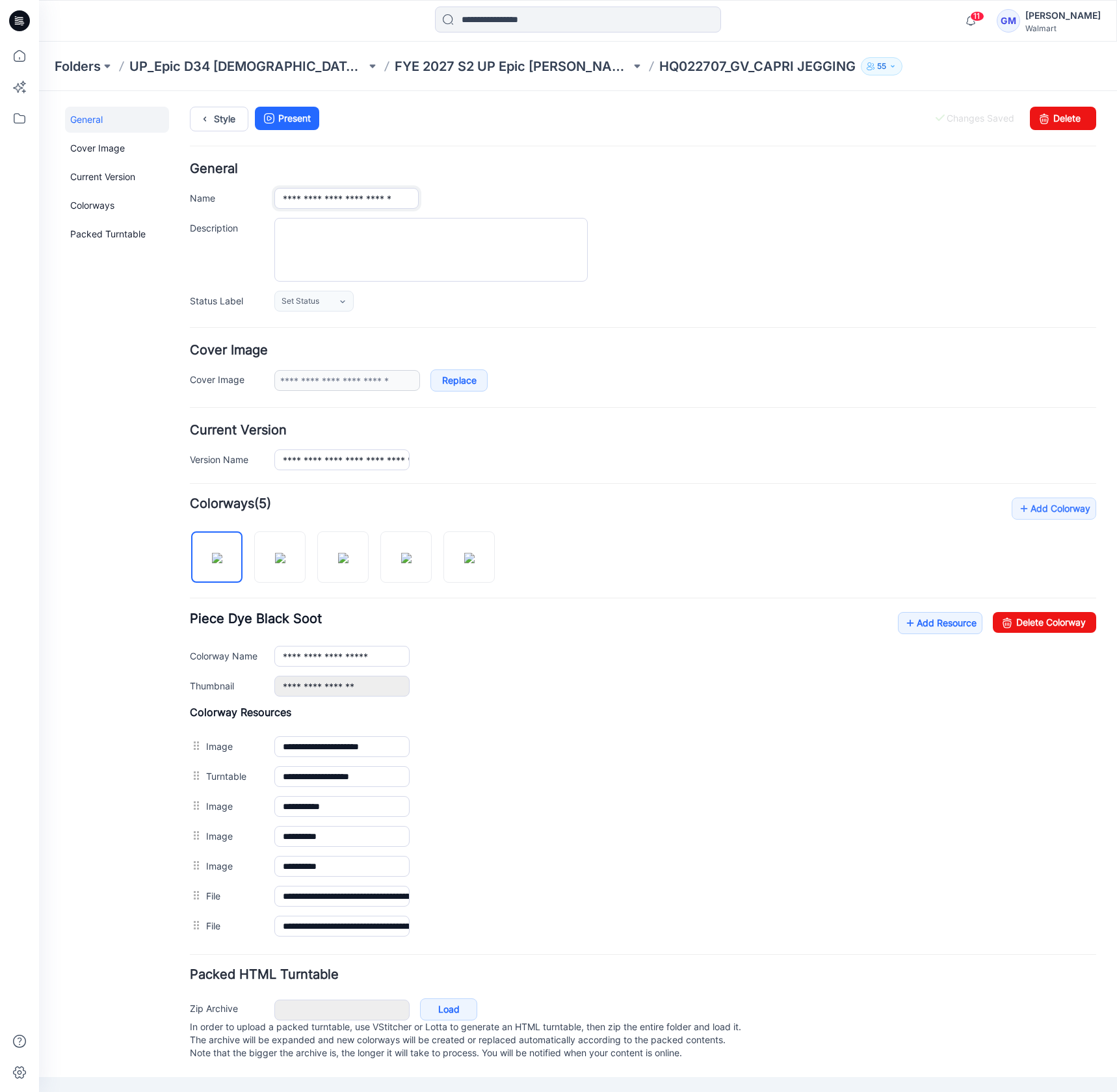
click at [415, 198] on input "**********" at bounding box center [346, 199] width 145 height 21
paste input "**********"
type input "**********"
click at [232, 122] on link "Style" at bounding box center [219, 119] width 58 height 25
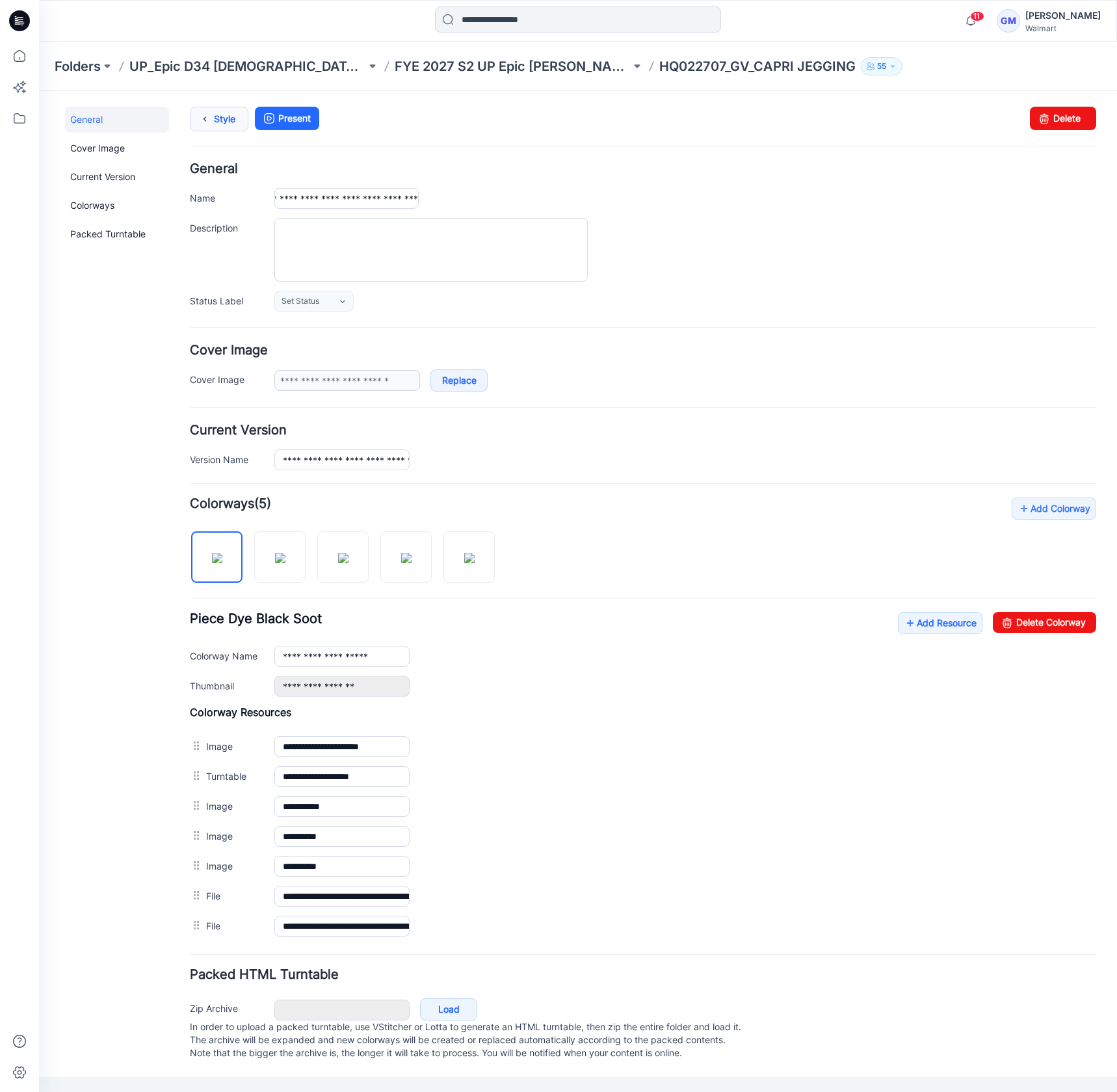
scroll to position [0, 0]
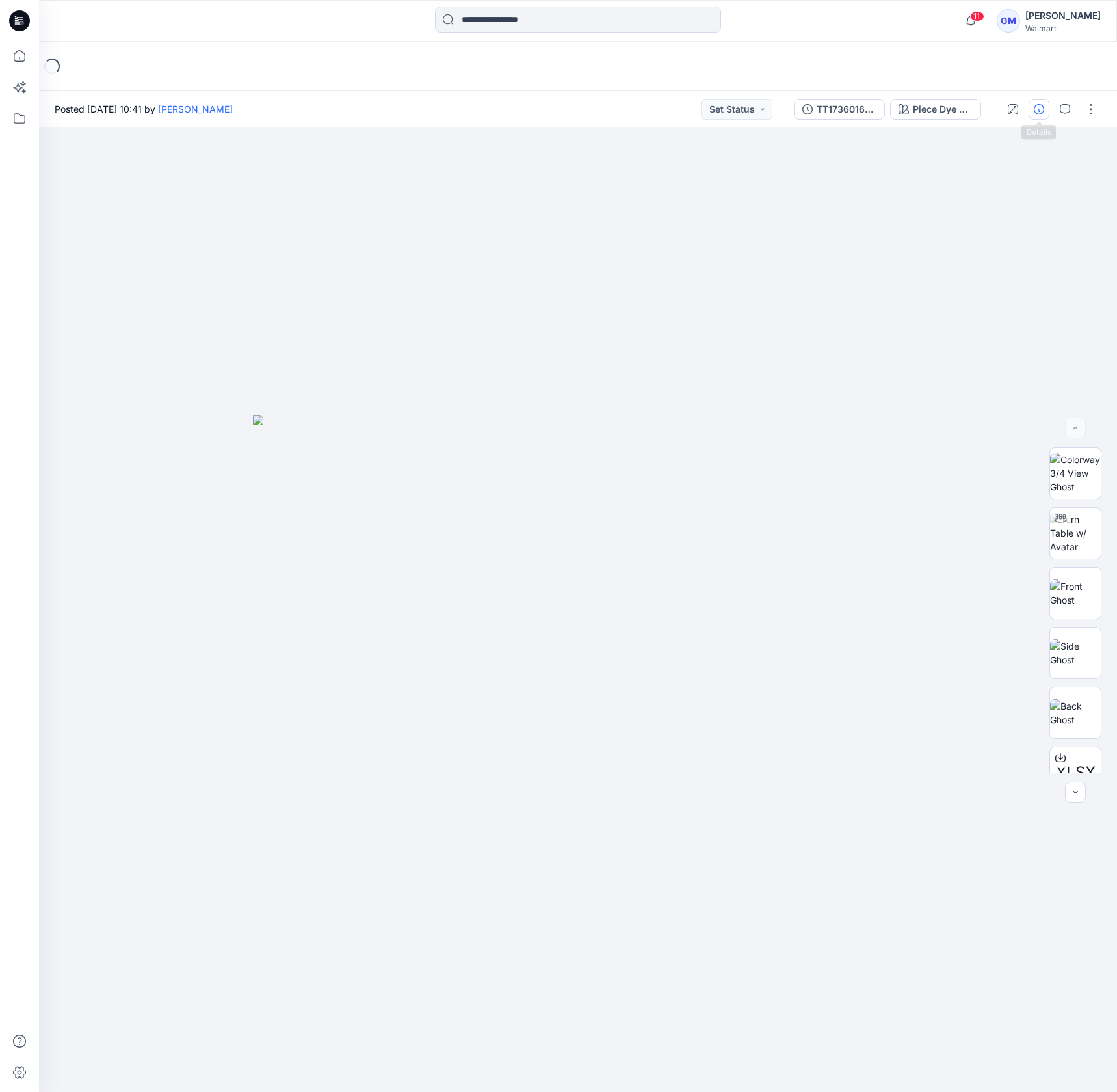
click at [1048, 105] on button "button" at bounding box center [1039, 109] width 21 height 21
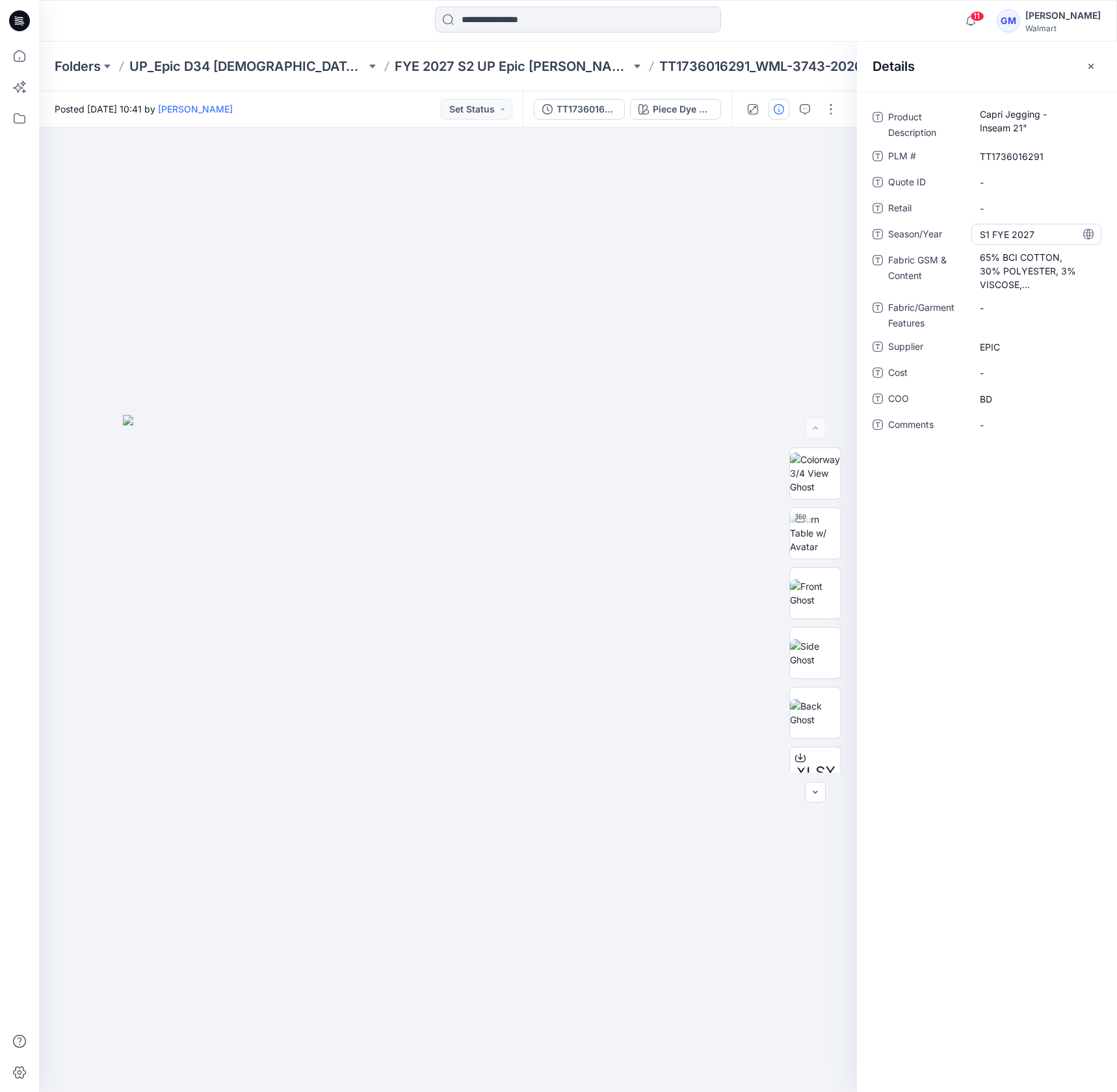
click at [1004, 236] on span "S1 FYE 2027" at bounding box center [1037, 234] width 113 height 14
click at [991, 234] on textarea "**********" at bounding box center [1036, 234] width 130 height 21
type textarea "**********"
click at [1018, 607] on div "Product Description Capri Jegging - Inseam 21" PLM # TT1736016291 Quote ID - Re…" at bounding box center [987, 591] width 260 height 1001
click at [687, 105] on div "Piece Dye Black Soot" at bounding box center [683, 109] width 60 height 15
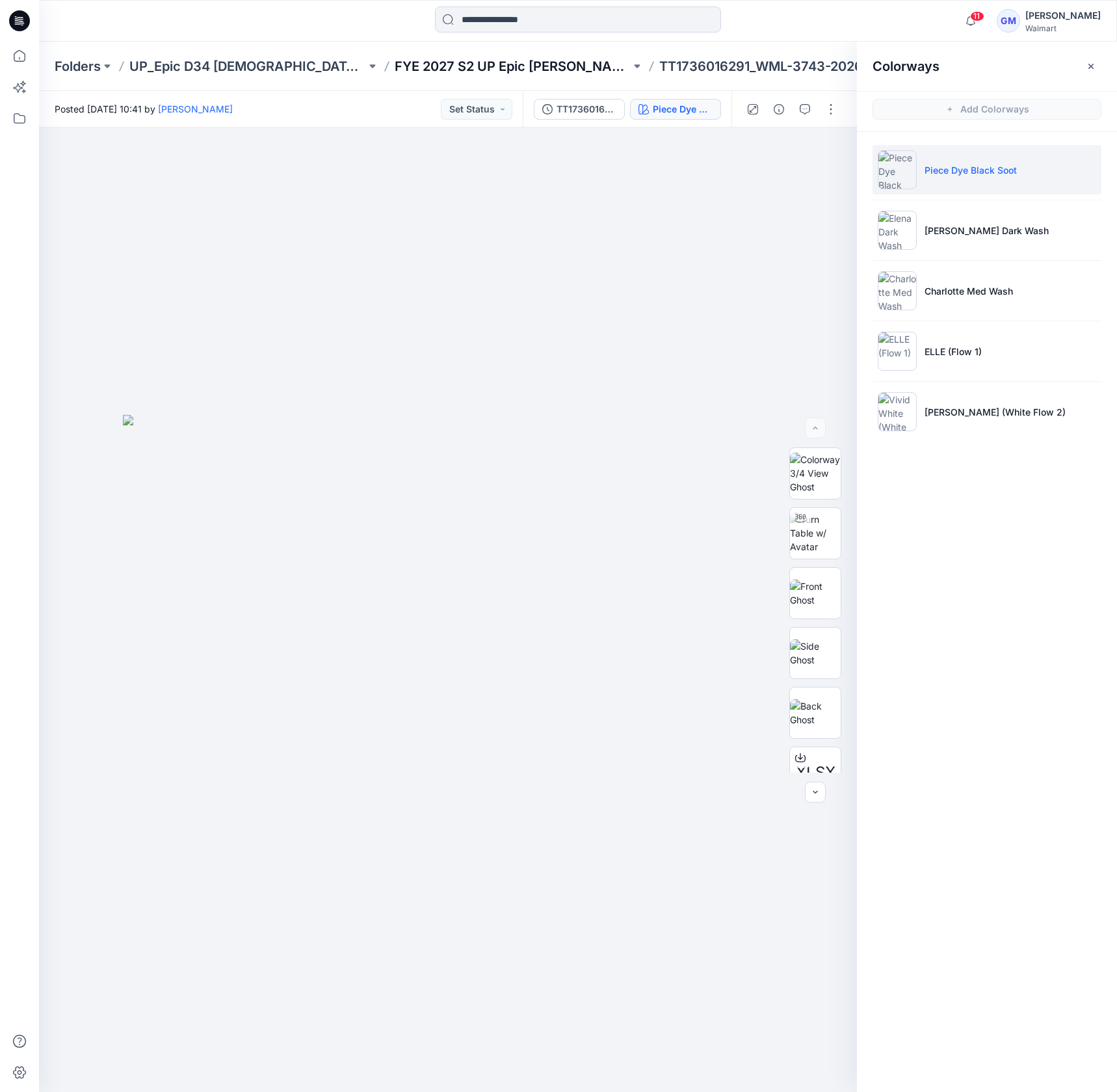
click at [527, 61] on p "FYE 2027 S2 UP Epic [PERSON_NAME]" at bounding box center [513, 66] width 237 height 19
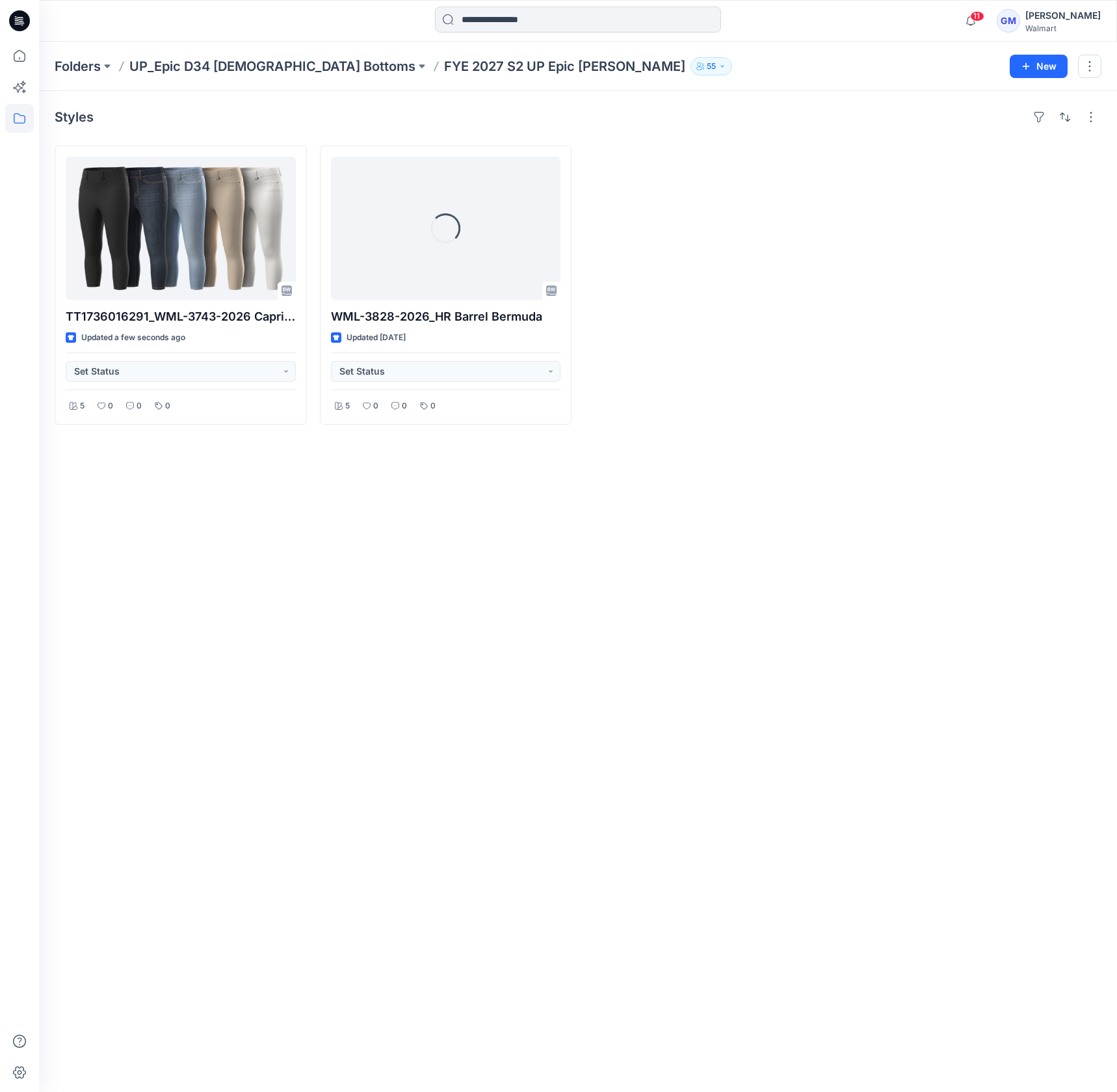
click at [480, 704] on div "Styles TT1736016291_WML-3743-2026 Capri Jegging - Inseam 21” Updated a few seco…" at bounding box center [577, 591] width 1078 height 1001
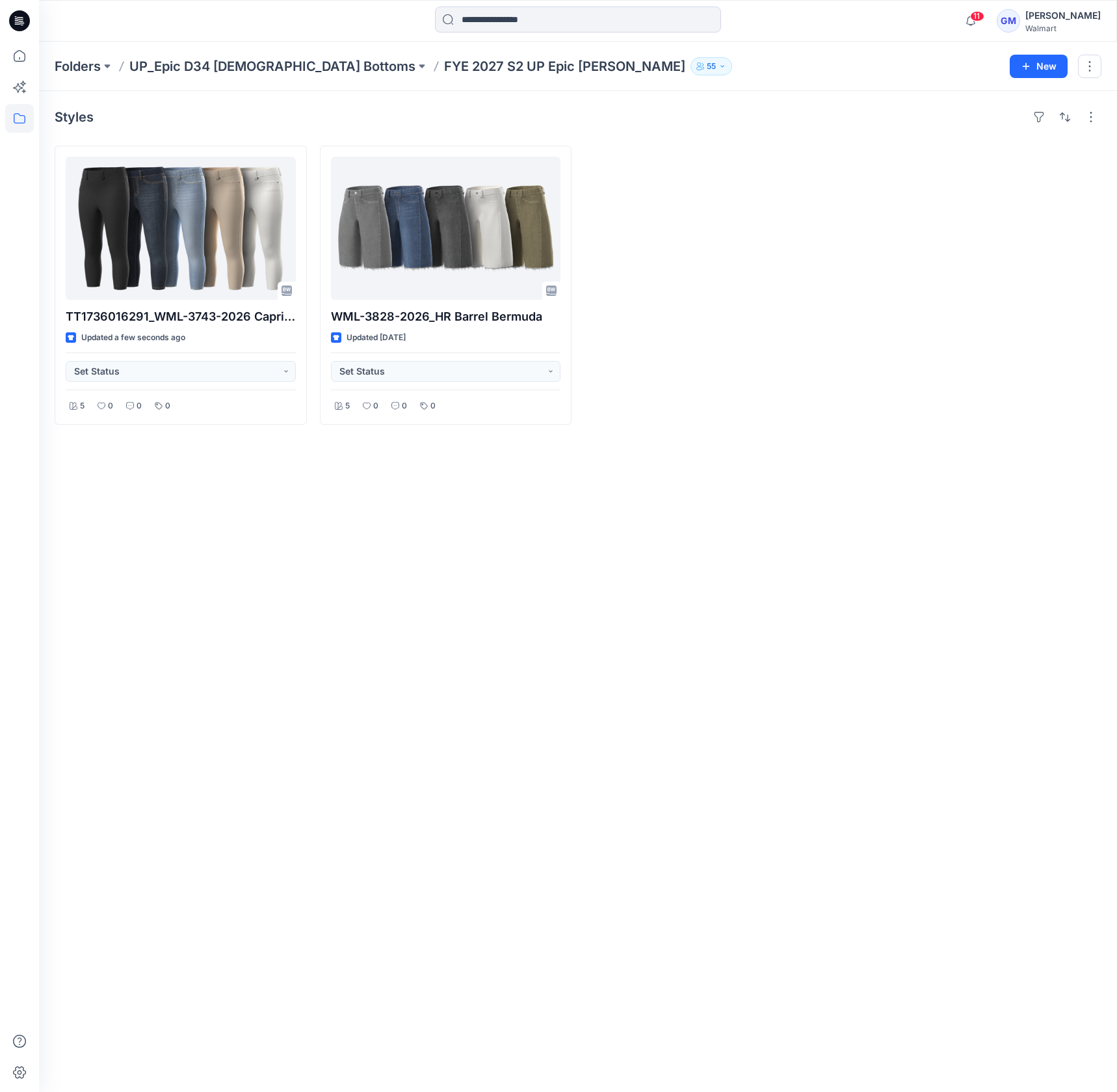
click at [1051, 499] on div "Styles TT1736016291_WML-3743-2026 Capri Jegging - Inseam 21” Updated a few seco…" at bounding box center [577, 591] width 1078 height 1001
click at [1002, 328] on div at bounding box center [976, 284] width 252 height 279
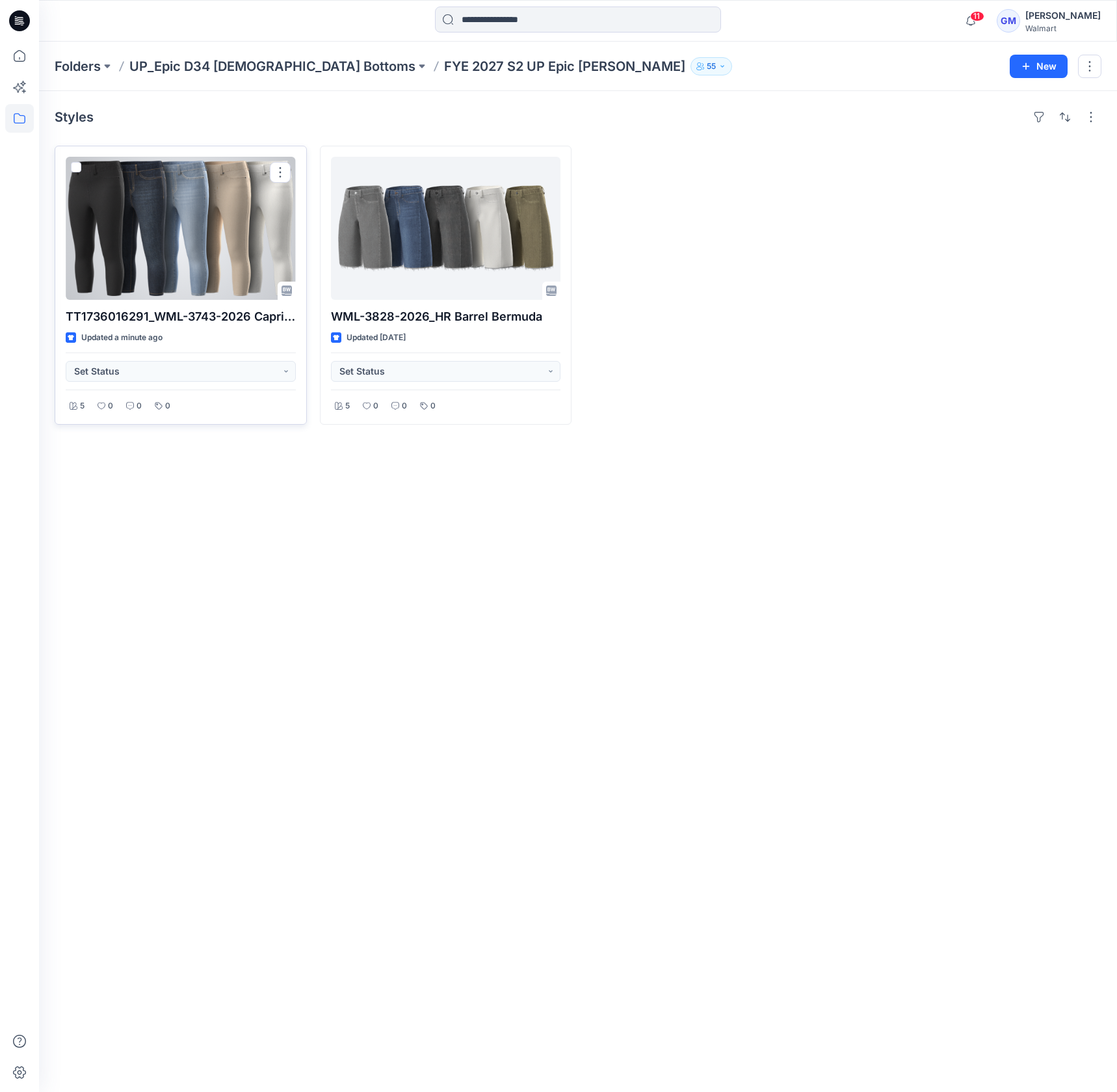
click at [191, 207] on div at bounding box center [180, 228] width 230 height 143
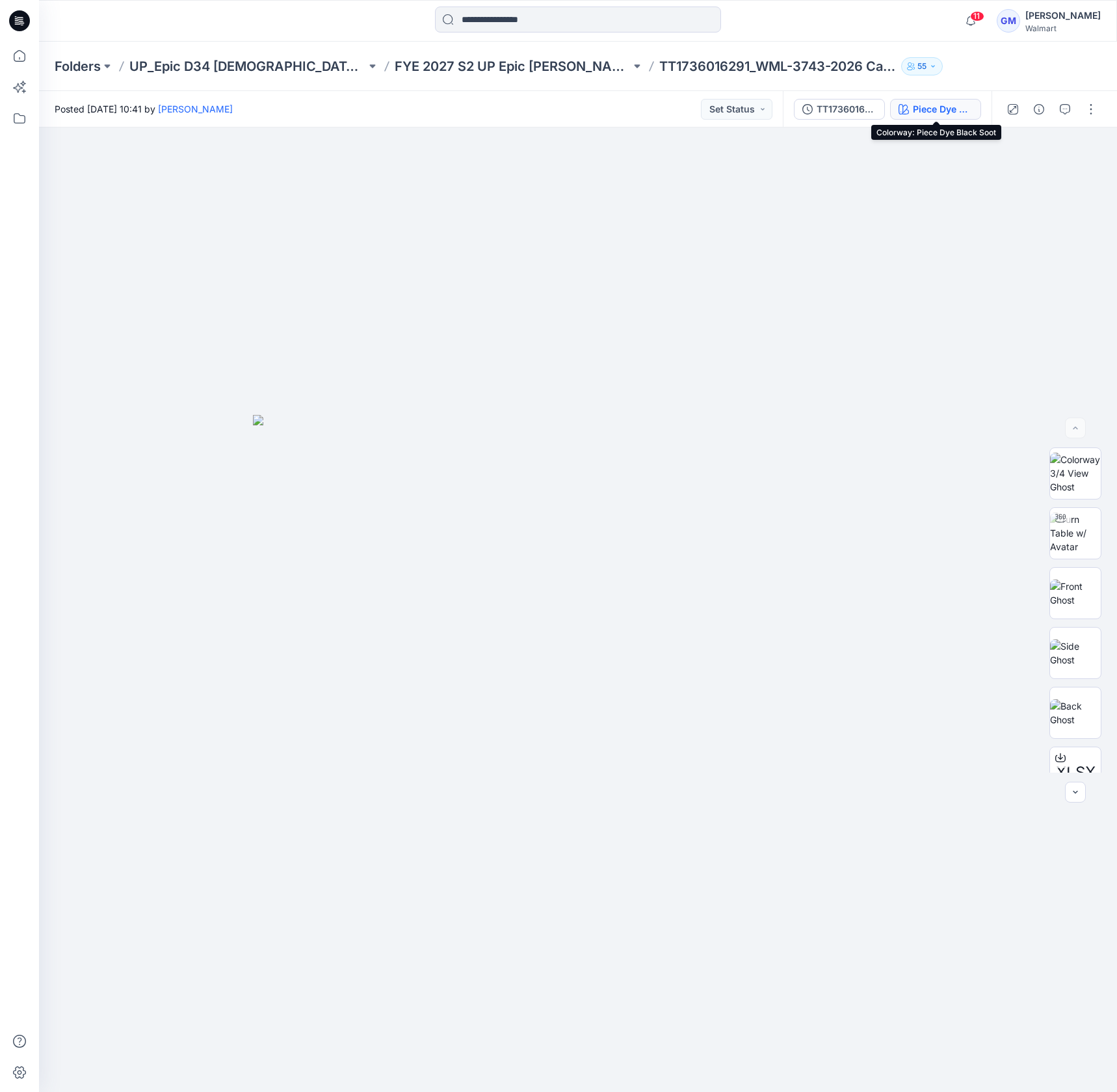
click at [954, 106] on div "Piece Dye Black Soot" at bounding box center [943, 109] width 60 height 15
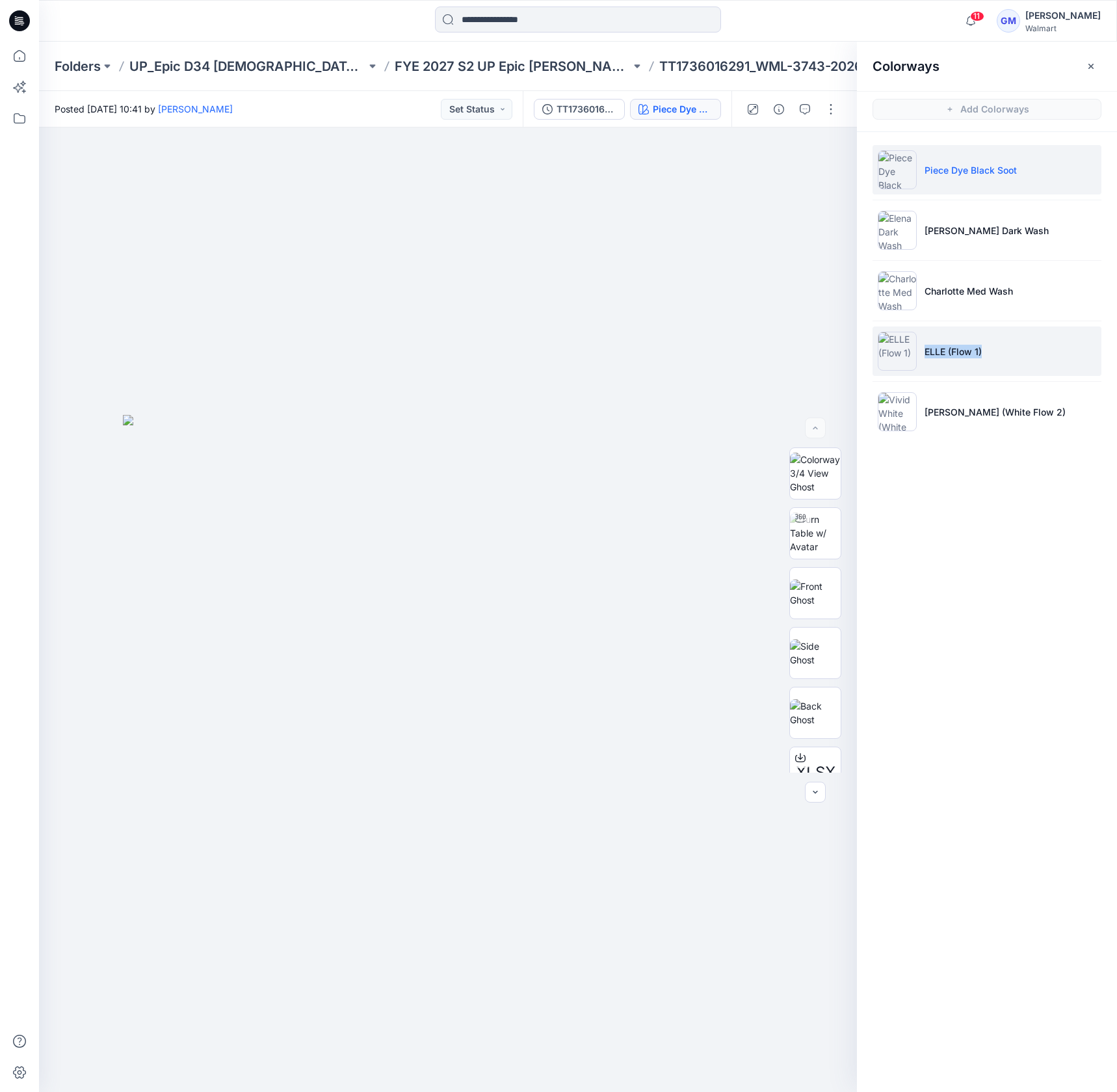
drag, startPoint x: 992, startPoint y: 351, endPoint x: 924, endPoint y: 347, distance: 68.1
click at [924, 347] on li "ELLE (Flow 1)" at bounding box center [987, 351] width 229 height 49
copy p "ELLE (Flow 1)"
click at [815, 590] on img at bounding box center [815, 594] width 51 height 27
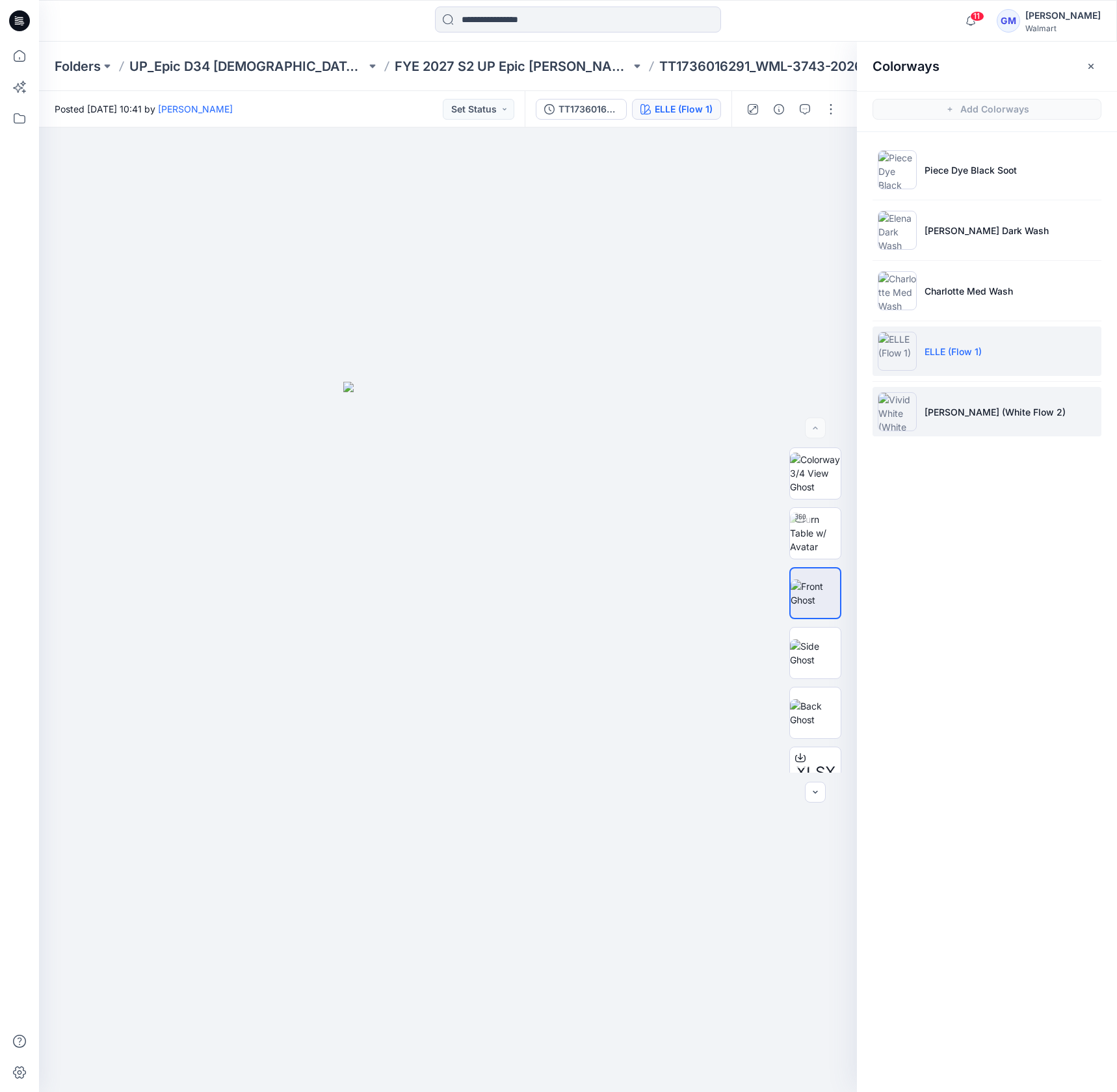
click at [984, 411] on p "Vivid White (White Flow 2)" at bounding box center [995, 412] width 141 height 14
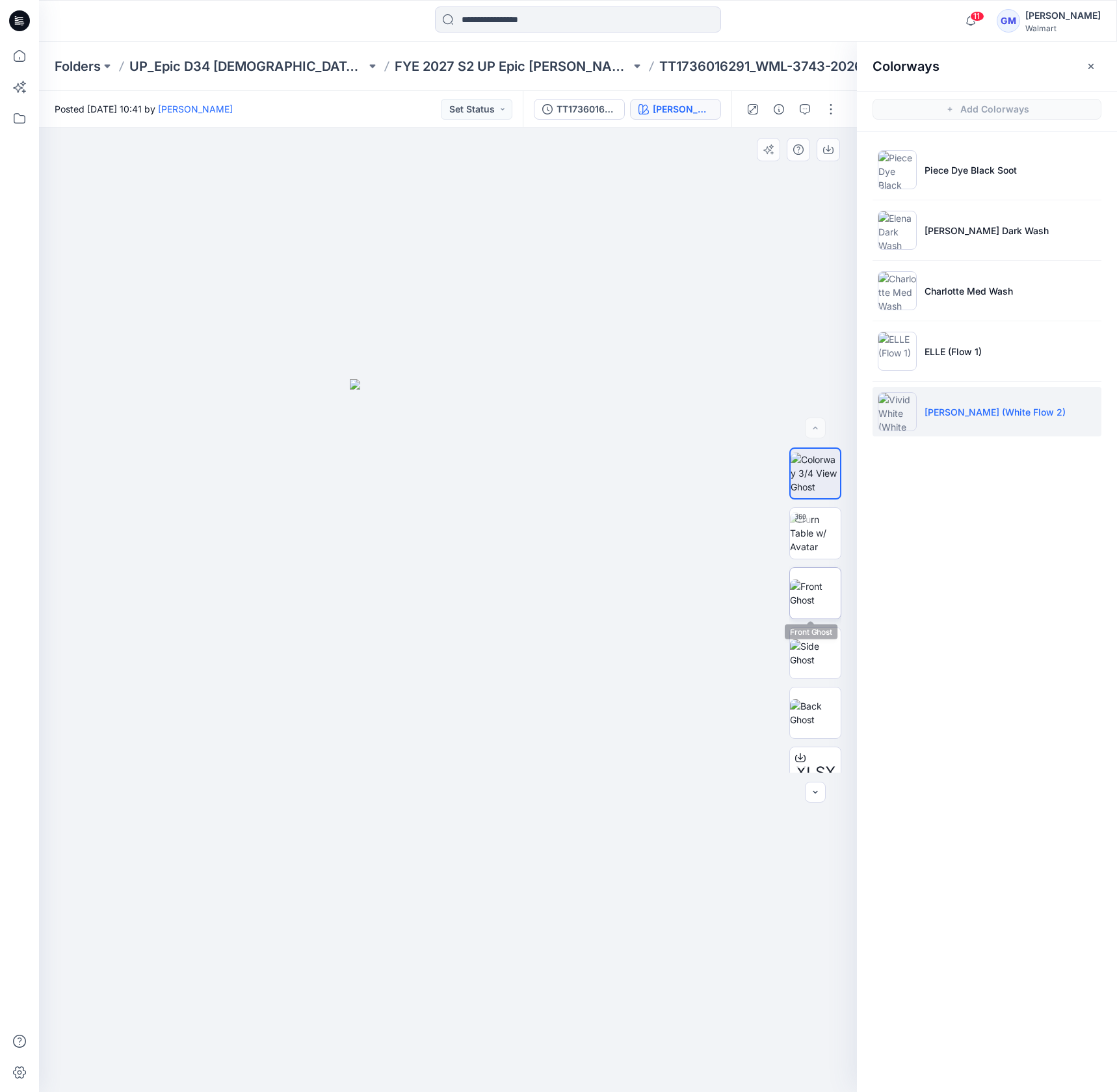
click at [814, 596] on img at bounding box center [815, 594] width 51 height 27
click at [997, 750] on div "Colorways Add Colorways Piece Dye Black Soot Elena Dark Wash Charlotte Med Wash…" at bounding box center [987, 567] width 260 height 1051
click at [666, 71] on p "TT1736016291_WML-3743-2026 Capri Jegging - Inseam 21”" at bounding box center [778, 66] width 237 height 19
click at [530, 69] on p "FYE 2027 S2 UP Epic [PERSON_NAME]" at bounding box center [513, 66] width 237 height 19
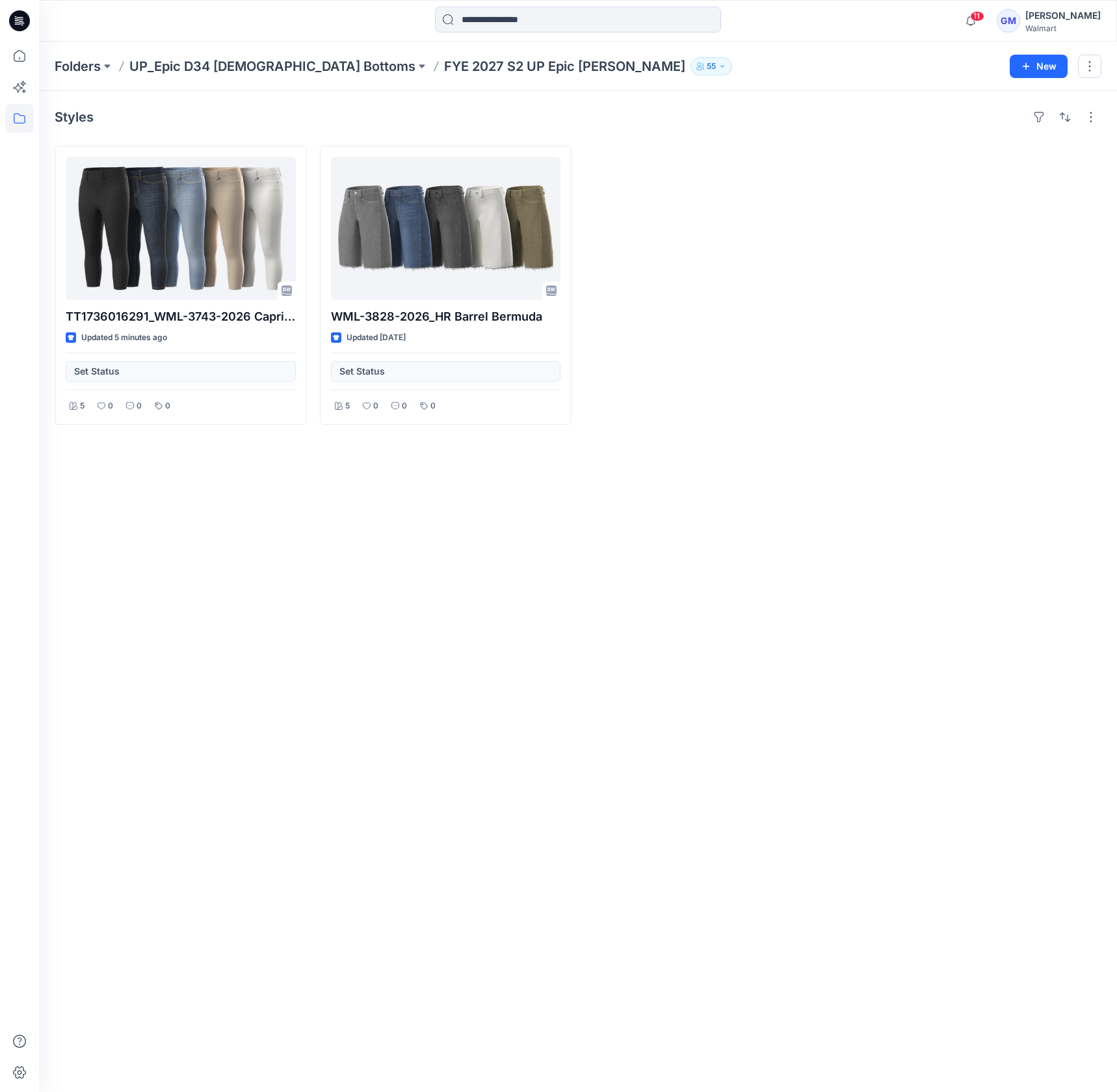
click at [518, 530] on div "Styles TT1736016291_WML-3743-2026 Capri Jegging - Inseam 21” Updated 5 minutes …" at bounding box center [577, 591] width 1078 height 1001
click at [1079, 562] on div "Styles TT1736016291_WML-3743-2026 Capri Jegging - Inseam 21” Updated 5 minutes …" at bounding box center [577, 591] width 1078 height 1001
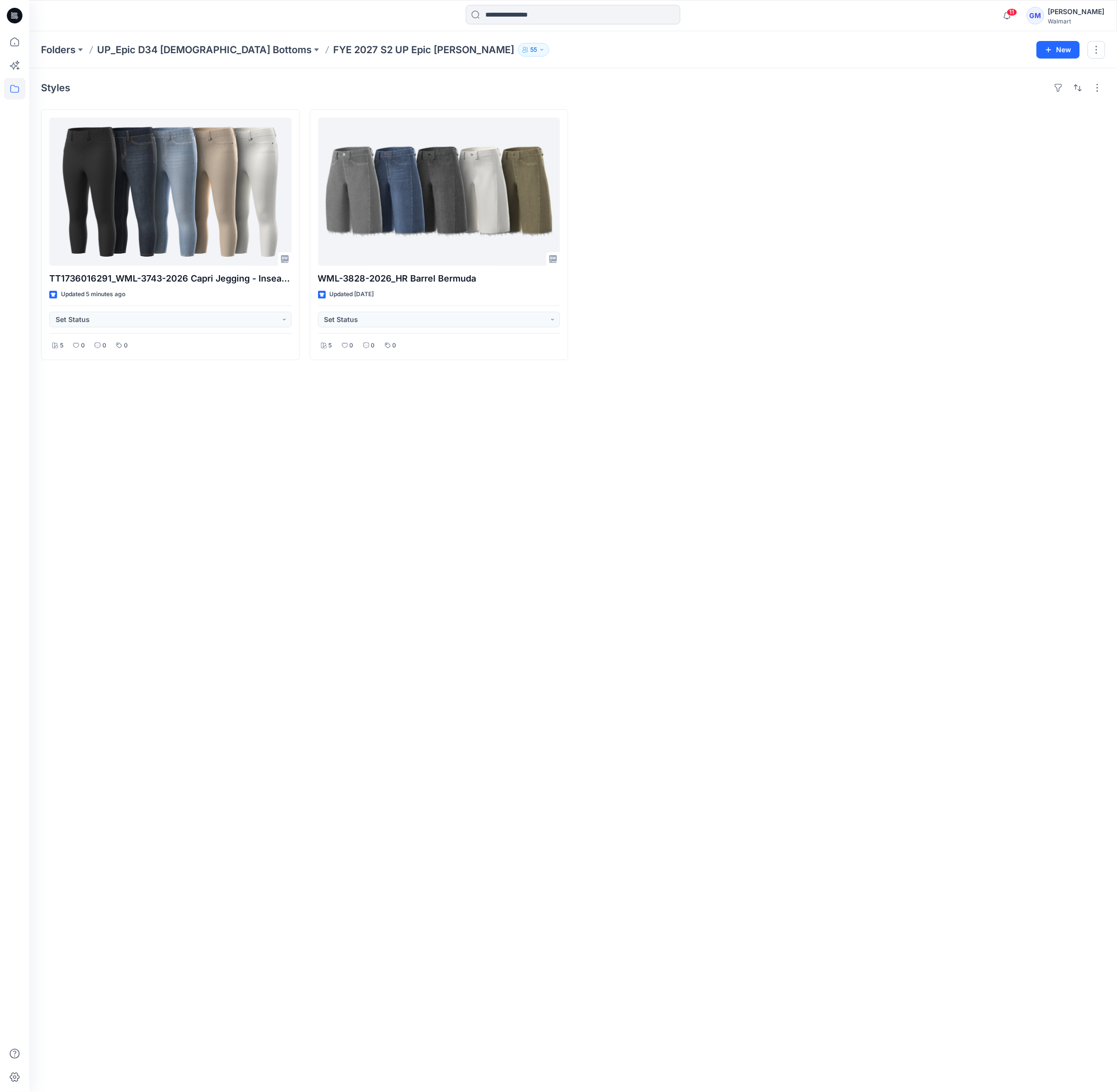
click at [838, 620] on div "Styles TT1736016291_WML-3743-2026 Capri Jegging - Inseam 21” Updated 5 minutes …" at bounding box center [573, 580] width 1088 height 1024
drag, startPoint x: 657, startPoint y: 455, endPoint x: 646, endPoint y: 414, distance: 42.4
click at [657, 455] on div "Styles TT1736016291_WML-3743-2026 Capri Jegging - Inseam 21” Updated 5 minutes …" at bounding box center [573, 580] width 1088 height 1024
click at [655, 503] on div "Styles TT1736016291_WML-3743-2026 Capri Jegging - Inseam 21” Updated 6 minutes …" at bounding box center [573, 580] width 1088 height 1024
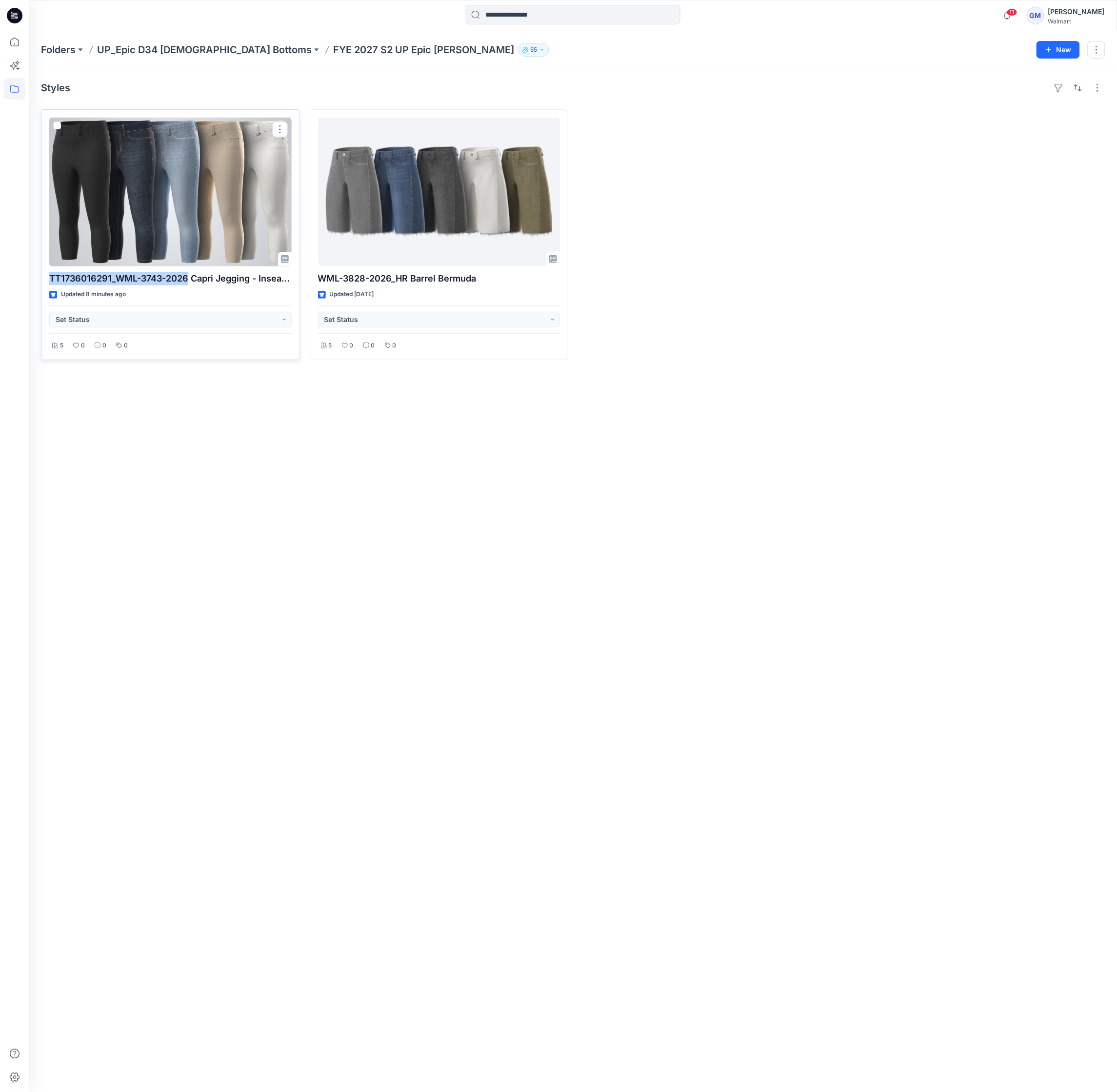
drag, startPoint x: 48, startPoint y: 278, endPoint x: 189, endPoint y: 280, distance: 141.0
click at [189, 280] on div "TT1736016291_WML-3743-2026 Capri Jegging - Inseam 21” Updated 8 minutes ago Set…" at bounding box center [171, 235] width 259 height 251
copy p "TT1736016291_WML-3743-2026"
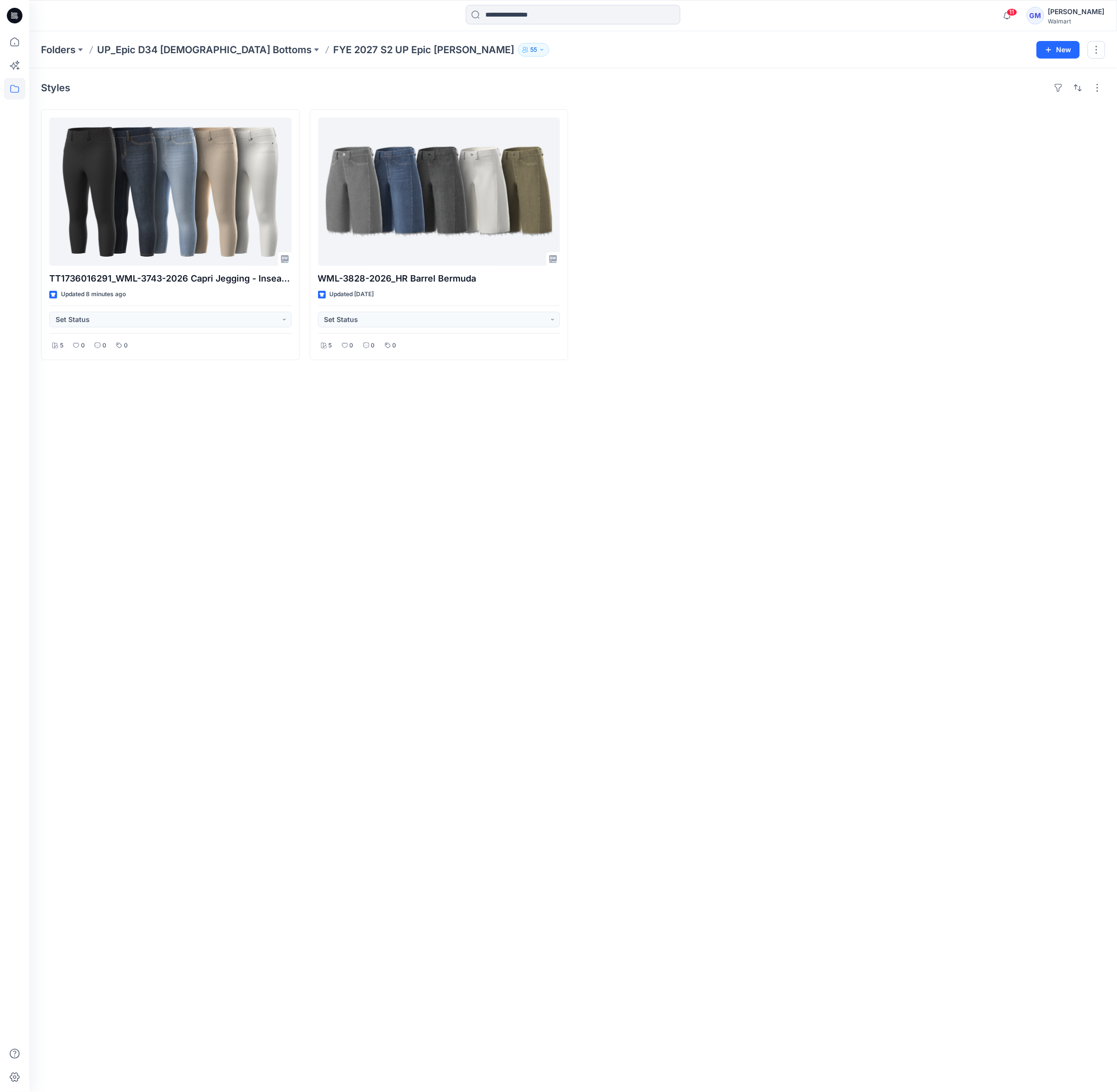
click at [629, 630] on div "Styles TT1736016291_WML-3743-2026 Capri Jegging - Inseam 21” Updated 8 minutes …" at bounding box center [573, 580] width 1088 height 1024
click at [652, 712] on div "Styles TT1736016291_WML-3743-2026 Capri Jegging - Inseam 21” Updated 8 minutes …" at bounding box center [573, 580] width 1088 height 1024
click at [426, 704] on div "Styles TT1736016291_WML-3743-2026 Capri Jegging - Inseam 21” Updated 8 minutes …" at bounding box center [573, 580] width 1088 height 1024
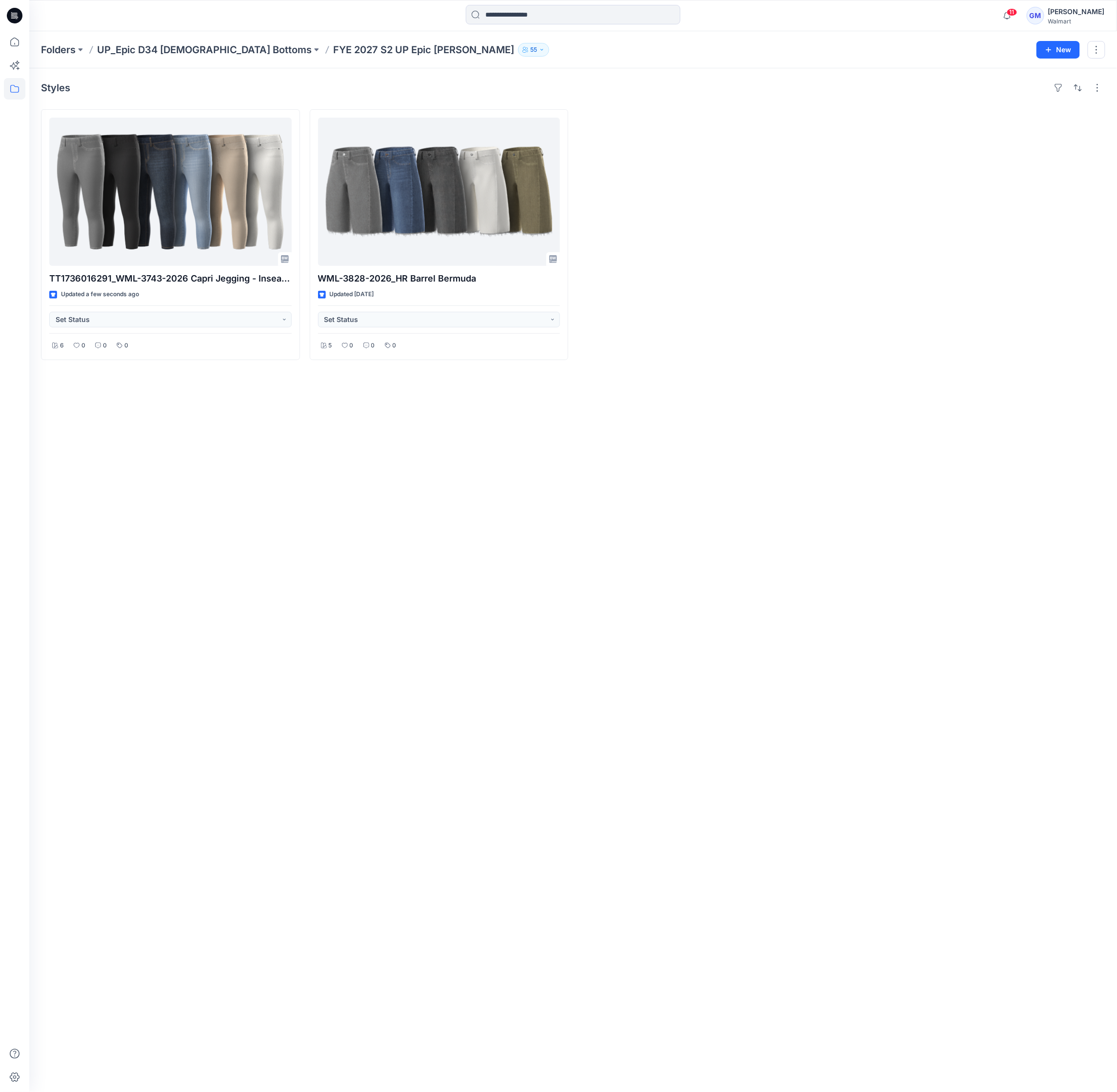
click at [422, 576] on div "Styles TT1736016291_WML-3743-2026 Capri Jegging - Inseam 21” Updated a few seco…" at bounding box center [573, 580] width 1088 height 1024
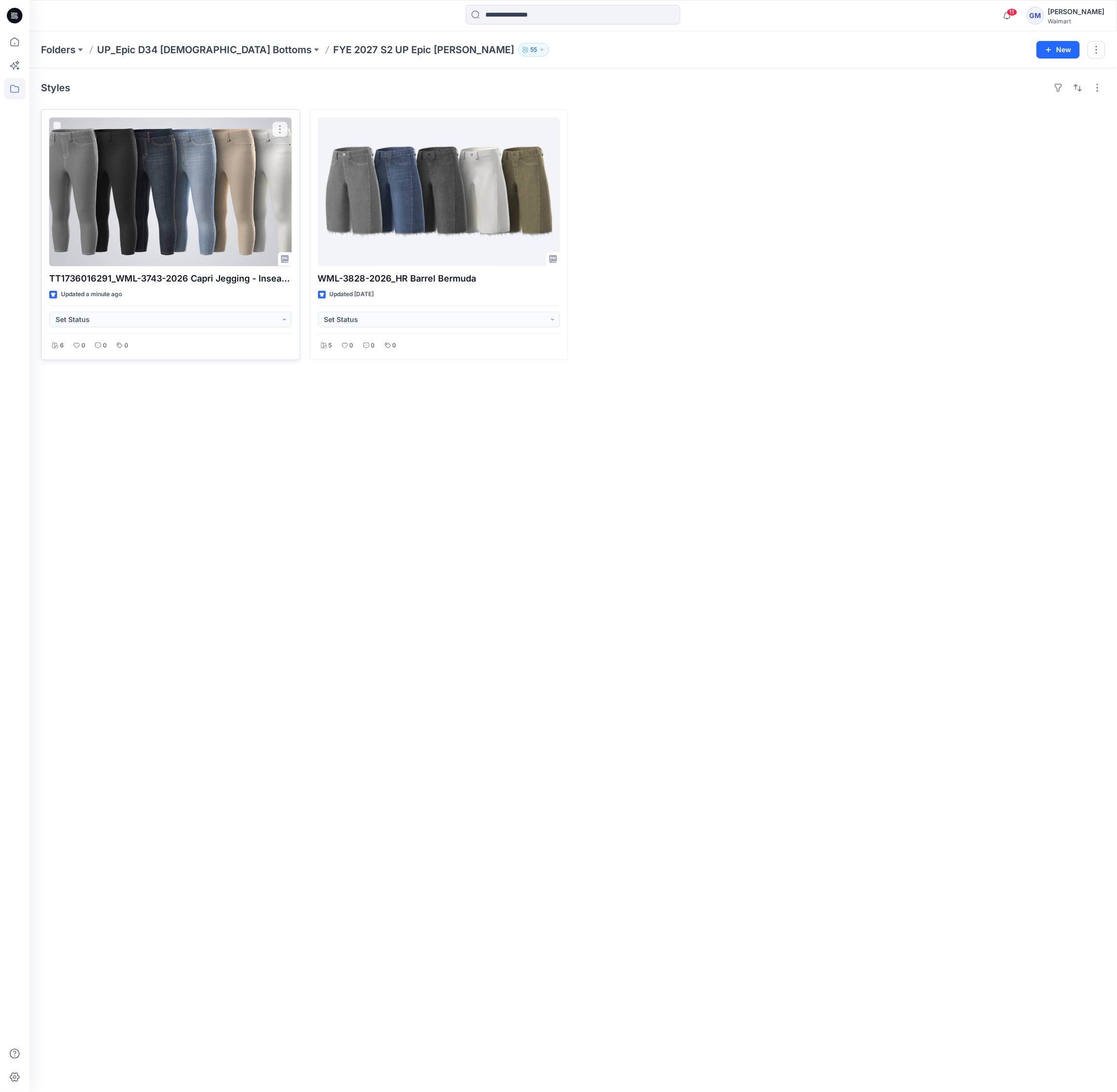
click at [174, 165] on div at bounding box center [170, 191] width 242 height 148
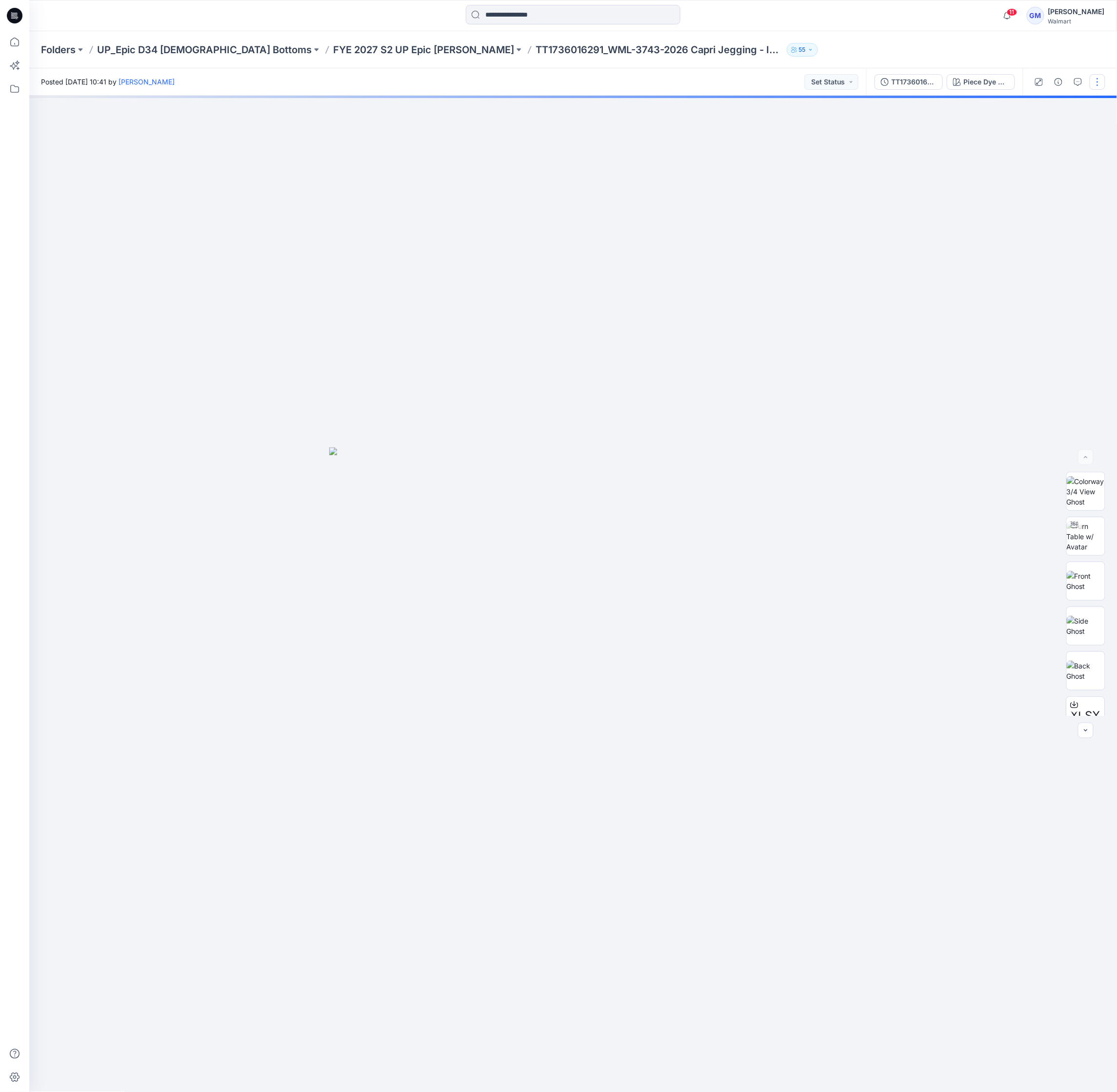
click at [1093, 81] on button "button" at bounding box center [1098, 82] width 16 height 16
click at [966, 267] on div at bounding box center [573, 594] width 1089 height 997
click at [1099, 84] on button "button" at bounding box center [1098, 82] width 16 height 16
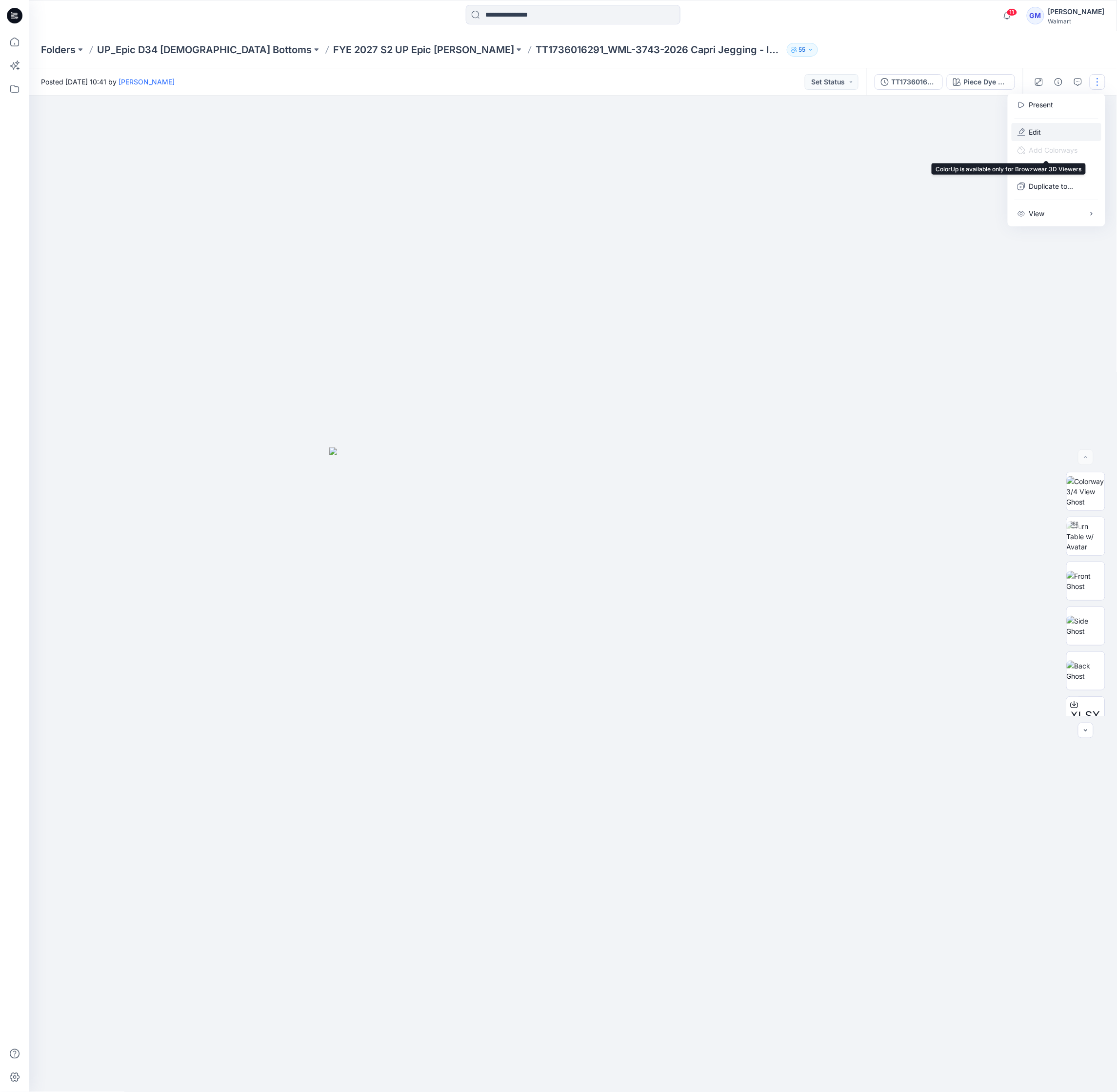
click at [1035, 134] on p "Edit" at bounding box center [1035, 132] width 12 height 10
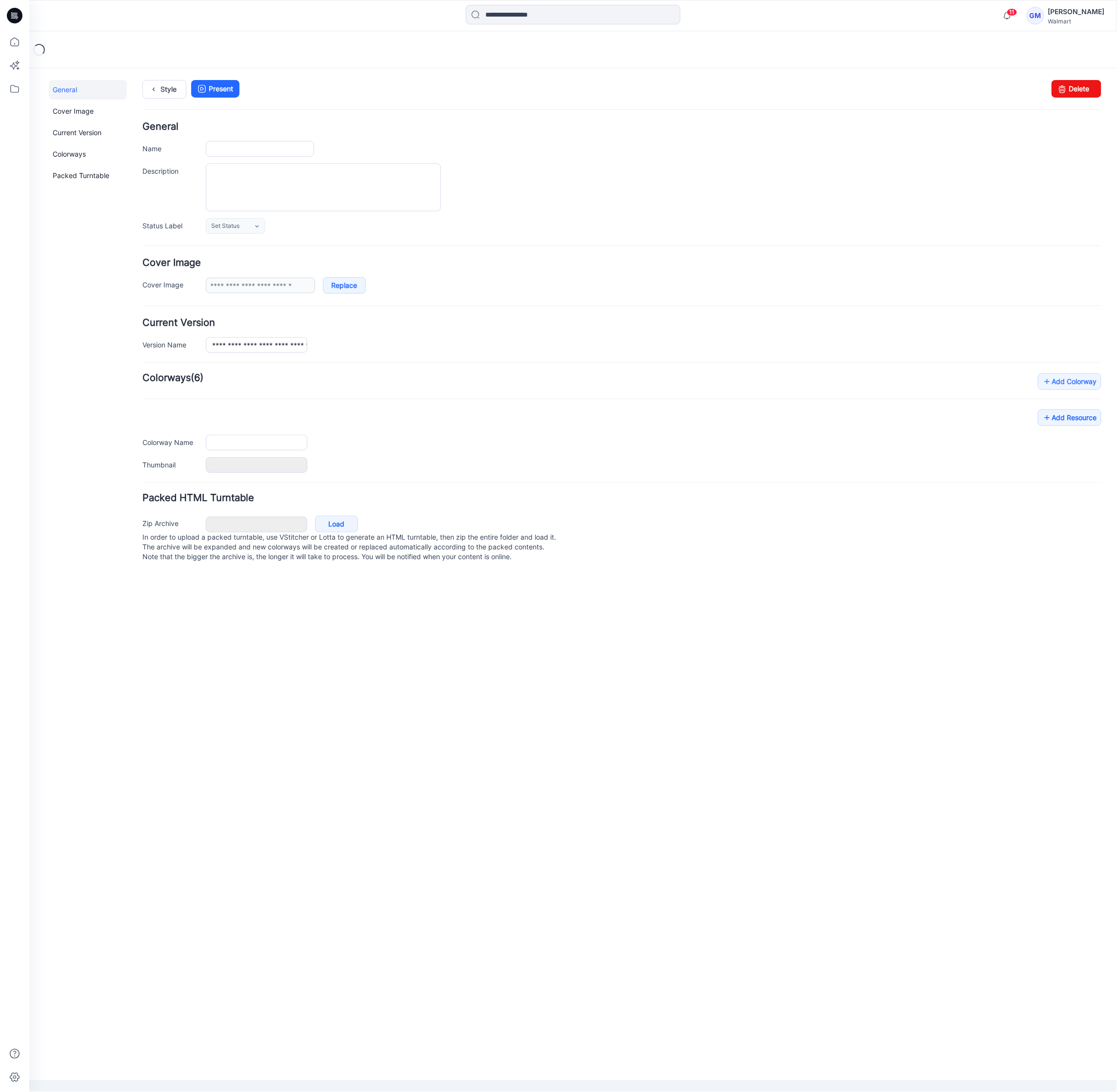
type input "**********"
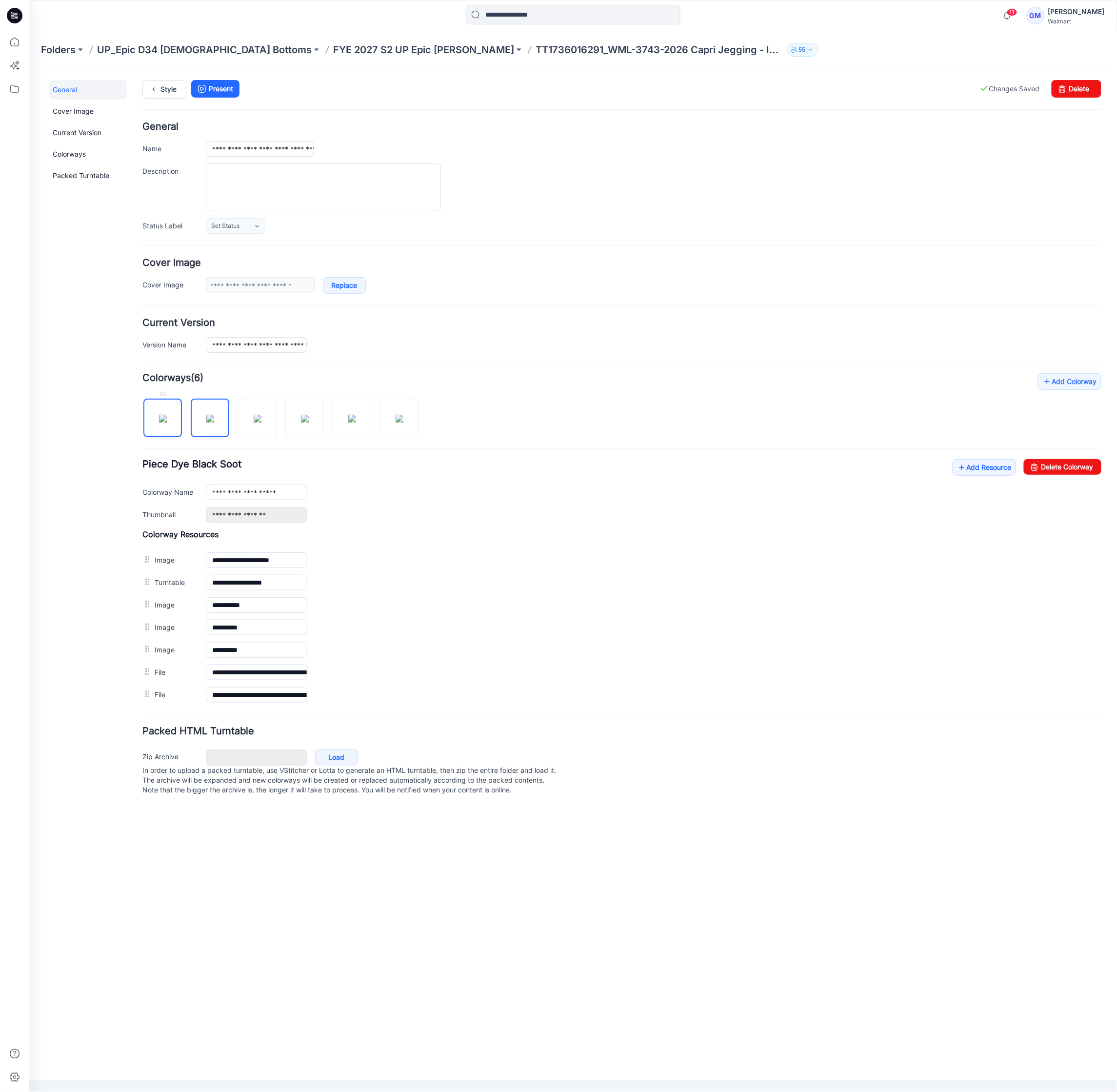
click at [167, 422] on img at bounding box center [162, 418] width 8 height 8
type input "**********"
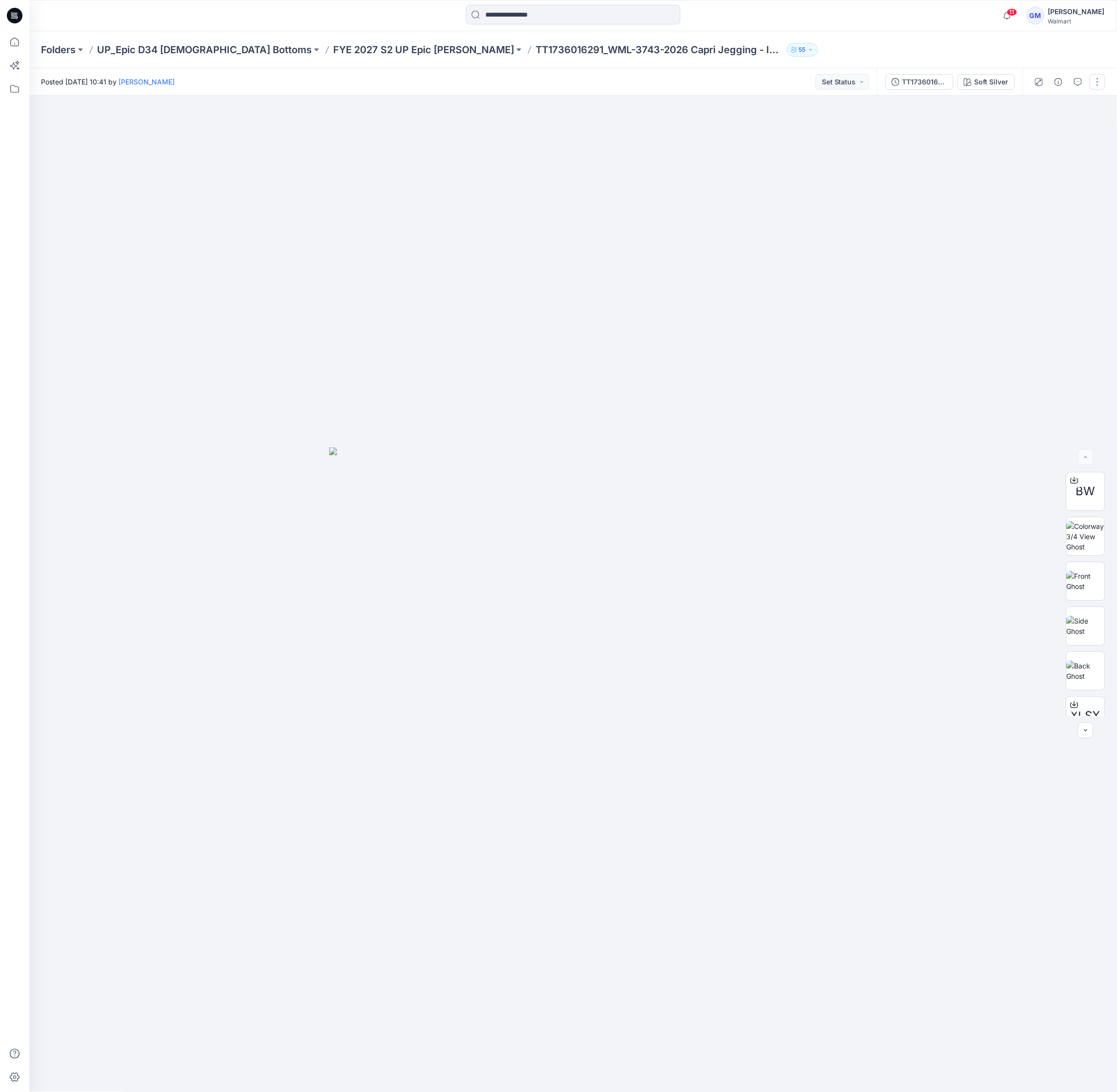
click at [1095, 80] on button "button" at bounding box center [1098, 82] width 16 height 16
click at [1053, 128] on button "Edit" at bounding box center [1056, 132] width 90 height 18
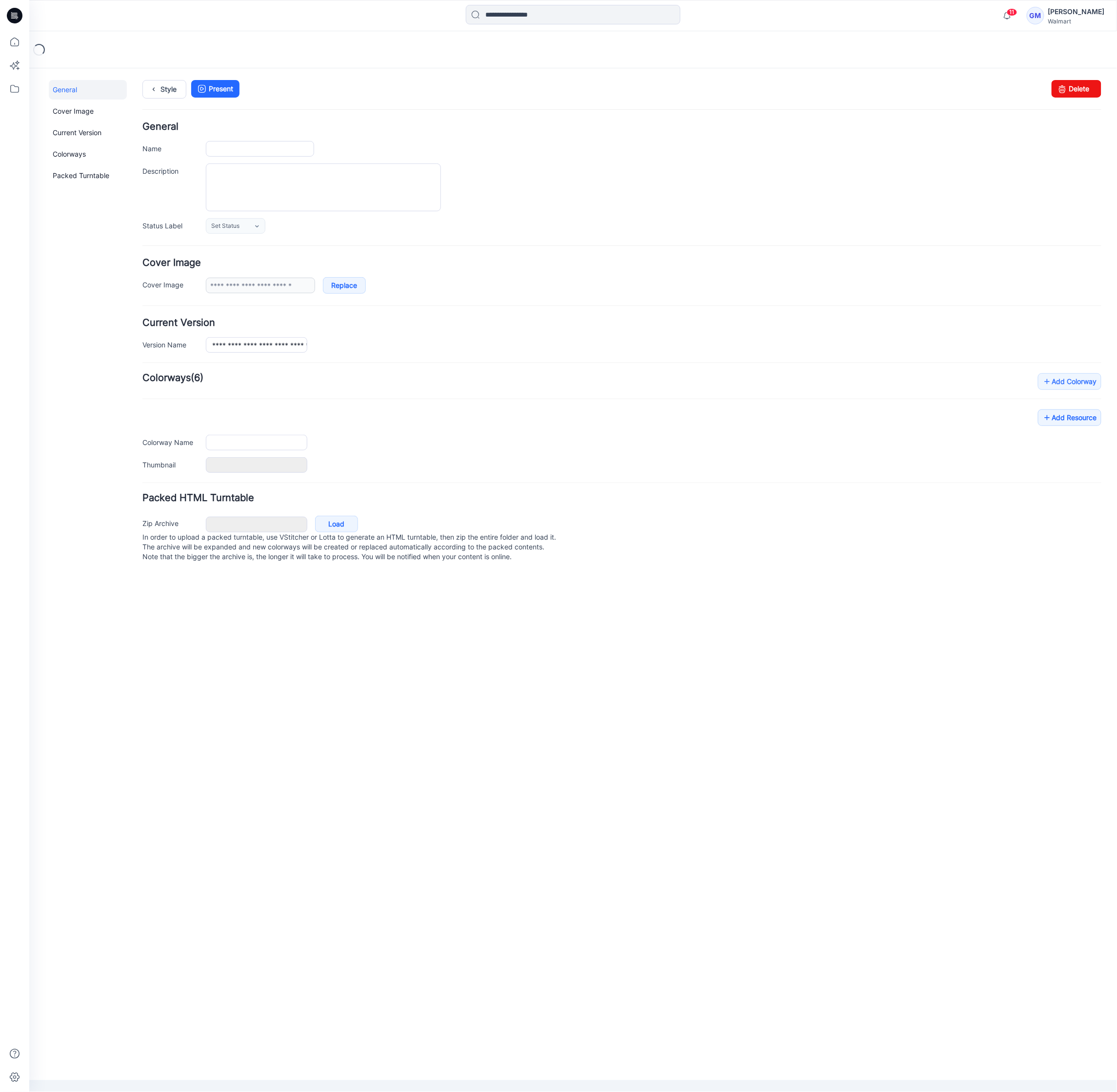
type input "**********"
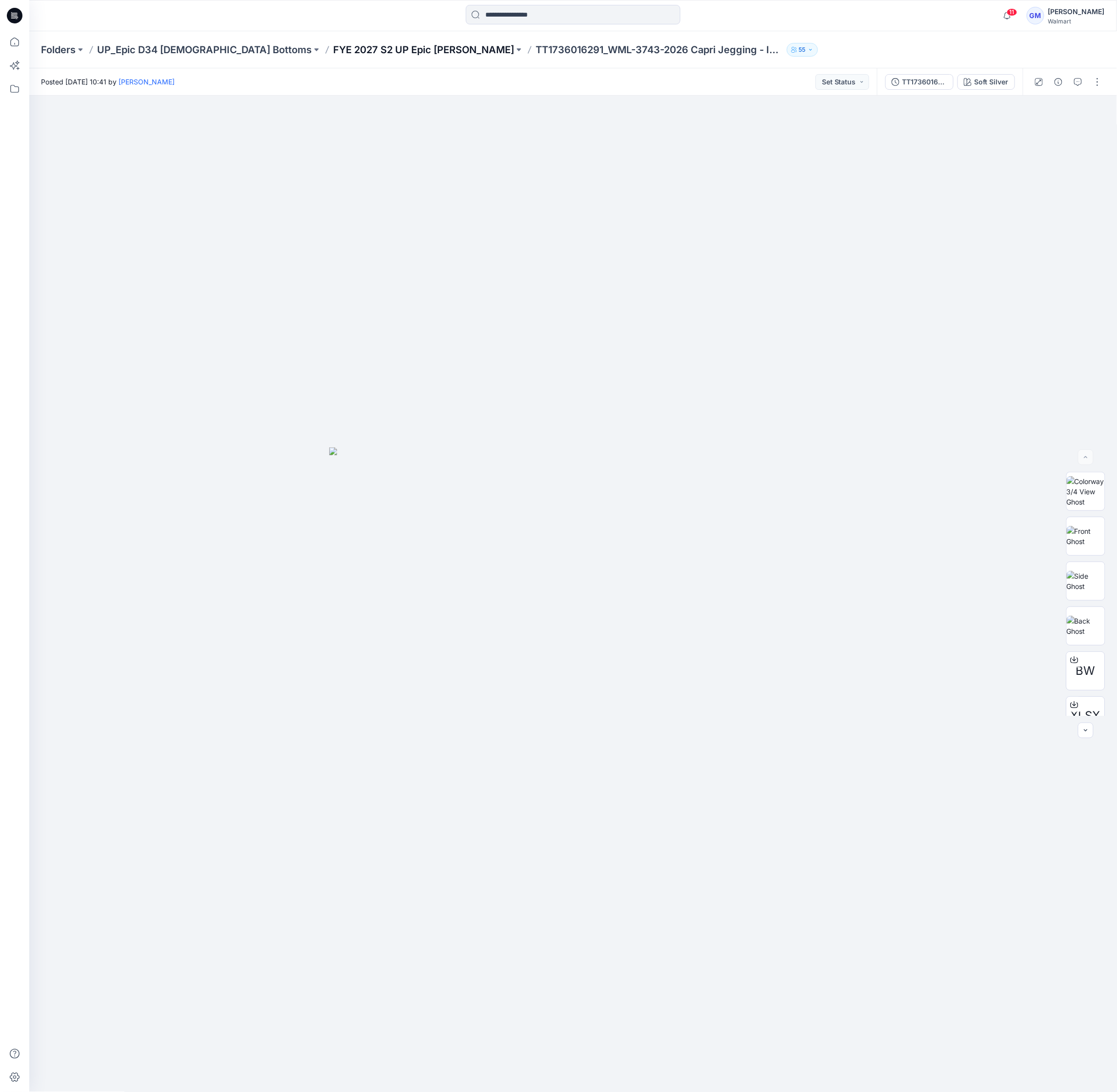
click at [375, 45] on p "FYE 2027 S2 UP Epic [PERSON_NAME]" at bounding box center [423, 50] width 181 height 14
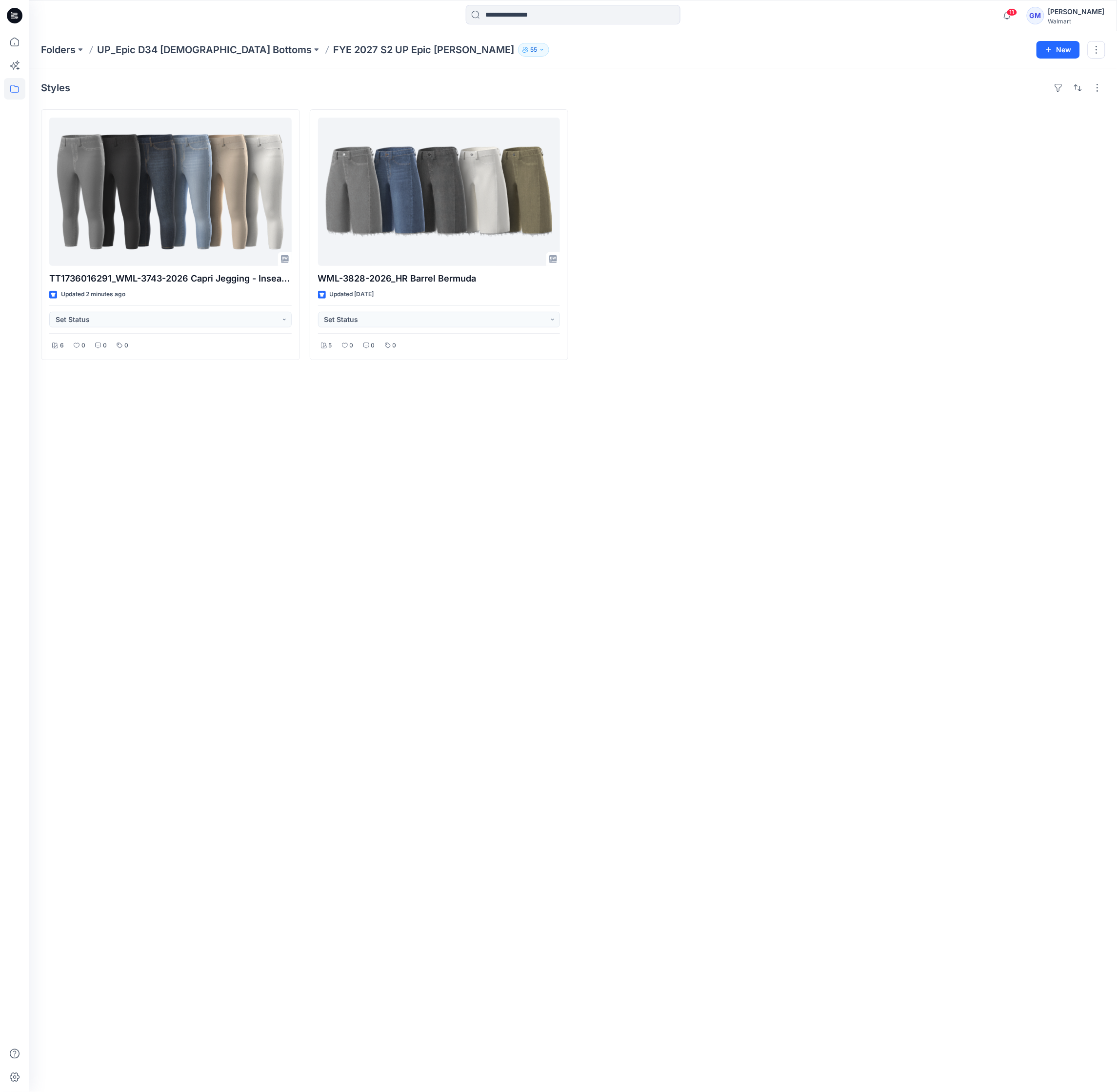
click at [313, 585] on div "Styles TT1736016291_WML-3743-2026 Capri Jegging - Inseam 21” Updated 2 minutes …" at bounding box center [573, 580] width 1088 height 1024
click at [709, 622] on div "Styles TT1736016291_WML-3743-2026 Capri Jegging - Inseam 21” Updated 2 minutes …" at bounding box center [573, 580] width 1088 height 1024
click at [691, 794] on div "Styles TT1736016291_WML-3743-2026 Capri Jegging - Inseam 21” Updated 2 minutes …" at bounding box center [573, 580] width 1088 height 1024
click at [22, 44] on icon at bounding box center [14, 42] width 21 height 21
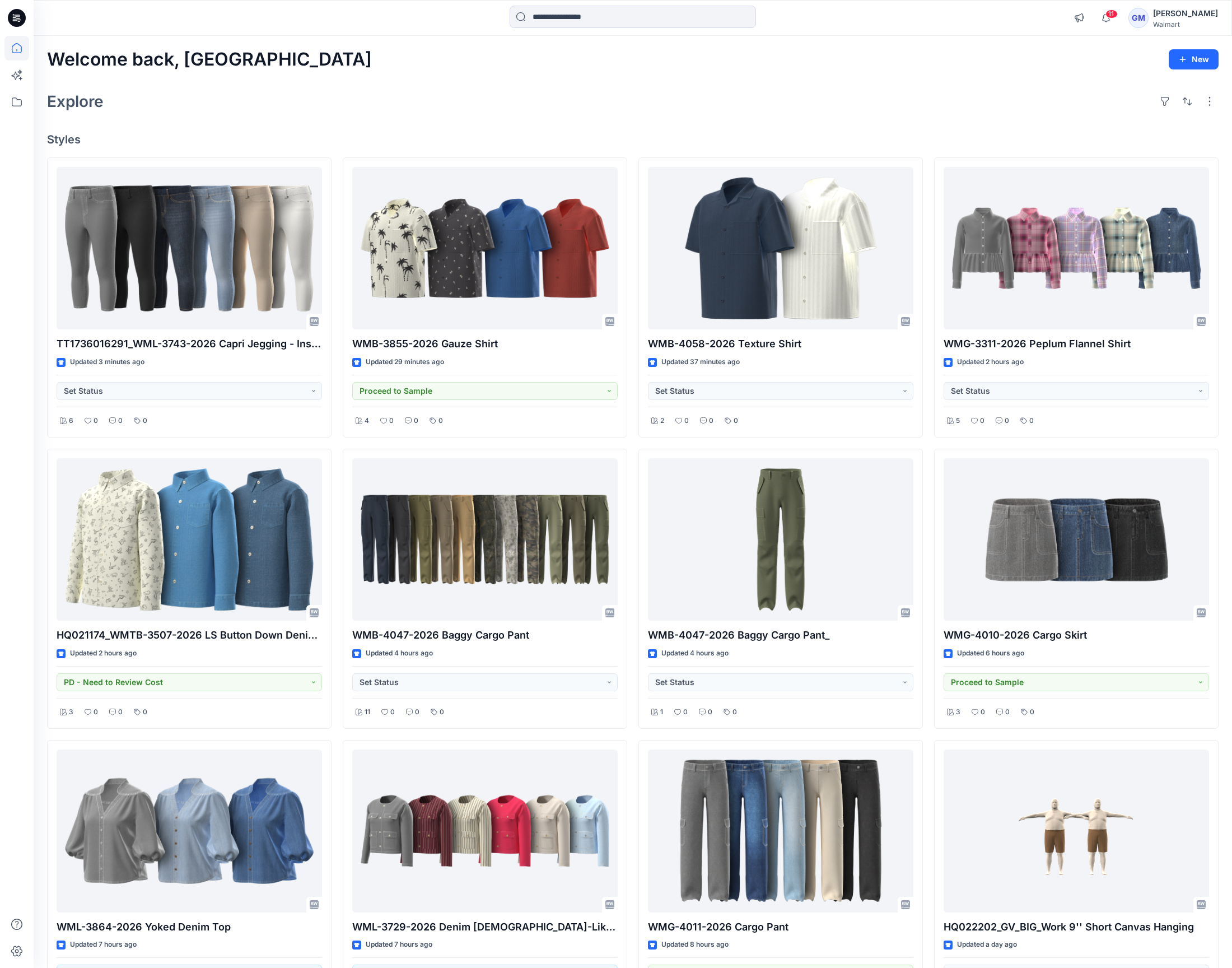
click at [602, 105] on div "Explore" at bounding box center [633, 101] width 1172 height 27
